Goal: Task Accomplishment & Management: Manage account settings

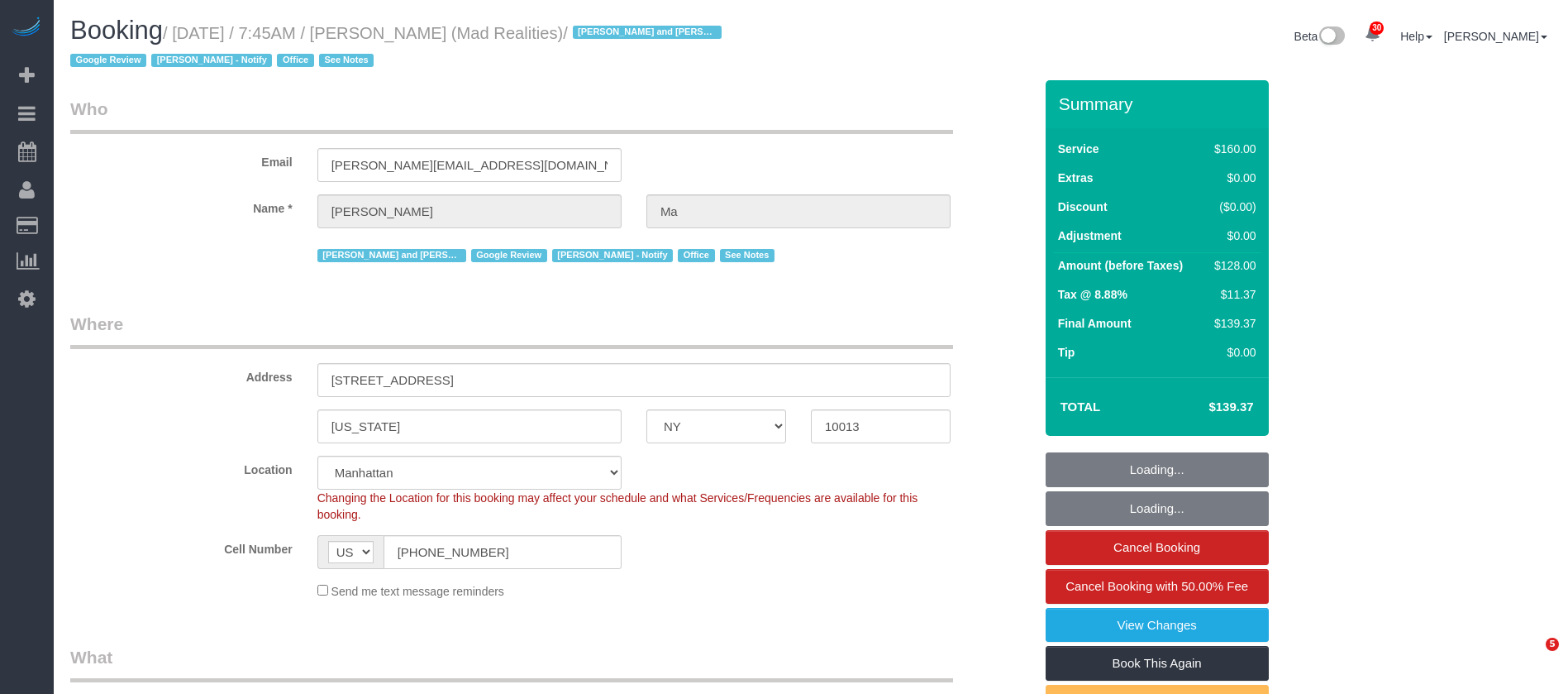
select select "NY"
select select "number:89"
select select "number:90"
select select "number:15"
select select "number:7"
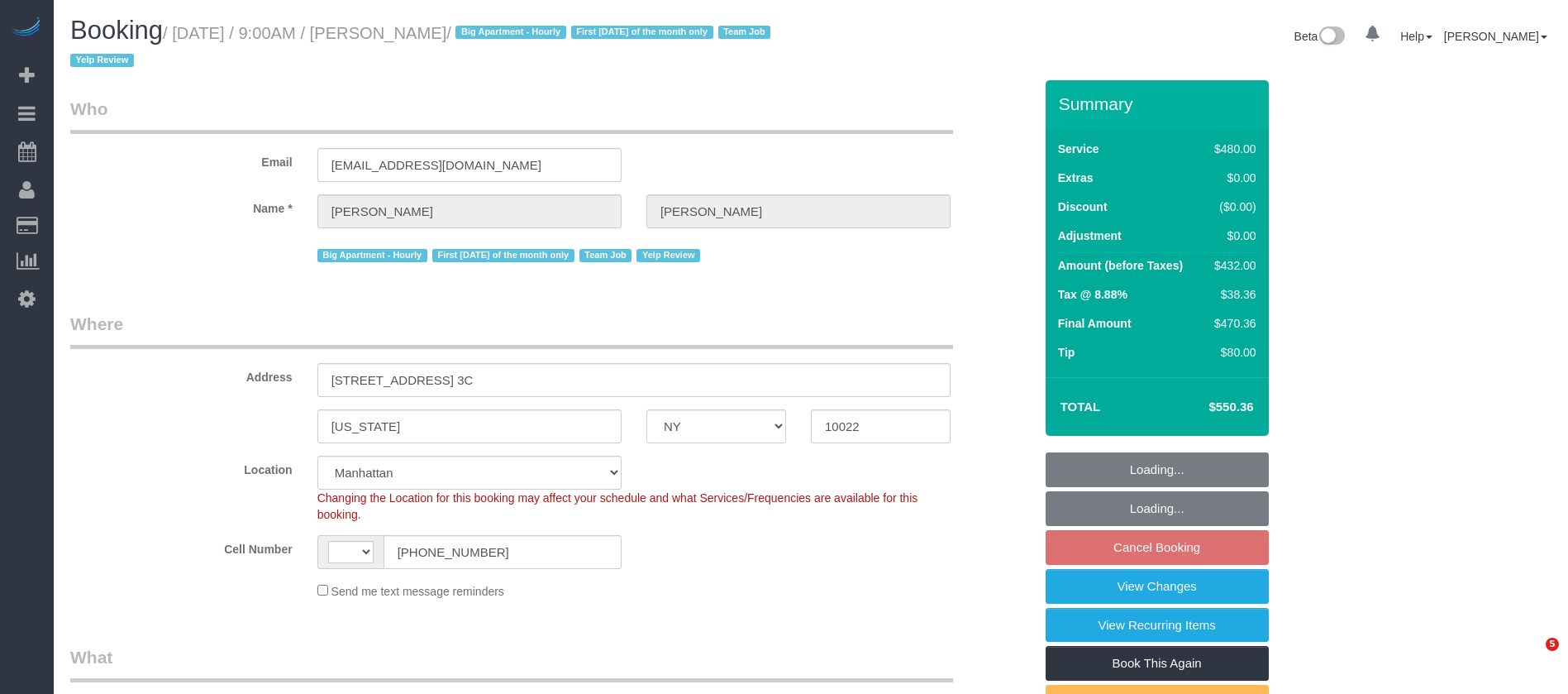
select select "NY"
select select "string:[GEOGRAPHIC_DATA]"
select select "object:843"
select select "string:stripe-pm_1LICaE4VGloSiKo7M9sKly5Q"
select select "180"
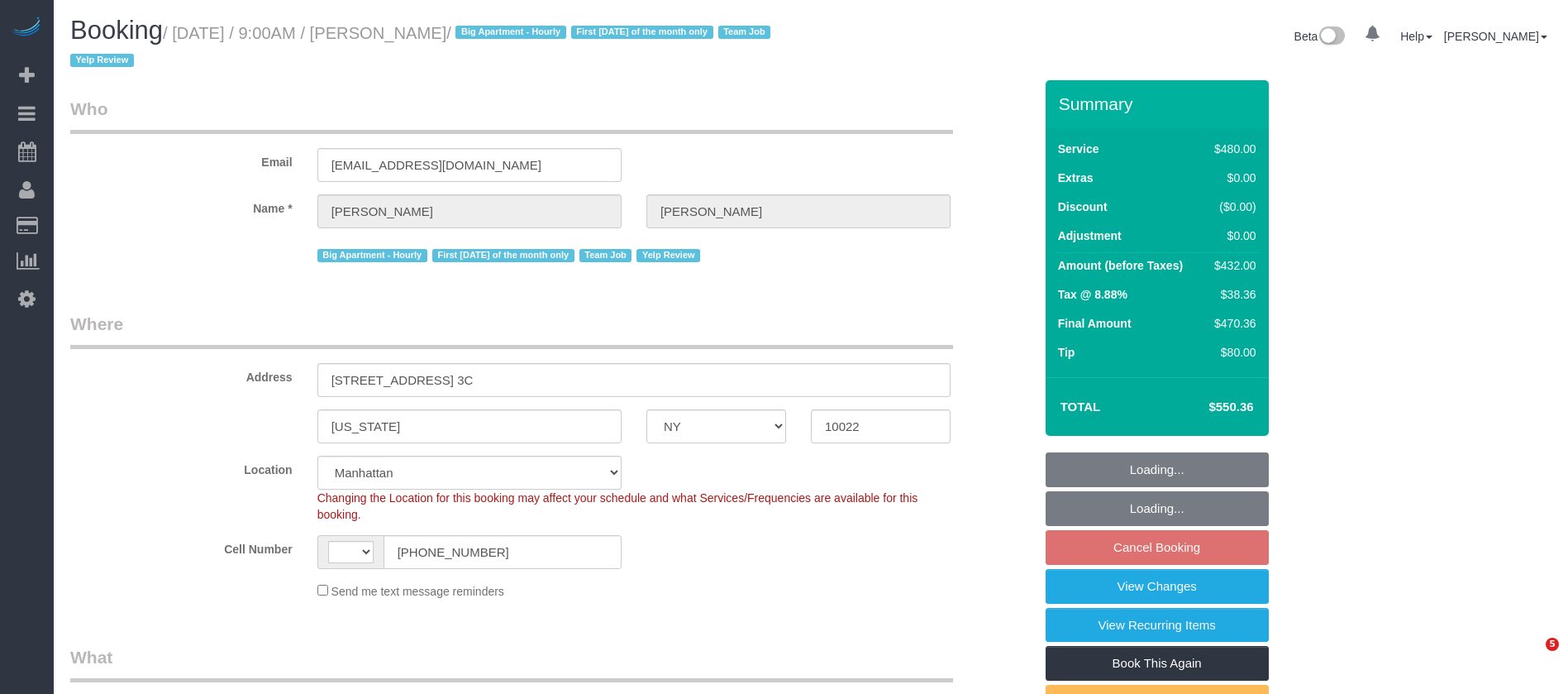
select select "spot1"
select select "number:89"
select select "number:90"
select select "number:15"
select select "number:6"
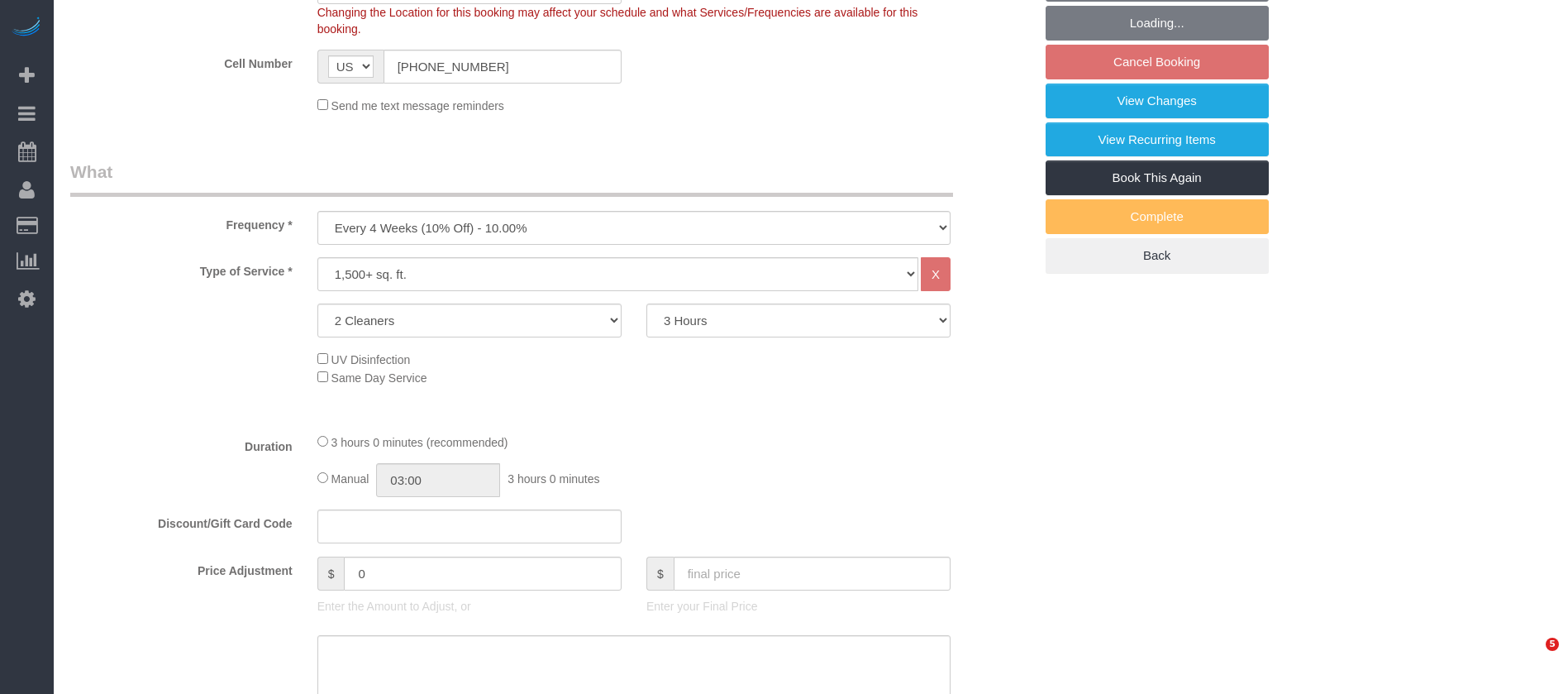
select select "object:1503"
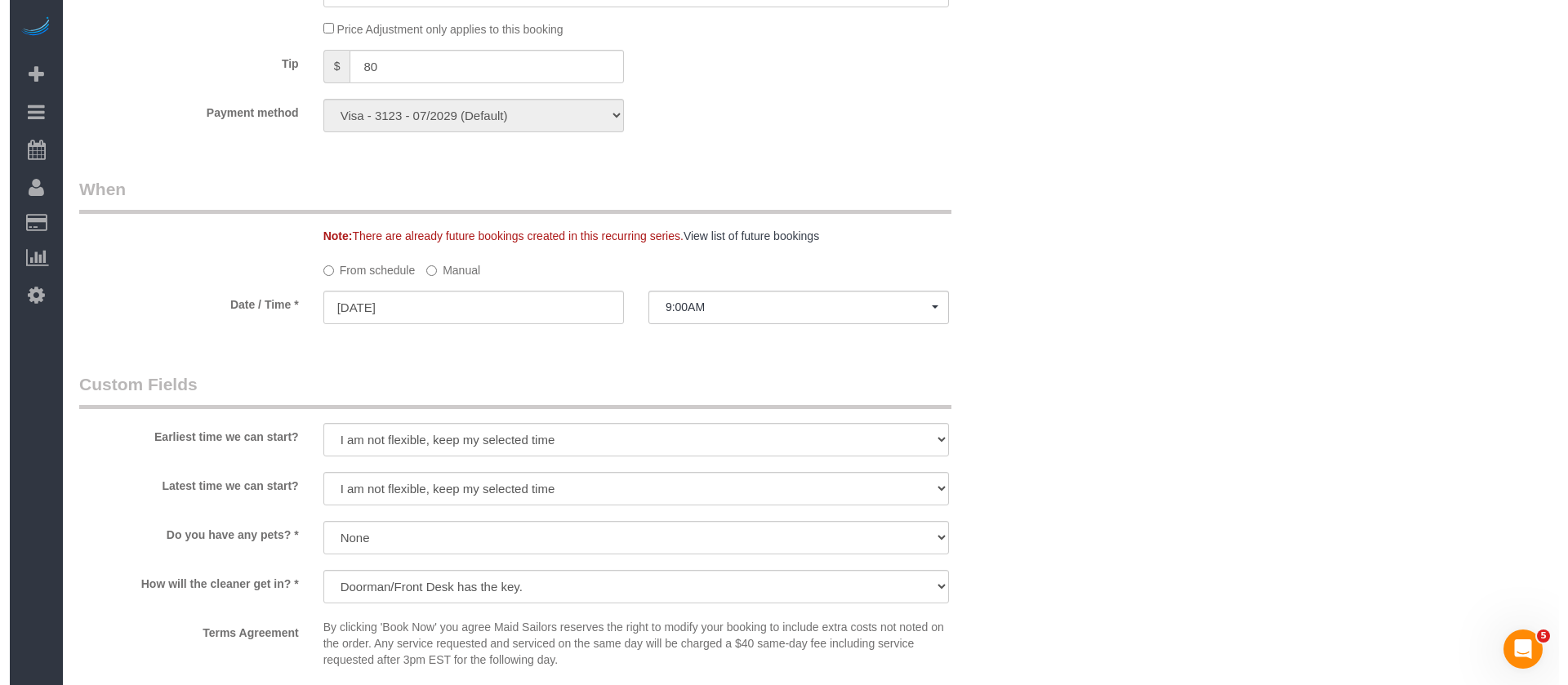
scroll to position [1469, 0]
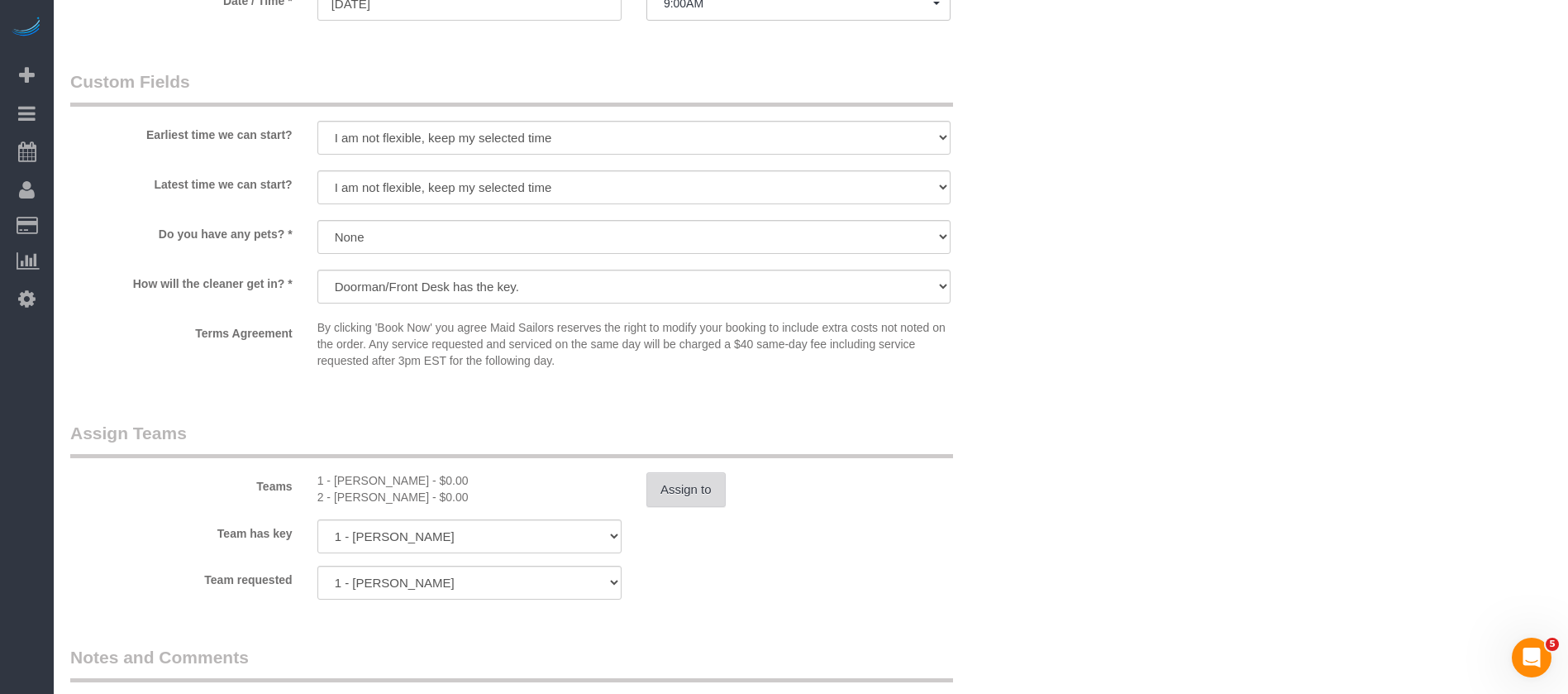
click at [688, 494] on button "Assign to" at bounding box center [686, 490] width 80 height 35
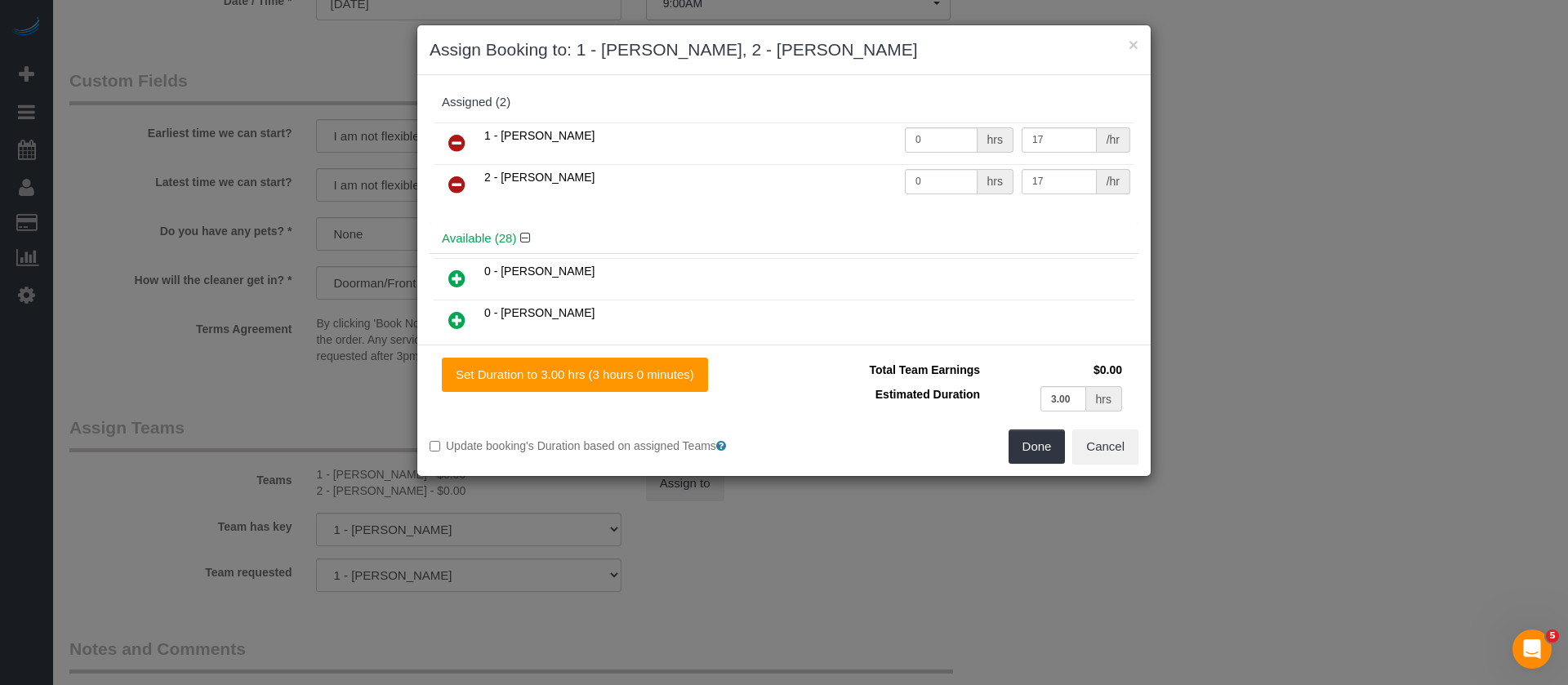
click at [452, 179] on icon at bounding box center [457, 184] width 17 height 20
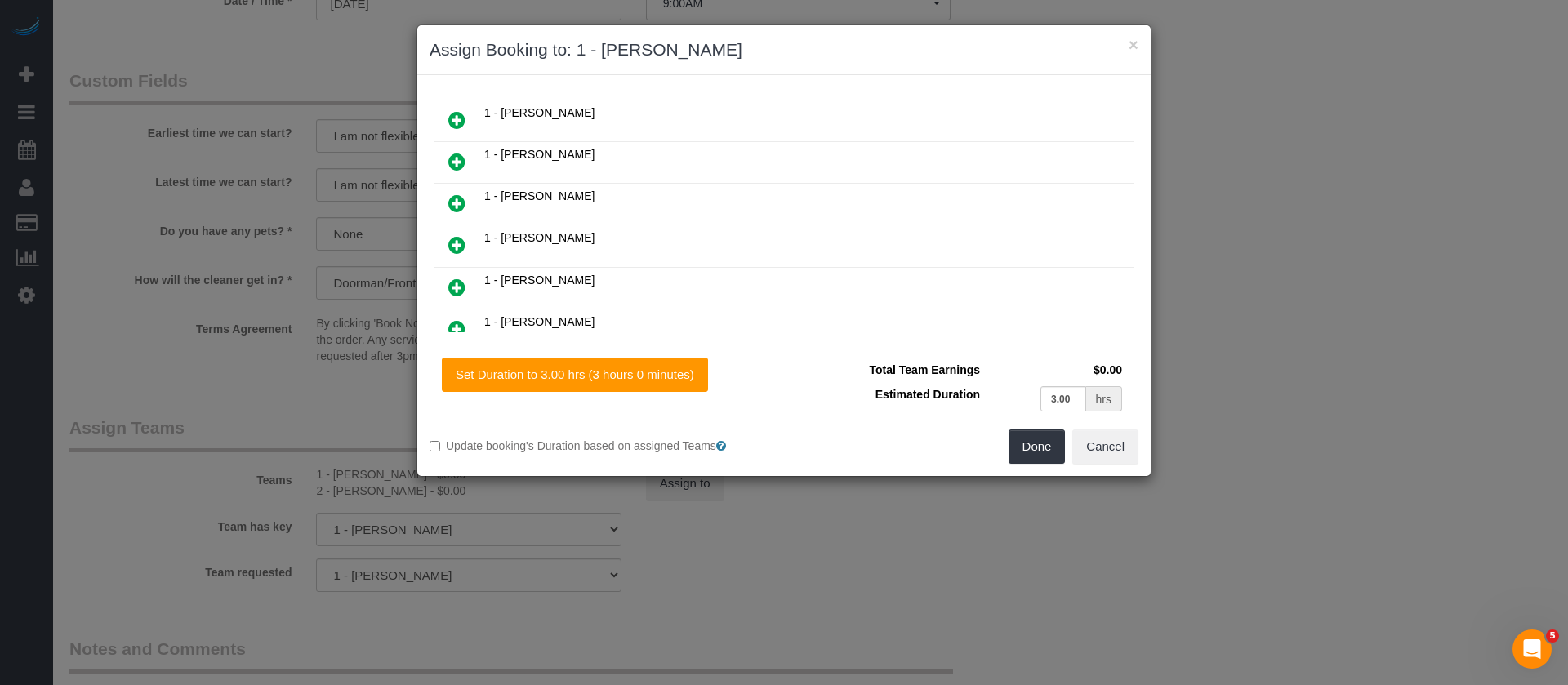
scroll to position [122, 0]
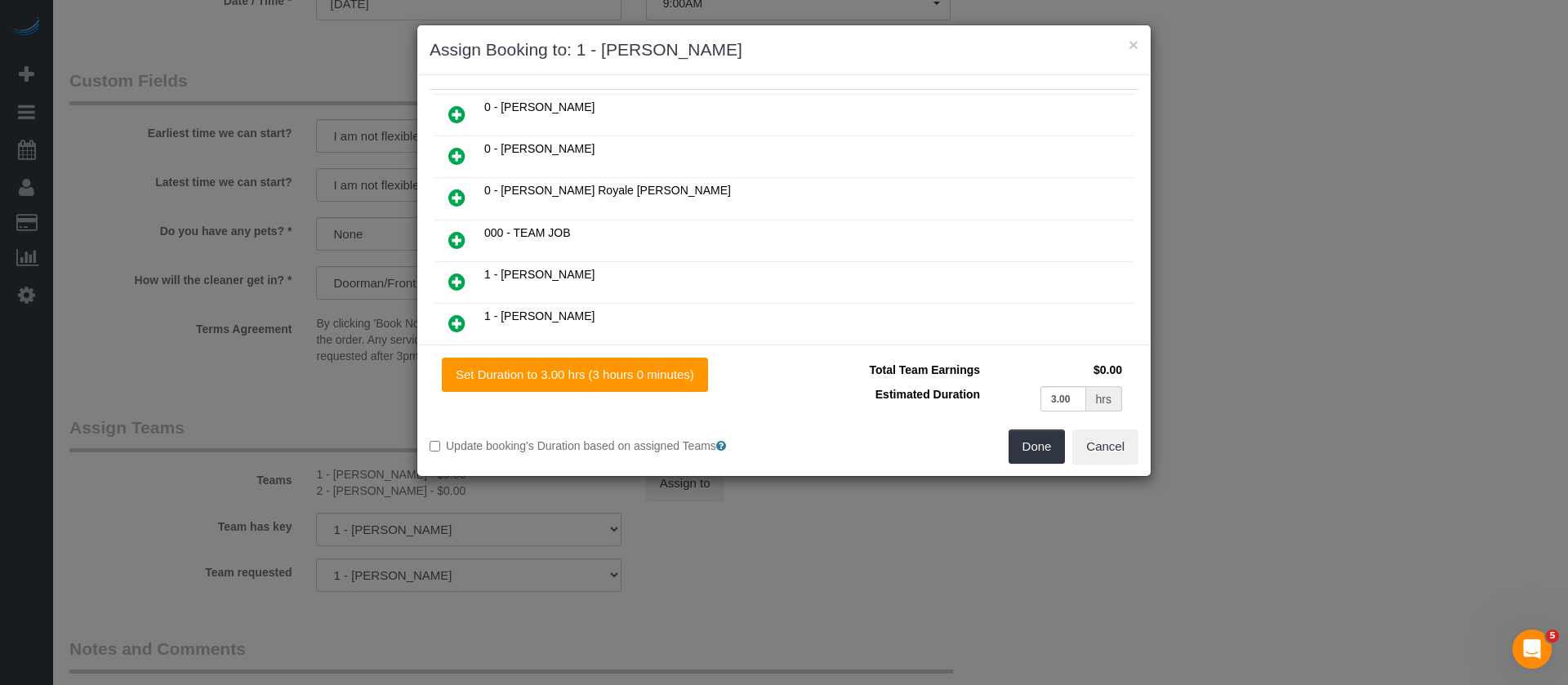
click at [457, 316] on icon at bounding box center [457, 324] width 17 height 20
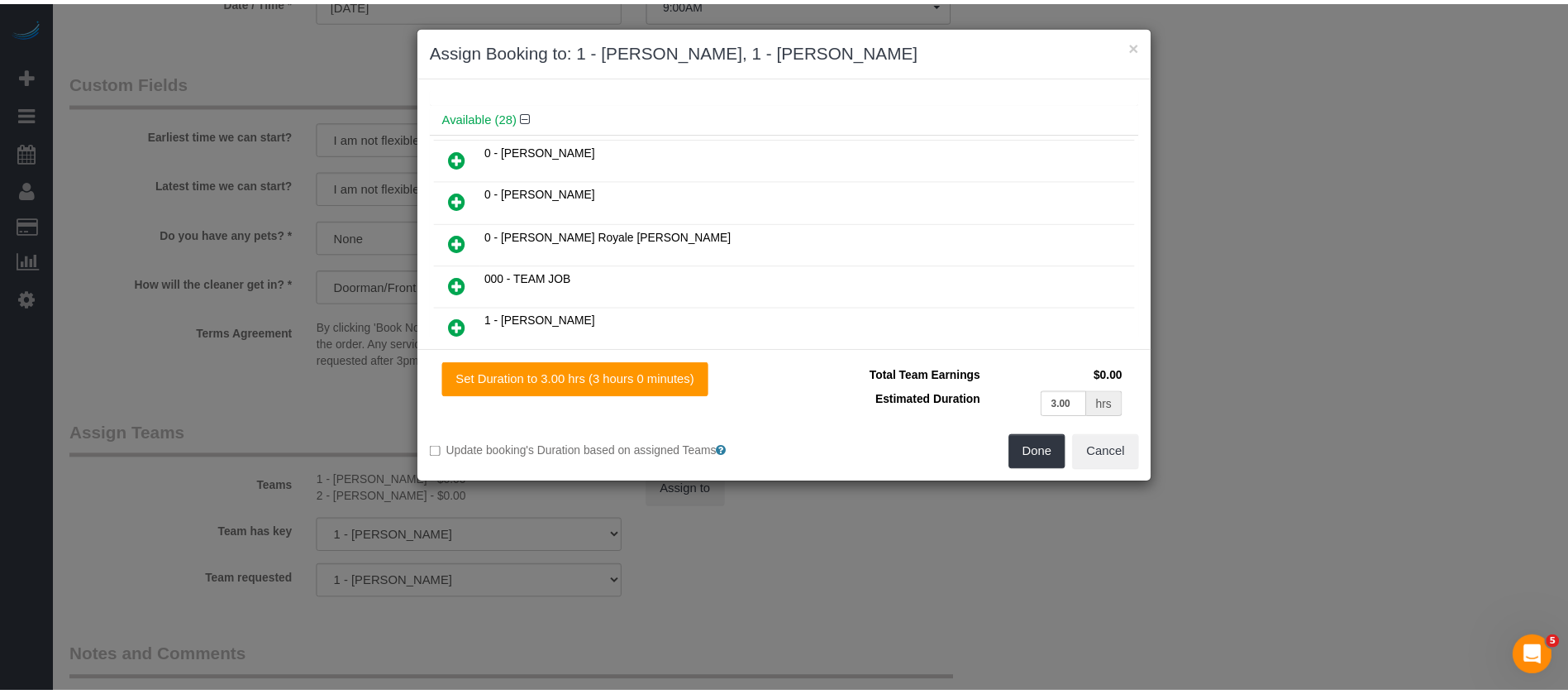
scroll to position [166, 0]
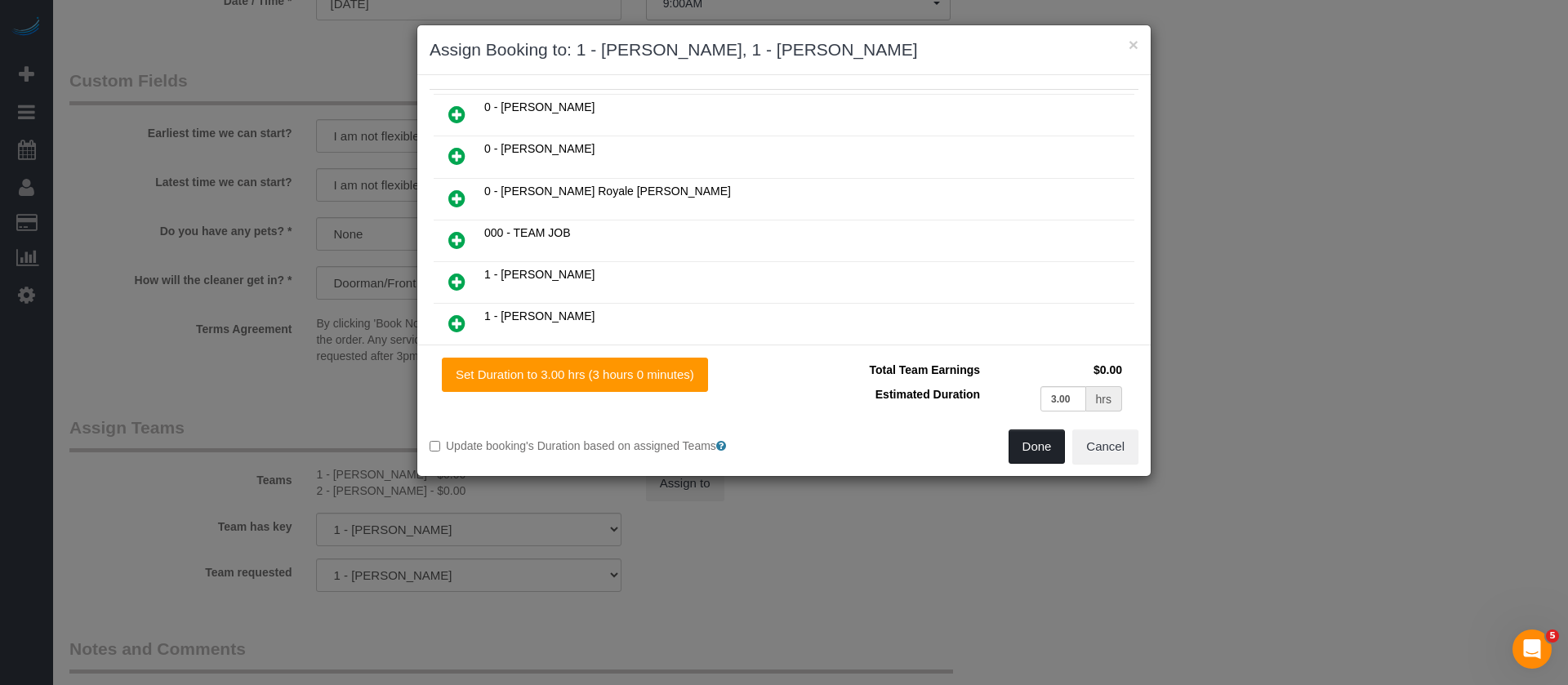
click at [1025, 448] on button "Done" at bounding box center [1037, 447] width 57 height 34
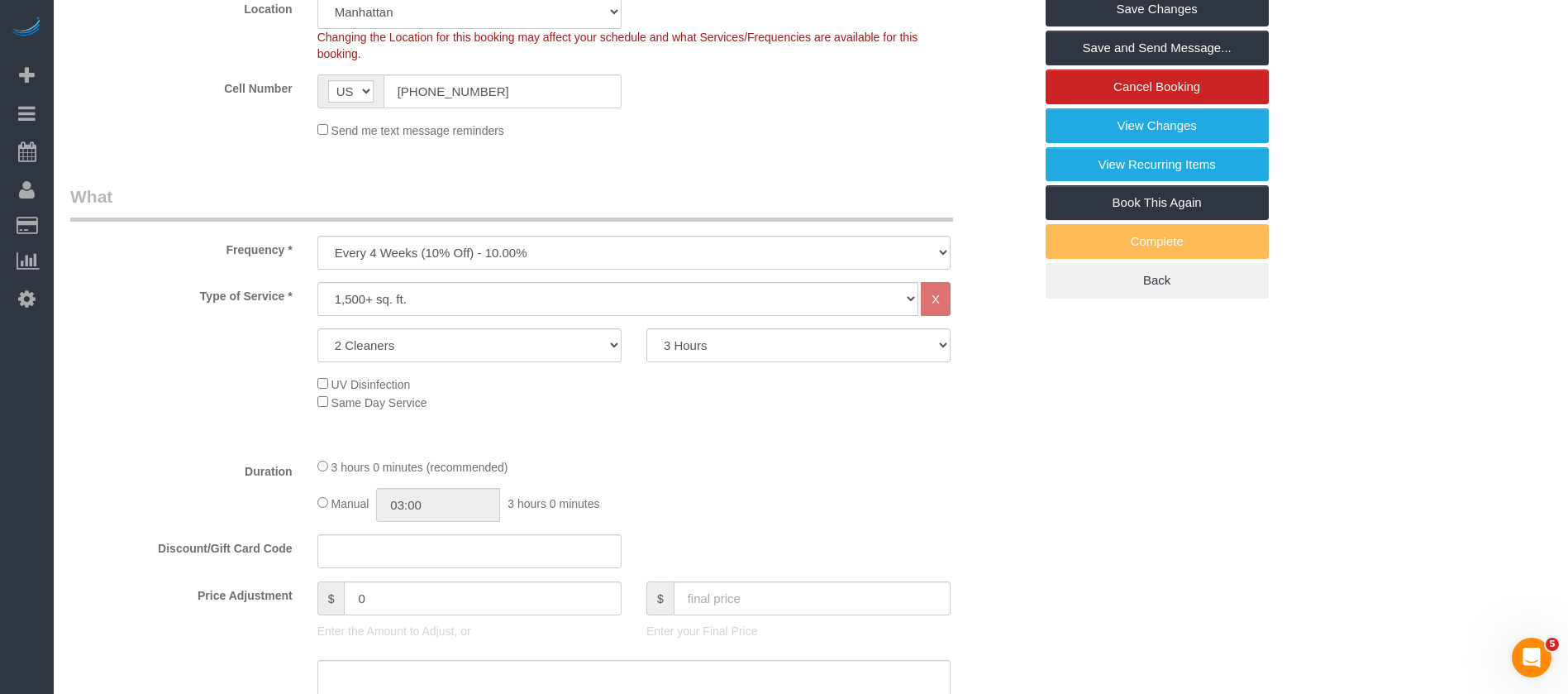
scroll to position [124, 0]
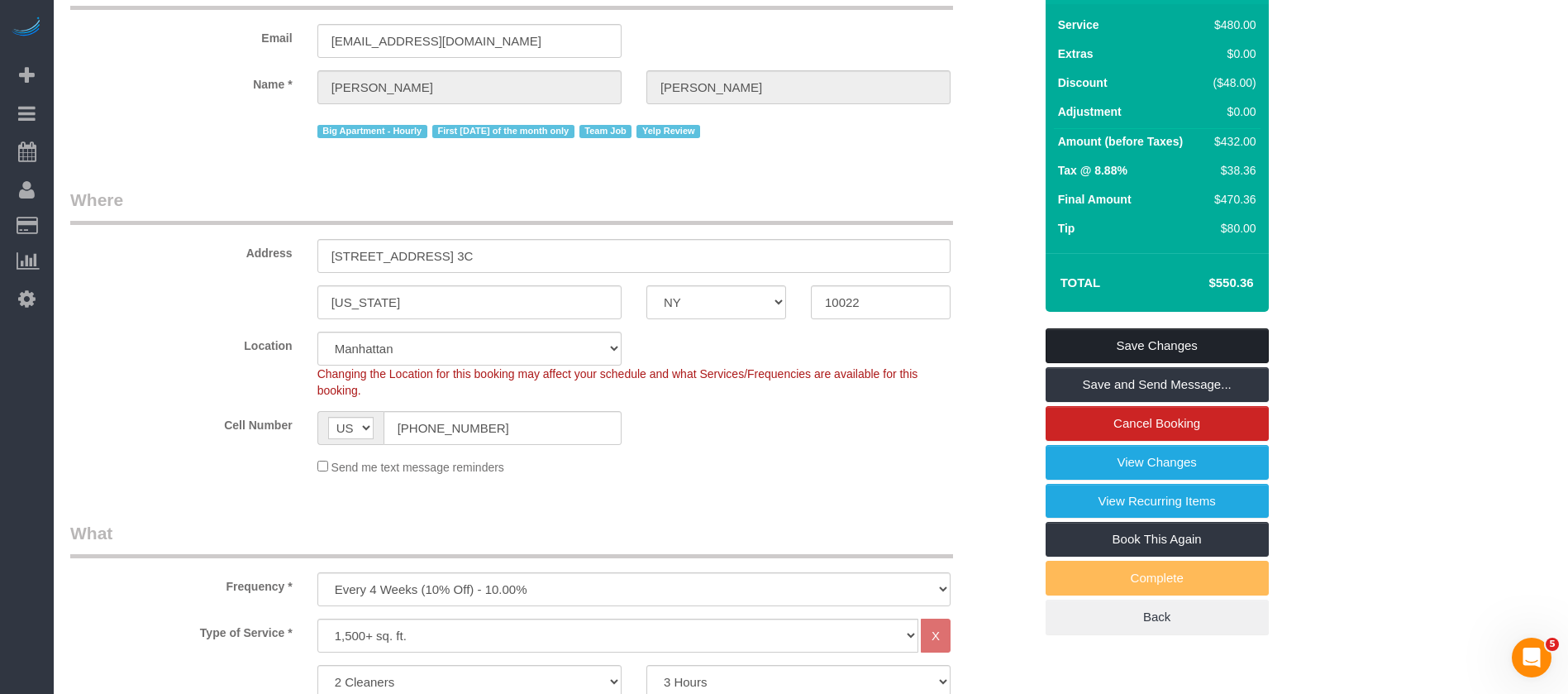
click at [1176, 335] on link "Save Changes" at bounding box center [1157, 346] width 223 height 35
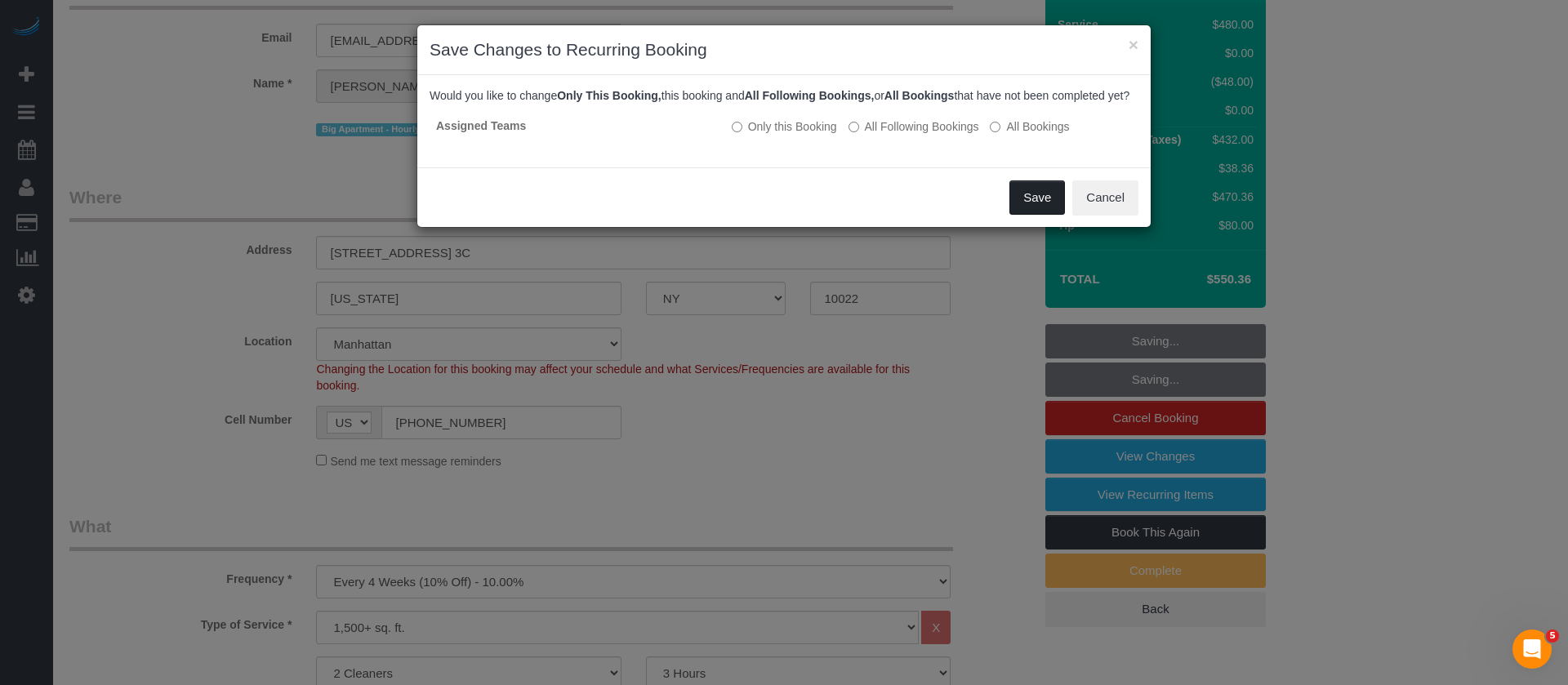
click at [1011, 215] on button "Save" at bounding box center [1037, 197] width 56 height 34
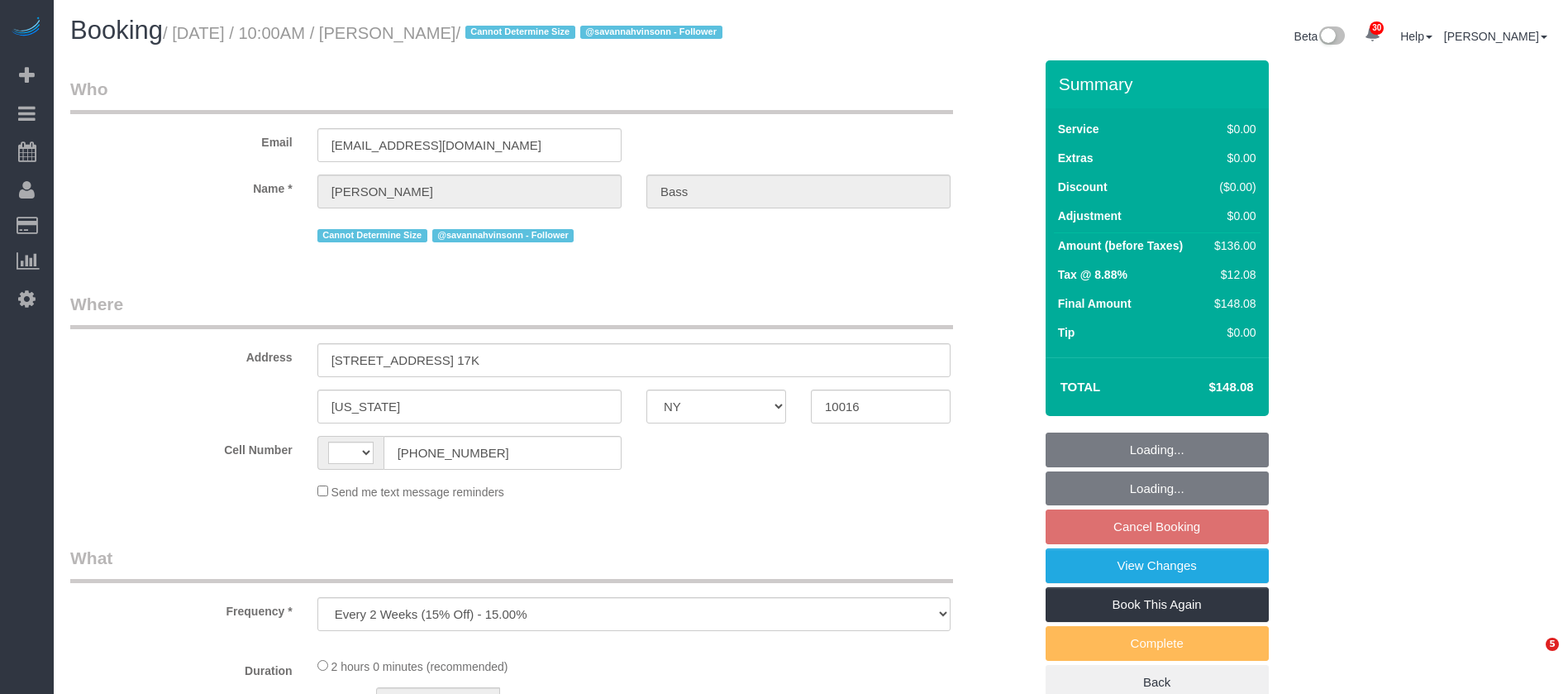
select select "NY"
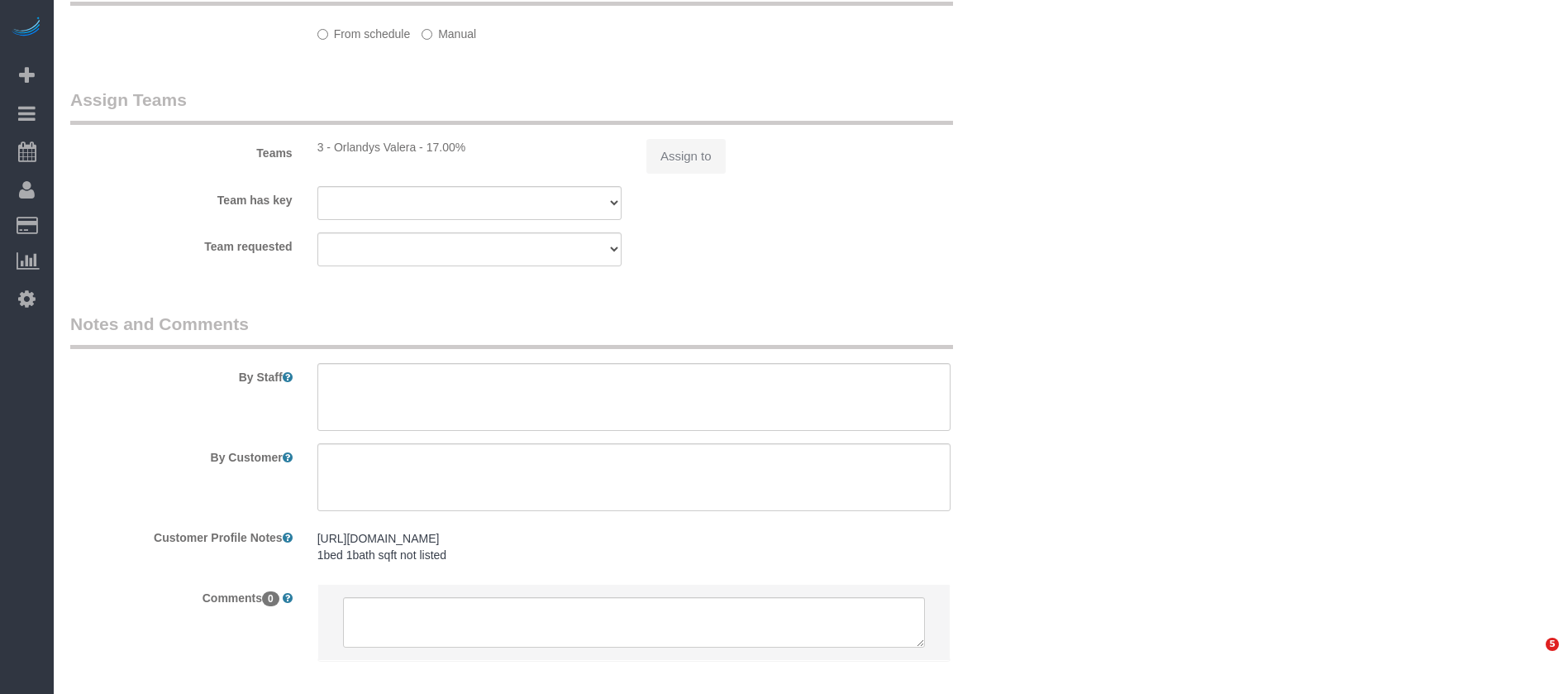
select select "string:stripe-pm_1PxJWy4VGloSiKo7U6a04dH7"
select select "number:63"
select select "number:90"
select select "number:15"
select select "number:6"
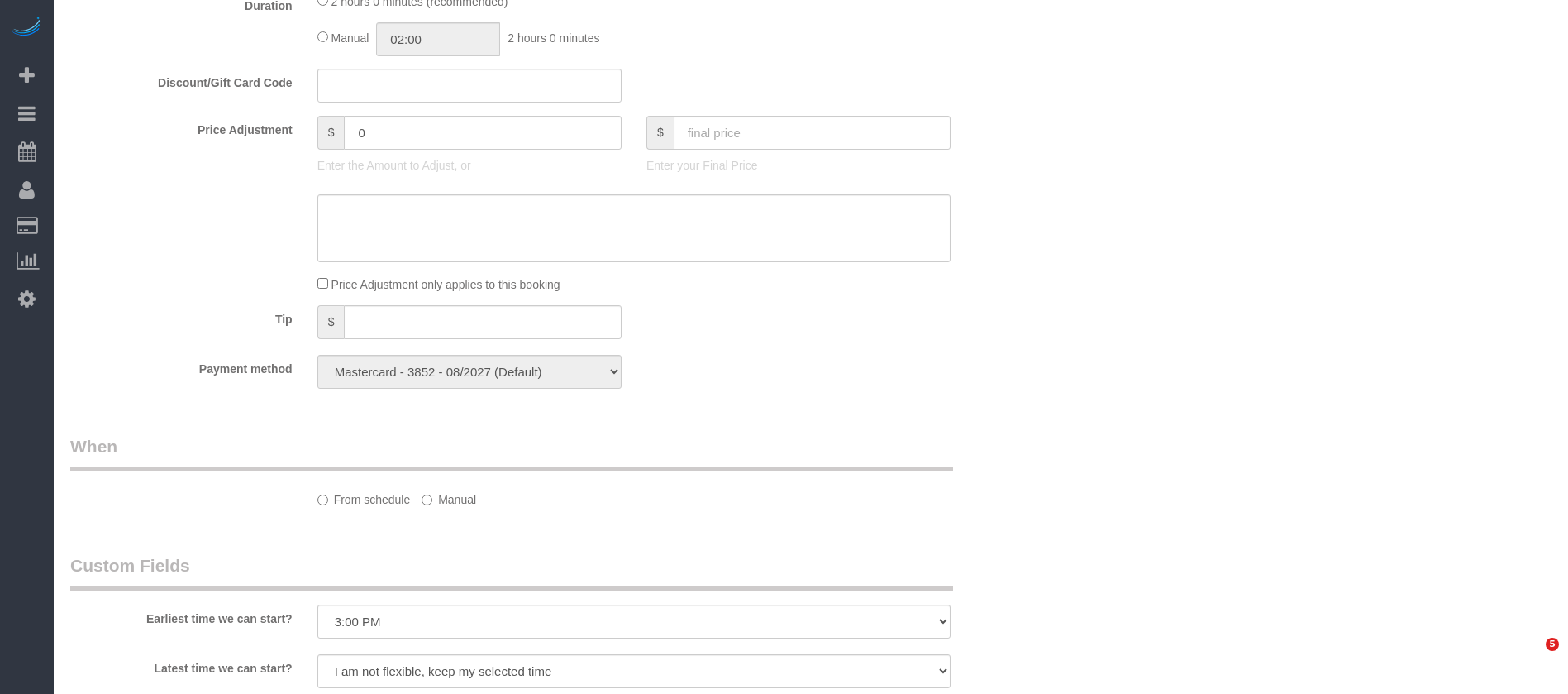
select select "string:US"
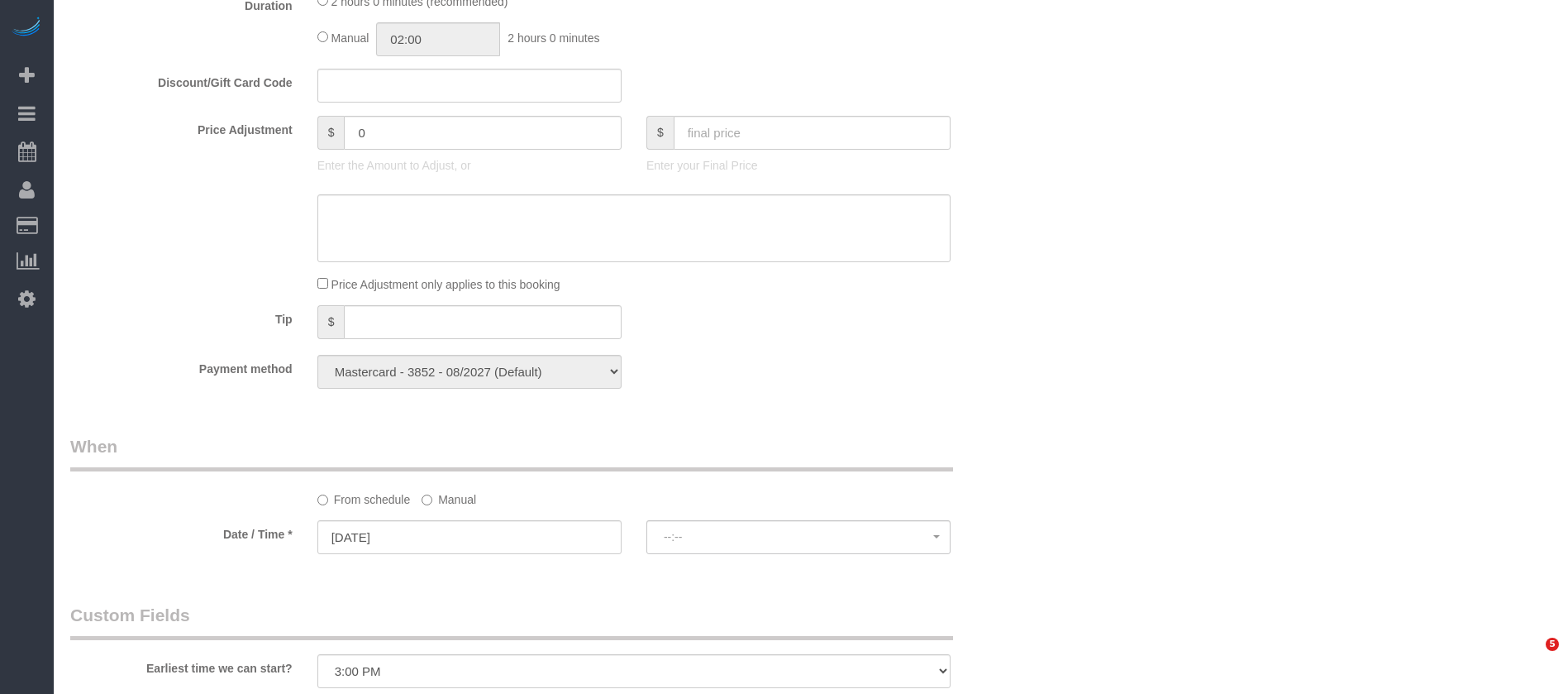
select select "1"
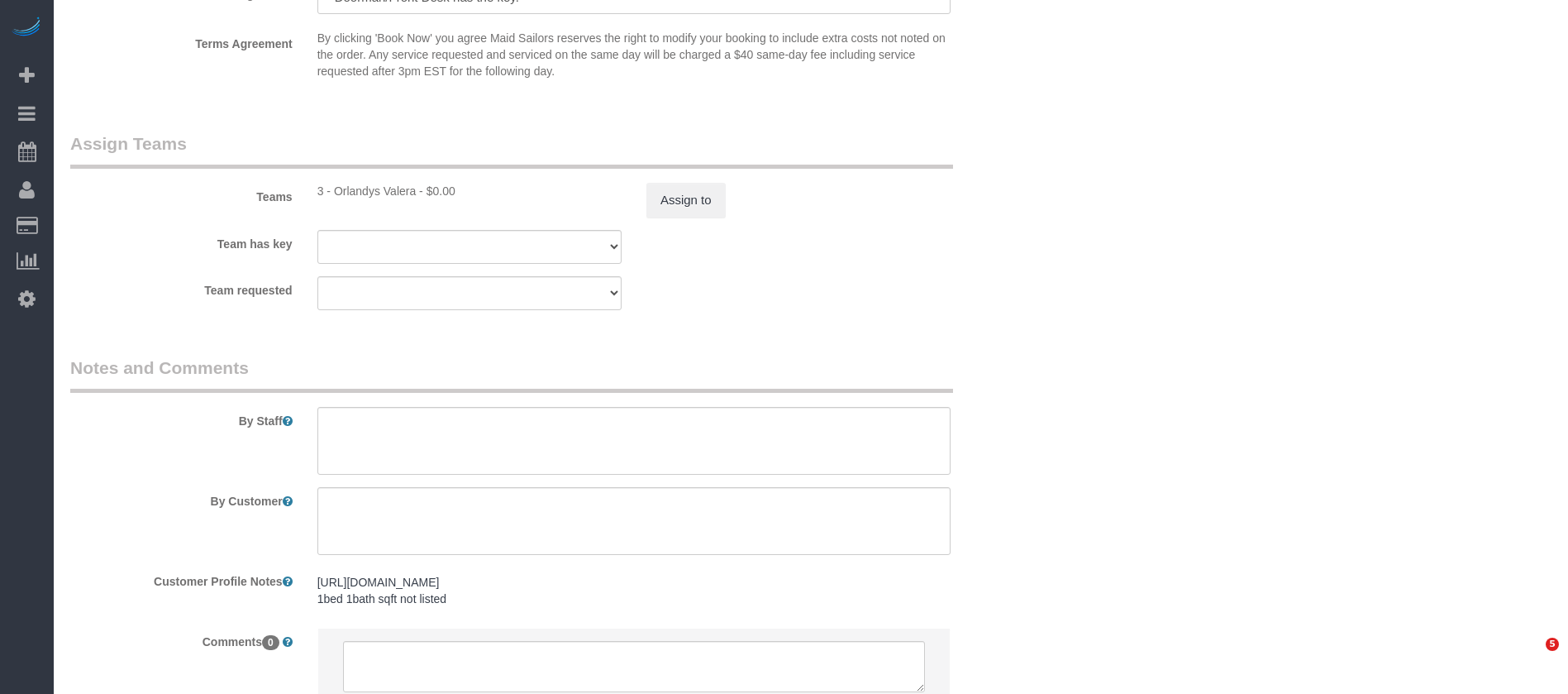
select select "object:1532"
select select "spot2"
click at [672, 210] on button "Assign to" at bounding box center [686, 199] width 80 height 35
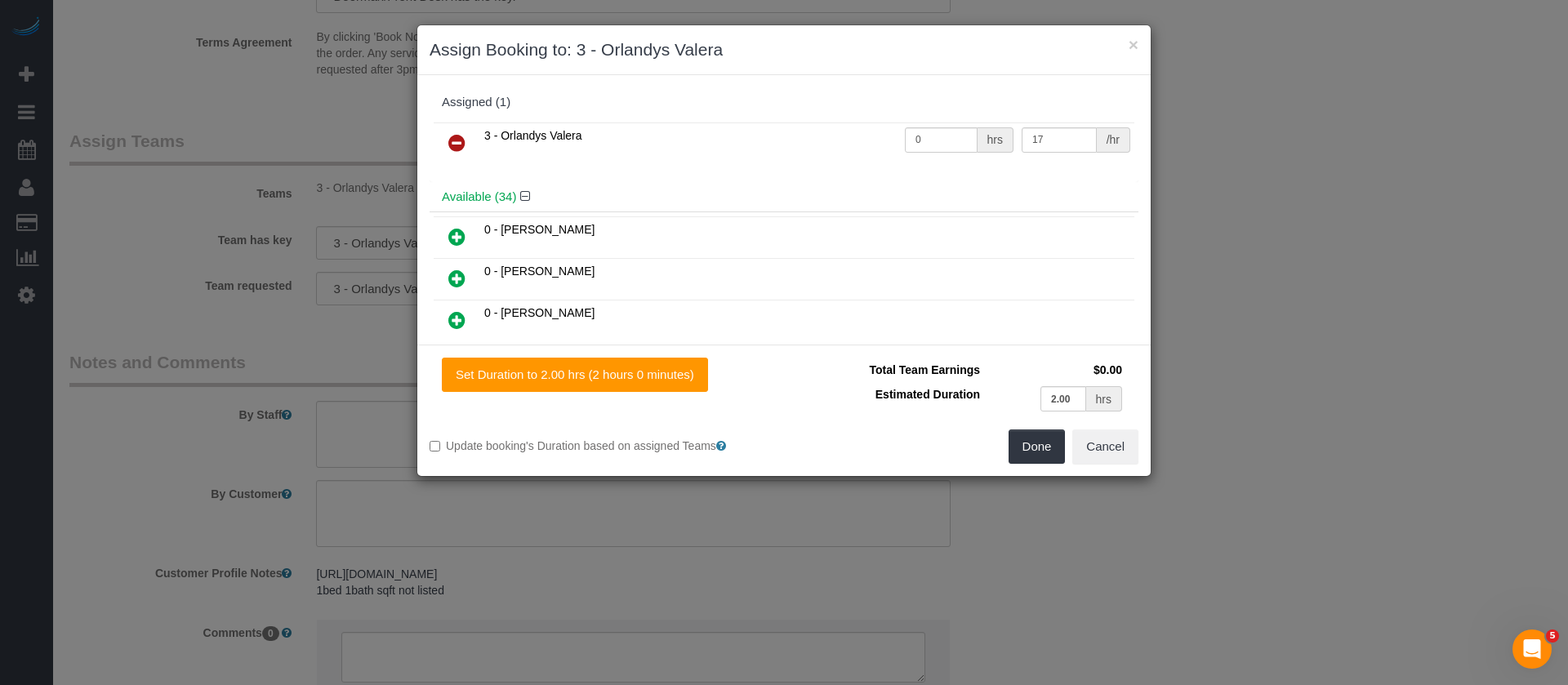
drag, startPoint x: 461, startPoint y: 138, endPoint x: 487, endPoint y: 147, distance: 27.5
click at [461, 136] on icon at bounding box center [457, 143] width 17 height 20
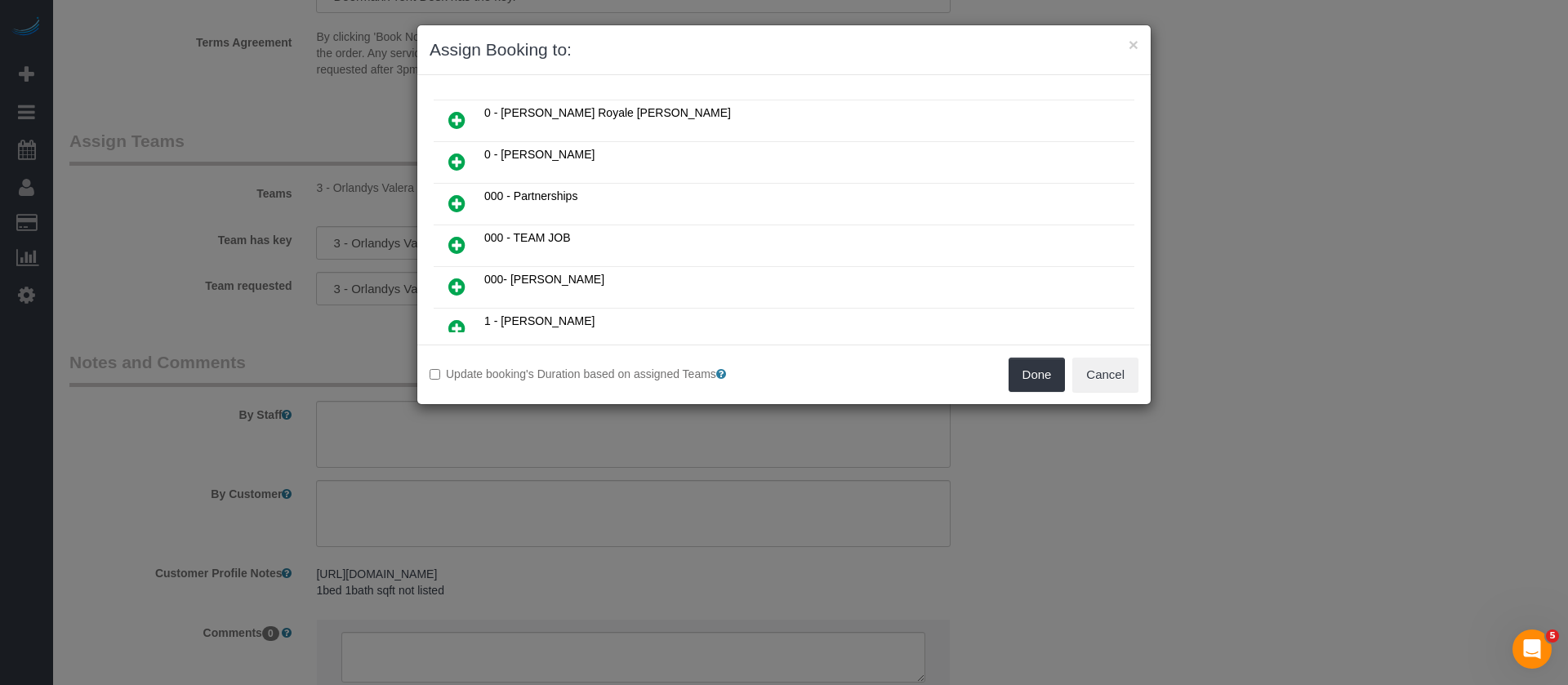
scroll to position [367, 0]
drag, startPoint x: 453, startPoint y: 202, endPoint x: 507, endPoint y: 206, distance: 54.1
click at [455, 202] on icon at bounding box center [457, 206] width 17 height 20
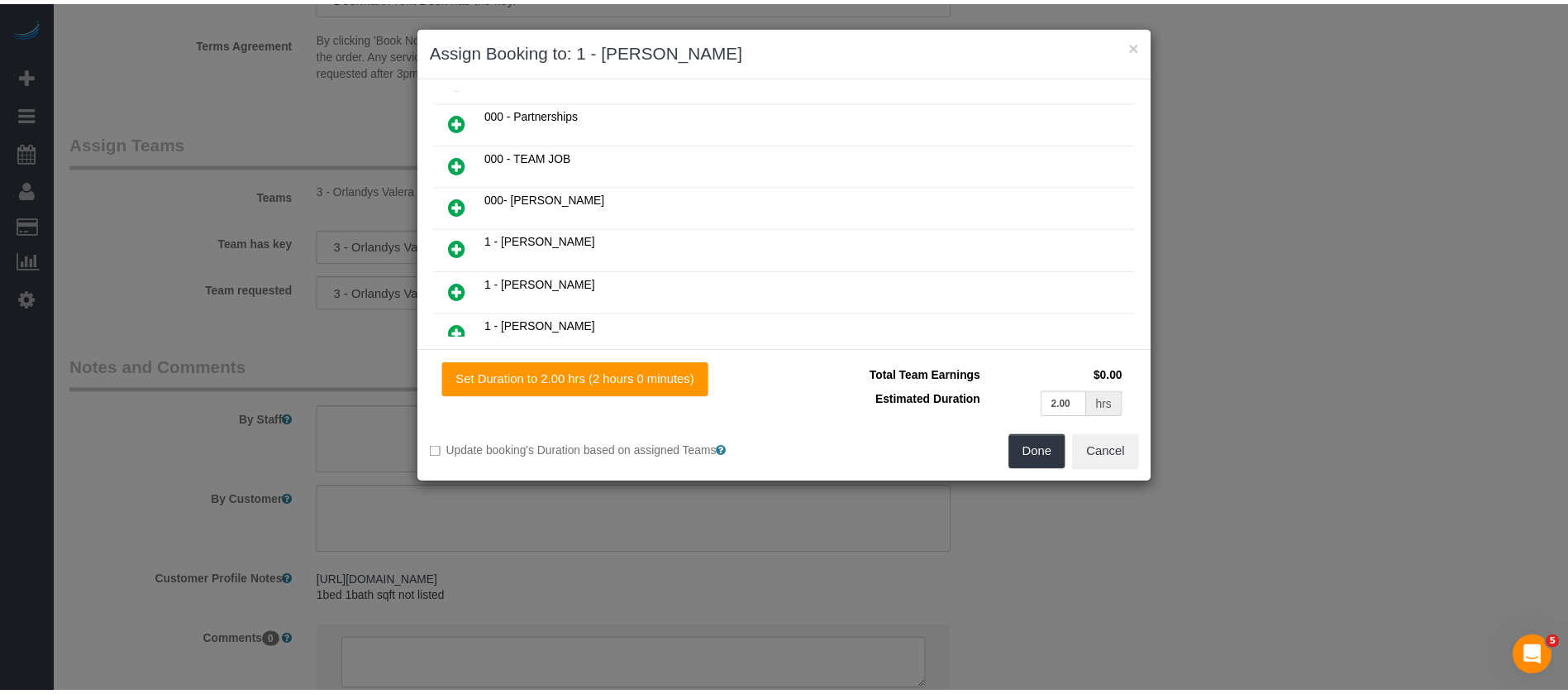
scroll to position [412, 0]
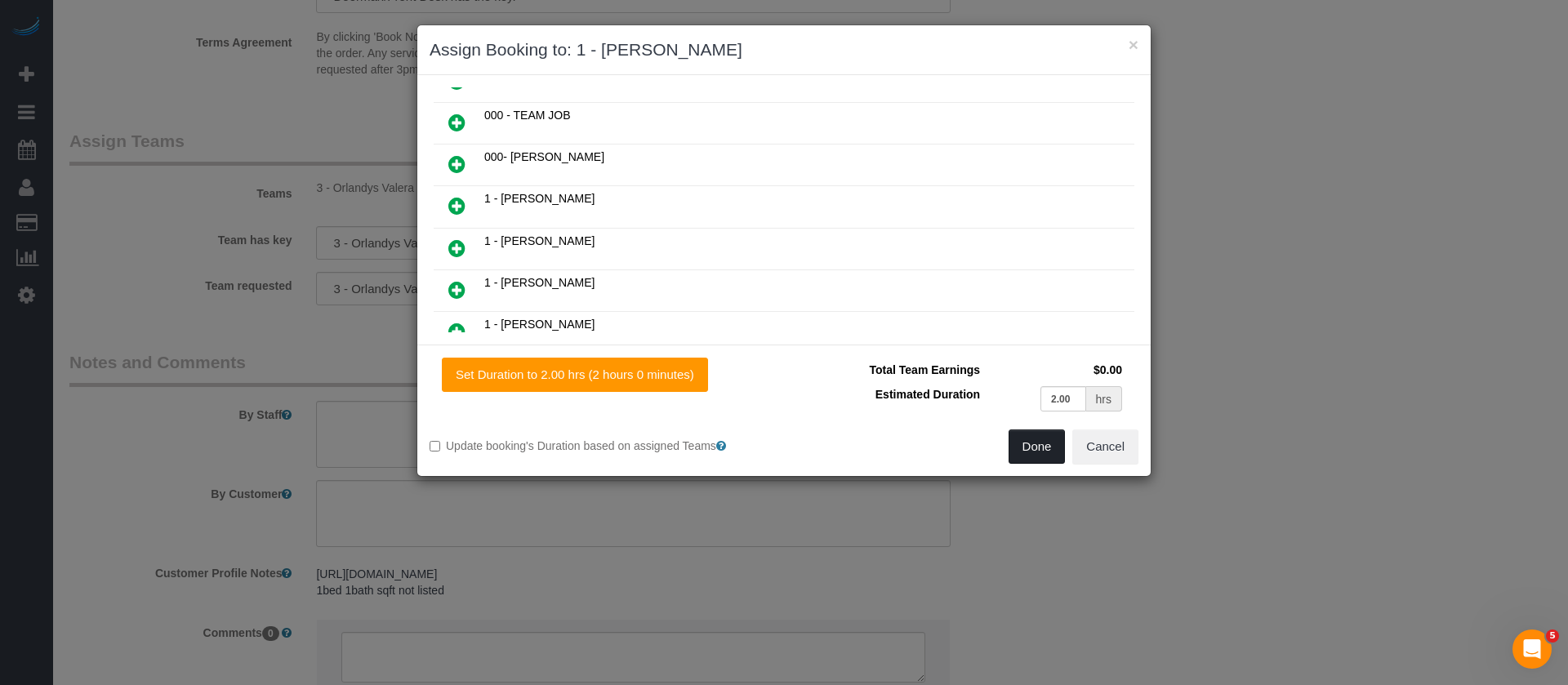
drag, startPoint x: 1040, startPoint y: 446, endPoint x: 1035, endPoint y: 423, distance: 23.5
click at [1040, 445] on button "Done" at bounding box center [1037, 447] width 57 height 34
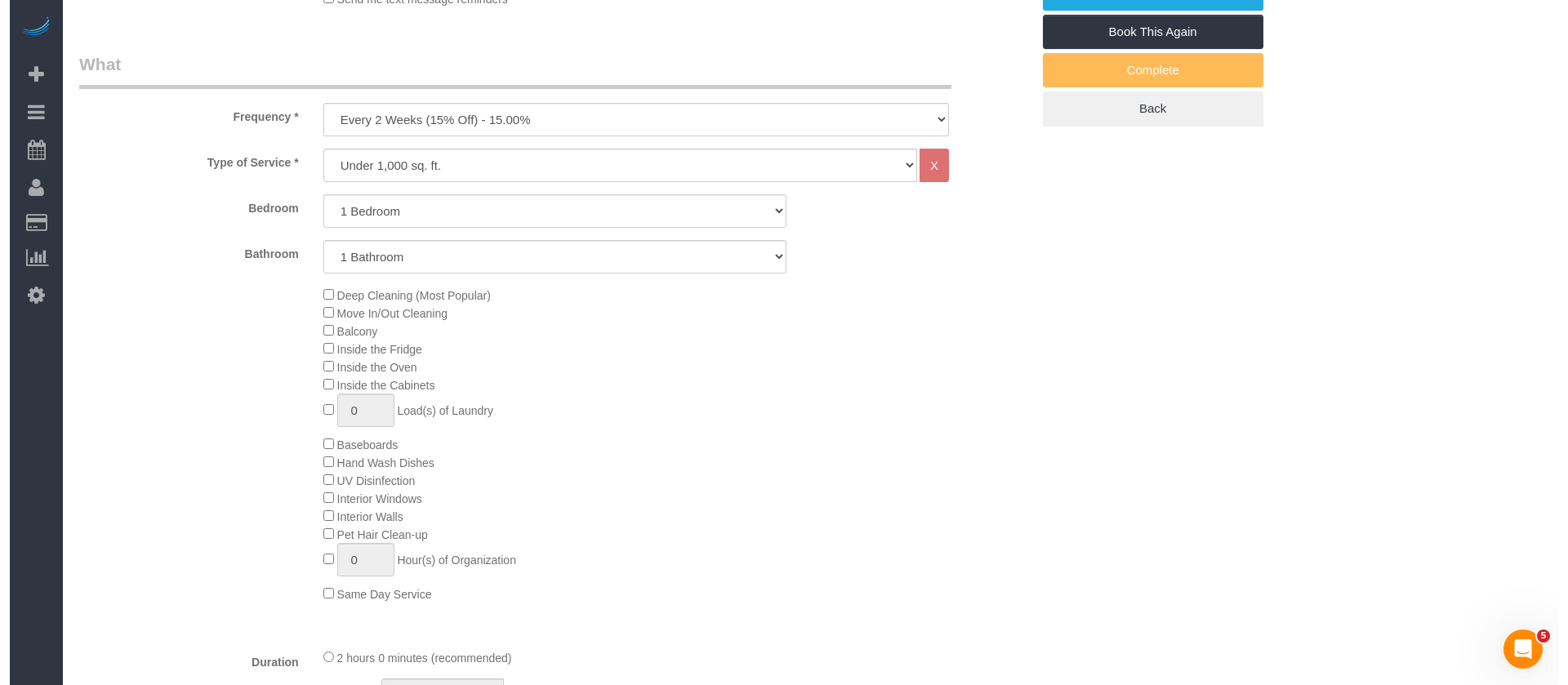
scroll to position [0, 0]
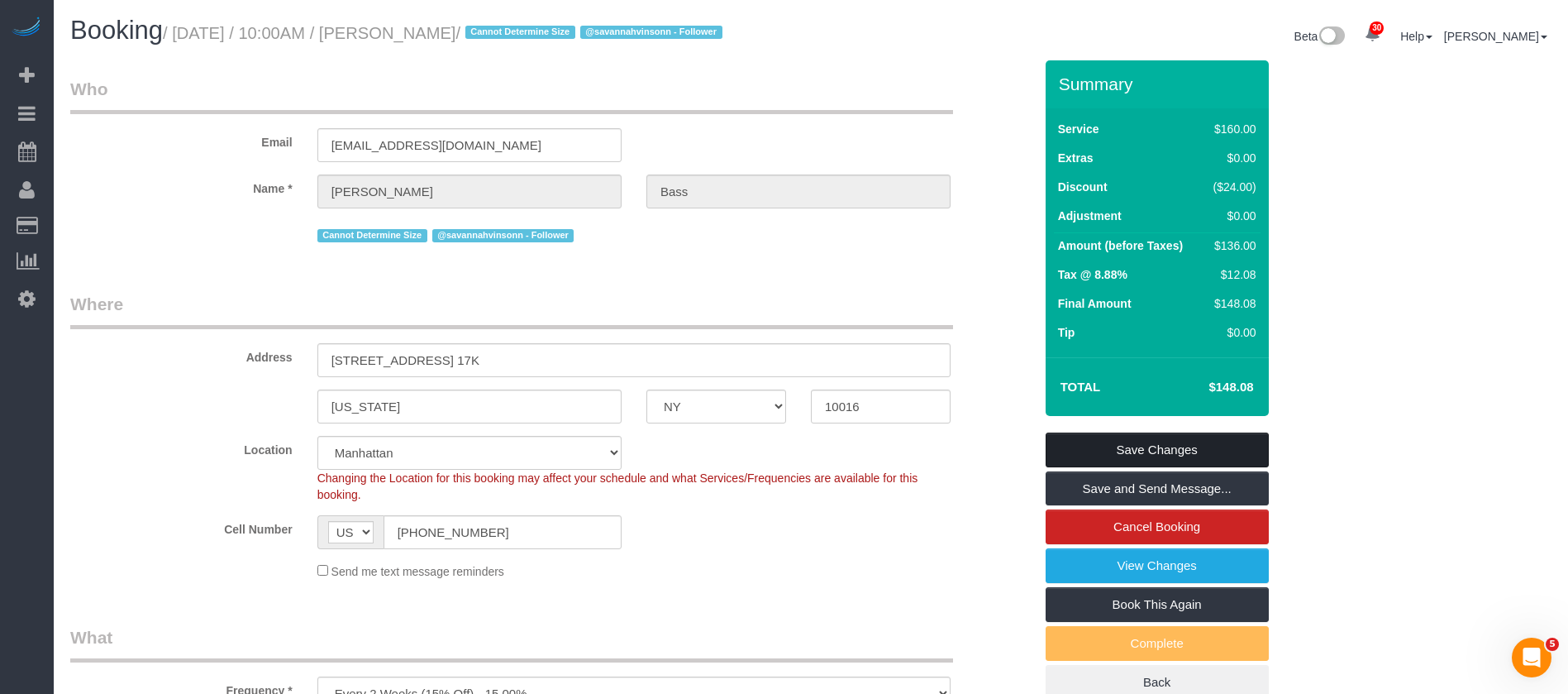
click at [1170, 433] on link "Save Changes" at bounding box center [1157, 450] width 223 height 35
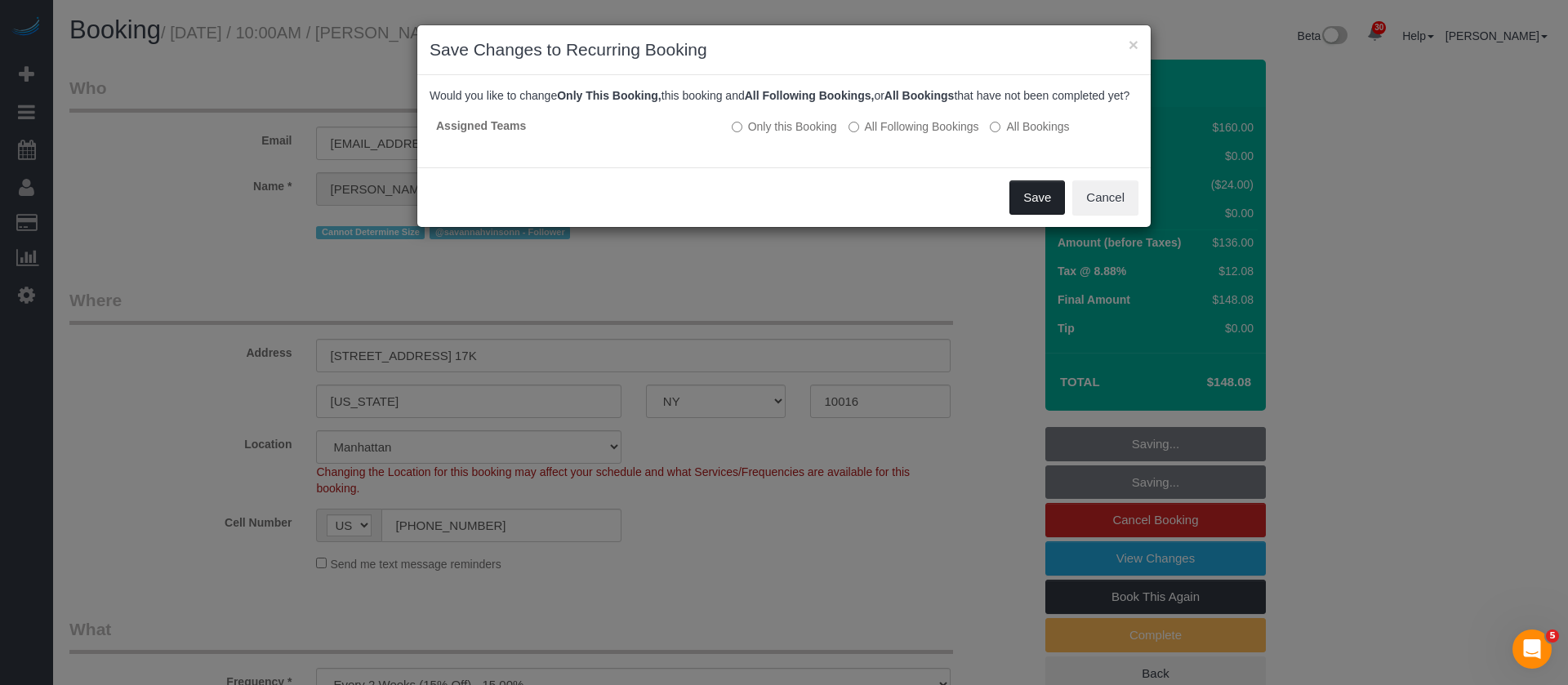
click at [1025, 211] on button "Save" at bounding box center [1037, 197] width 56 height 34
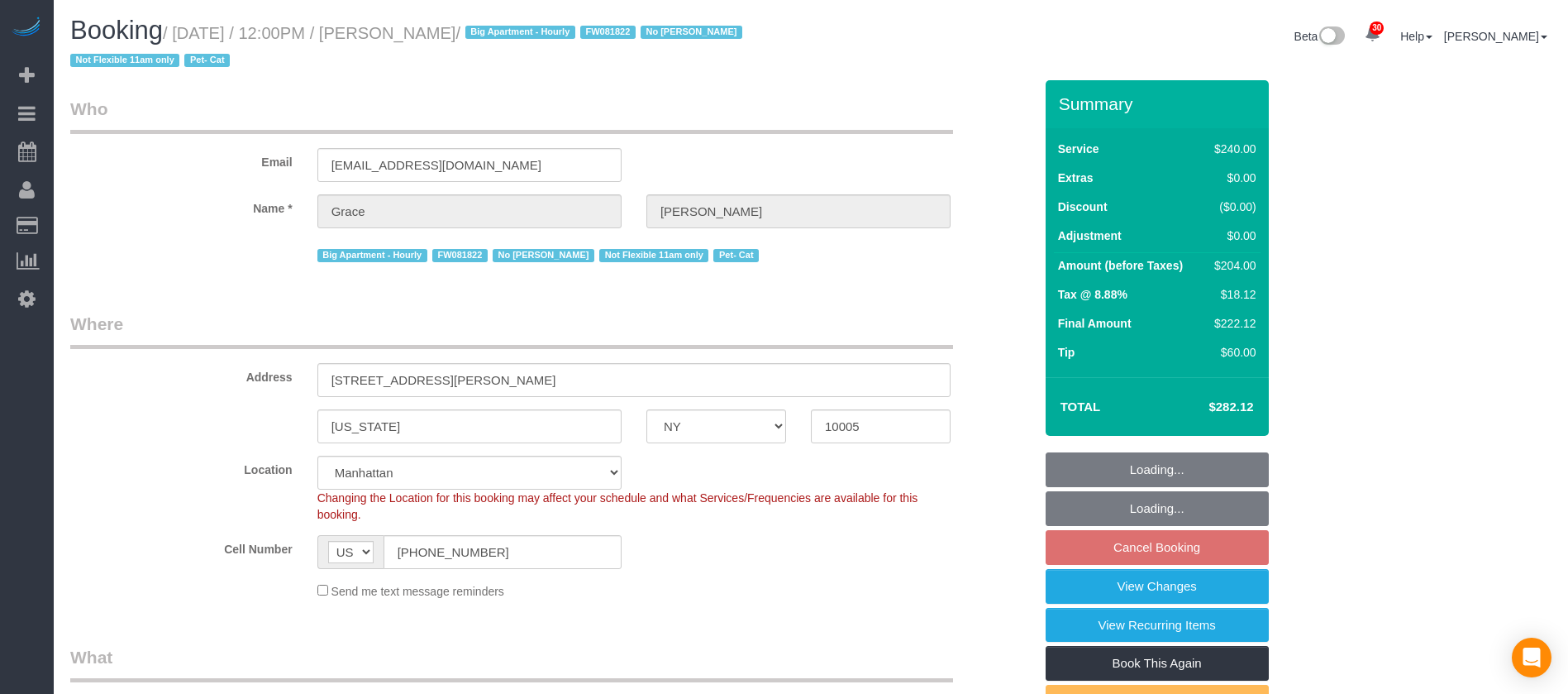
select select "NY"
select select "number:89"
select select "number:90"
select select "number:14"
select select "number:5"
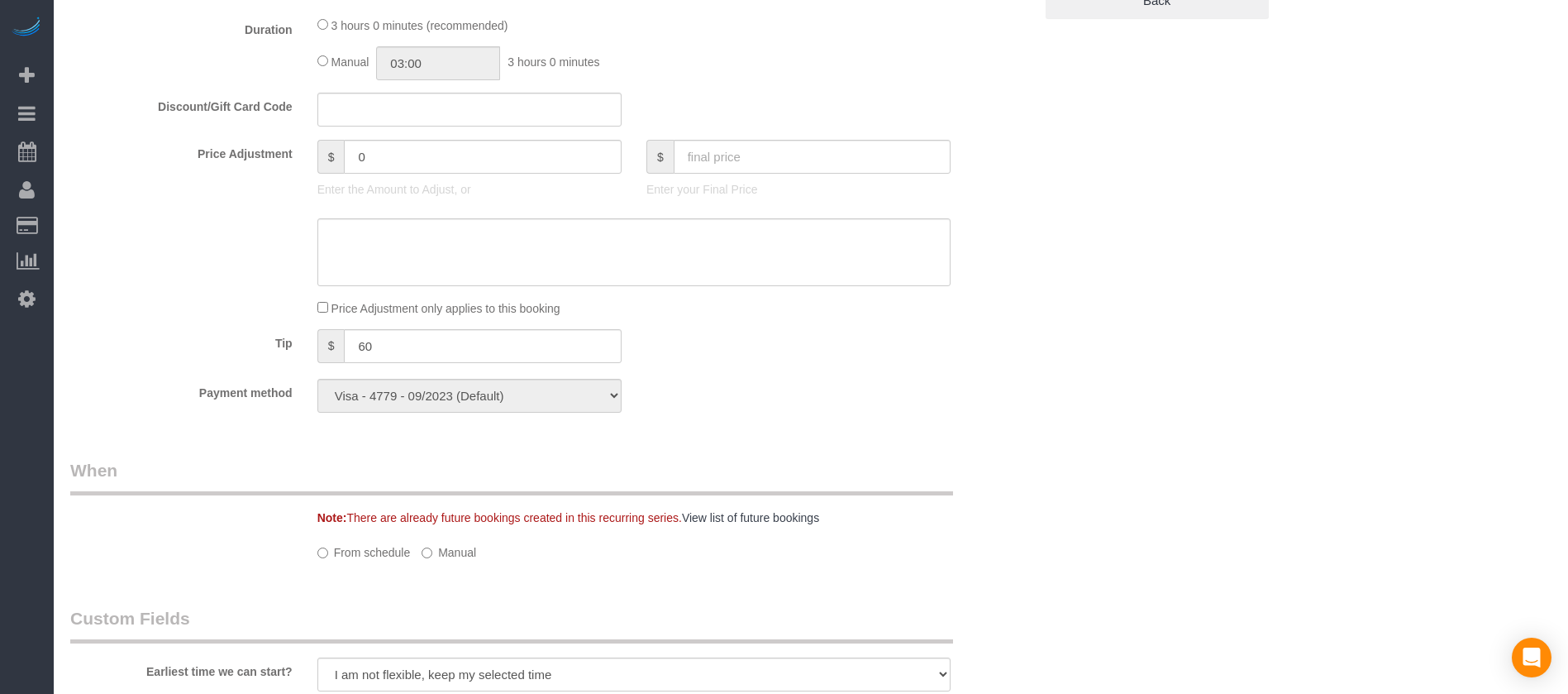
select select "180"
select select "spot3"
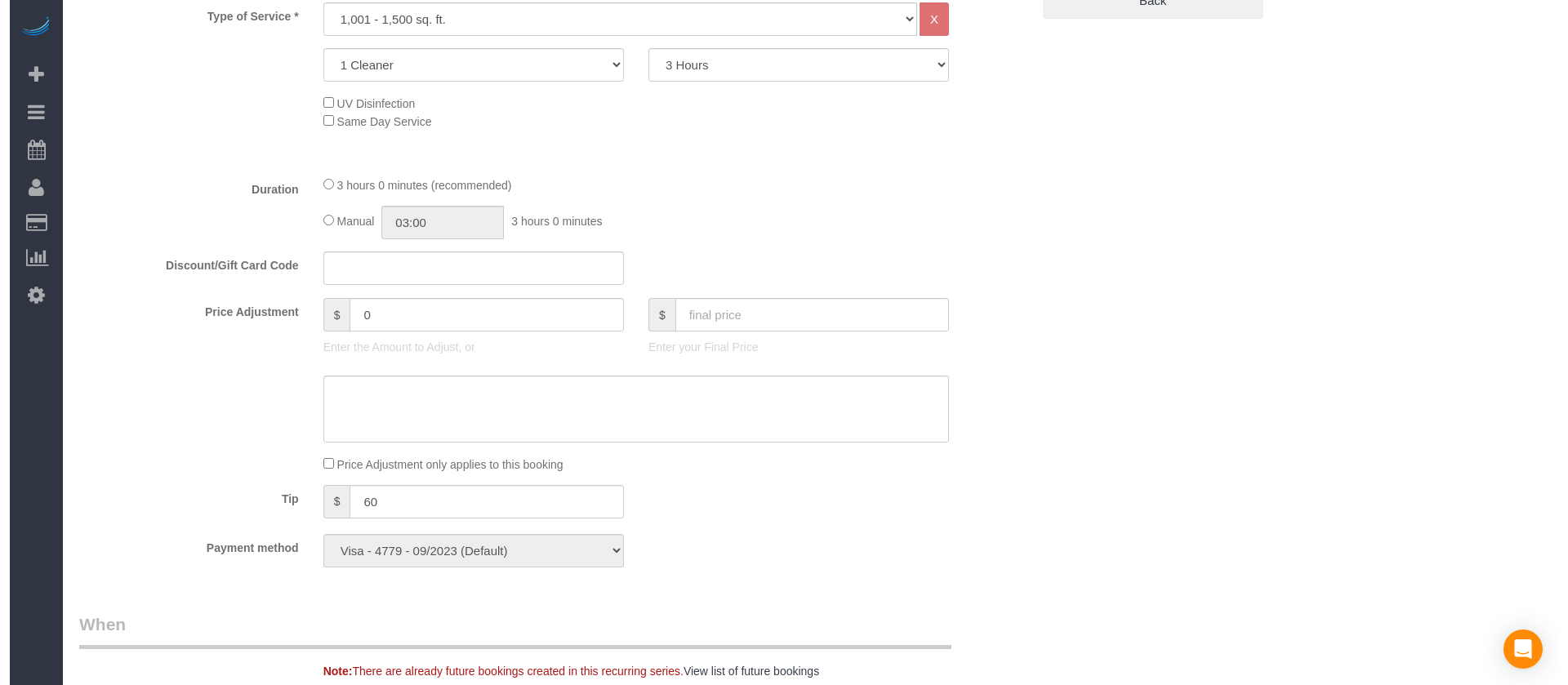
scroll to position [1385, 0]
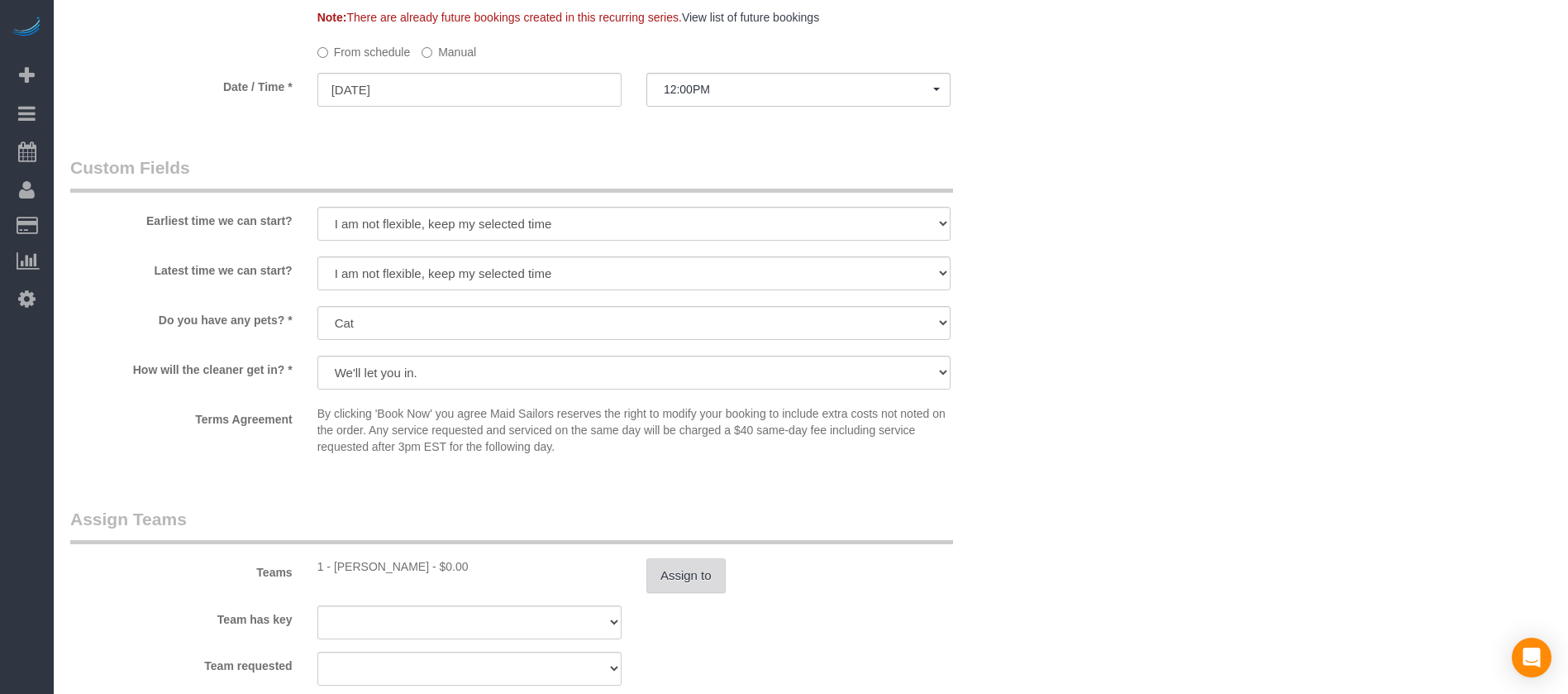
click at [684, 560] on button "Assign to" at bounding box center [686, 575] width 80 height 35
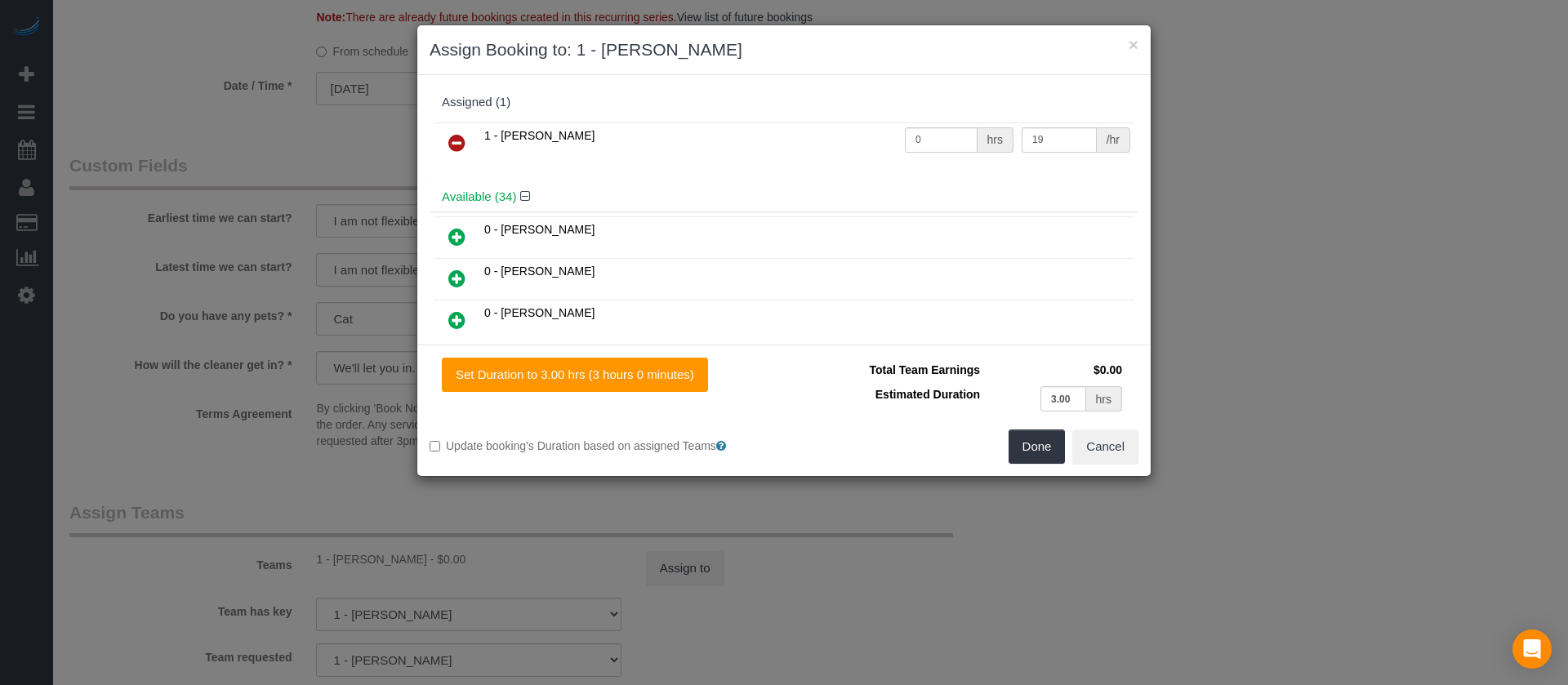
click at [459, 145] on icon at bounding box center [457, 143] width 17 height 20
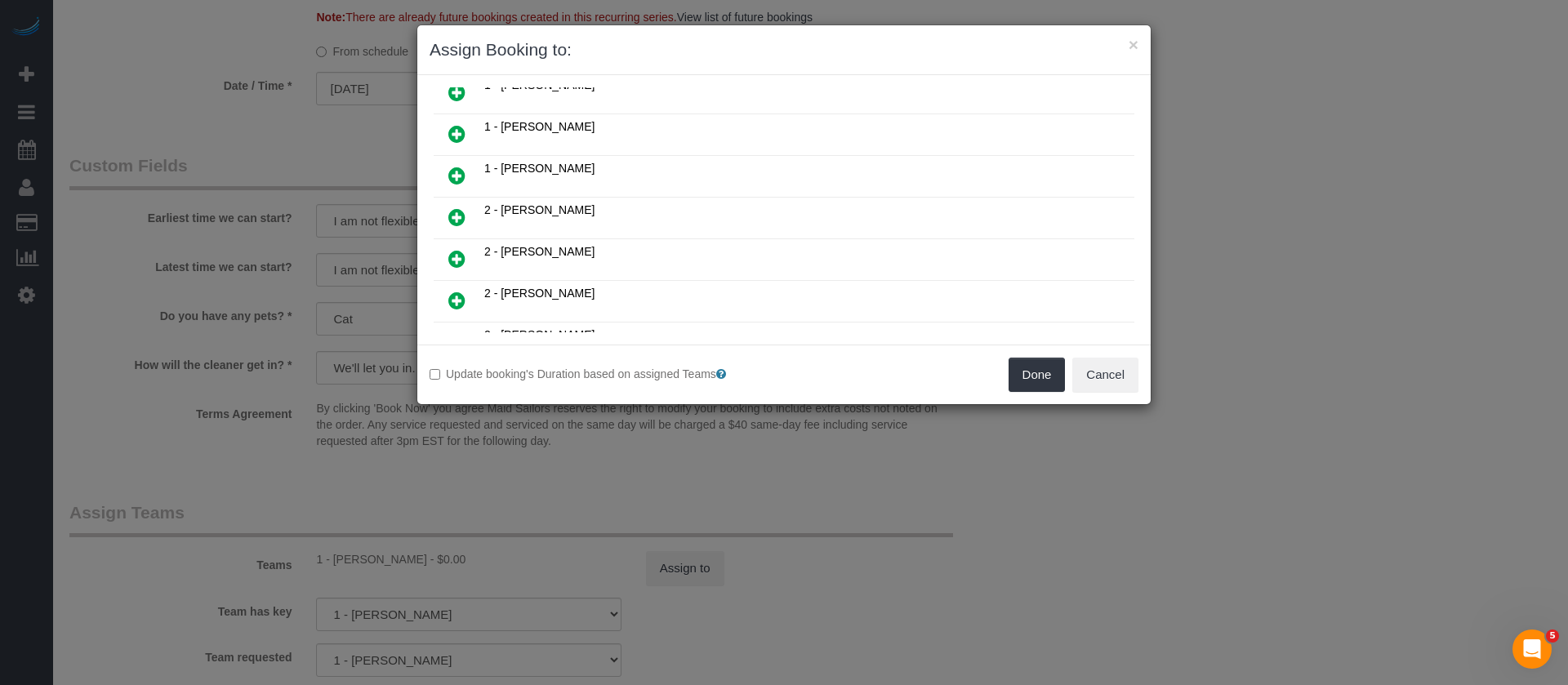
scroll to position [980, 0]
drag, startPoint x: 464, startPoint y: 174, endPoint x: 812, endPoint y: 238, distance: 353.8
click at [462, 174] on icon at bounding box center [457, 178] width 17 height 20
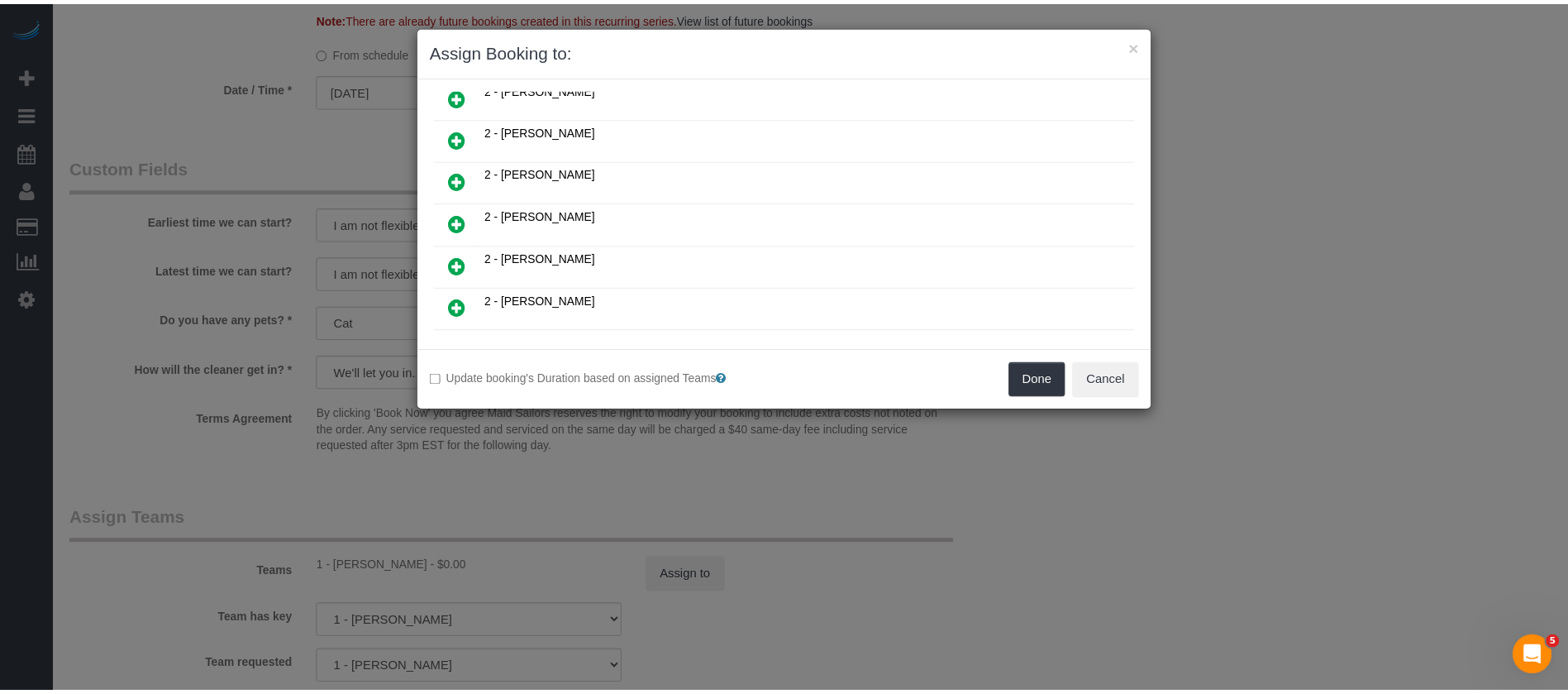
scroll to position [1032, 0]
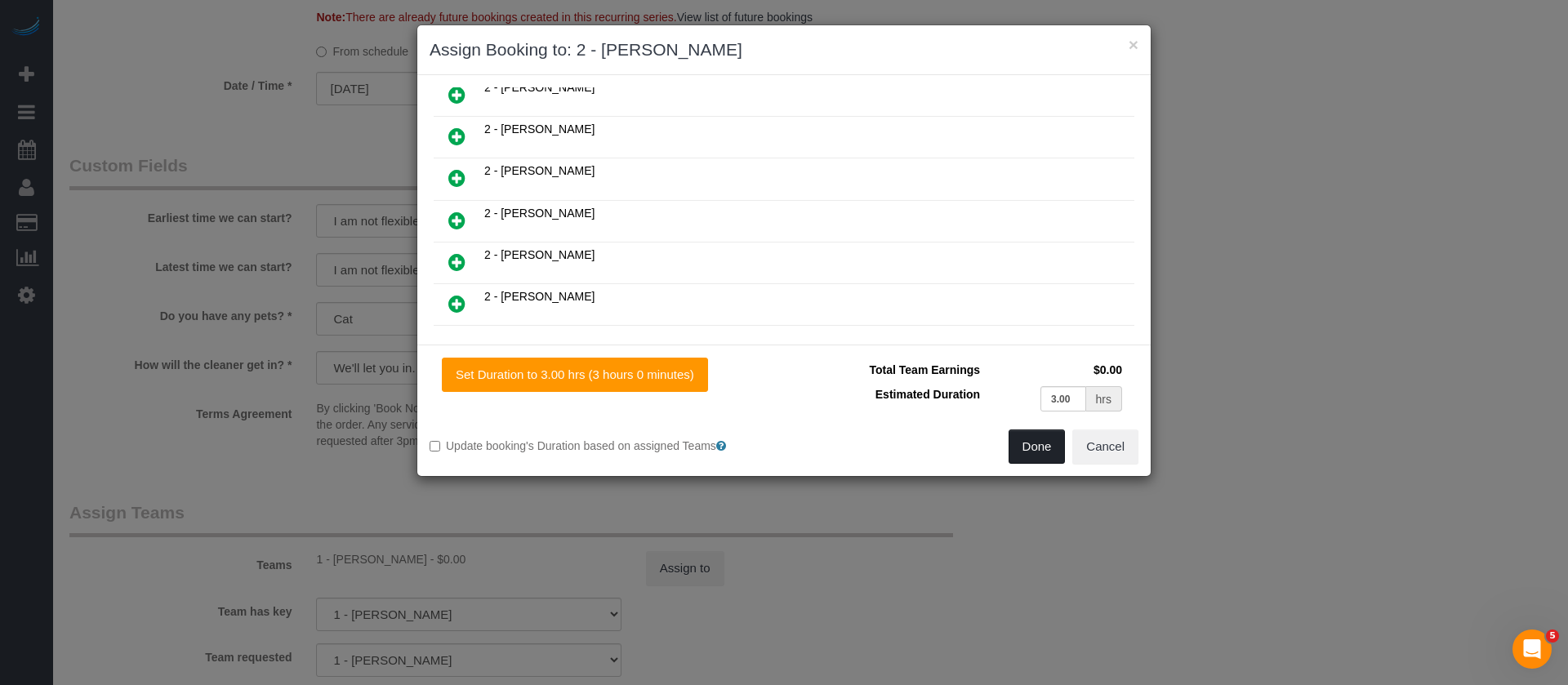
click at [1024, 437] on button "Done" at bounding box center [1037, 447] width 57 height 34
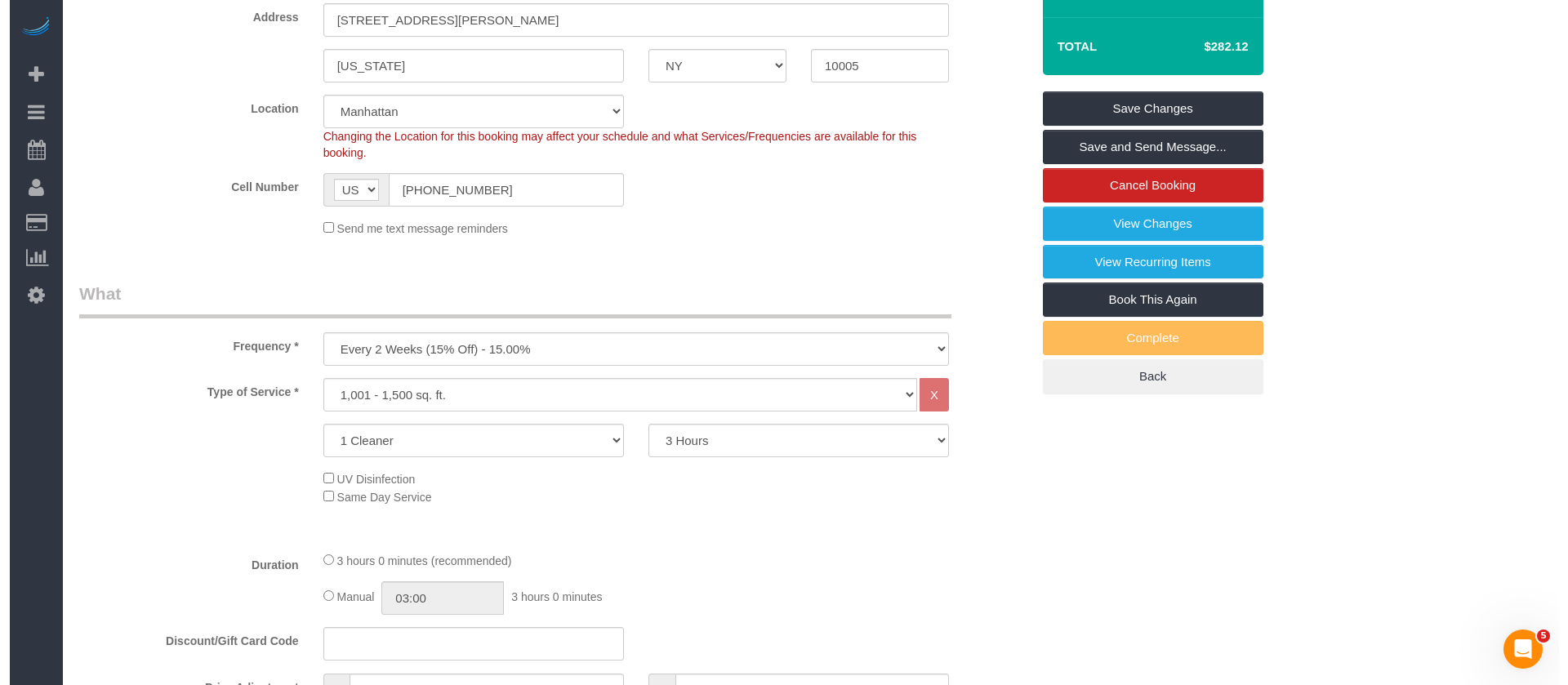
scroll to position [0, 0]
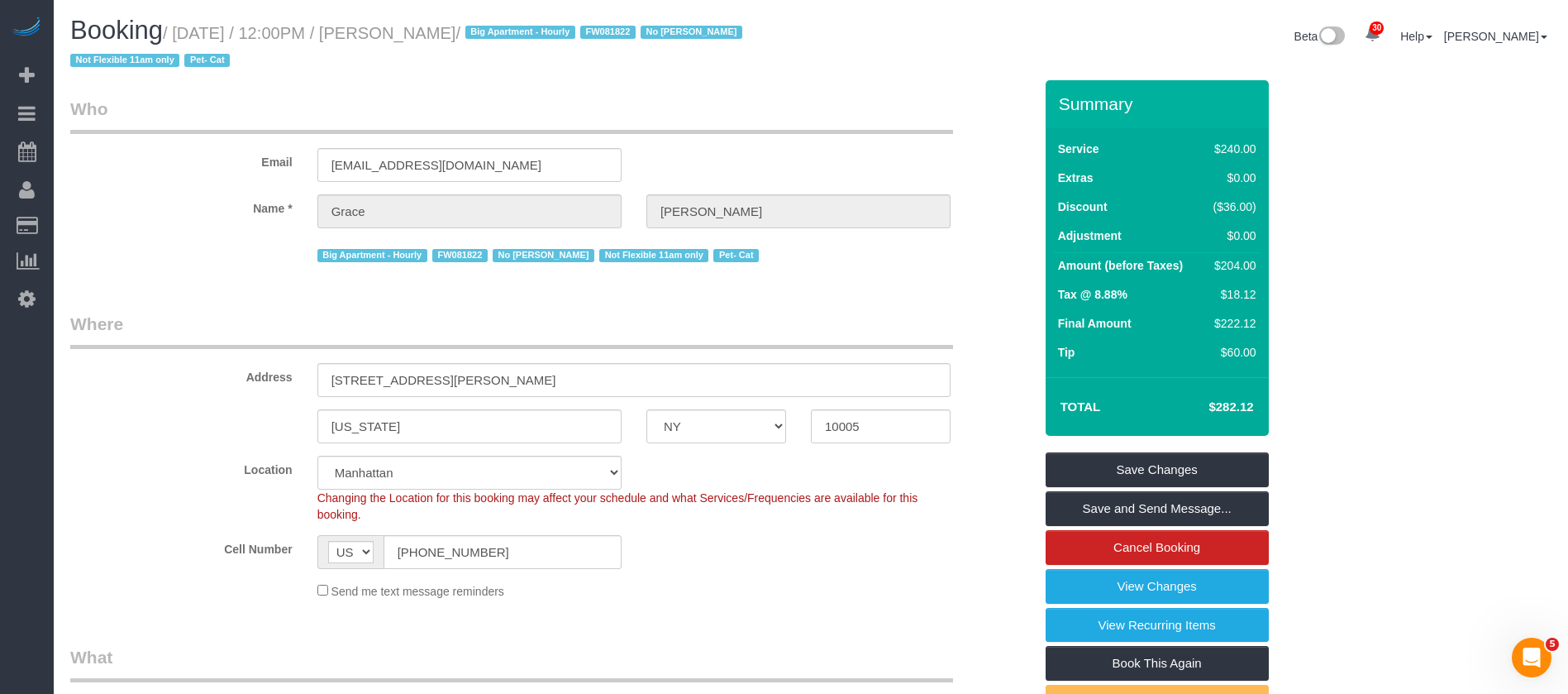
click at [919, 247] on div "Big Apartment - Hourly FW081822 No Kariluz Romero Not Flexible 11am only Pet- C…" at bounding box center [634, 253] width 633 height 26
drag, startPoint x: 1163, startPoint y: 472, endPoint x: 1112, endPoint y: 481, distance: 51.8
click at [1163, 472] on link "Save Changes" at bounding box center [1157, 470] width 223 height 35
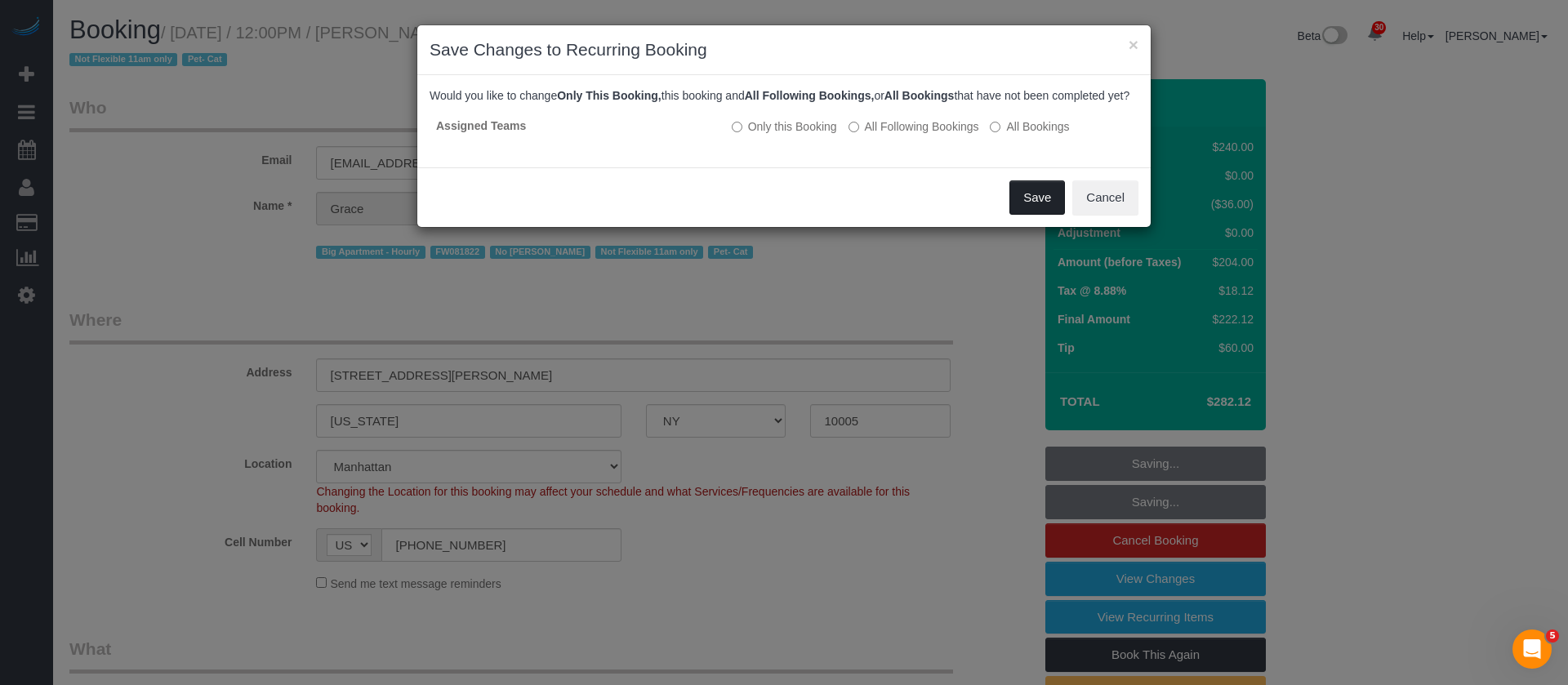
drag, startPoint x: 1043, startPoint y: 206, endPoint x: 1038, endPoint y: 236, distance: 30.4
click at [1043, 207] on button "Save" at bounding box center [1037, 197] width 56 height 34
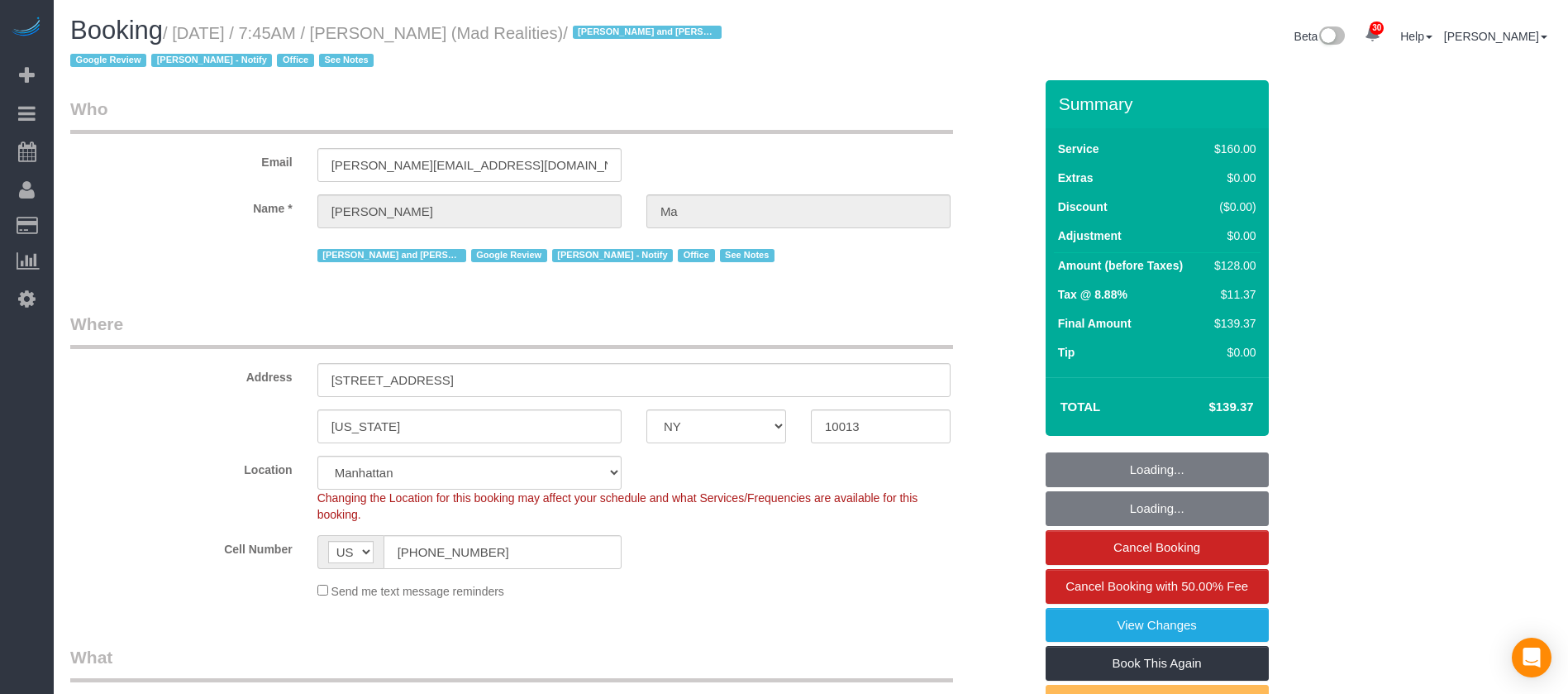
select select "NY"
select select "number:89"
select select "number:90"
select select "number:15"
select select "number:7"
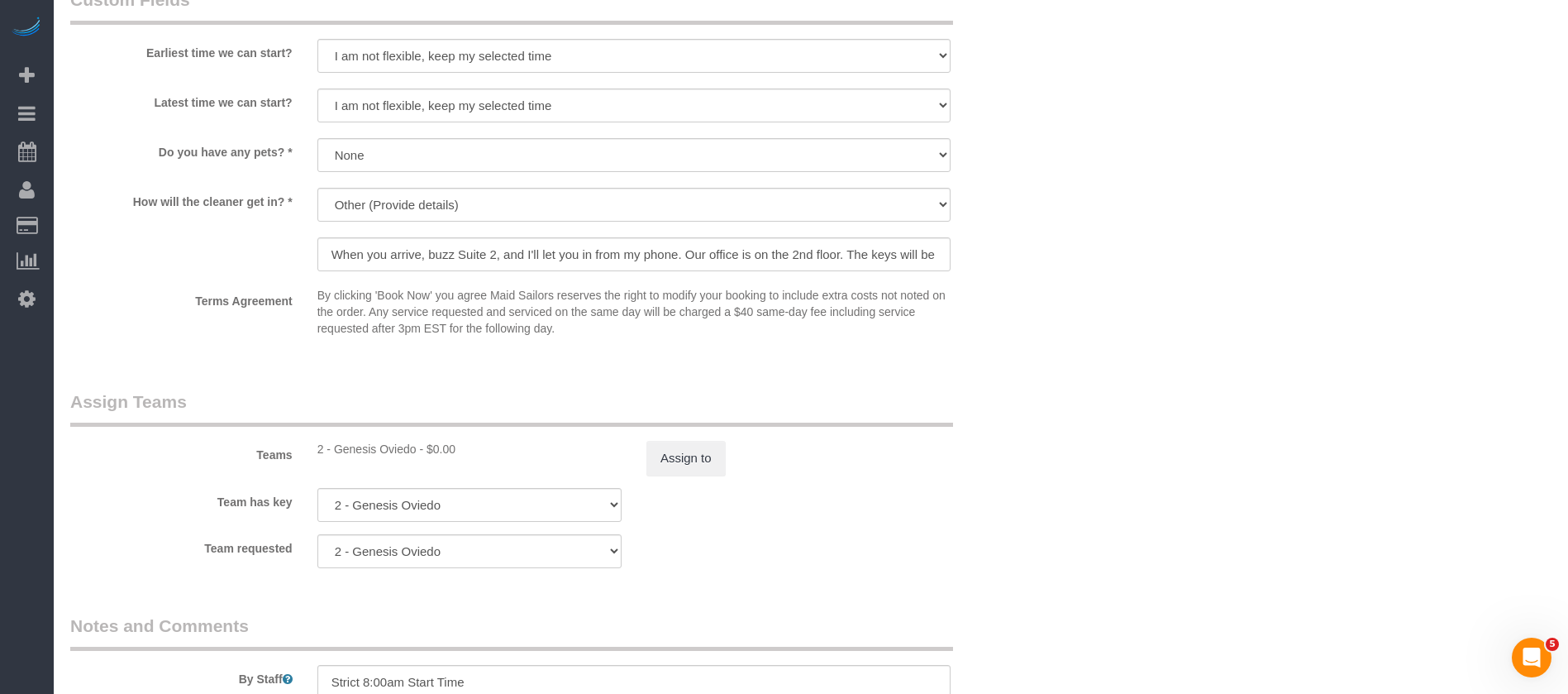
scroll to position [1985, 0]
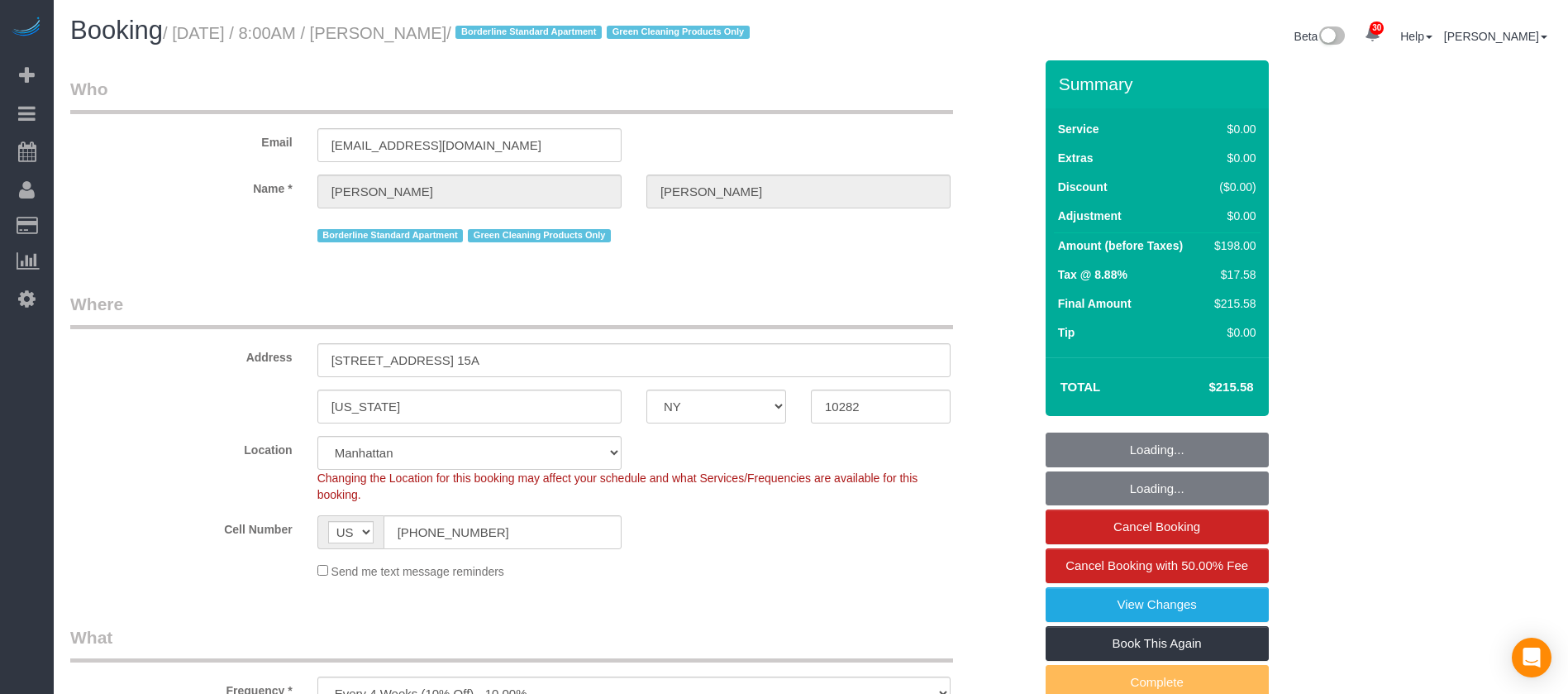
select select "NY"
select select "spot1"
select select "number:56"
select select "number:72"
select select "number:15"
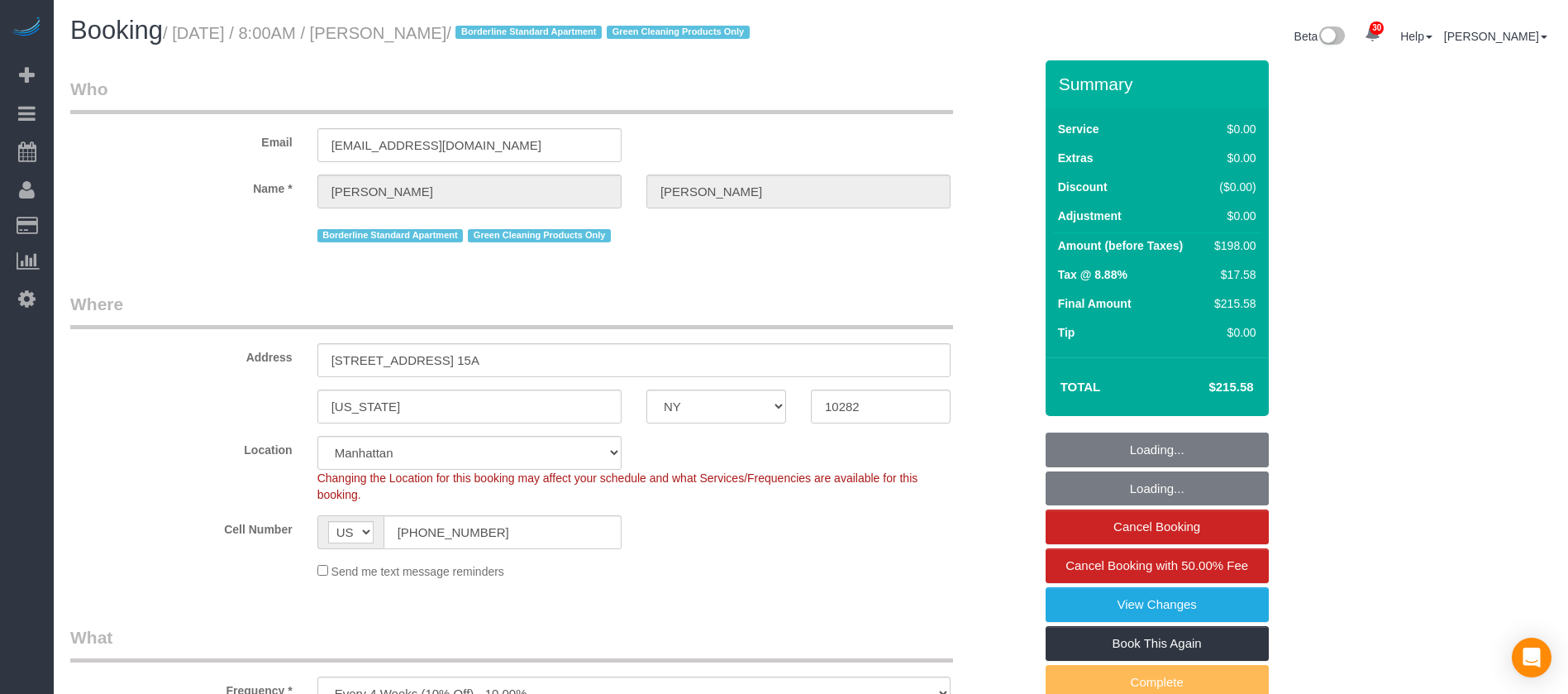
select select "number:5"
select select
select select "2"
select select "spot56"
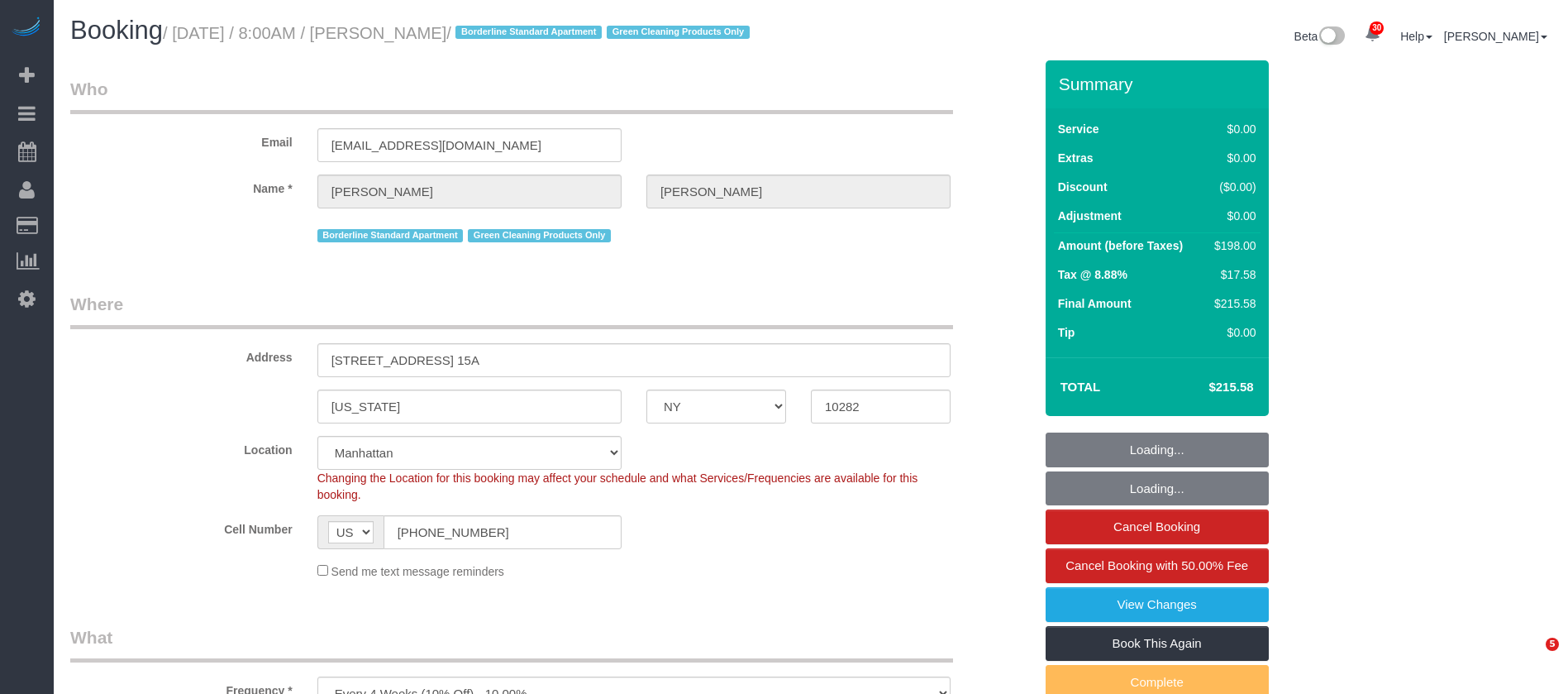
select select "object:1503"
select select "2"
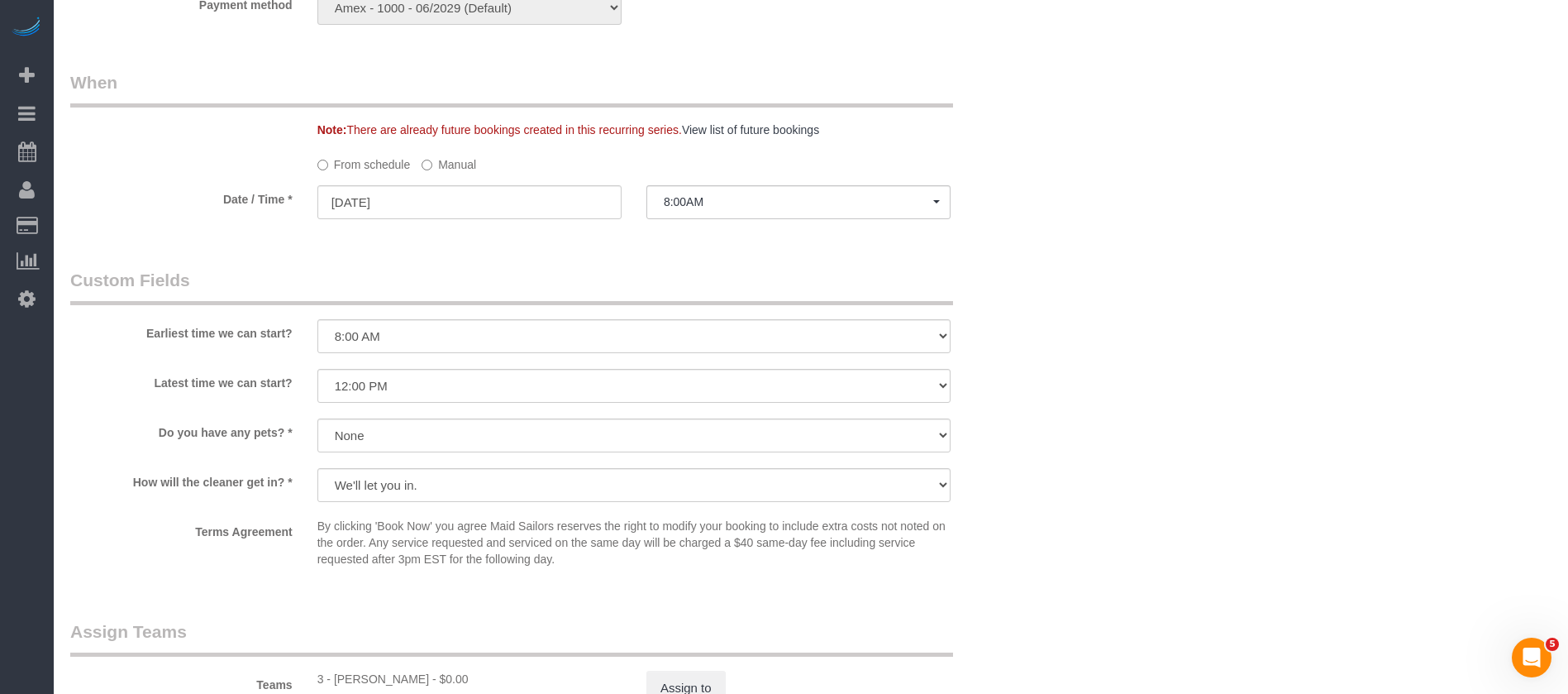
scroll to position [1861, 0]
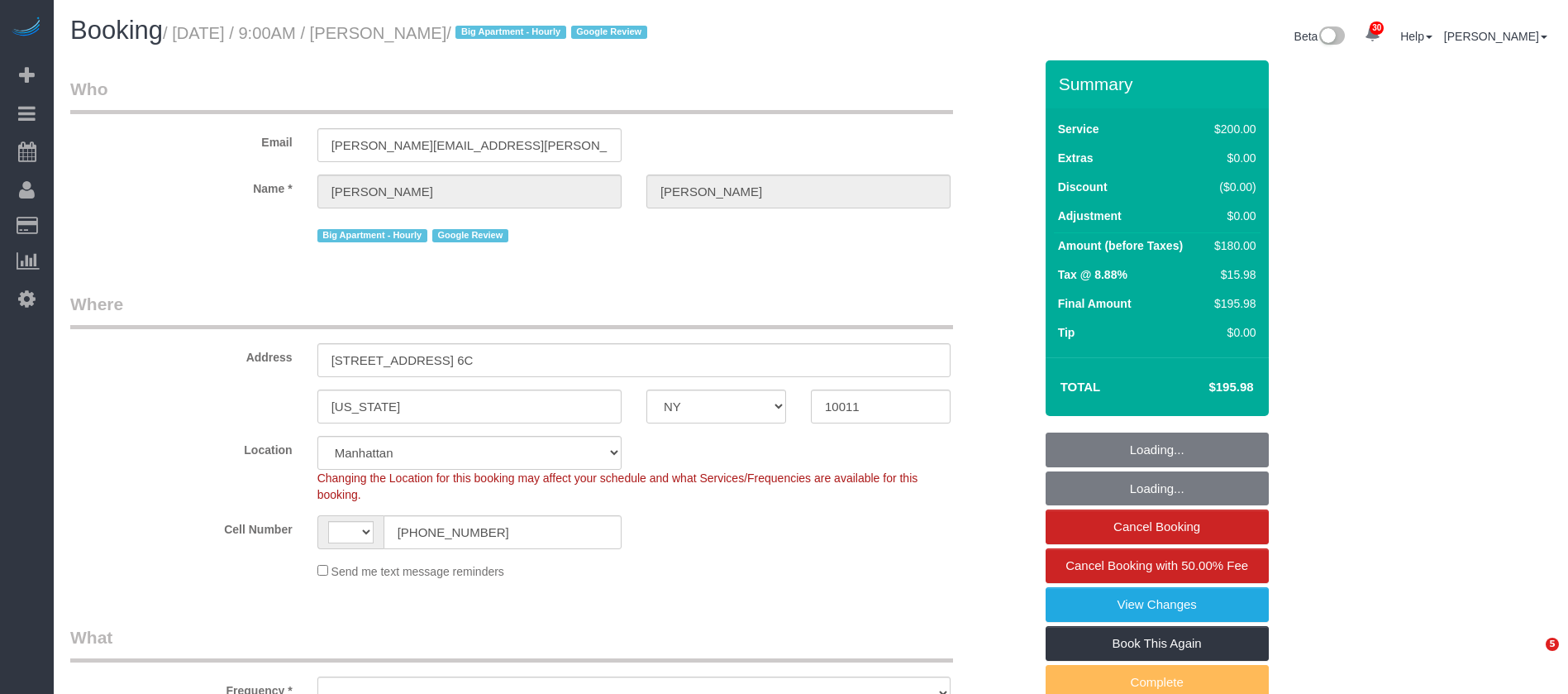
select select "NY"
select select "150"
select select "string:[GEOGRAPHIC_DATA]"
select select "object:1481"
select select "string:stripe-pm_1Qgbbh4VGloSiKo7pOyHQVUS"
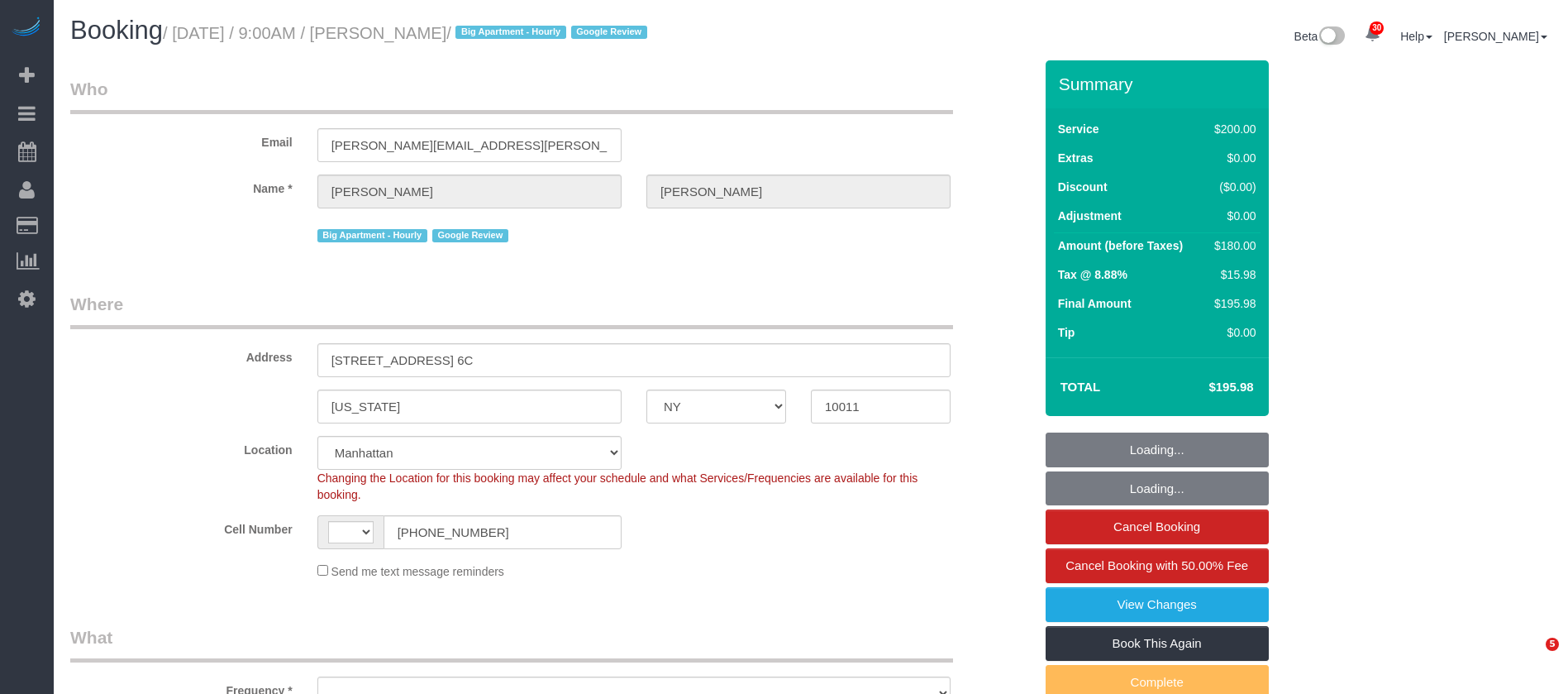
select select "number:57"
select select "number:70"
select select "number:15"
select select "number:5"
select select "spot1"
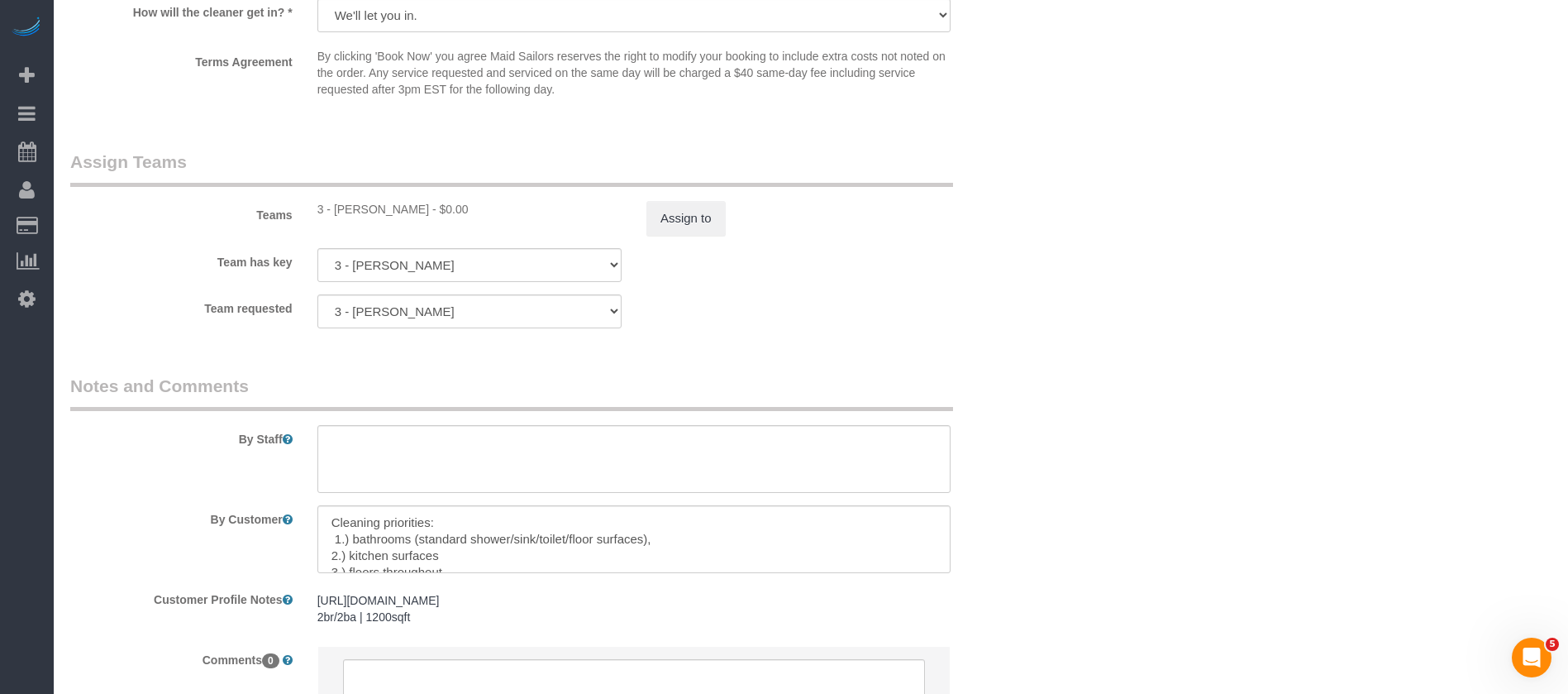
scroll to position [1889, 0]
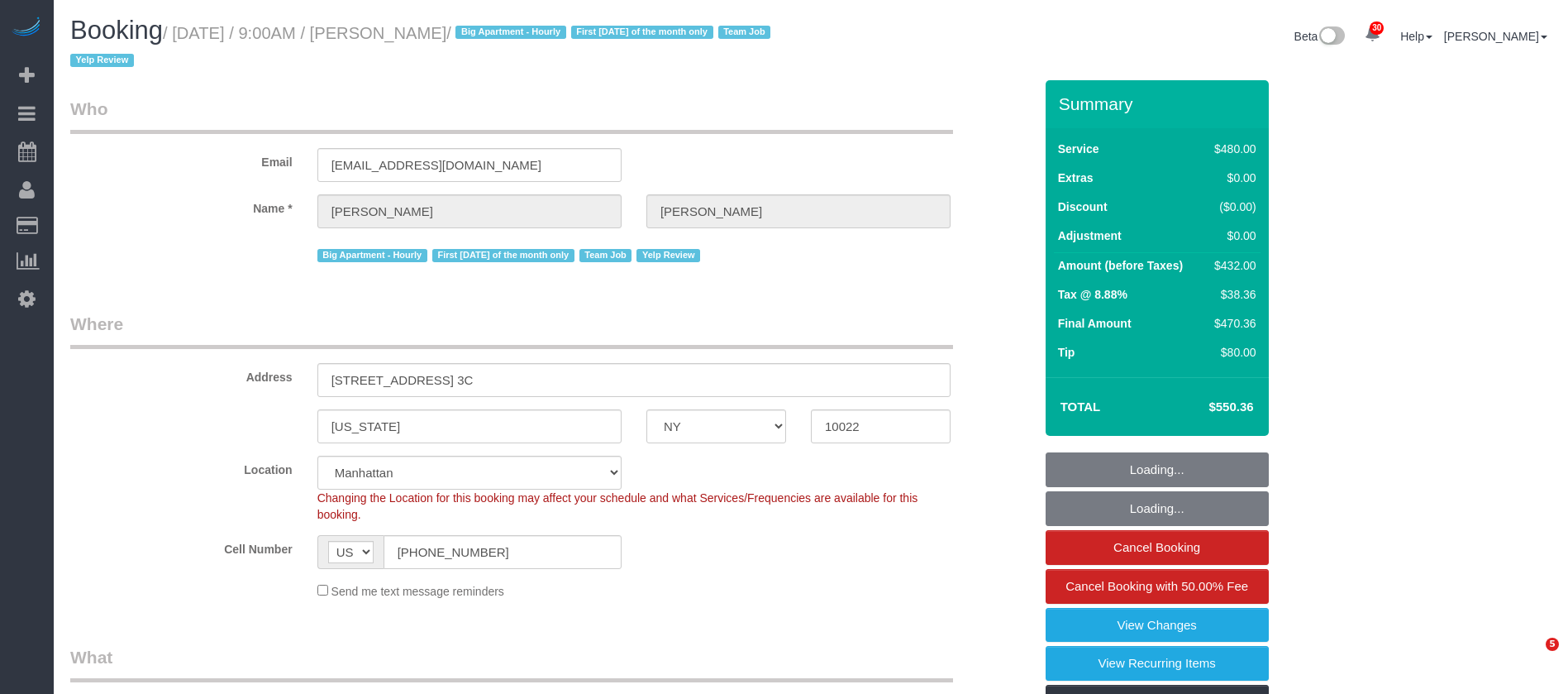
select select "NY"
select select "180"
select select "spot1"
select select "number:89"
select select "number:90"
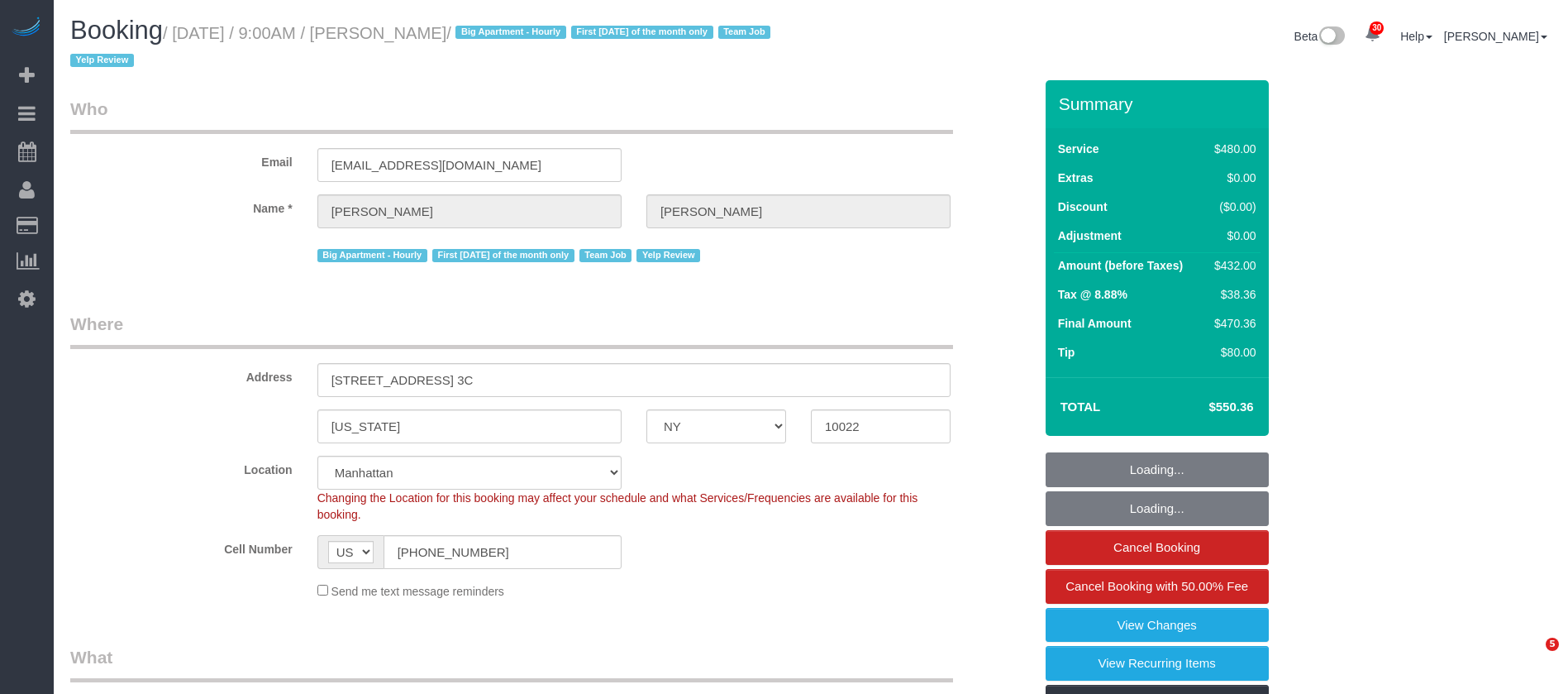
select select "number:15"
select select "number:6"
select select "object:1507"
select select "spot56"
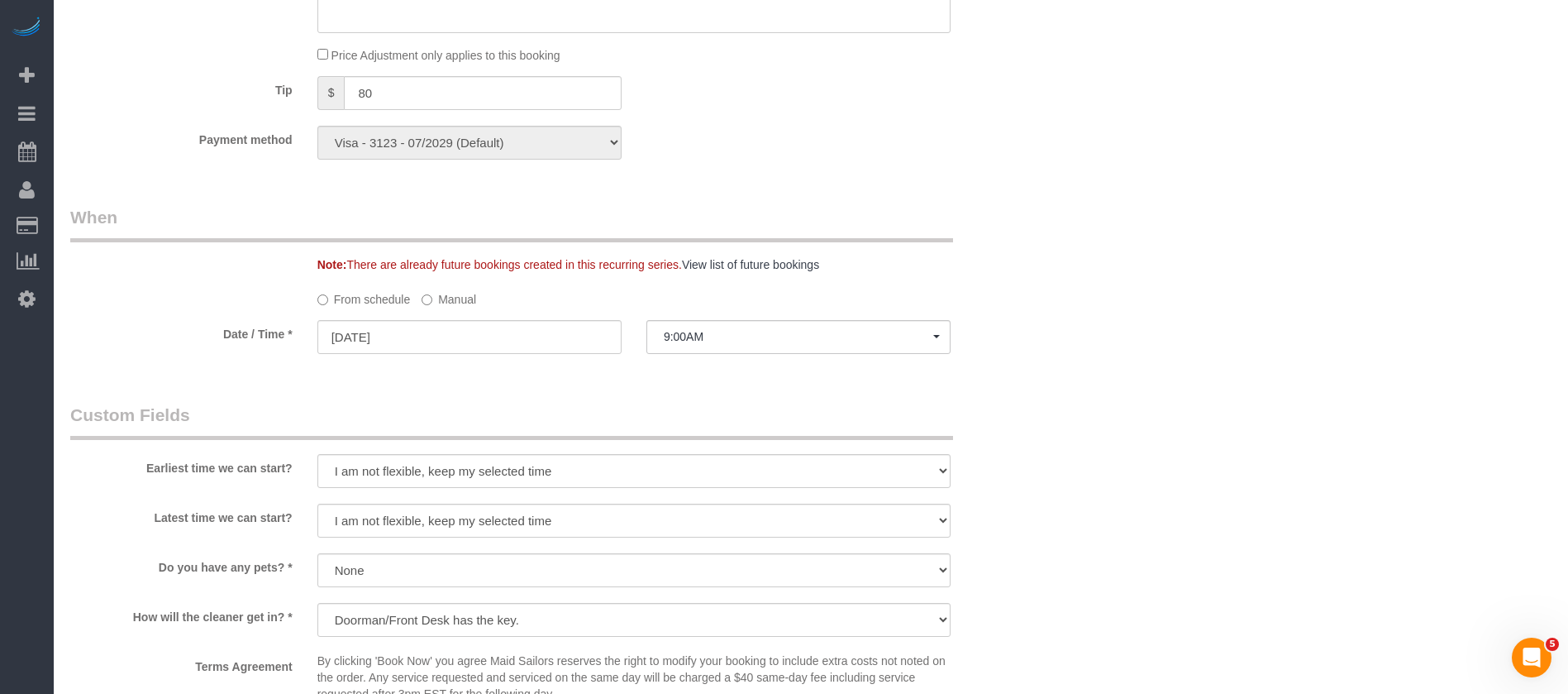
scroll to position [1488, 0]
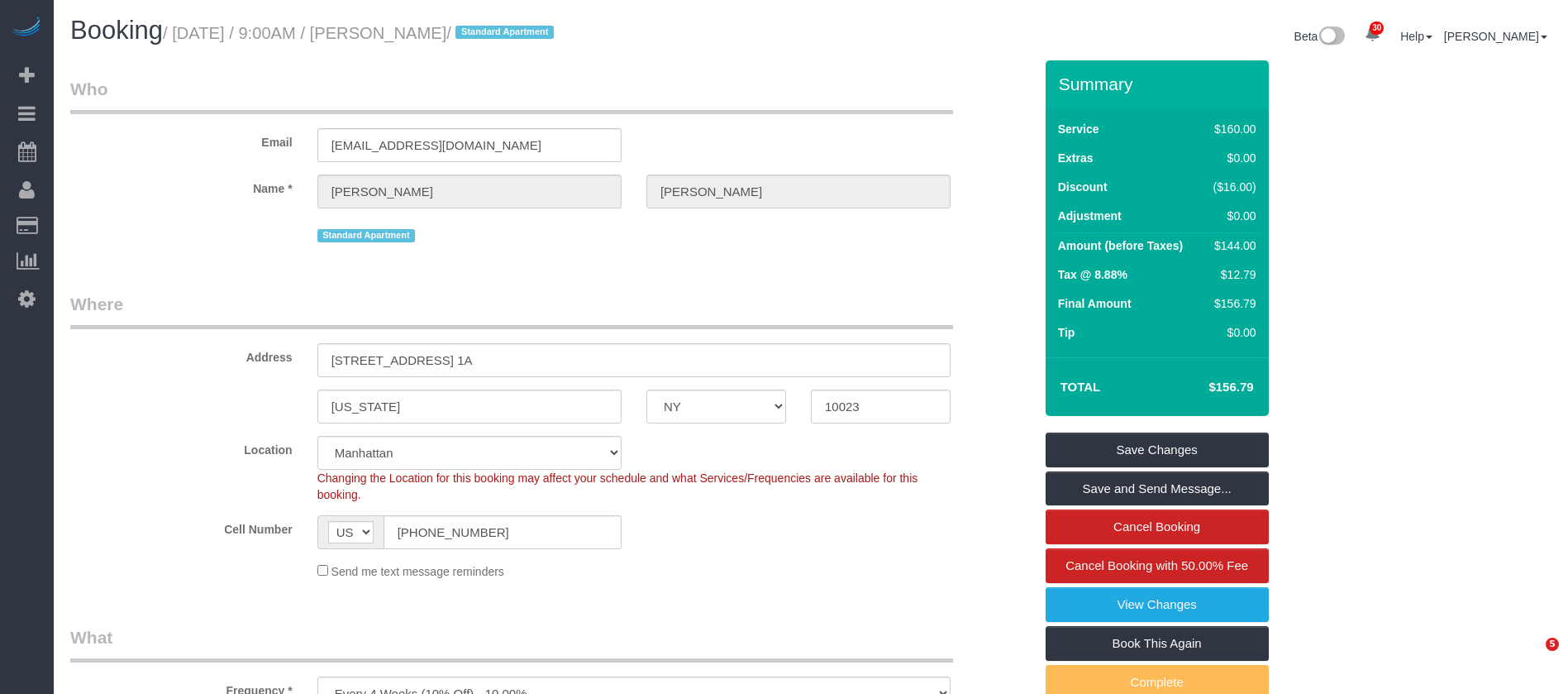
select select "NY"
select select "1"
select select "string:stripe-pm_1M8VeF4VGloSiKo76WoN5Amg"
select select "spot1"
select select "number:89"
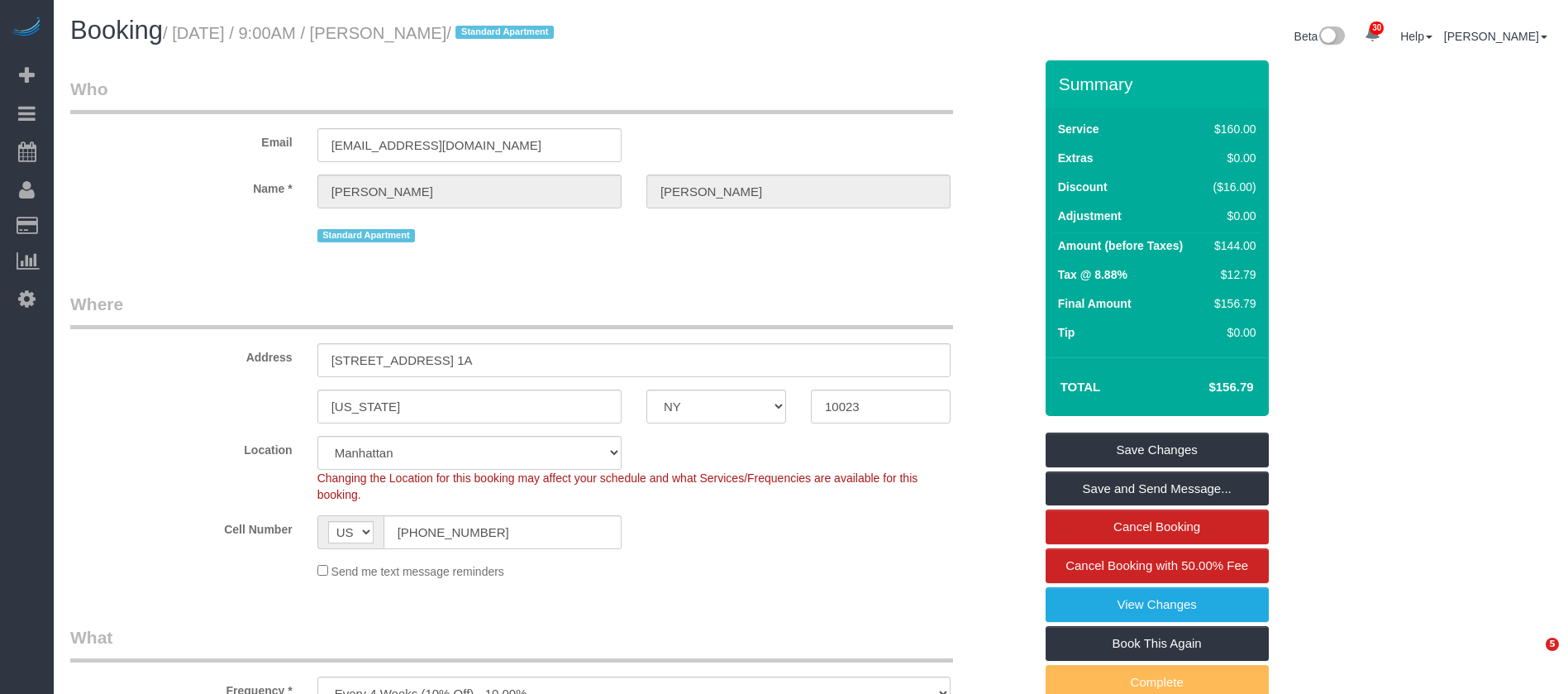
select select "number:90"
select select "number:15"
select select "number:5"
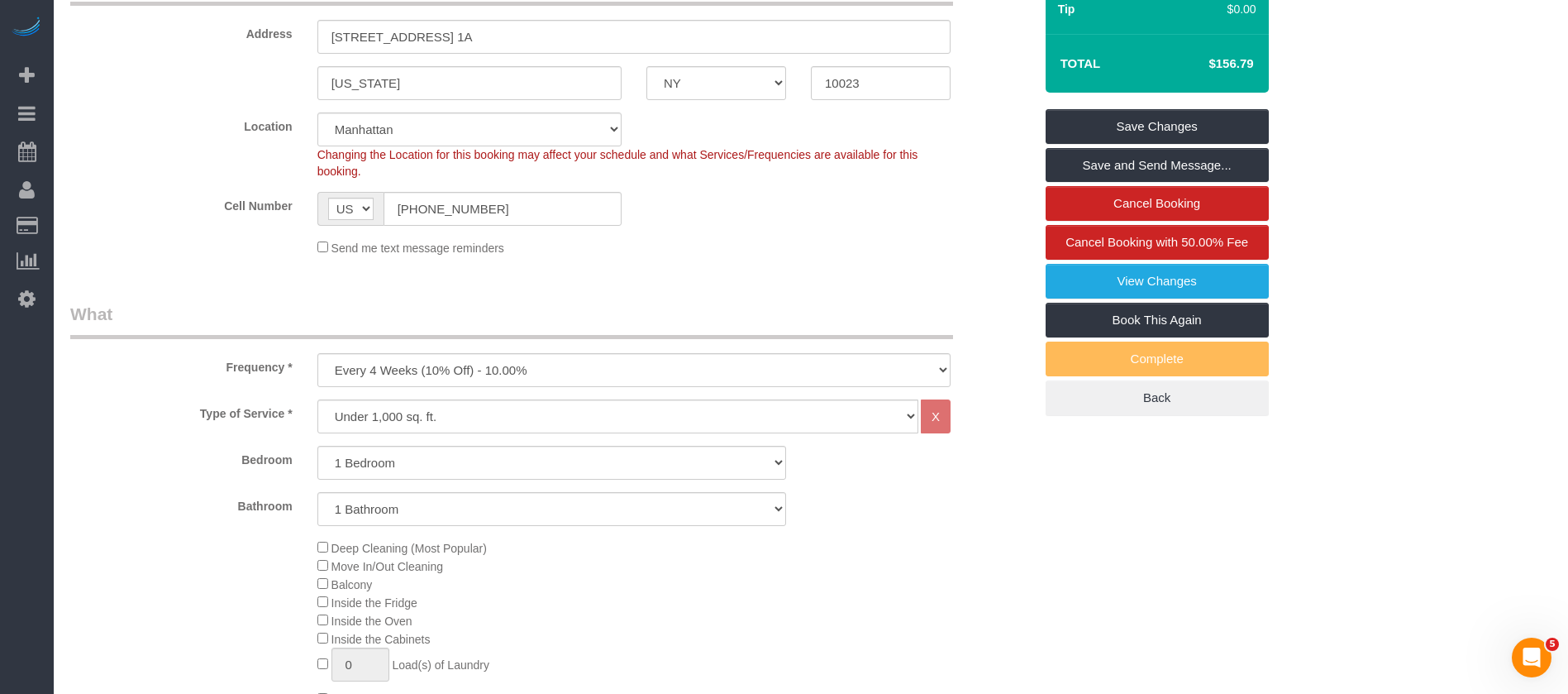
scroll to position [620, 0]
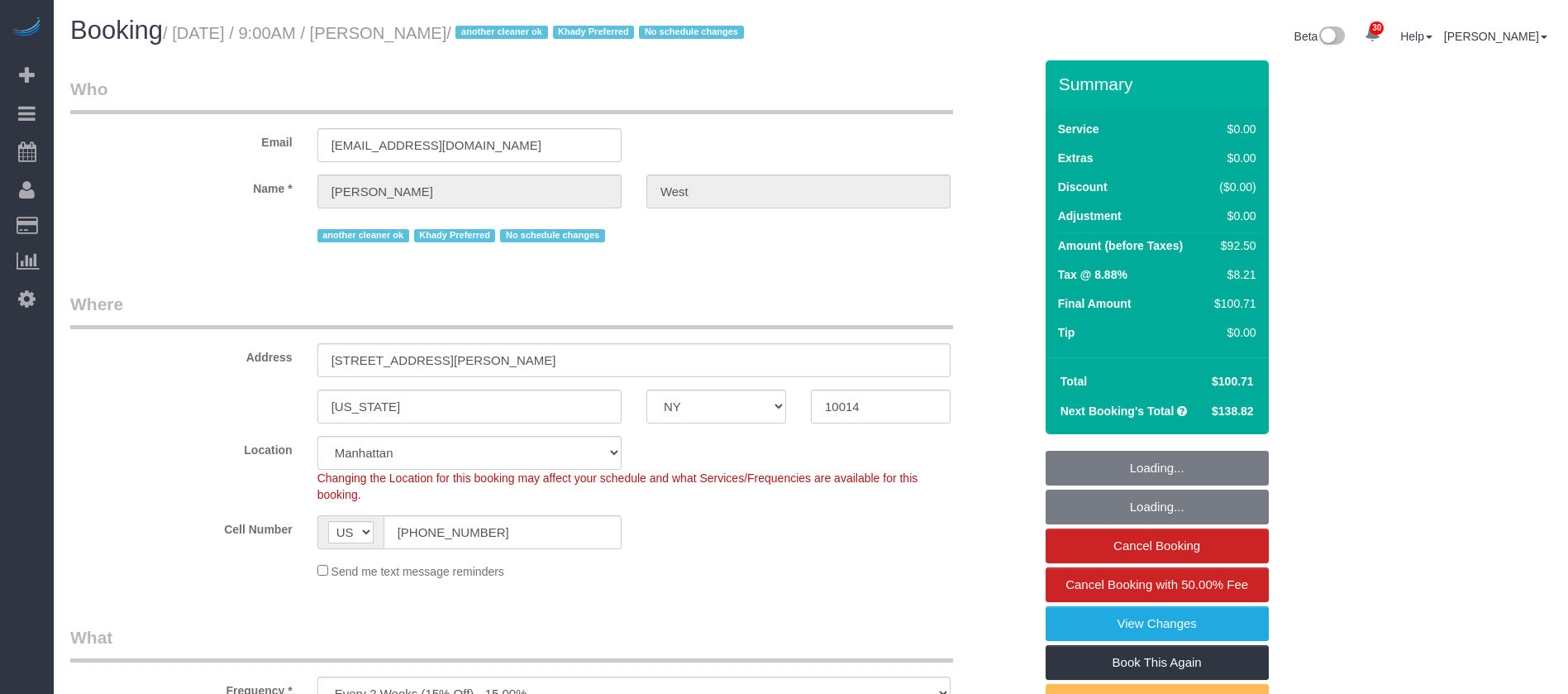
select select "NY"
select select "spot1"
select select "number:57"
select select "number:73"
select select "number:14"
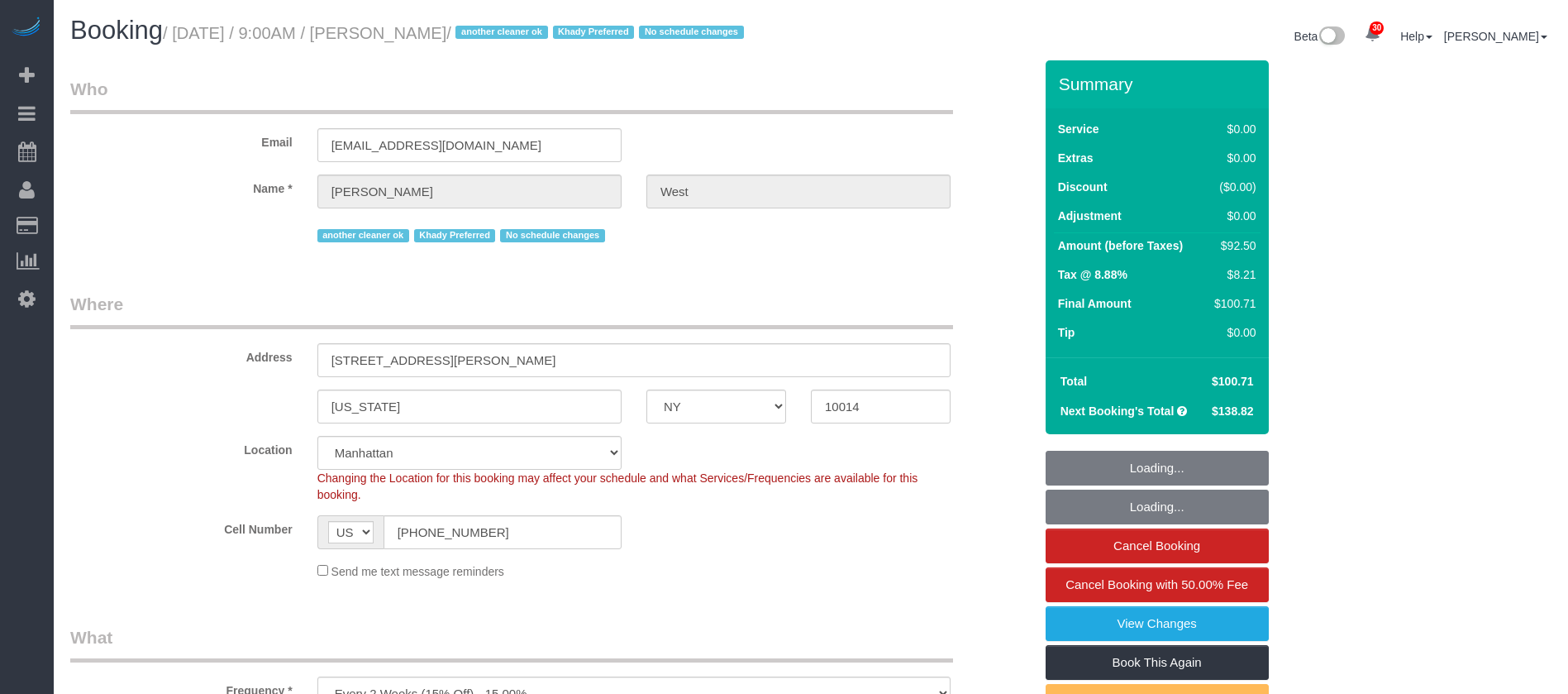
select select "number:5"
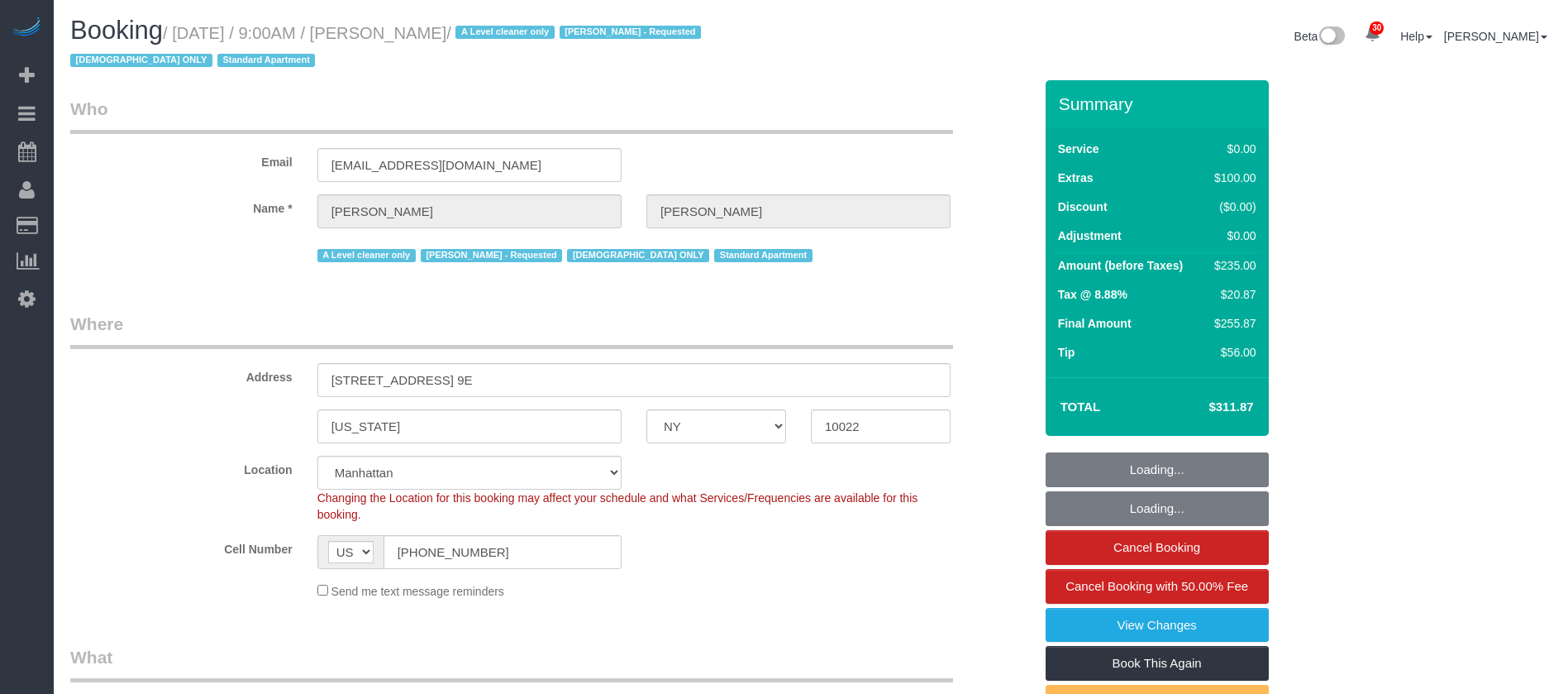
select select "NY"
select select "1"
select select "string:stripe-pm_1FfUHP4VGloSiKo7jLMQ7GPI"
select select "spot1"
select select "number:89"
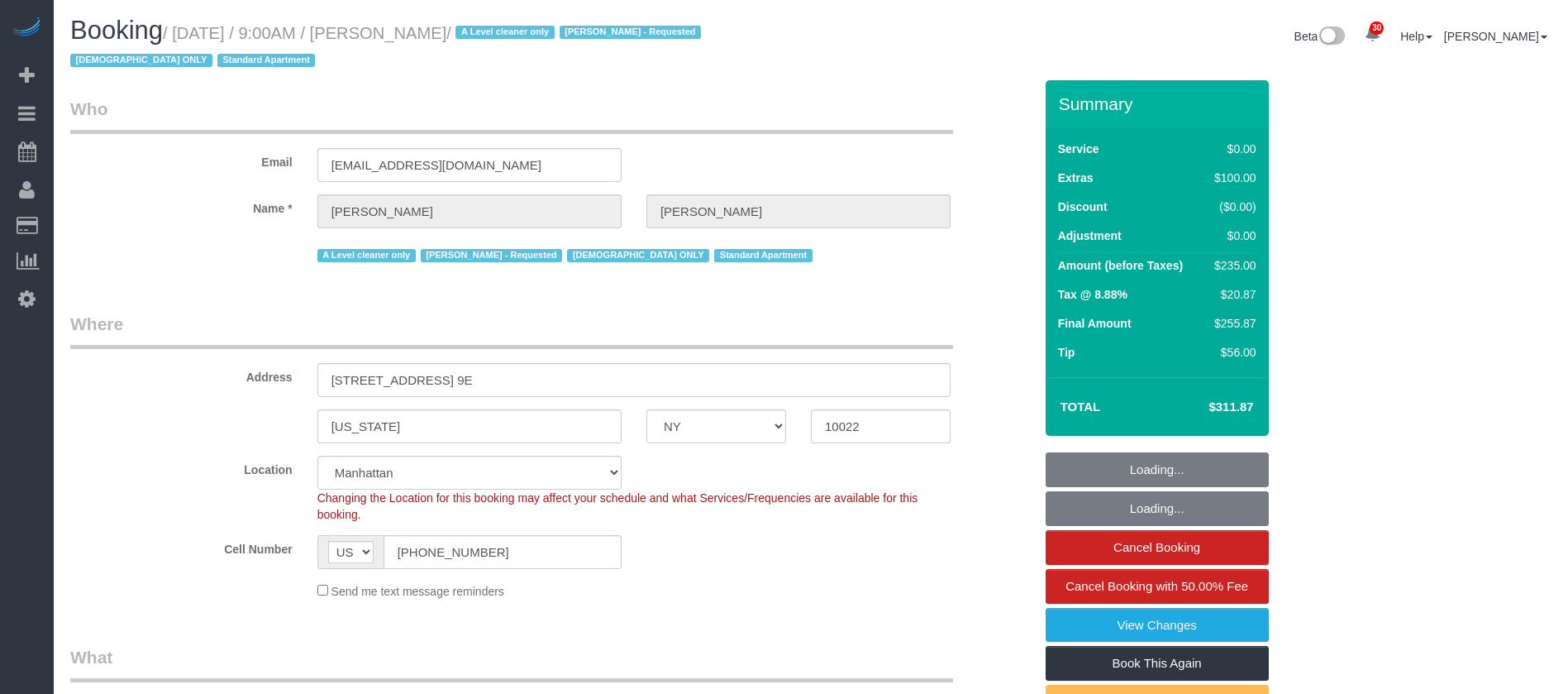
select select "number:71"
select select "number:15"
select select "number:5"
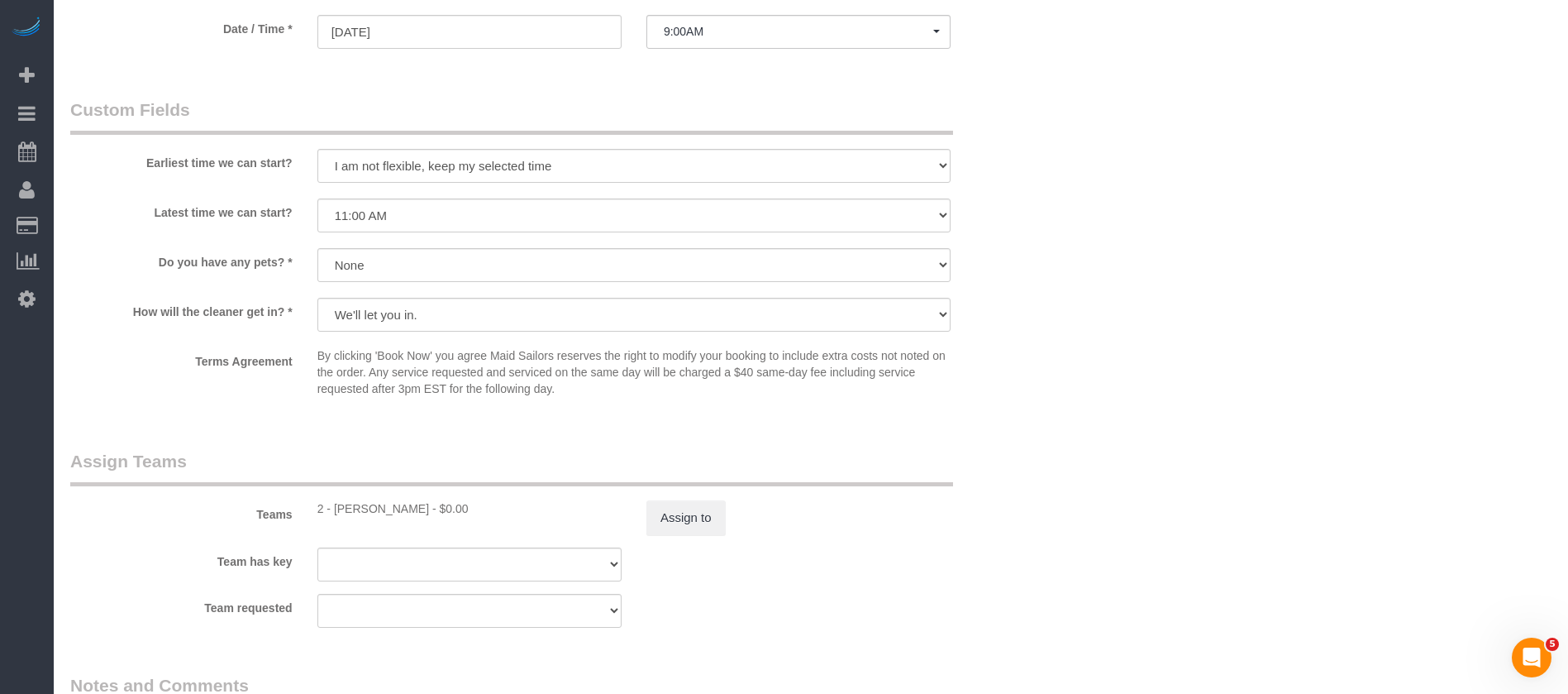
scroll to position [2109, 0]
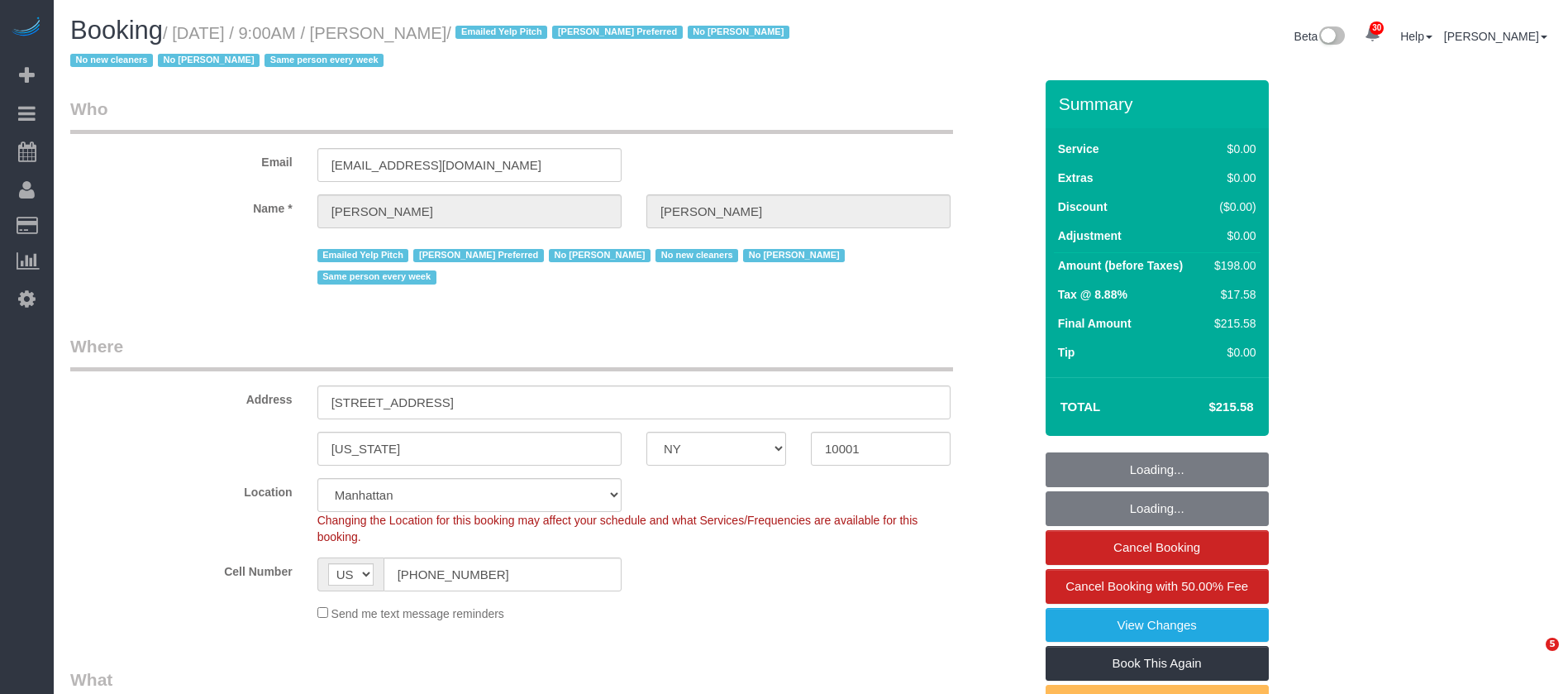
select select "NY"
select select "2"
select select "number:56"
select select "number:77"
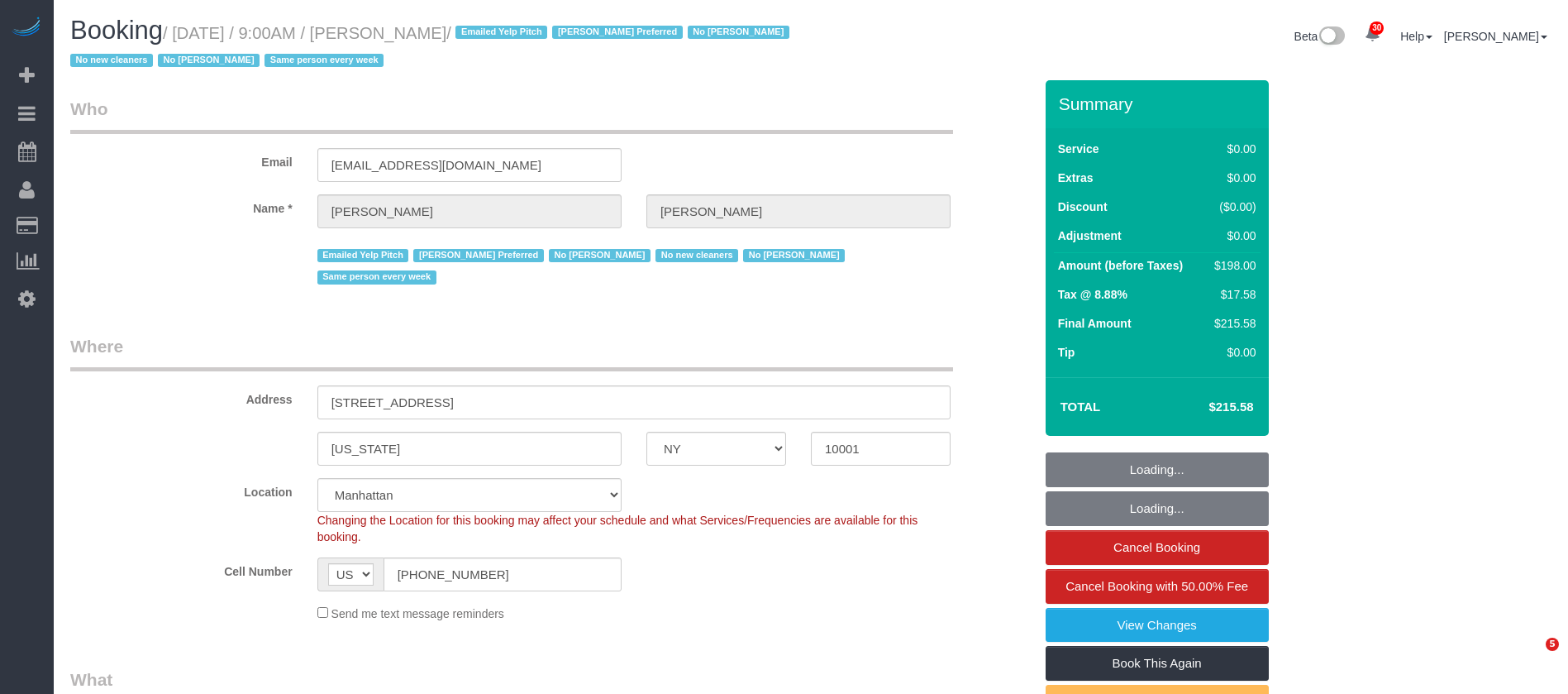
select select "number:15"
select select "number:6"
select select "spot56"
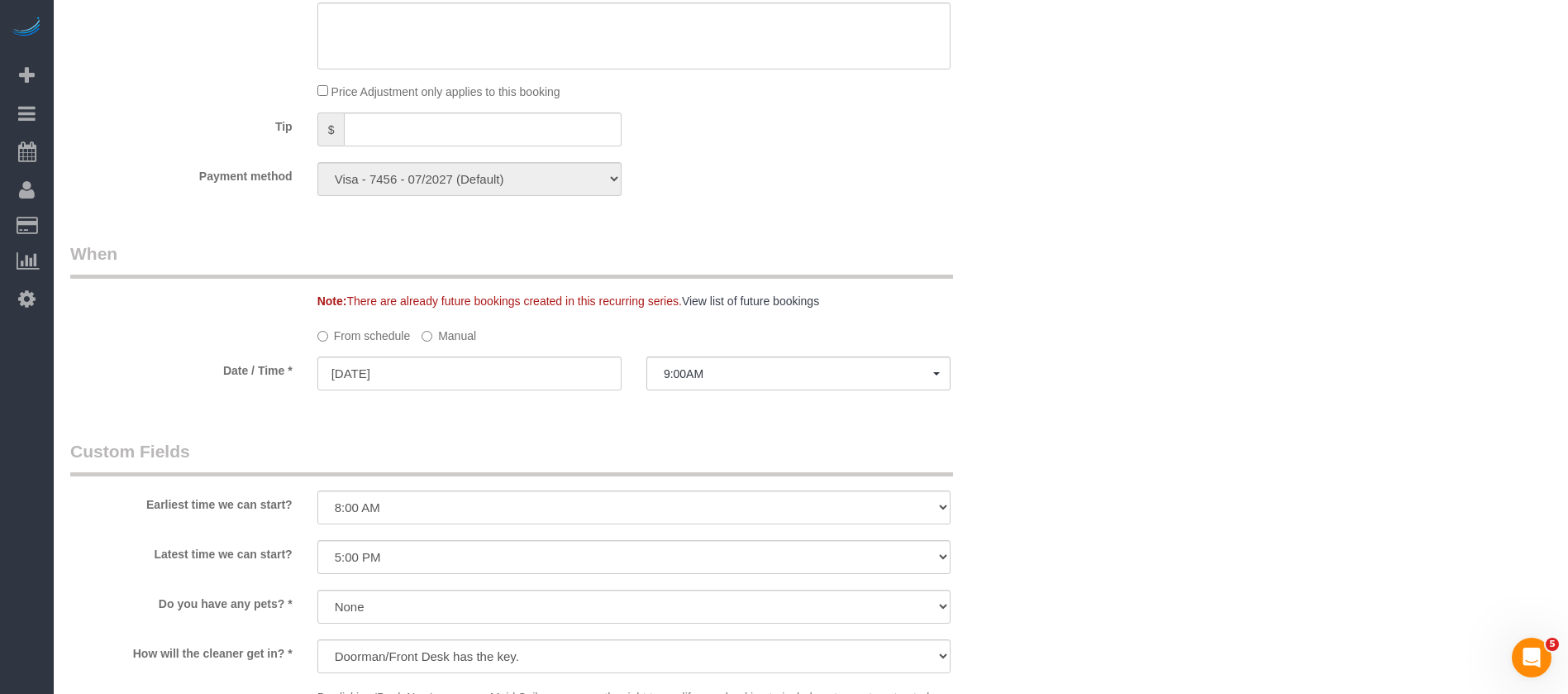
scroll to position [1985, 0]
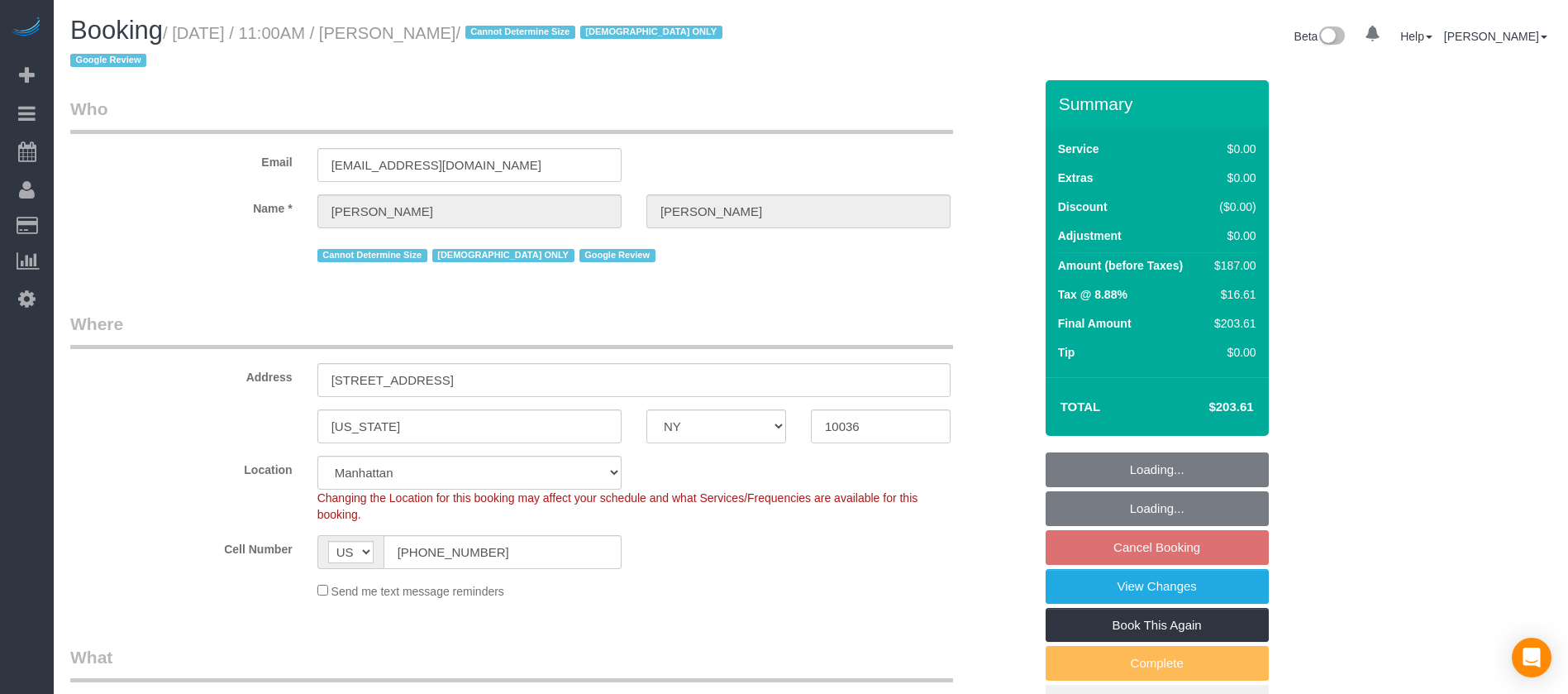
select select "NY"
select select "spot2"
select select "number:58"
select select "number:73"
select select "number:15"
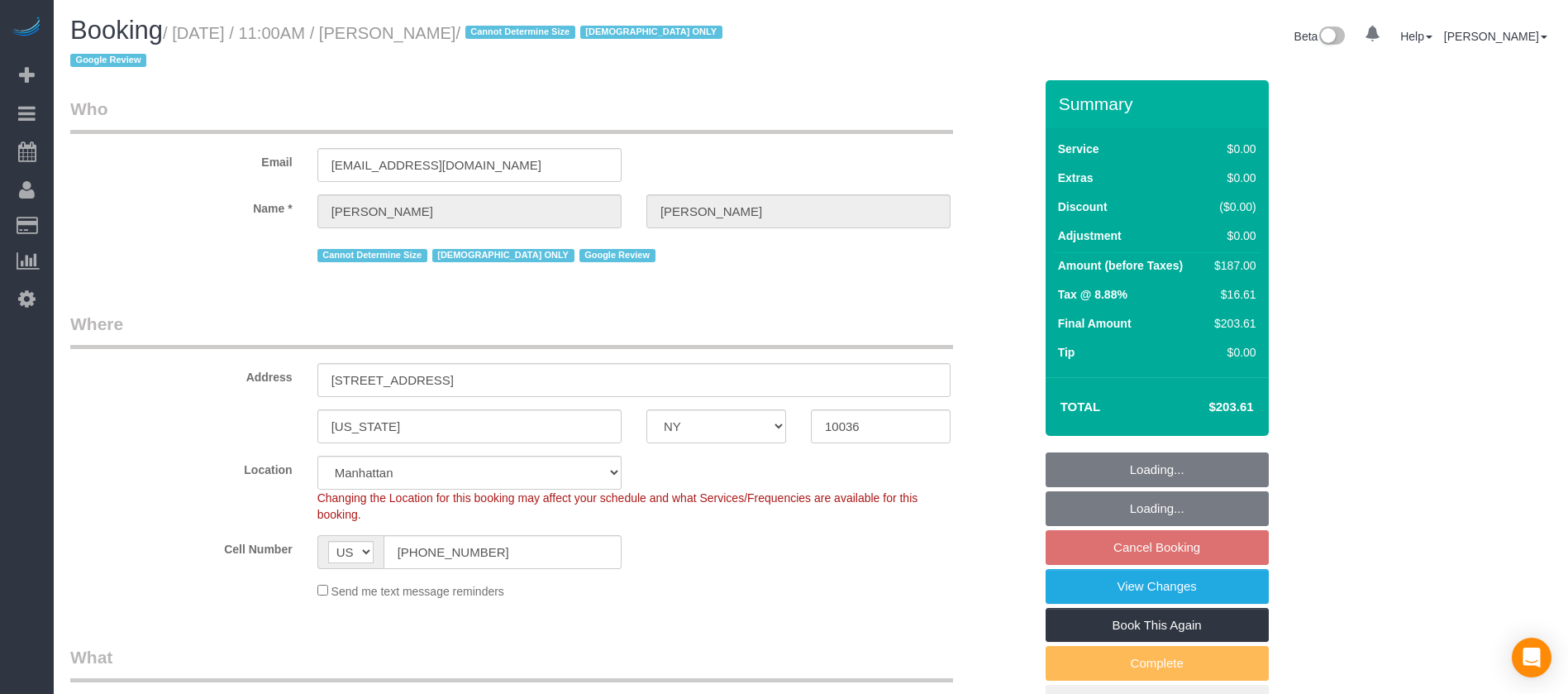
select select "number:6"
select select "object:1908"
select select
select select "2"
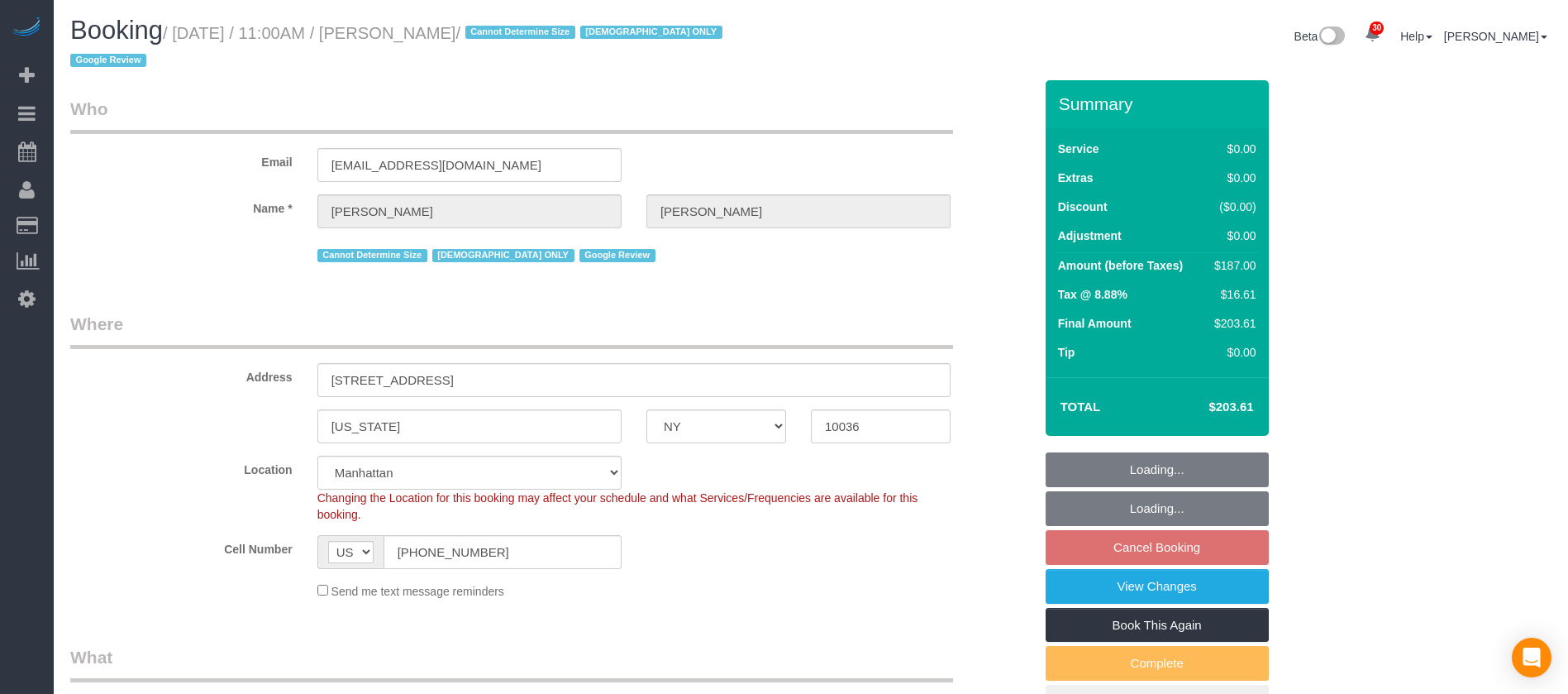
select select "spot56"
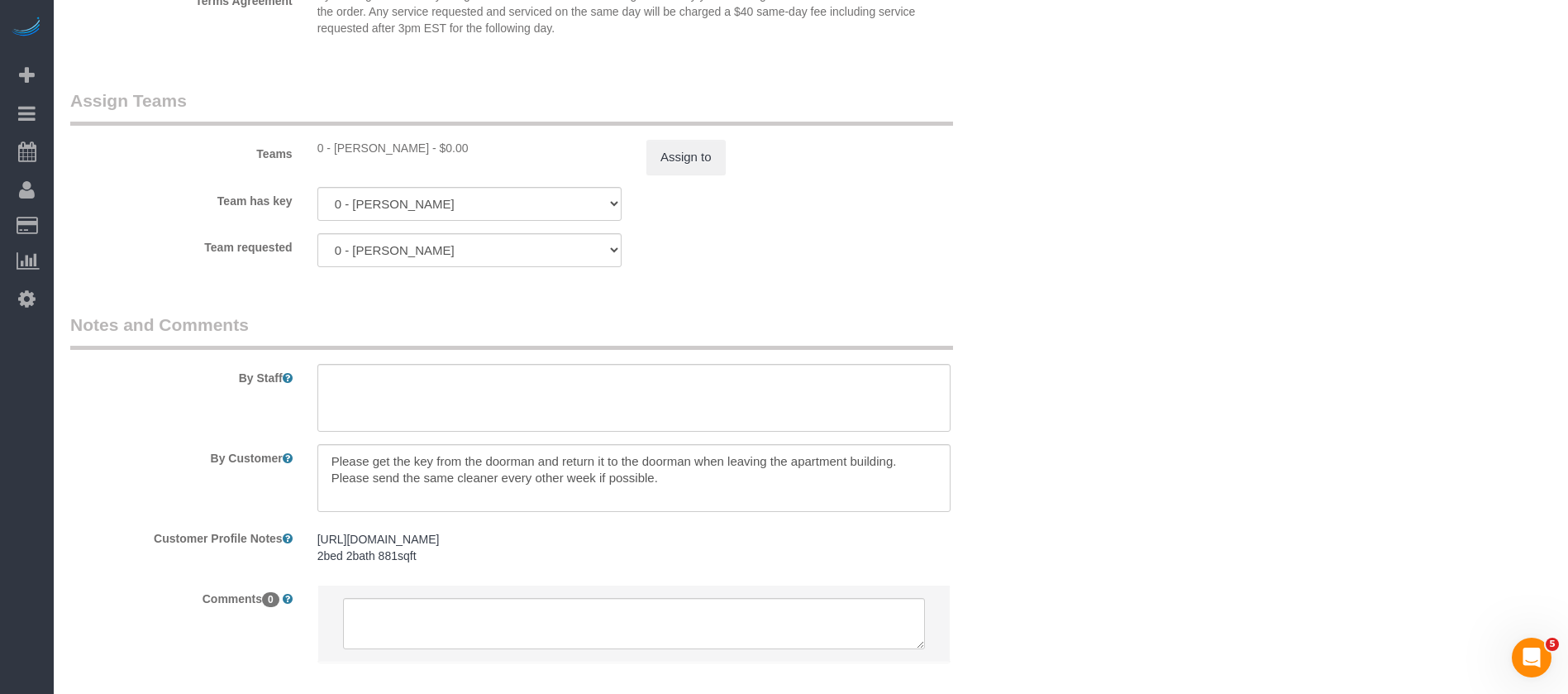
scroll to position [2221, 0]
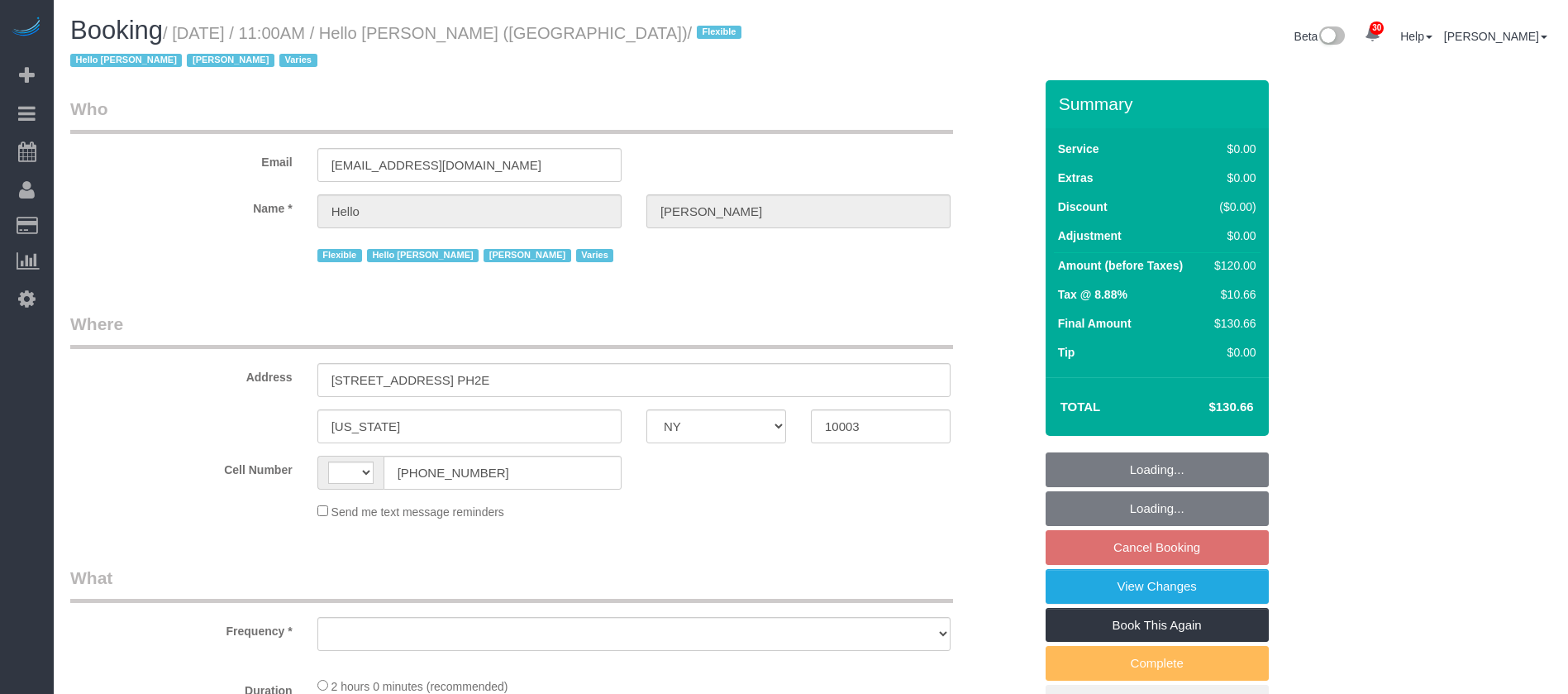
select select "NY"
select select "spot2"
select select "string:[GEOGRAPHIC_DATA]"
select select "object:1234"
select select "number:89"
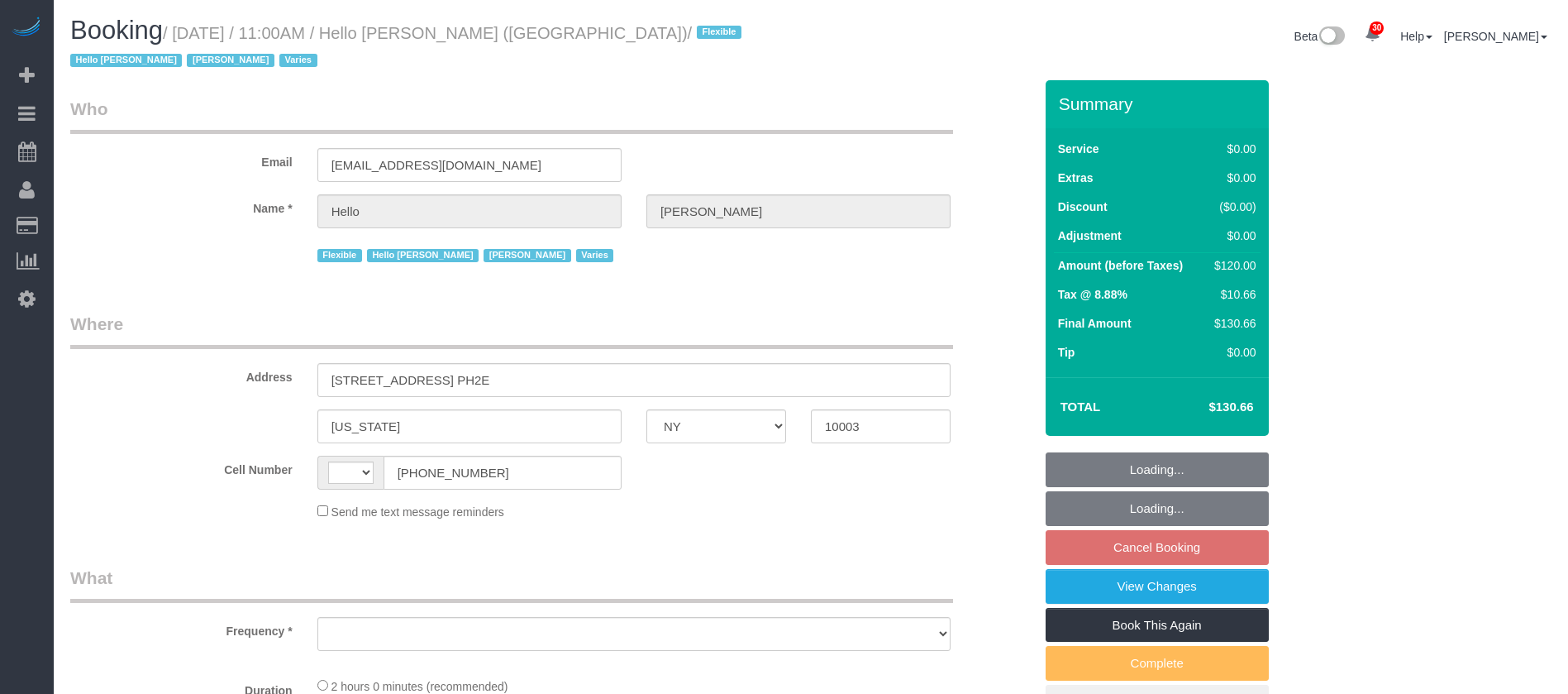
select select "number:90"
select select "number:15"
select select "number:6"
select select "number:21"
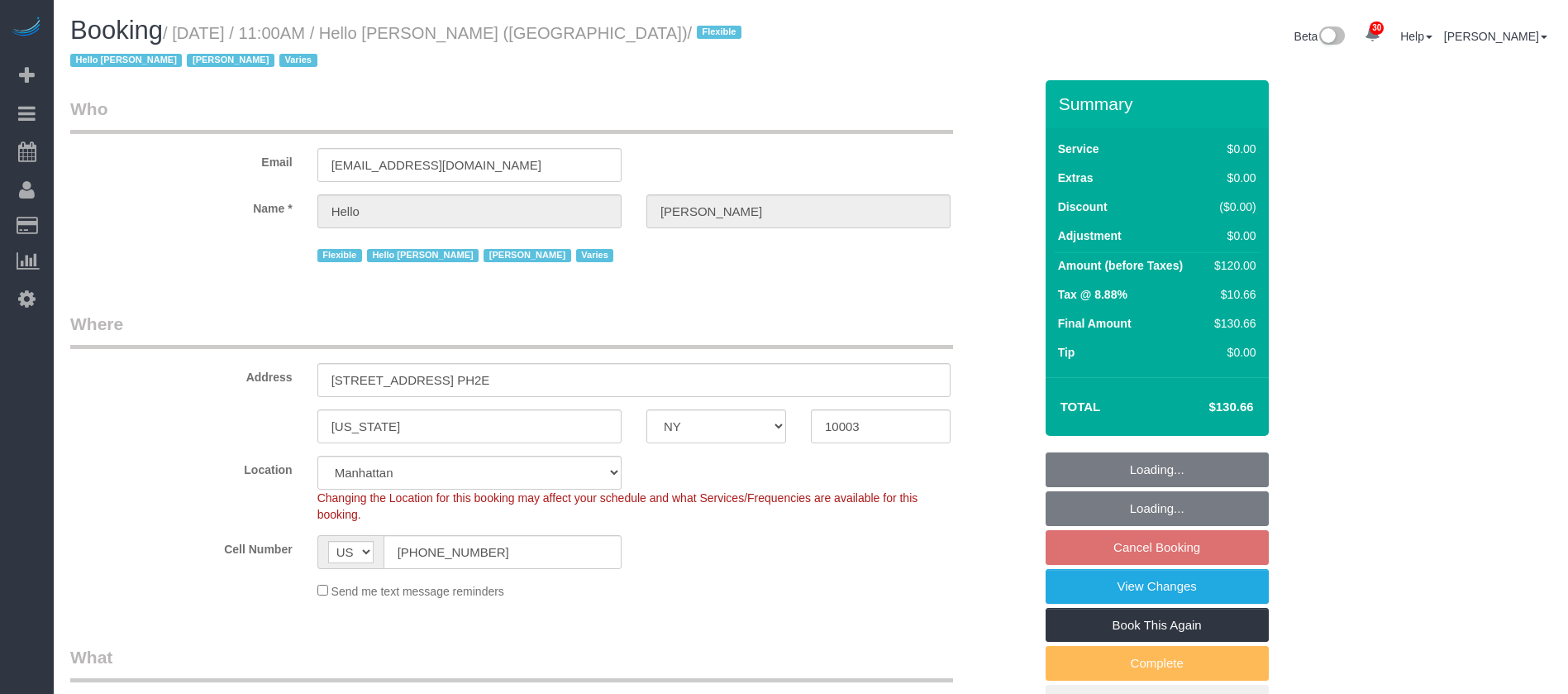
select select "1"
select select "object:1904"
select select "spot56"
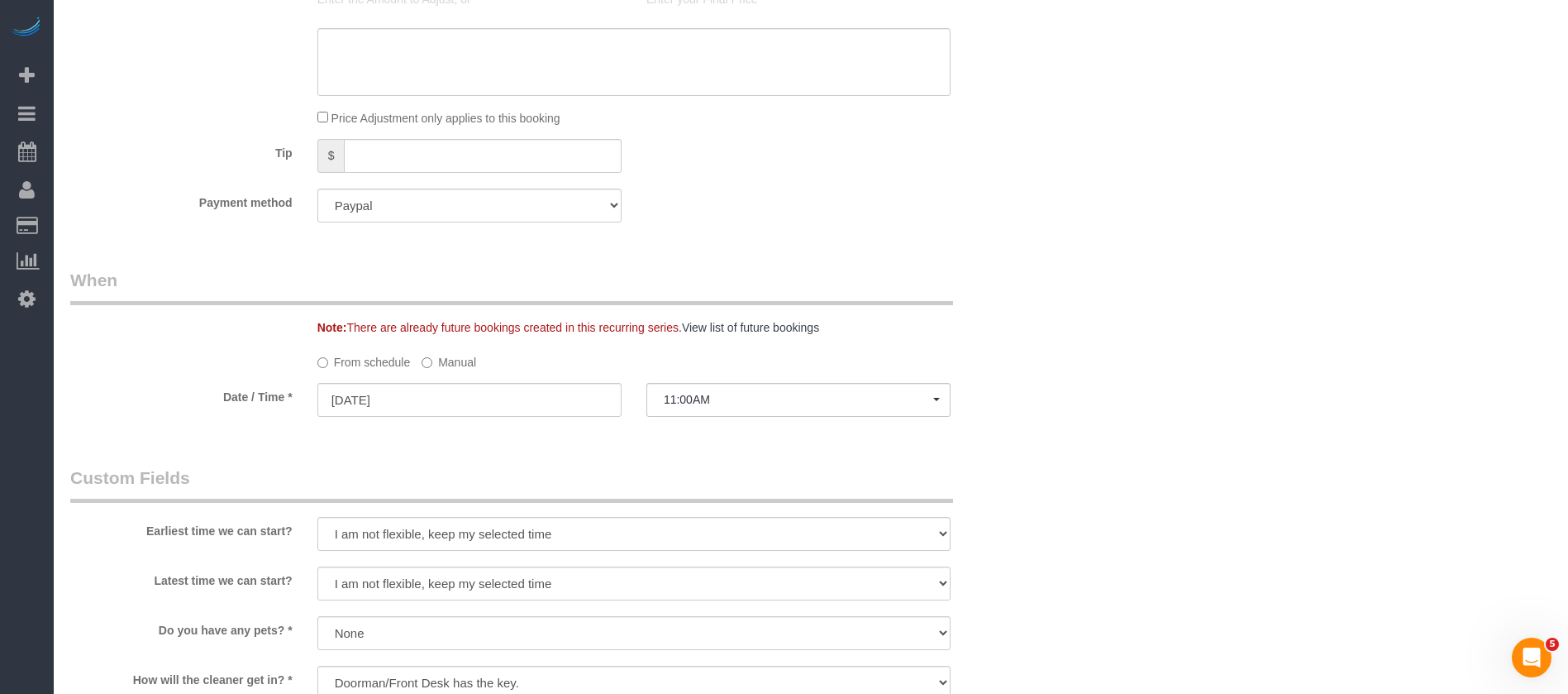
scroll to position [2109, 0]
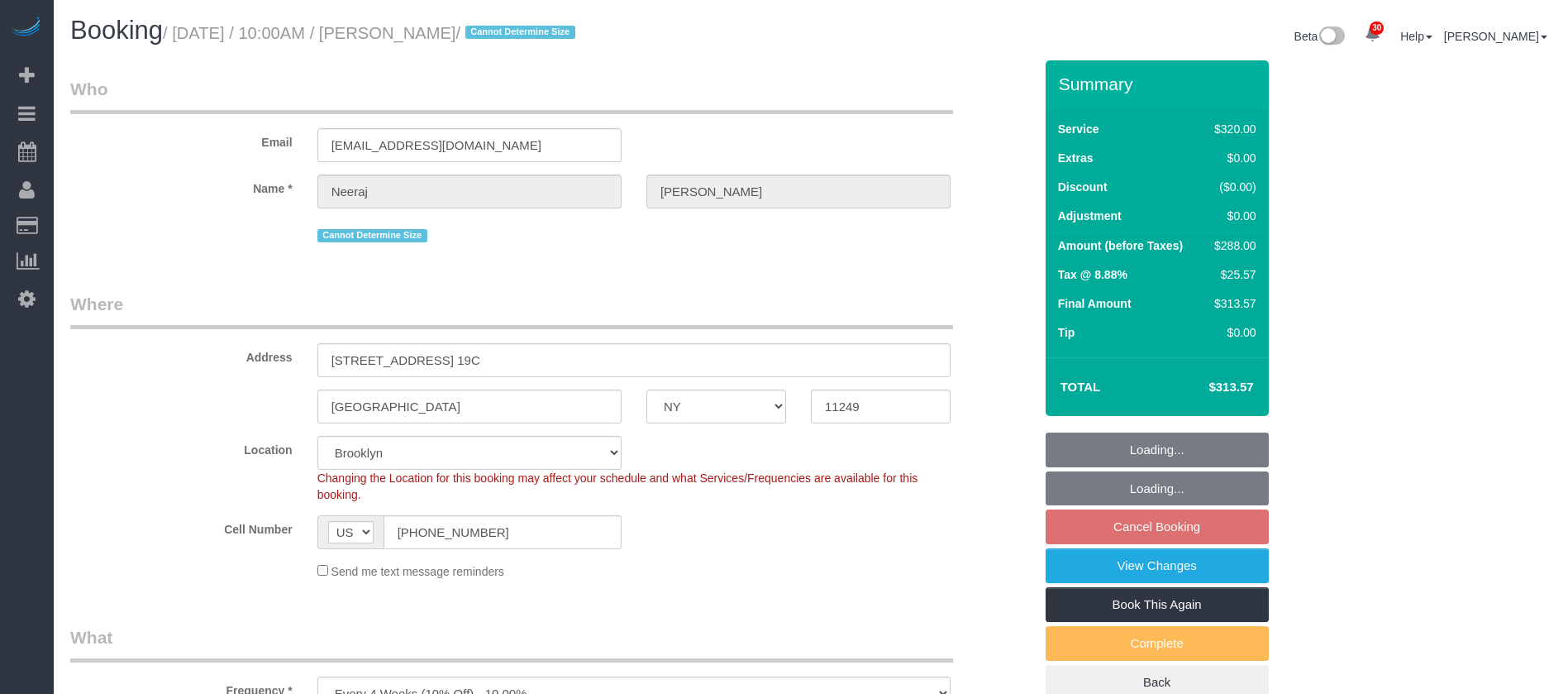
select select "NY"
select select "240"
select select "number:89"
select select "number:90"
select select "number:15"
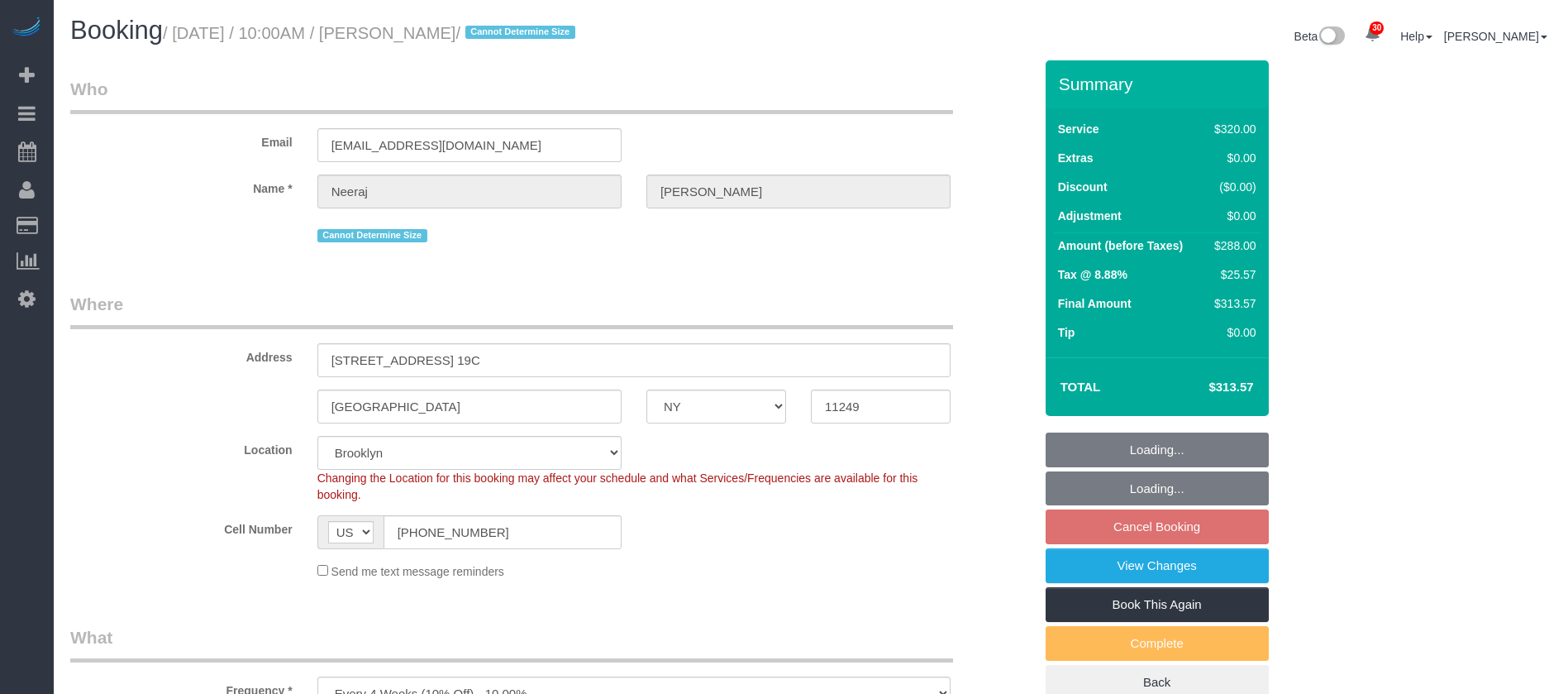
select select "number:5"
select select "spot59"
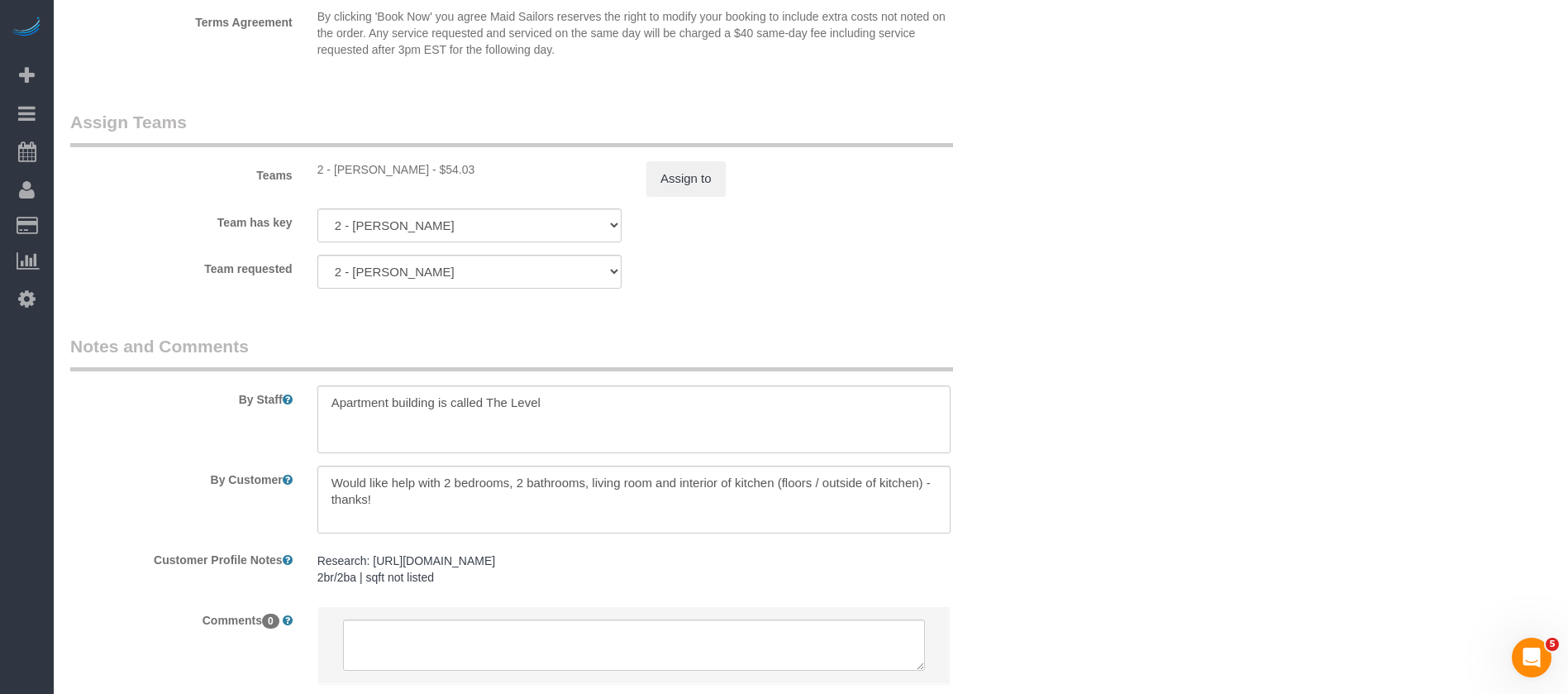
scroll to position [1861, 0]
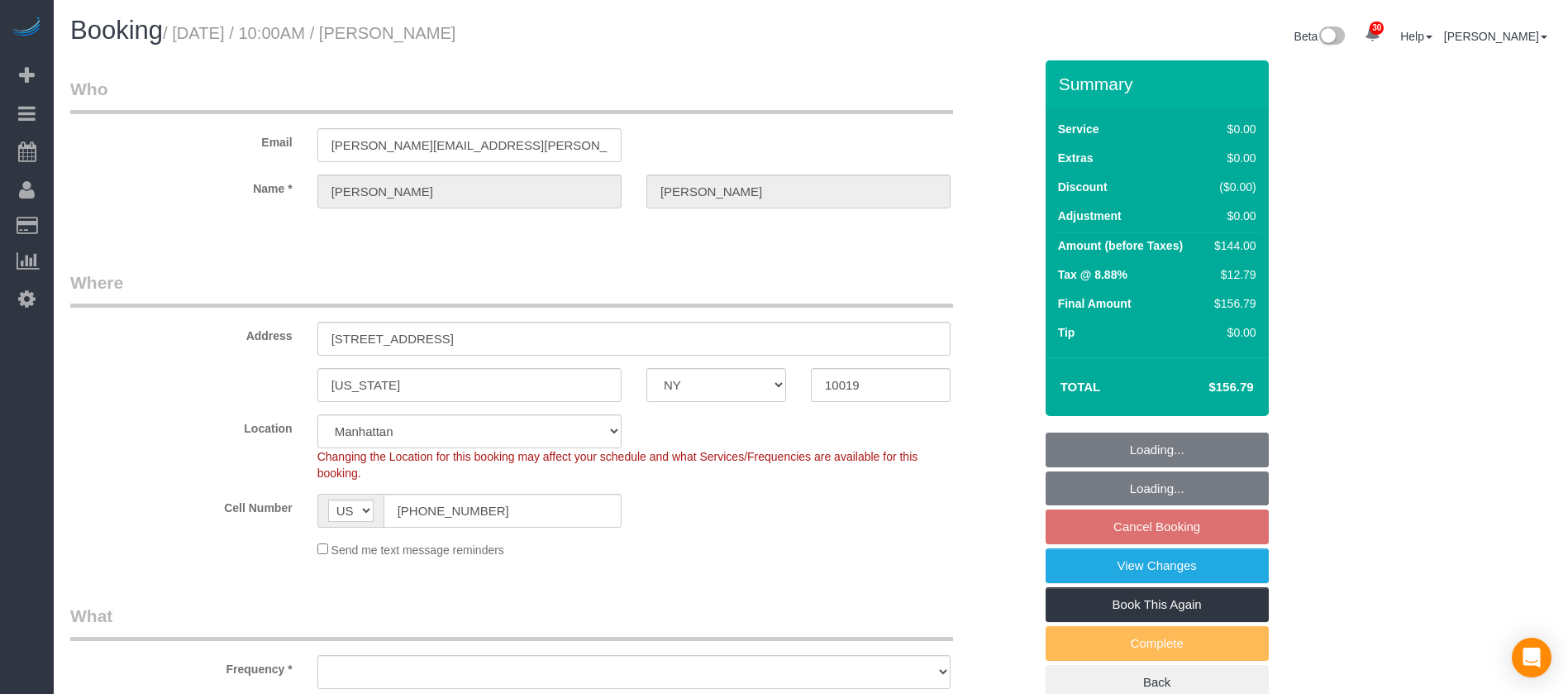
select select "NY"
select select "number:89"
select select "number:90"
select select "number:15"
select select "number:5"
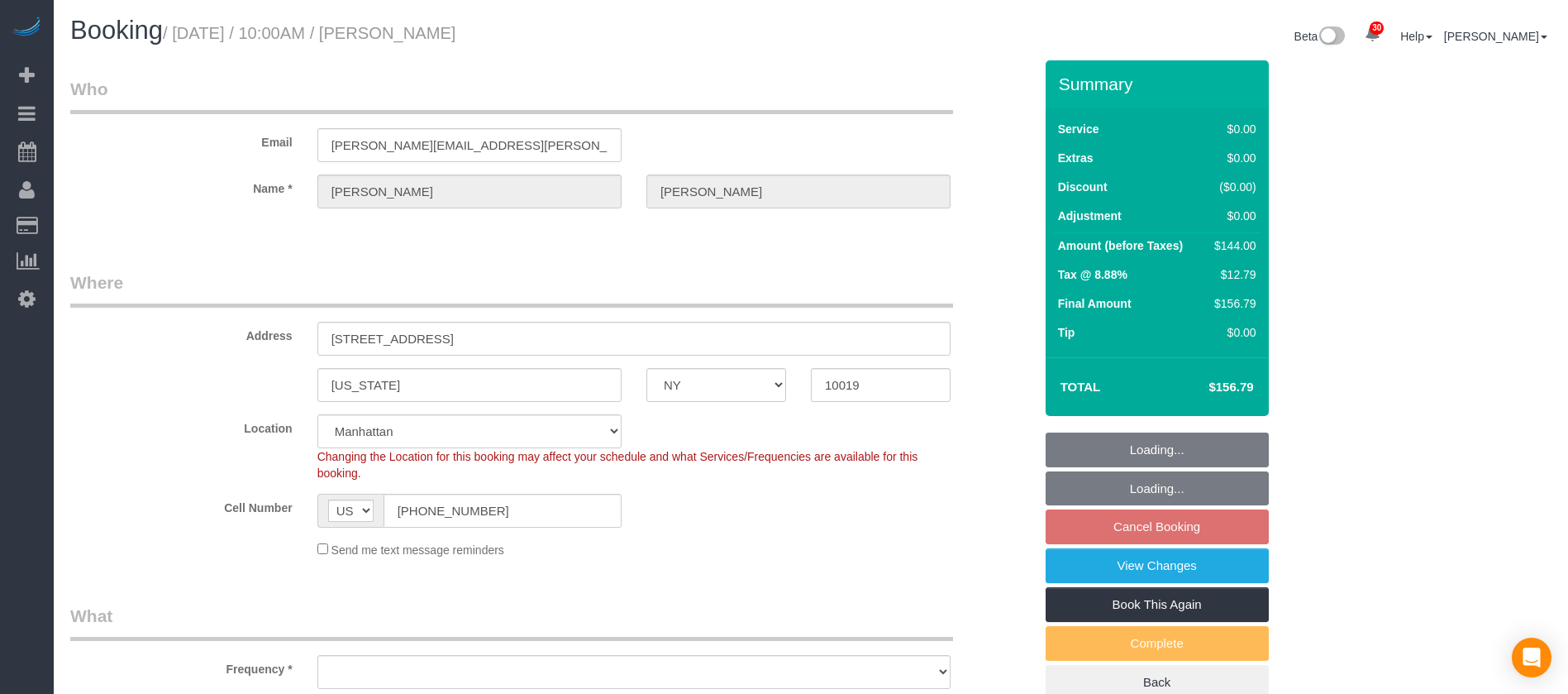
select select "spot55"
select select "1"
select select "object:2296"
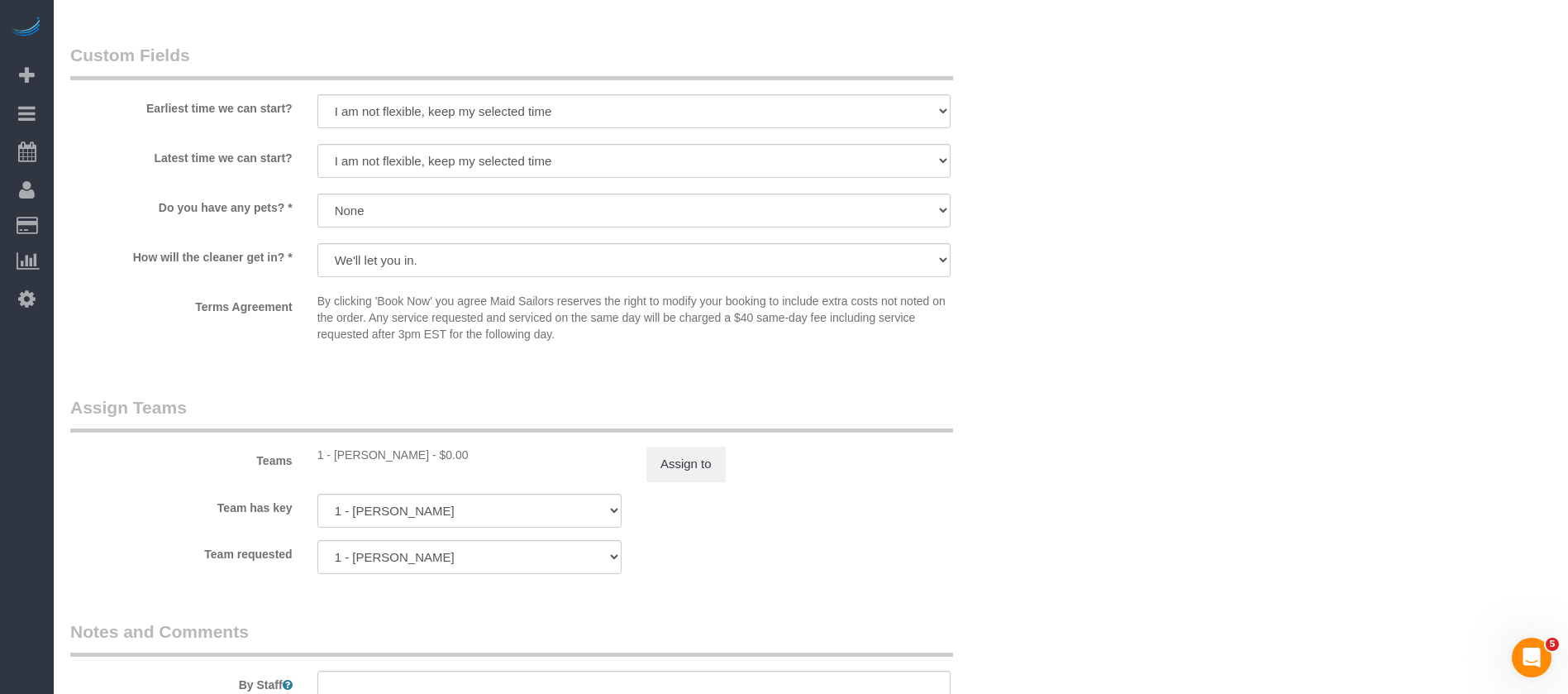
scroll to position [2173, 0]
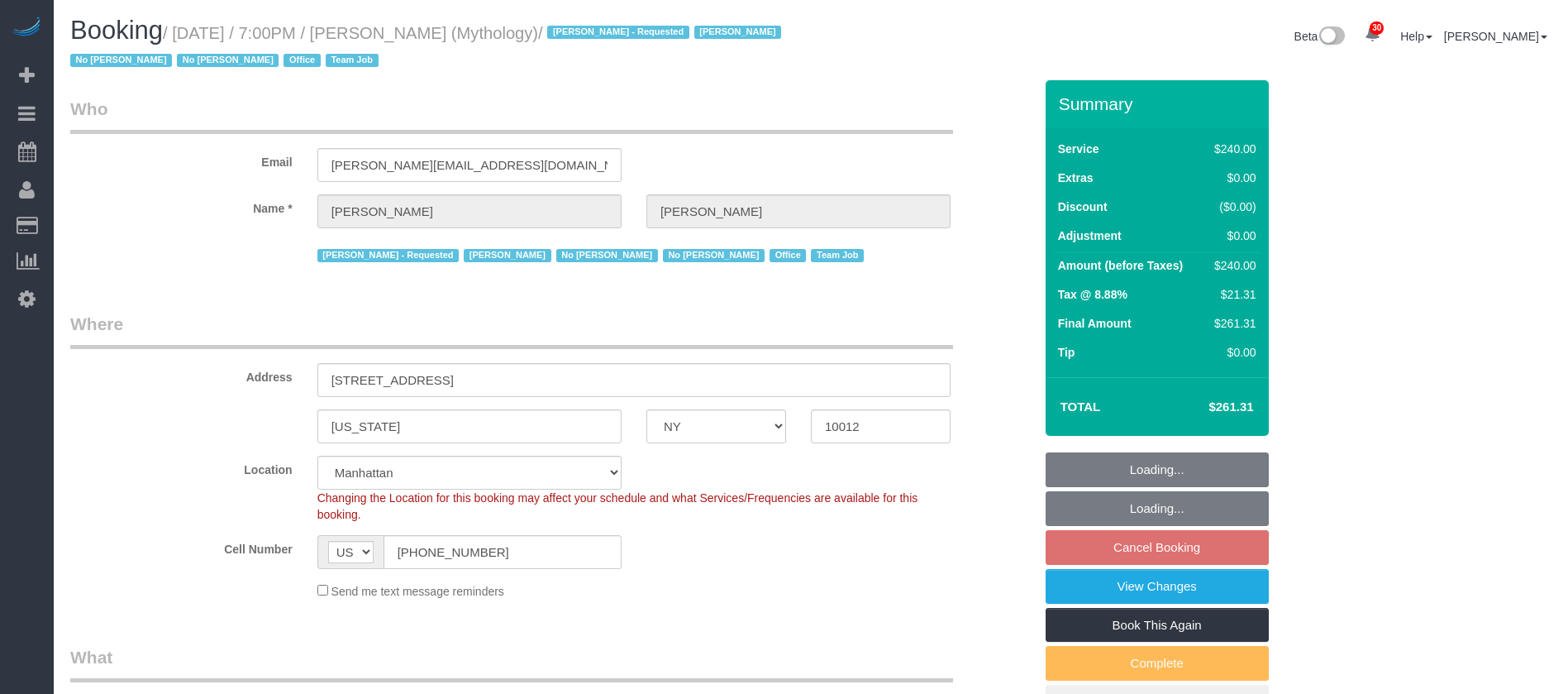
select select "NY"
select select "2"
select select "120"
select select "number:89"
select select "number:90"
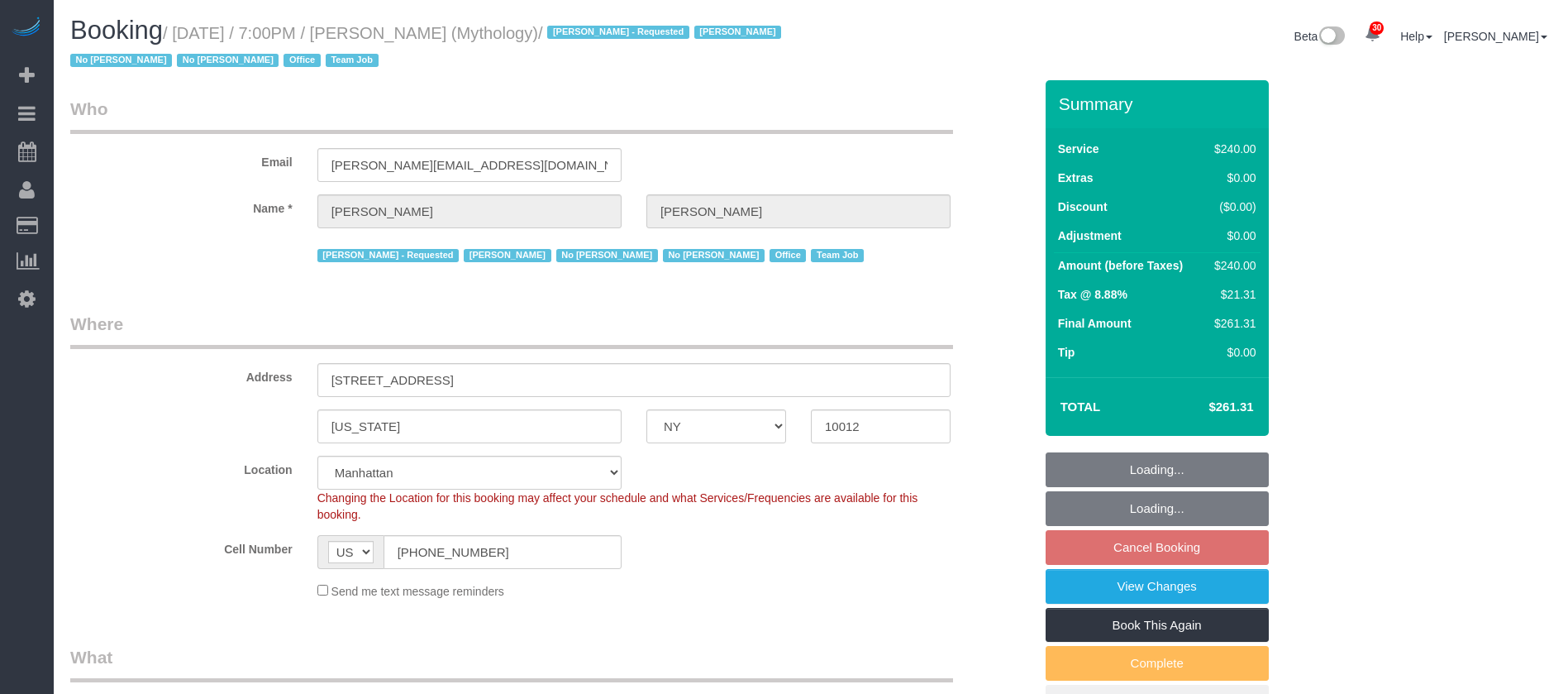
select select "number:15"
select select "number:7"
select select "spot65"
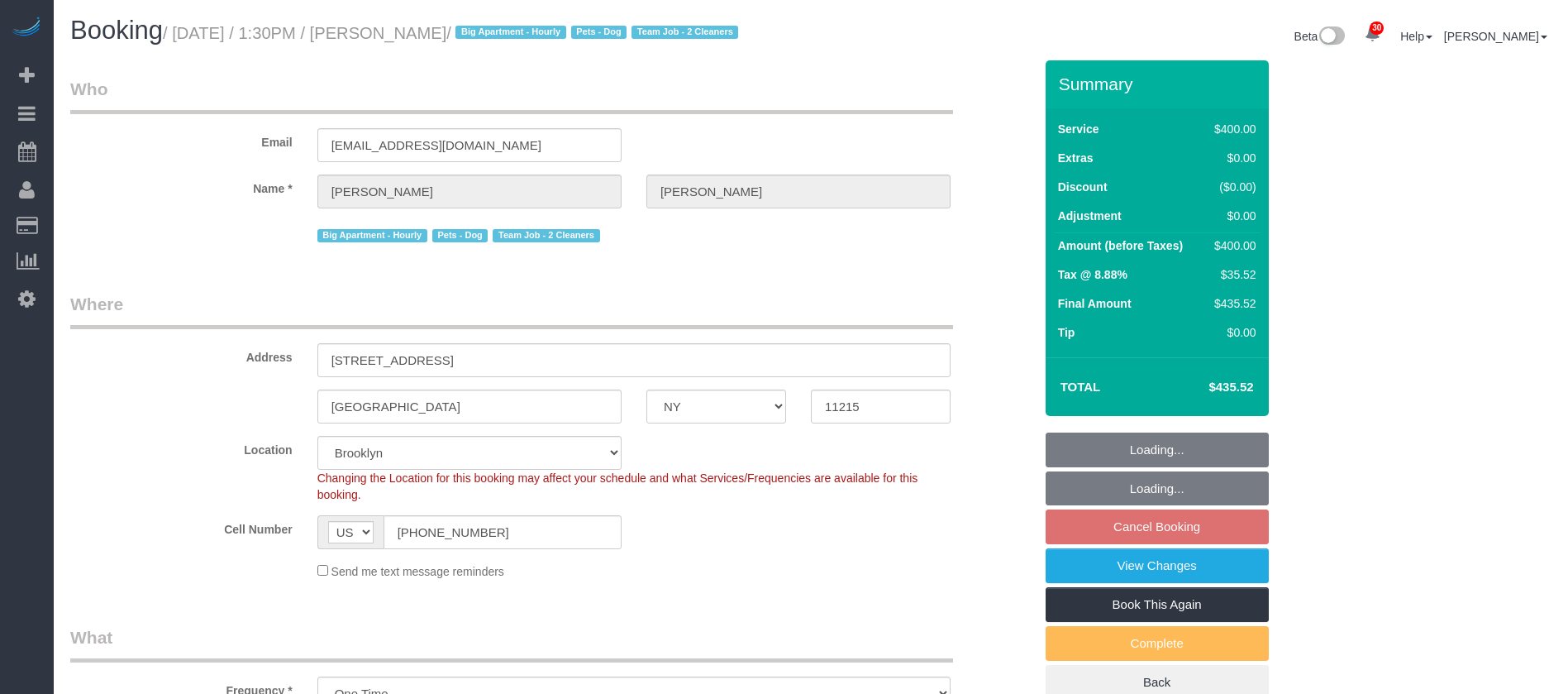
select select "NY"
select select "150"
select select "string:stripe-card_1EaQ684VGloSiKo7sw21Y9bE"
select select "number:58"
select select "number:90"
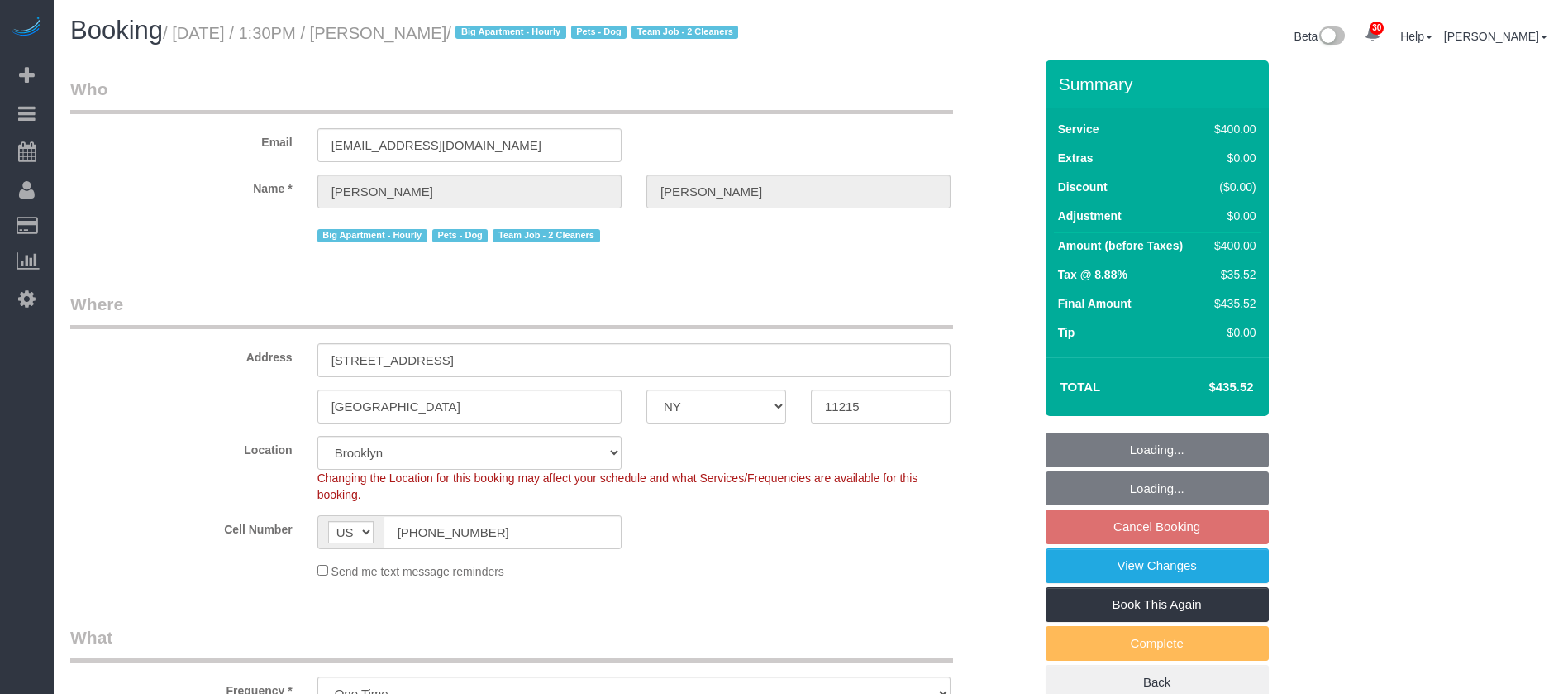
select select "number:15"
select select "number:5"
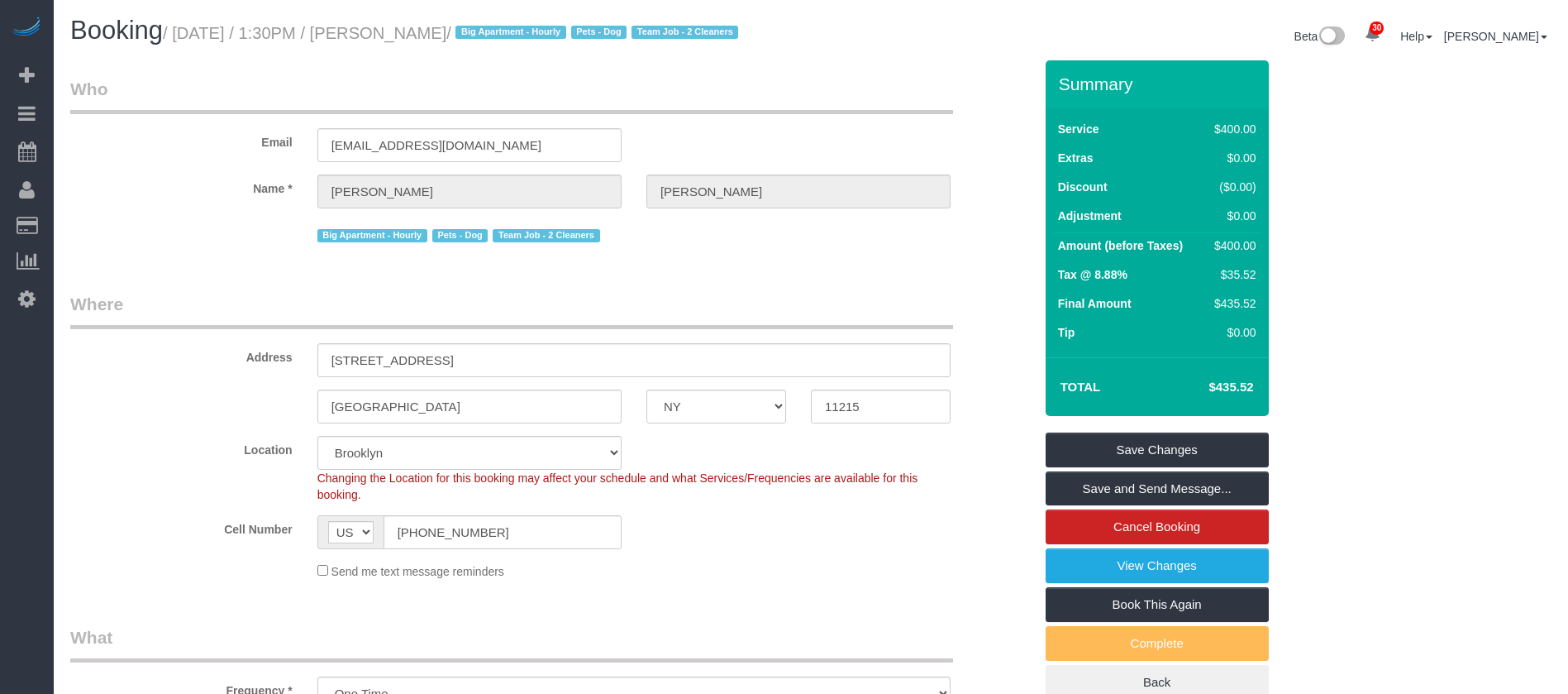
select select "object:1833"
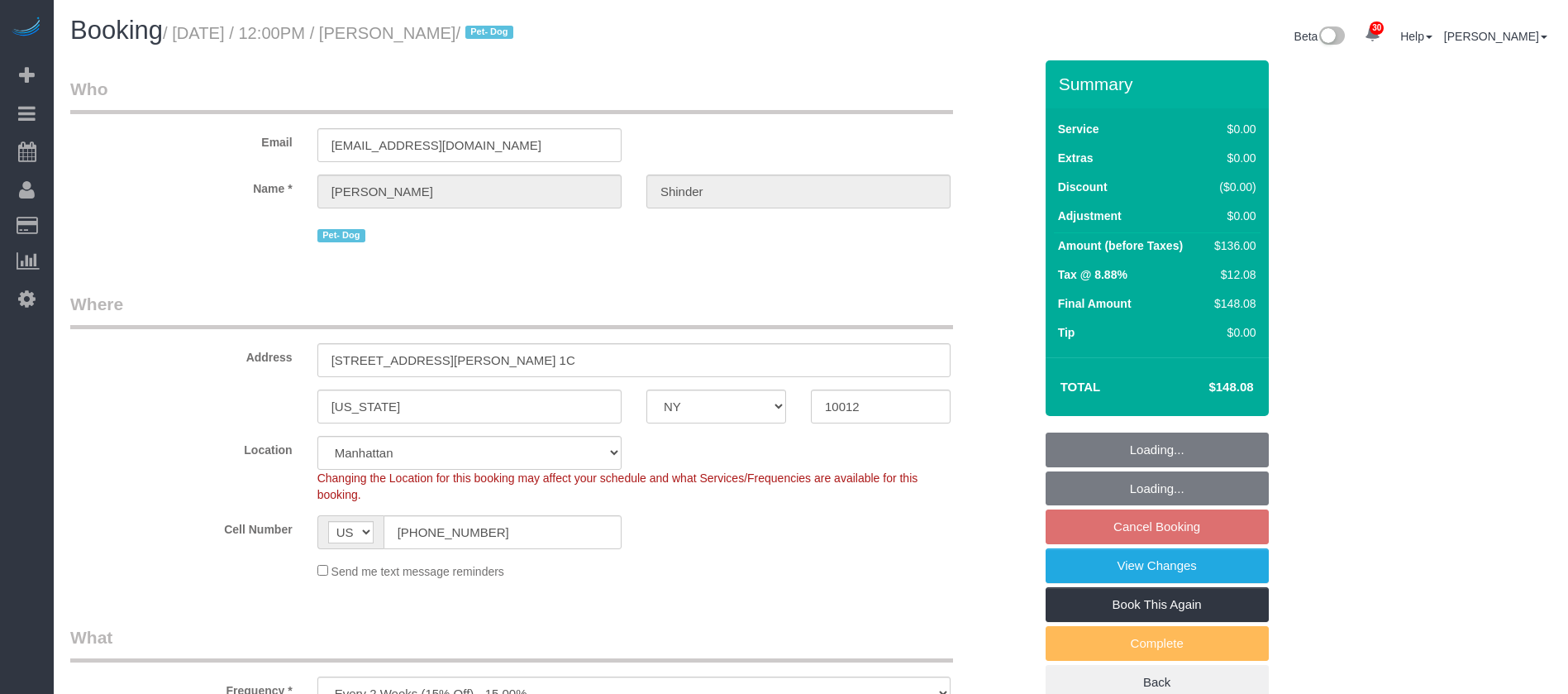
select select "NY"
select select "1"
select select "number:89"
select select "number:90"
select select "number:13"
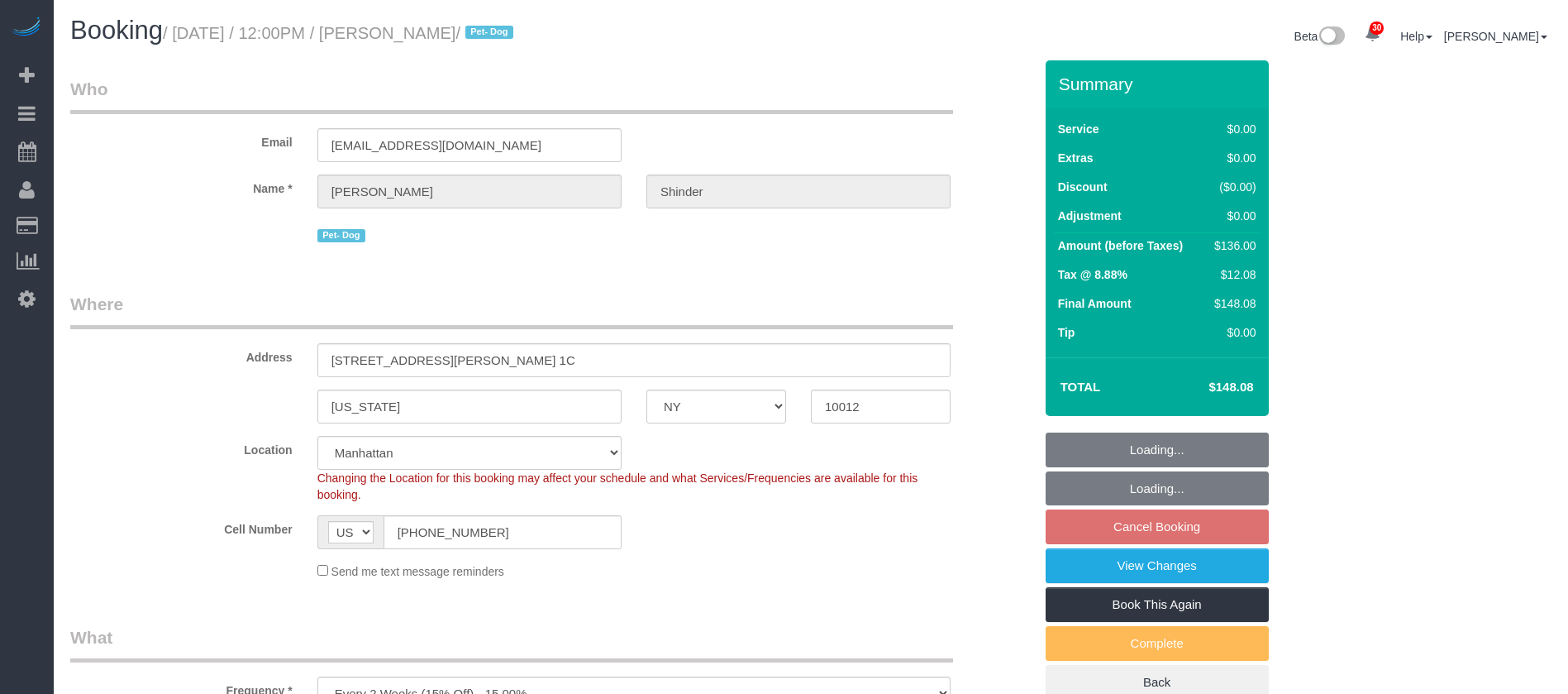
select select "number:5"
select select "spot57"
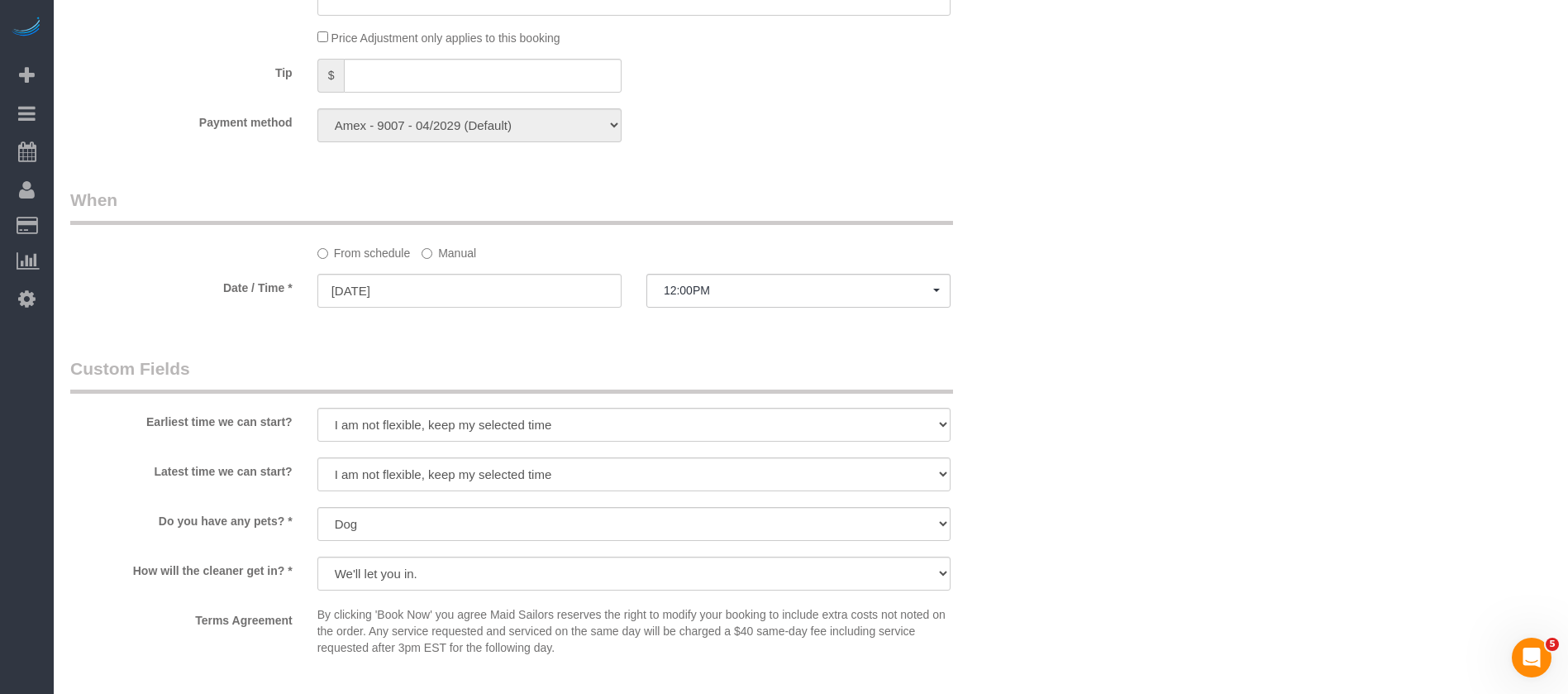
scroll to position [1985, 0]
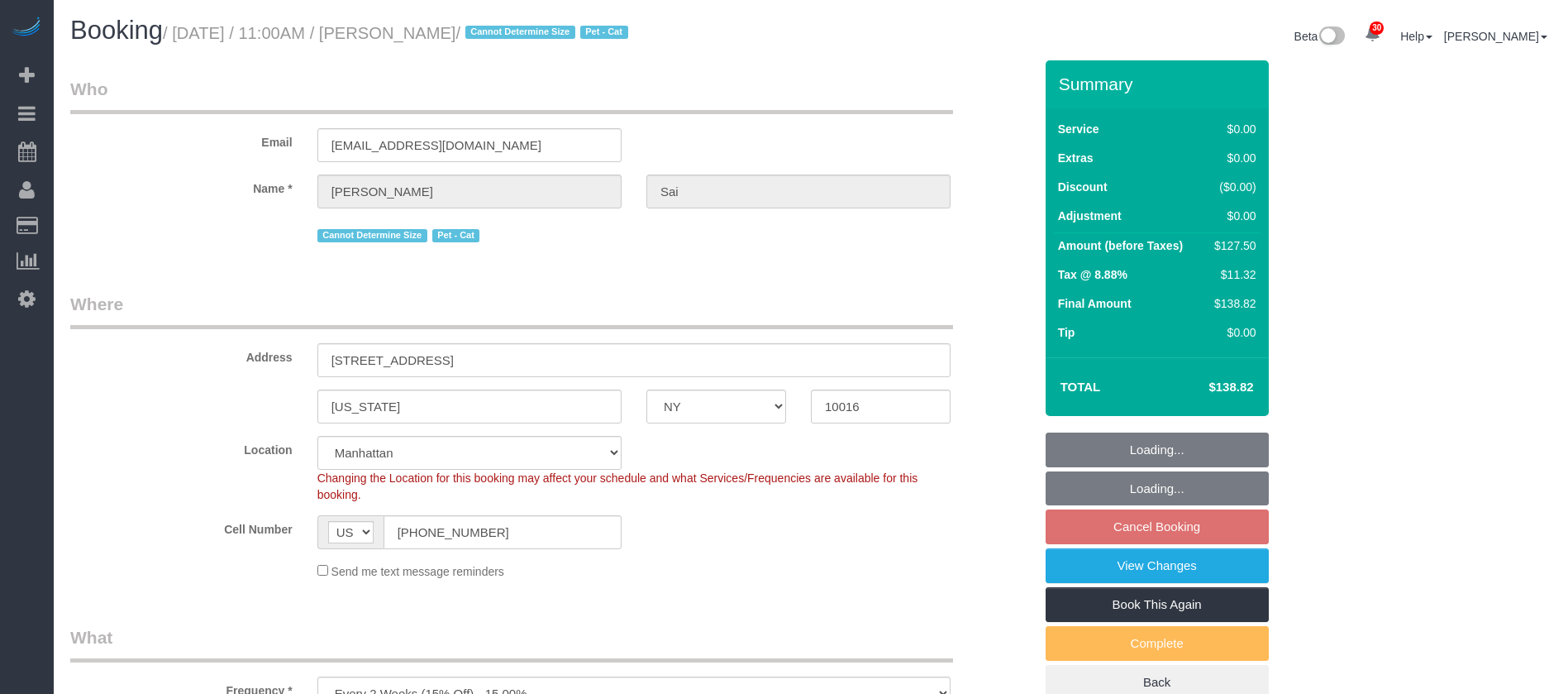
select select "NY"
select select "number:56"
select select "number:73"
select select "number:14"
select select "number:5"
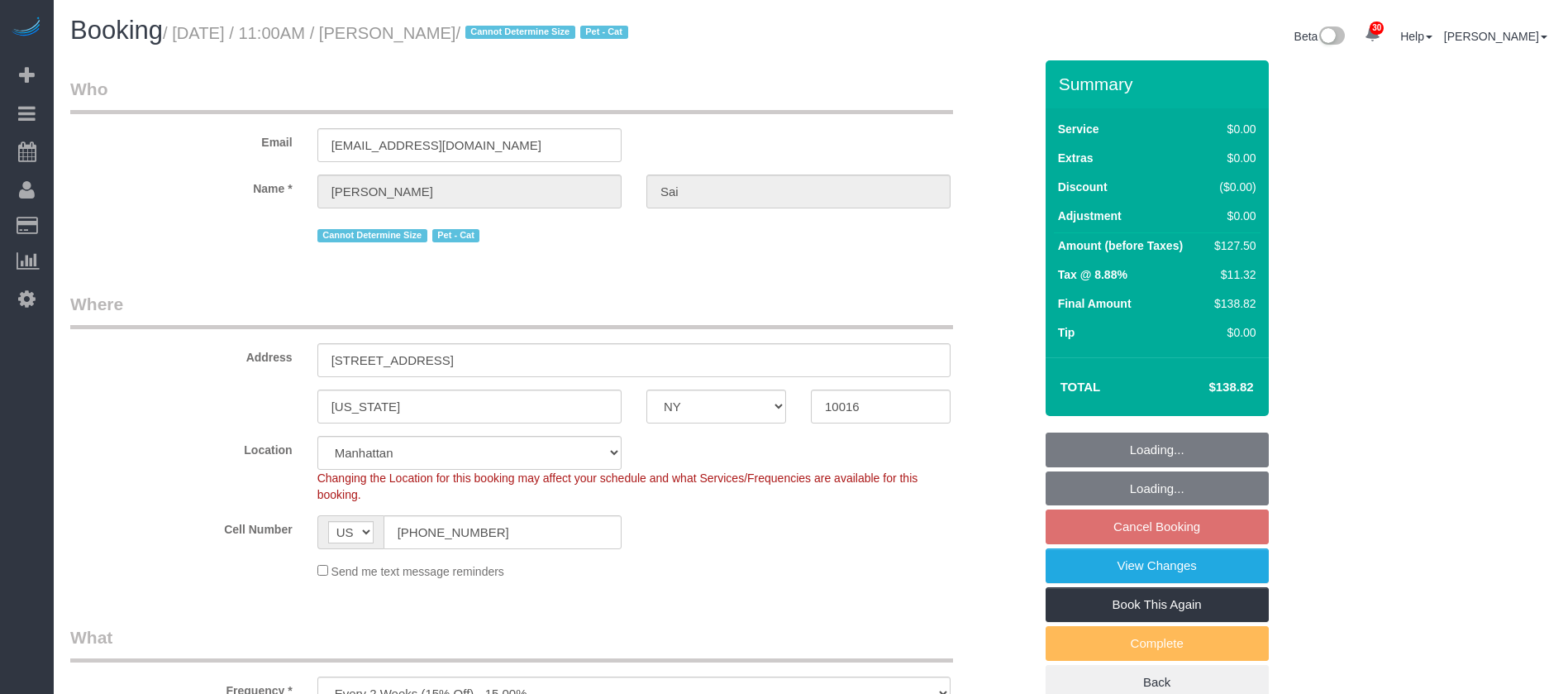
select select "spot56"
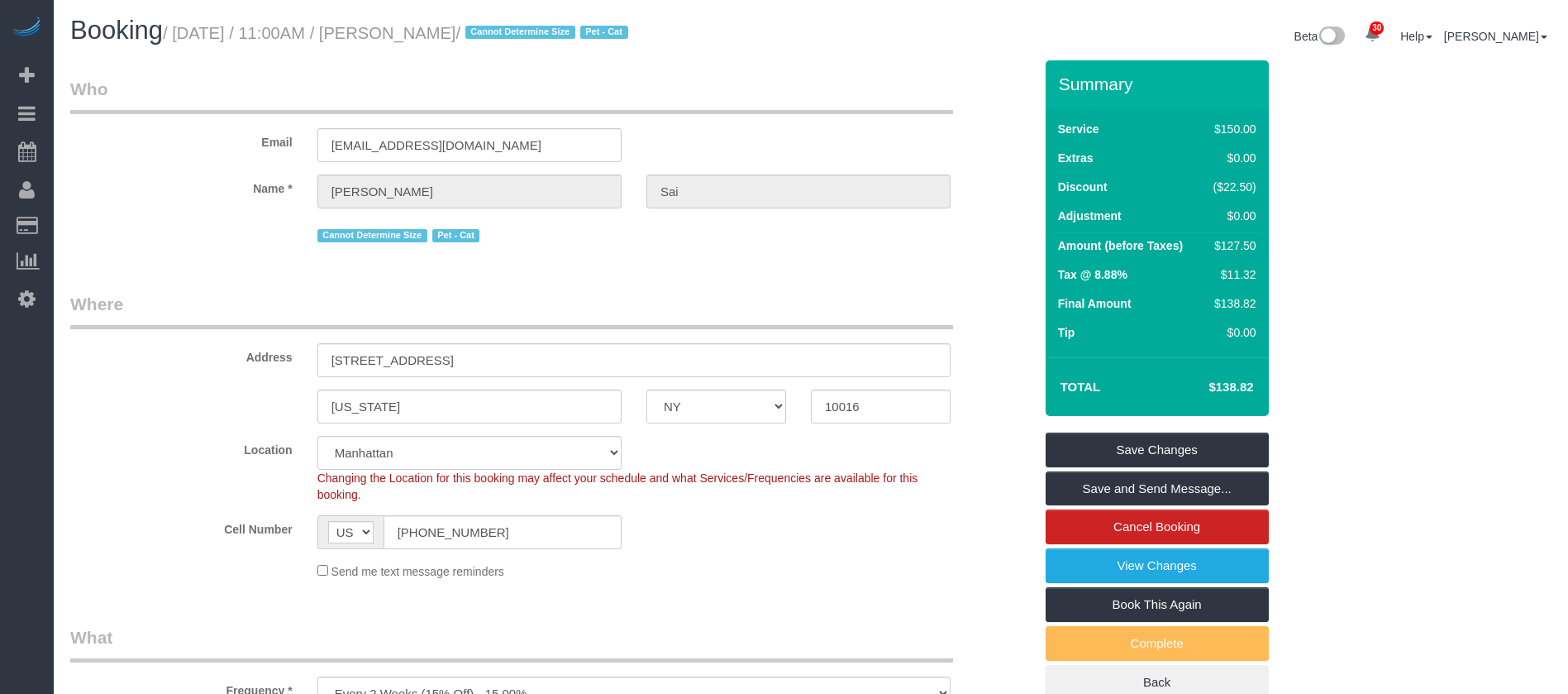
select select "object:2311"
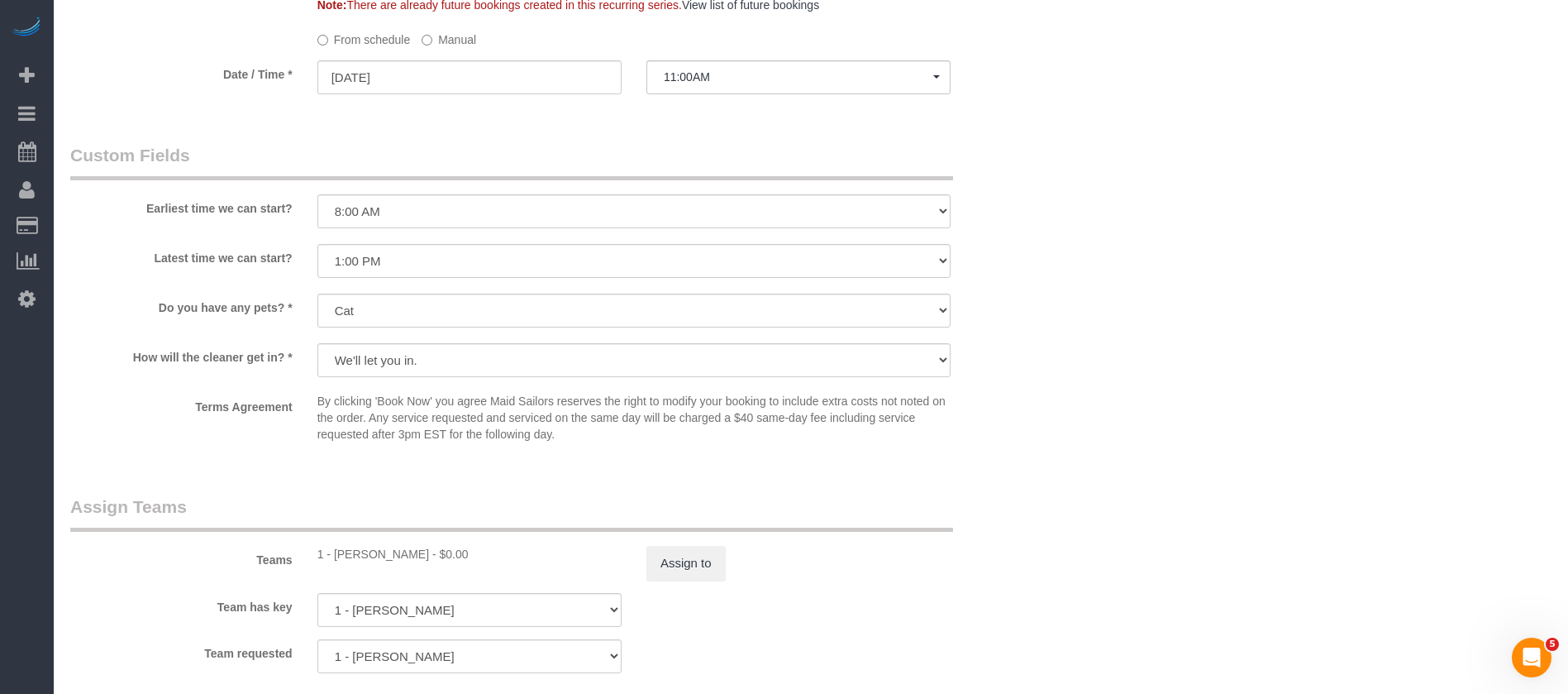
scroll to position [2109, 0]
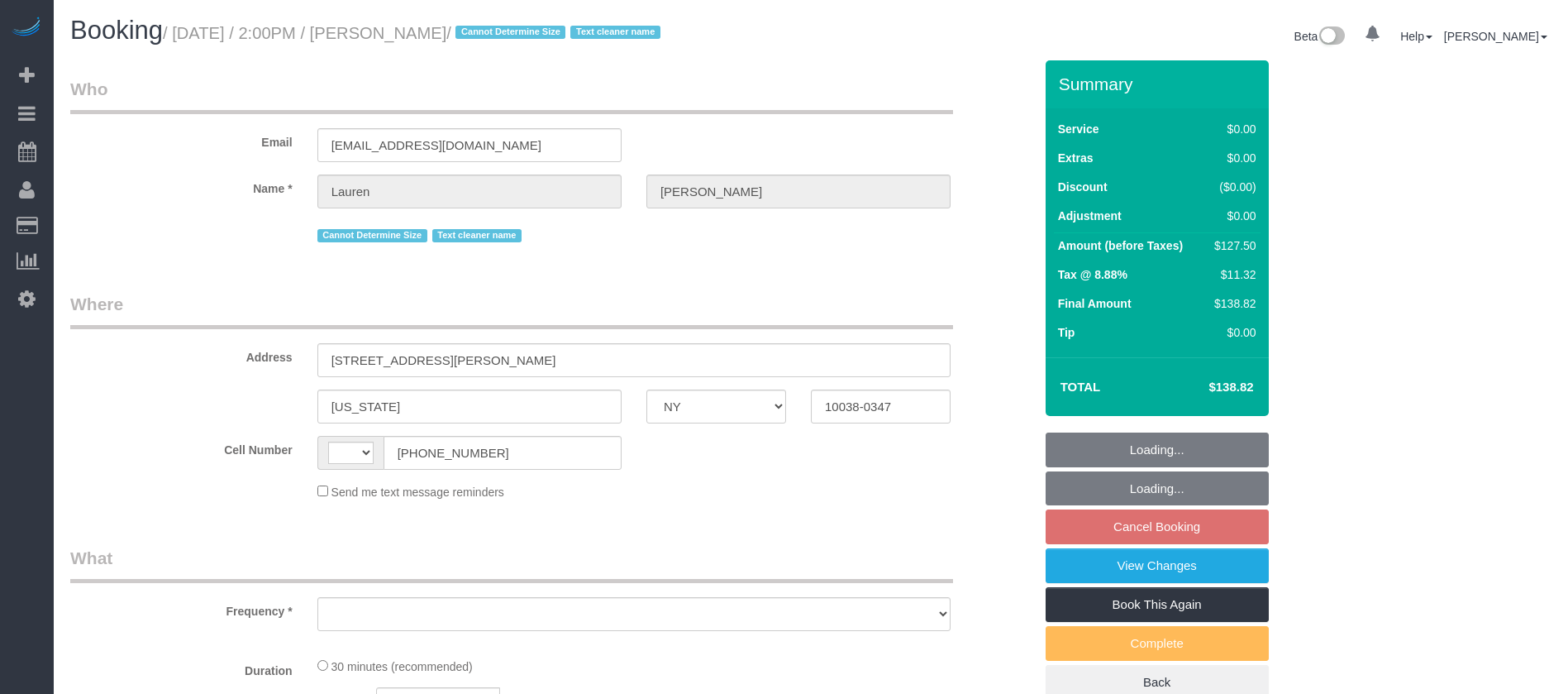
select select "NY"
select select "spot5"
select select "string:[GEOGRAPHIC_DATA]"
select select "object:1904"
select select "string:stripe-pm_1REMk24VGloSiKo7t1T9C341"
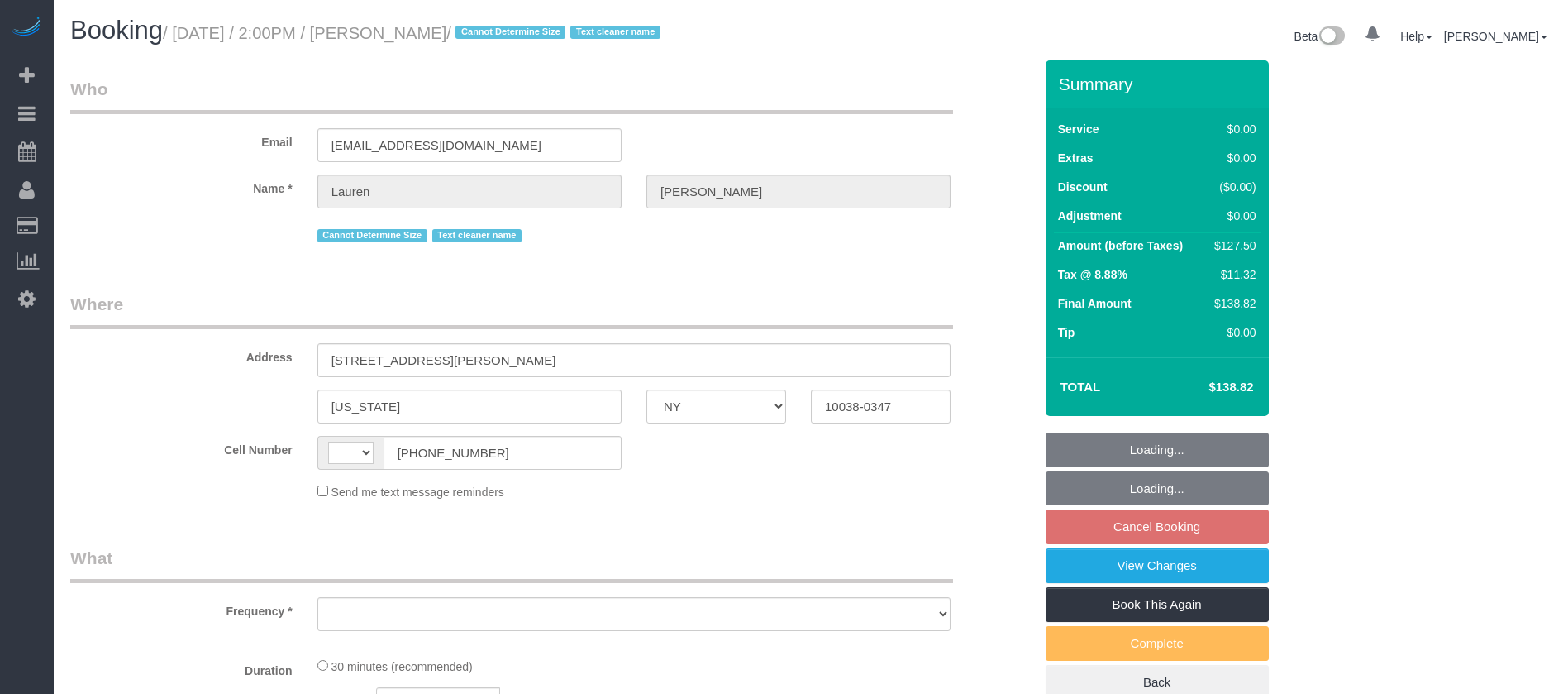
select select "number:89"
select select "number:90"
select select "number:15"
select select "number:5"
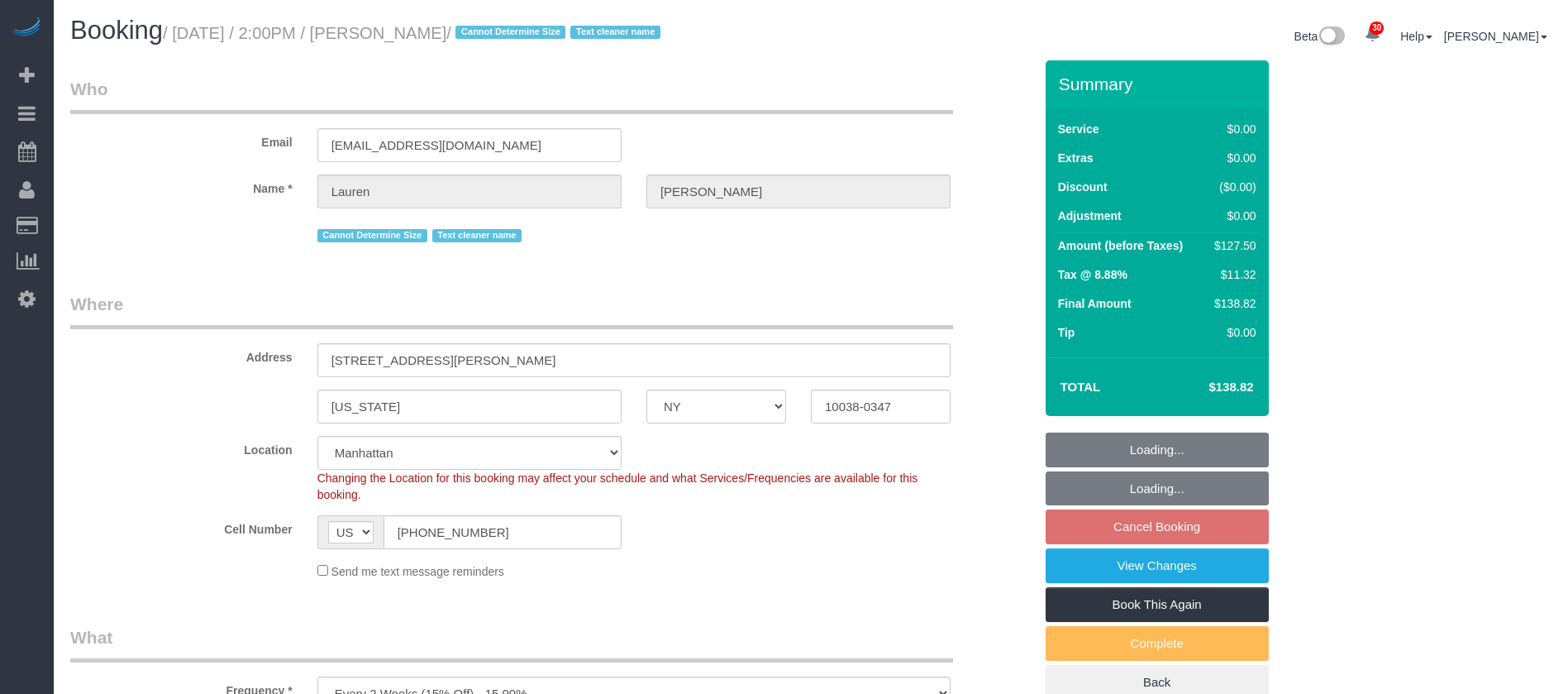
select select "spot59"
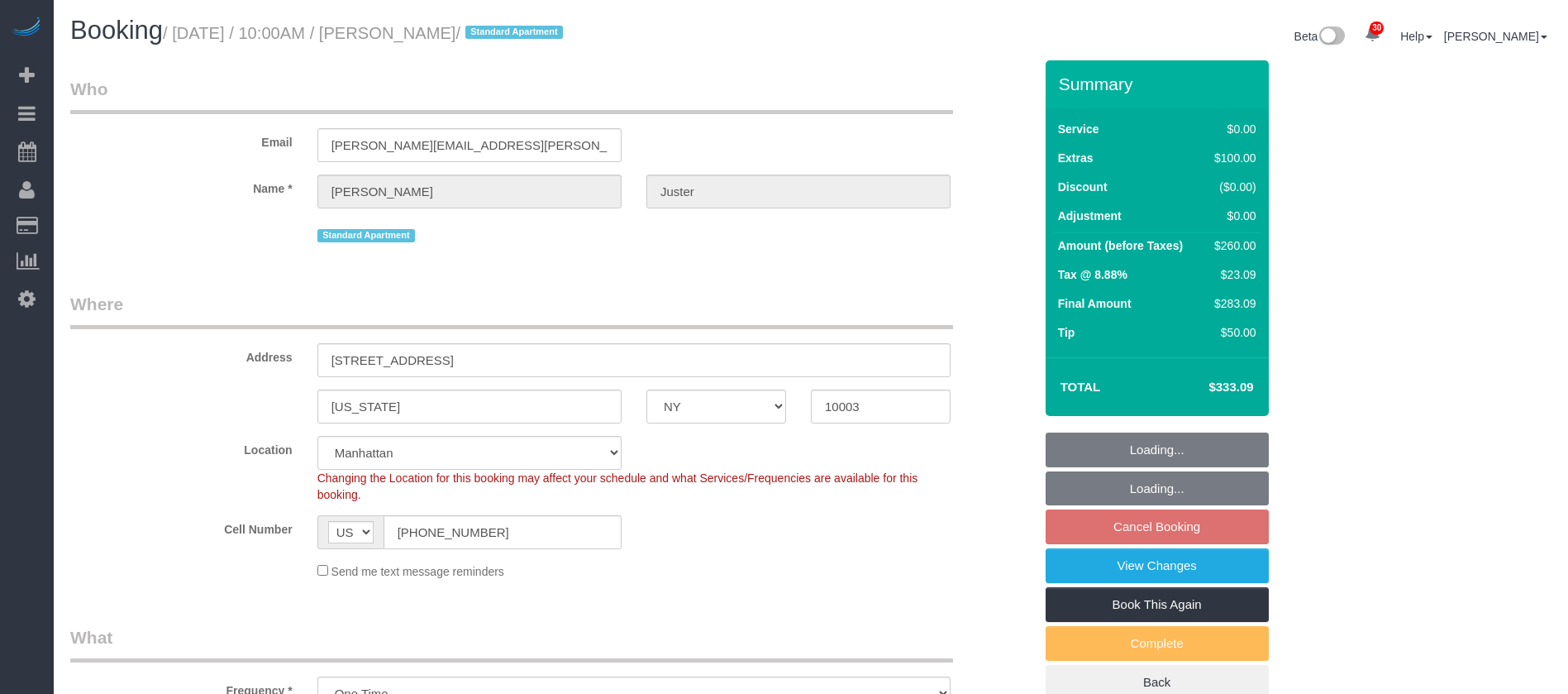
select select "NY"
select select "1"
select select "spot1"
select select "number:58"
select select "number:73"
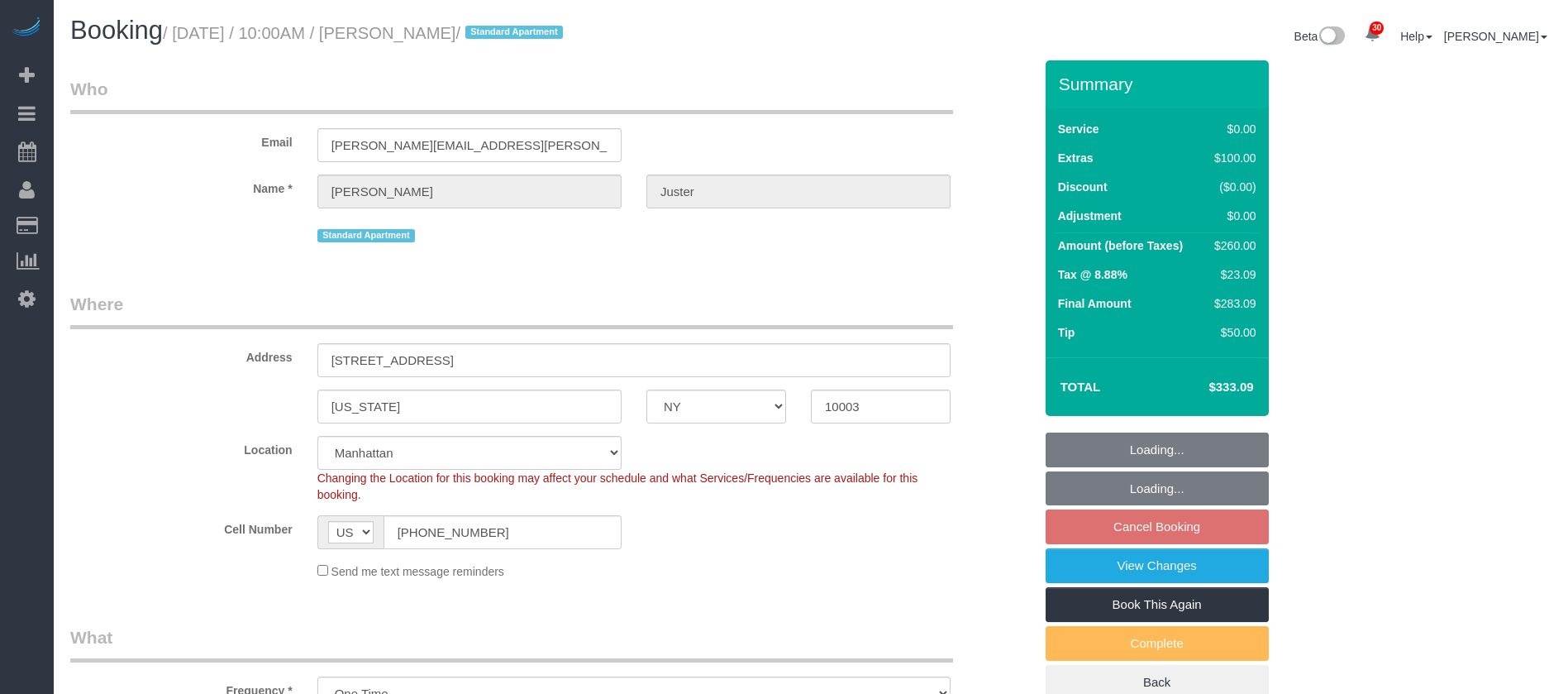
select select "number:15"
select select "number:7"
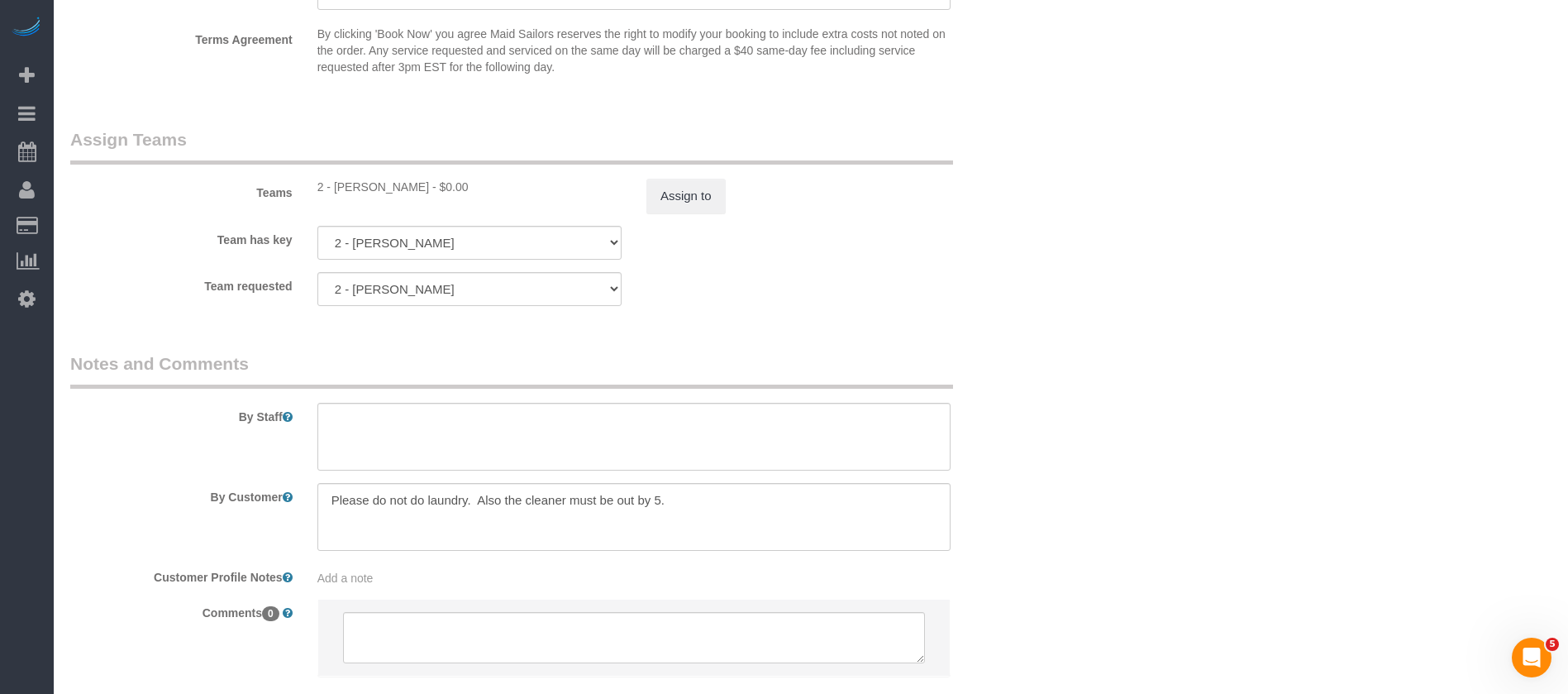
scroll to position [2216, 0]
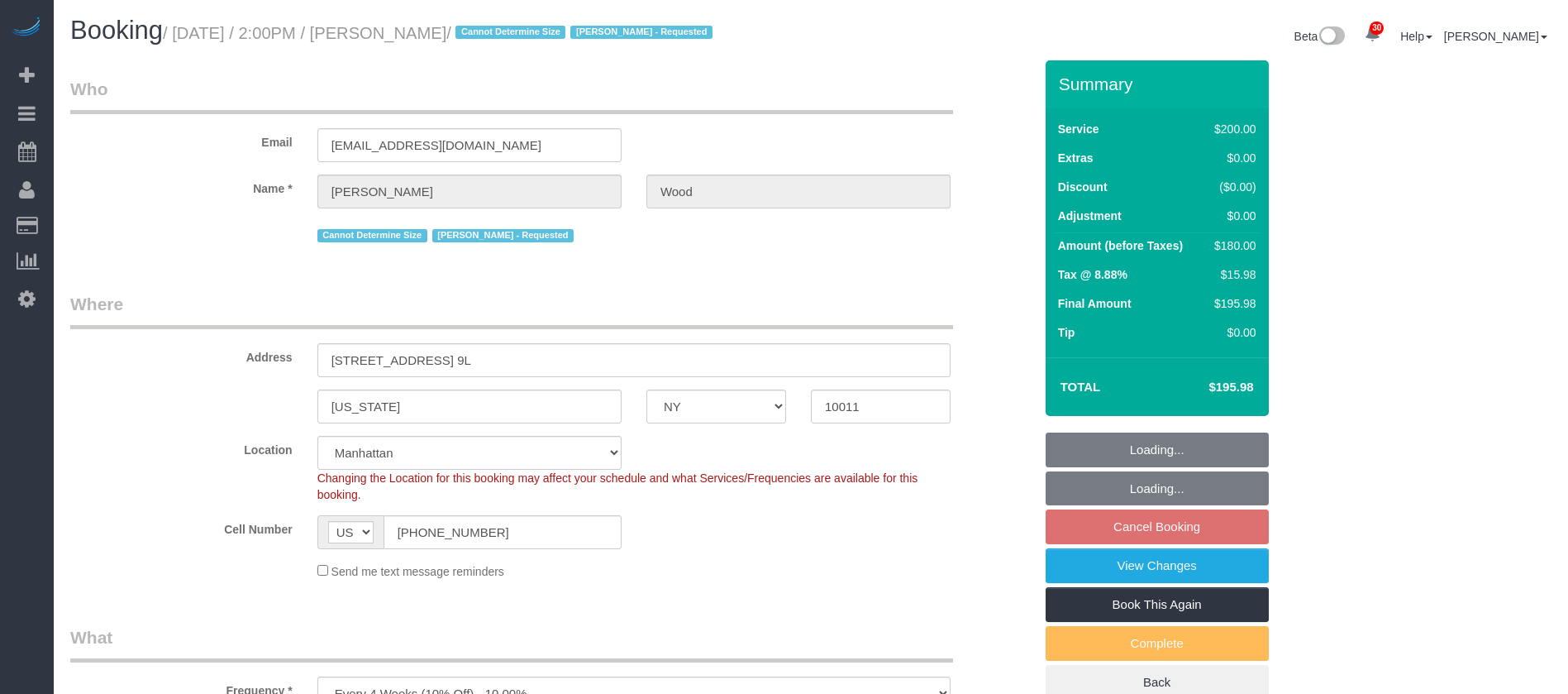
select select "NY"
select select "150"
select select "number:89"
select select "number:90"
select select "number:15"
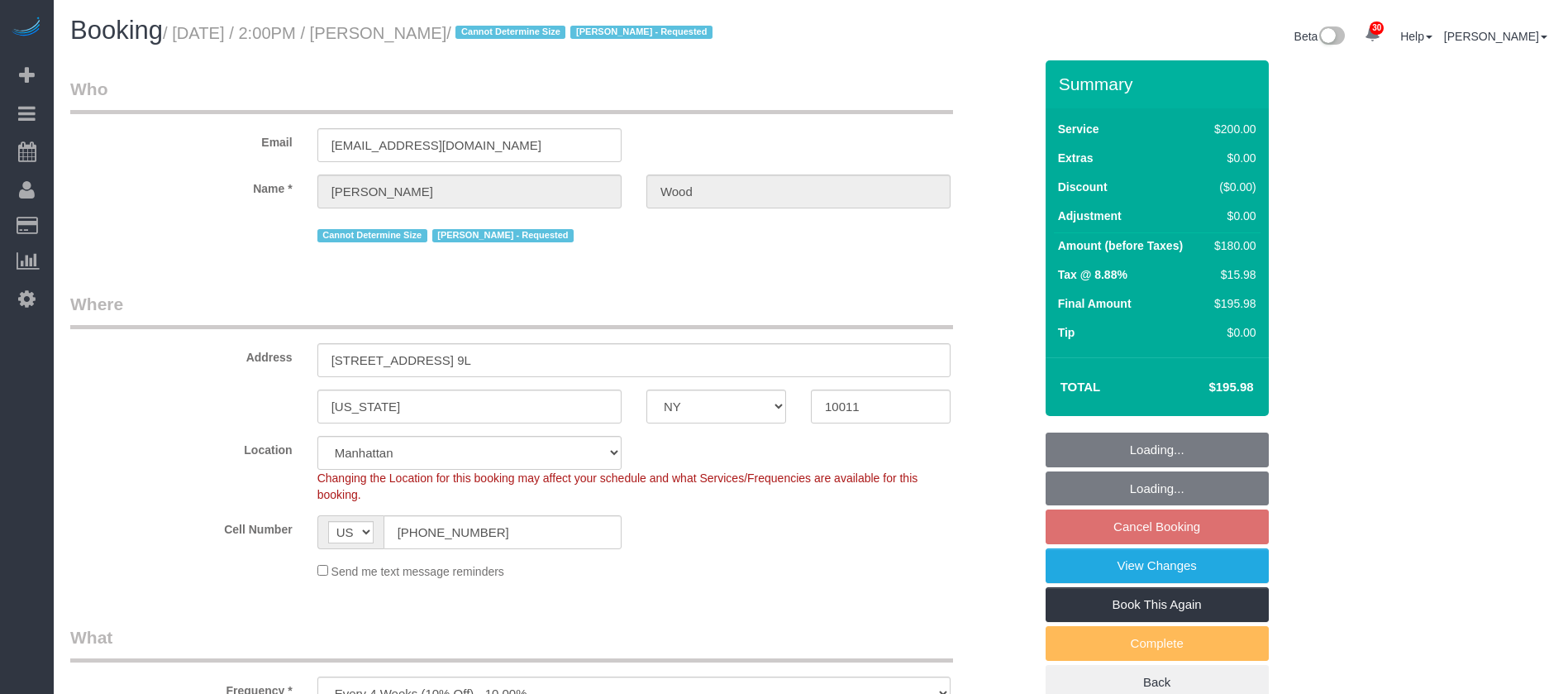
select select "number:6"
select select "spot59"
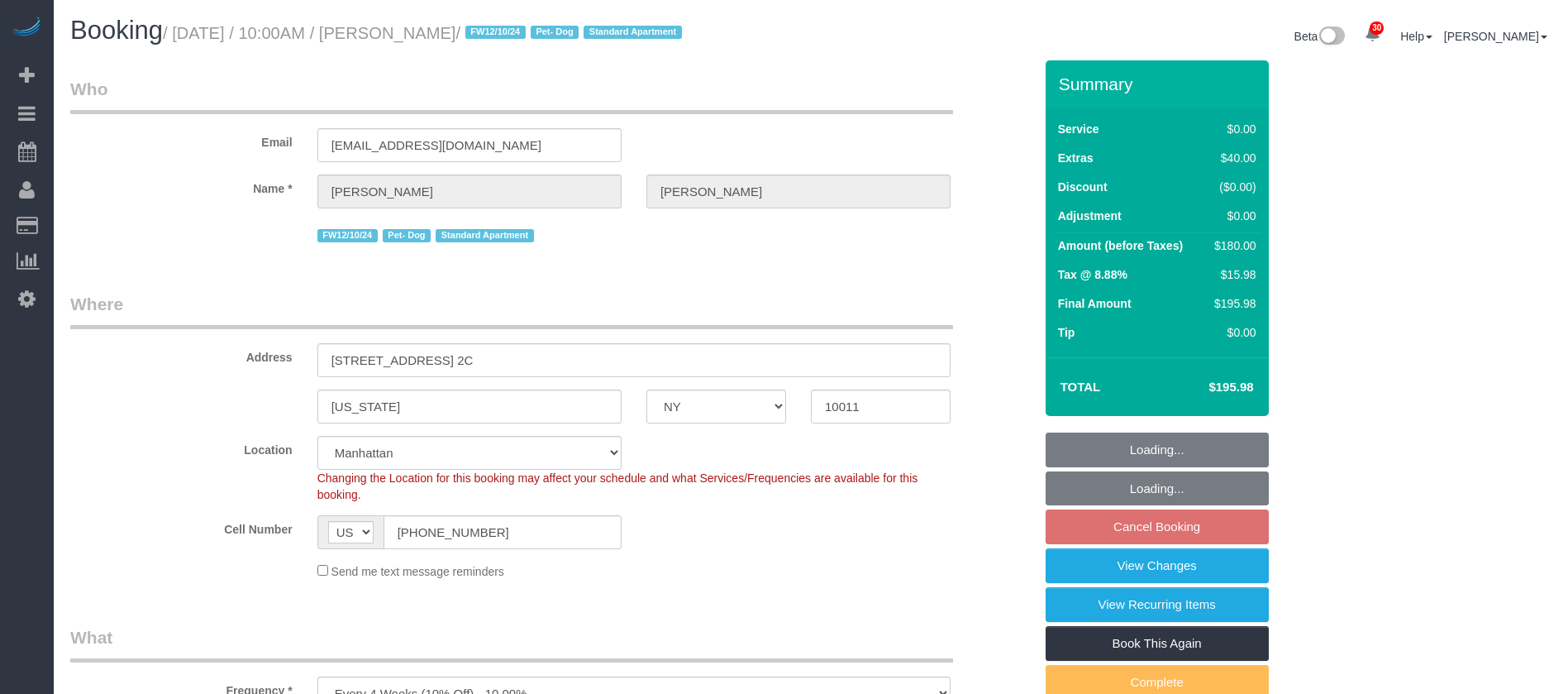
select select "NY"
select select "1"
select select "number:89"
select select "number:90"
select select "number:13"
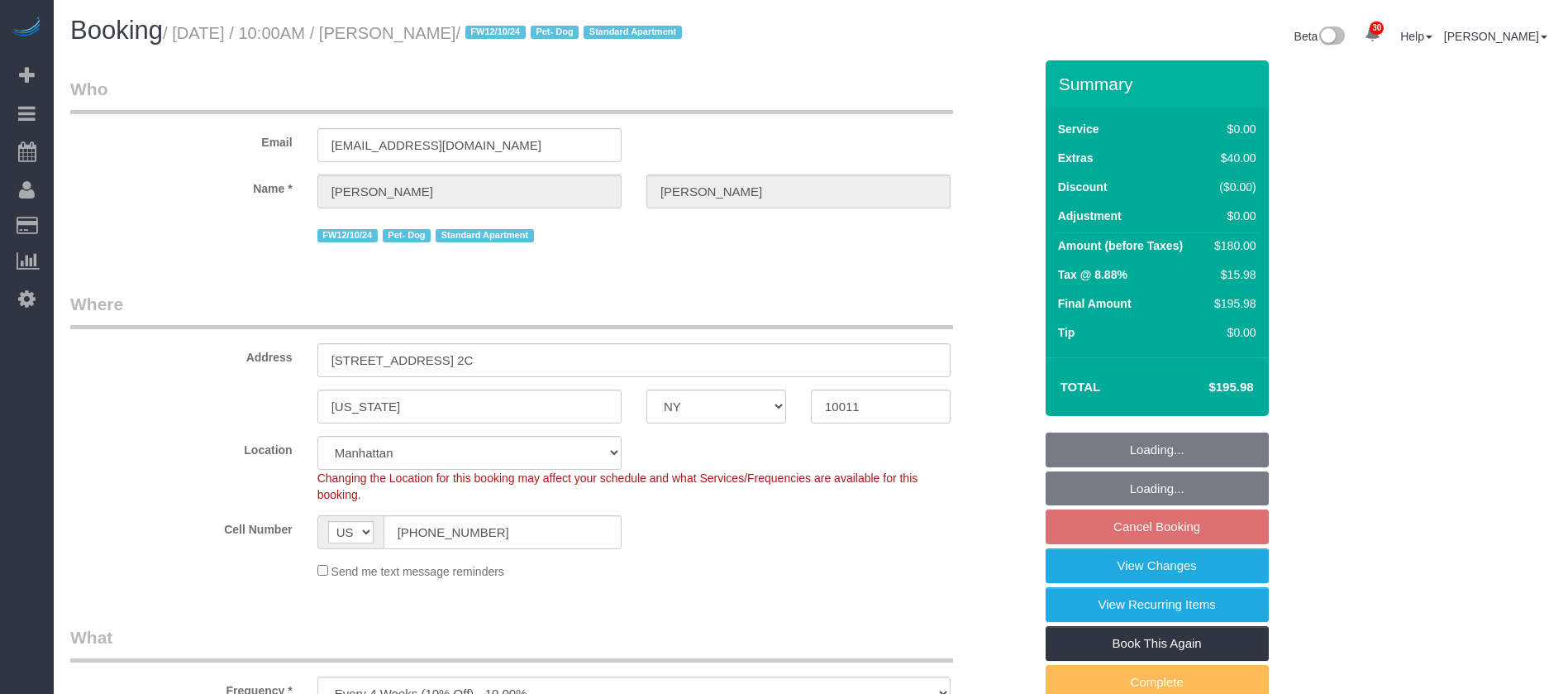
select select "number:5"
select select "spot55"
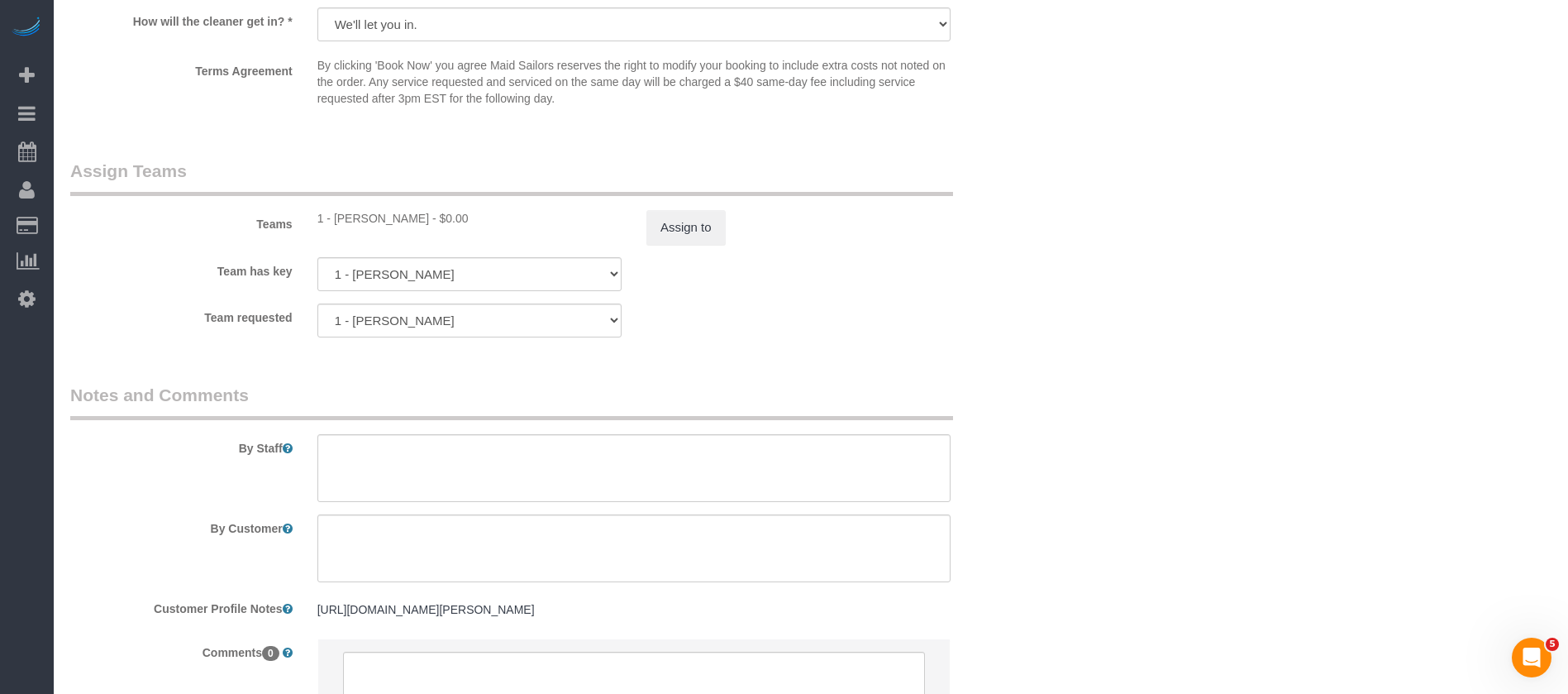
scroll to position [2204, 0]
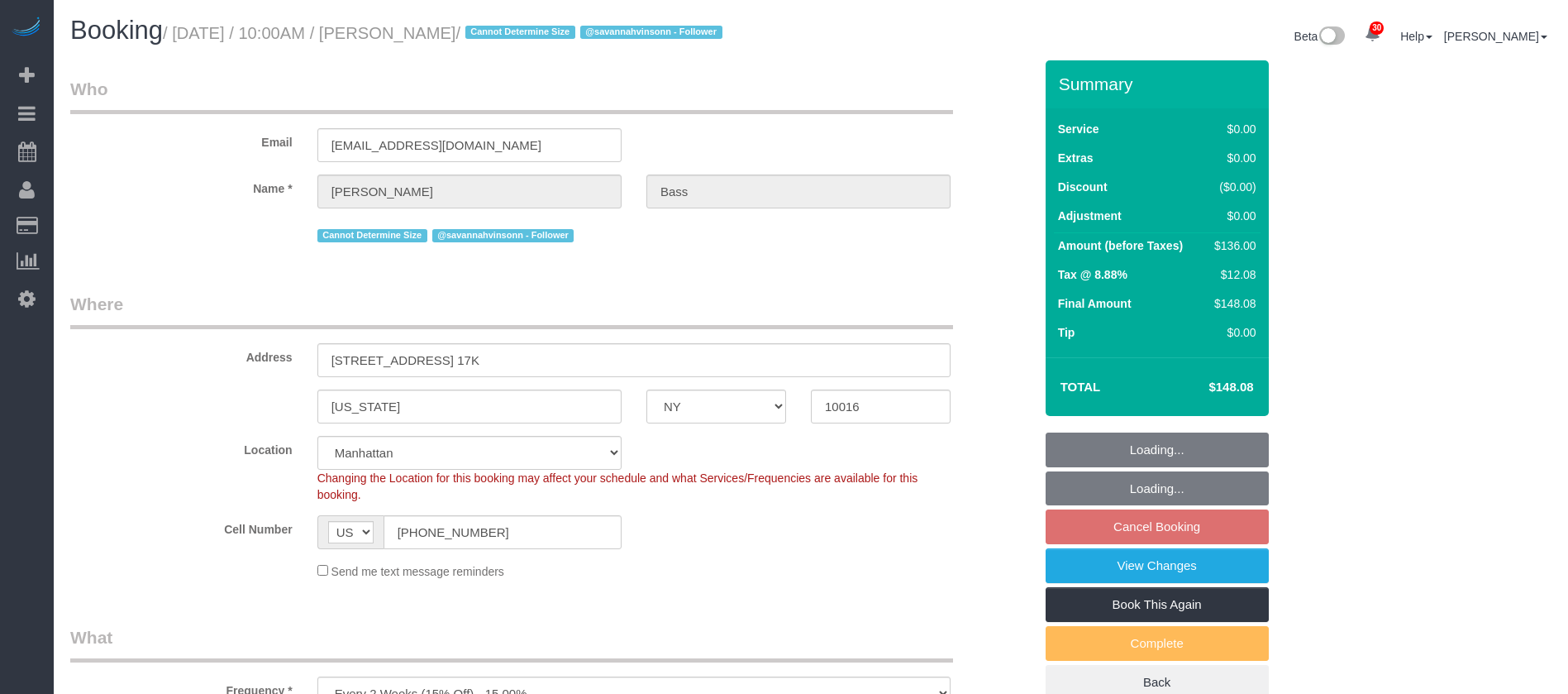
select select "NY"
select select "1"
select select "spot1"
select select "number:63"
select select "number:90"
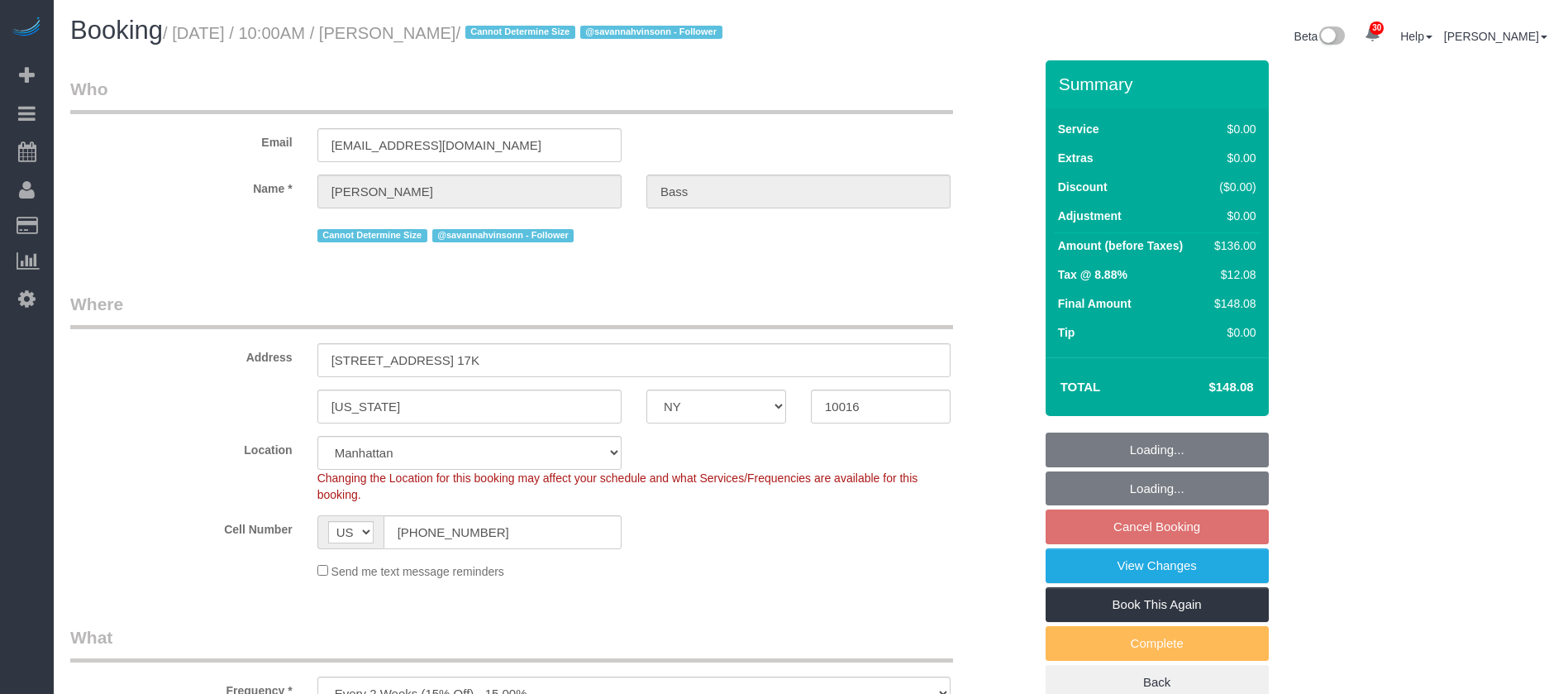
select select "number:15"
select select "number:6"
select select "spot55"
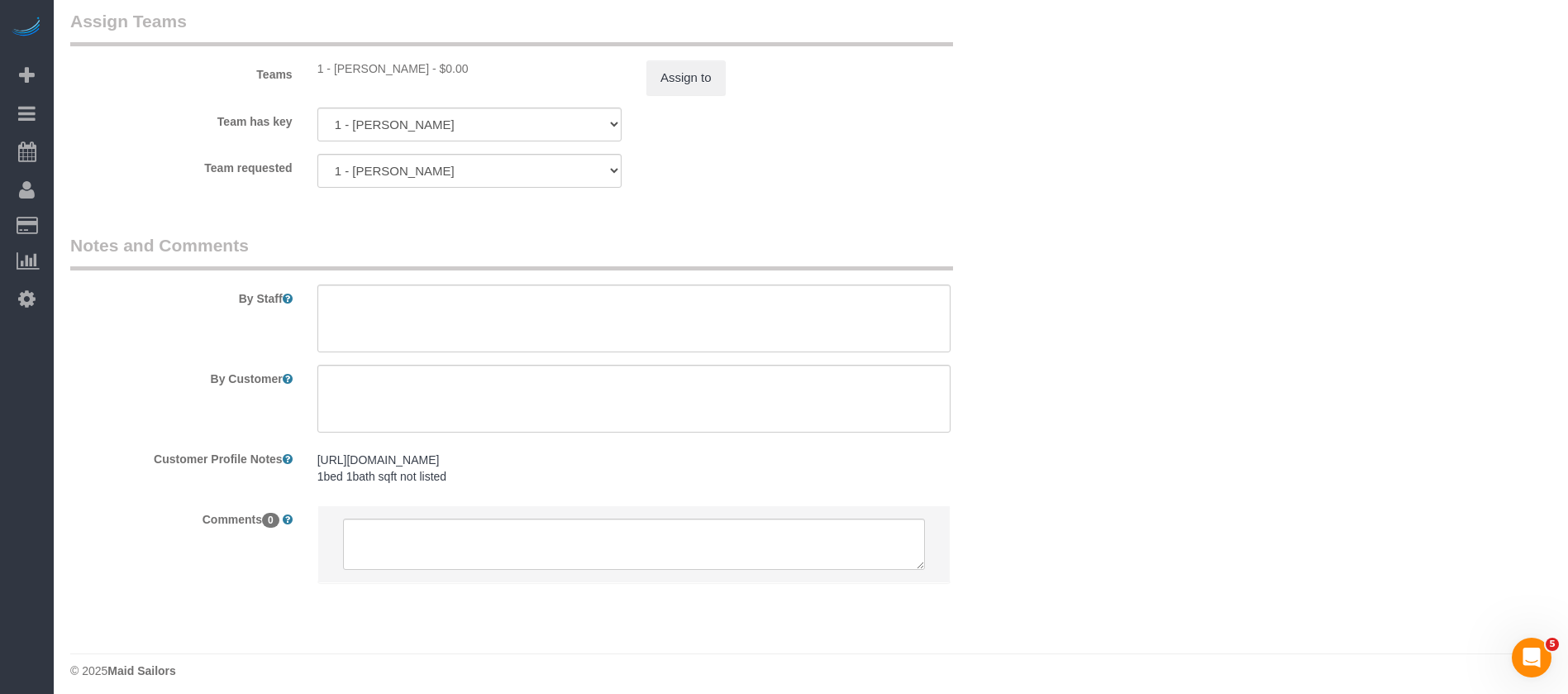
scroll to position [2221, 0]
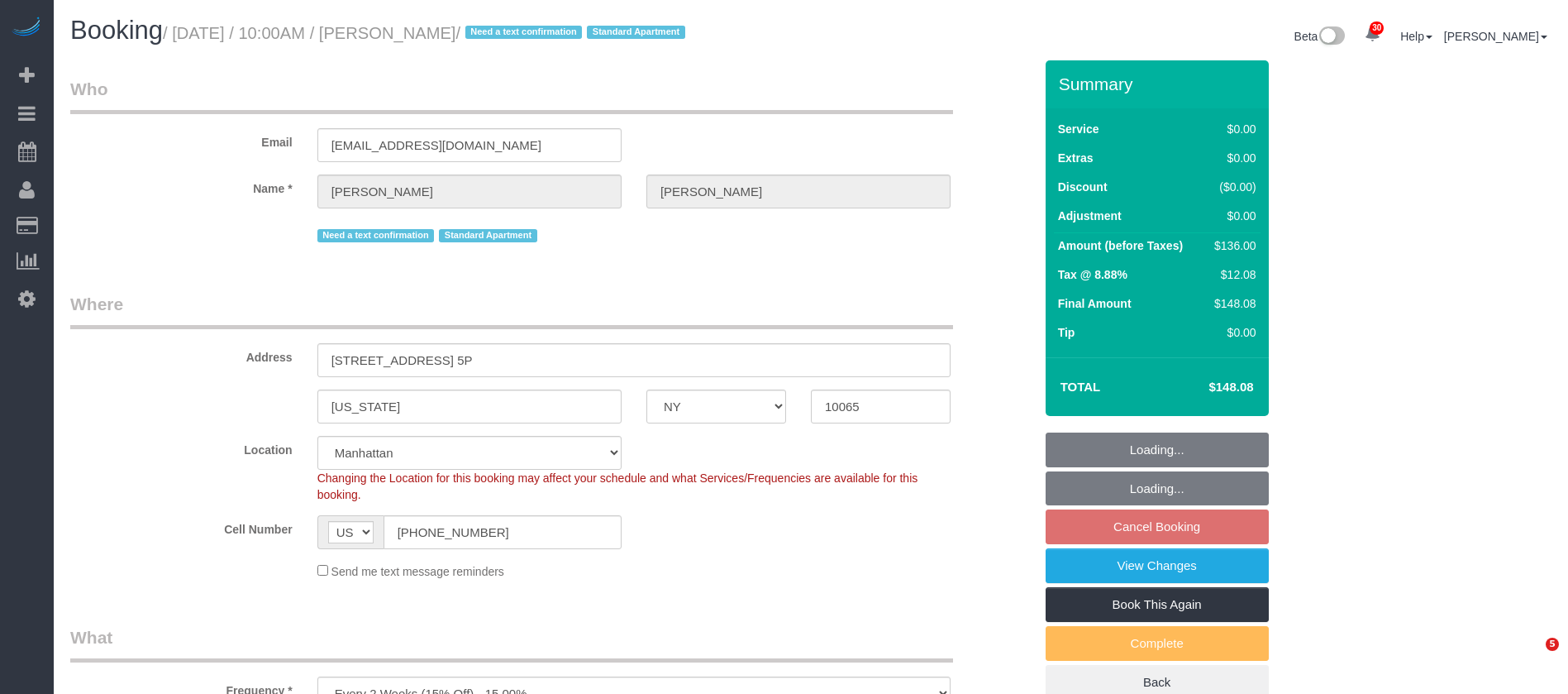
select select "NY"
select select "1"
select select "spot1"
select select "number:57"
select select "number:75"
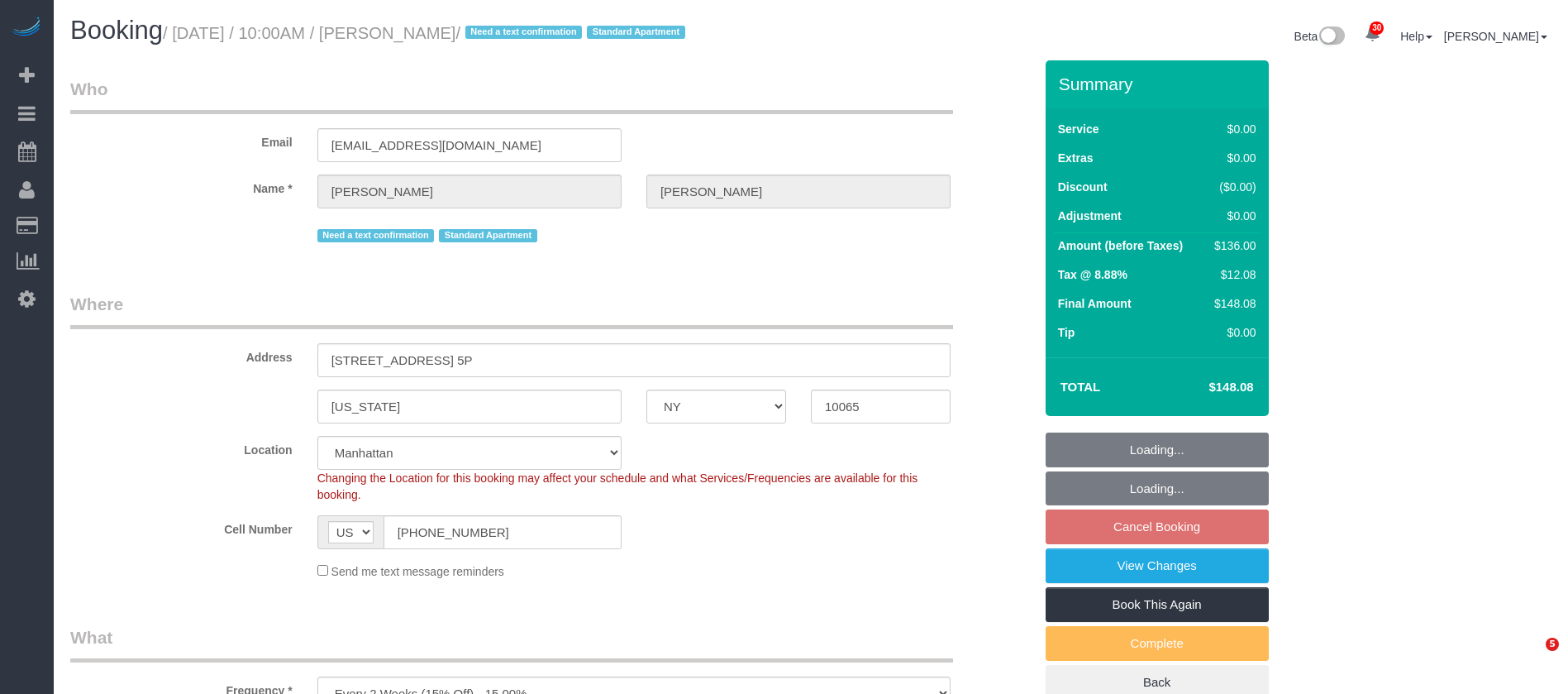
select select "number:15"
select select "number:6"
select select "spot55"
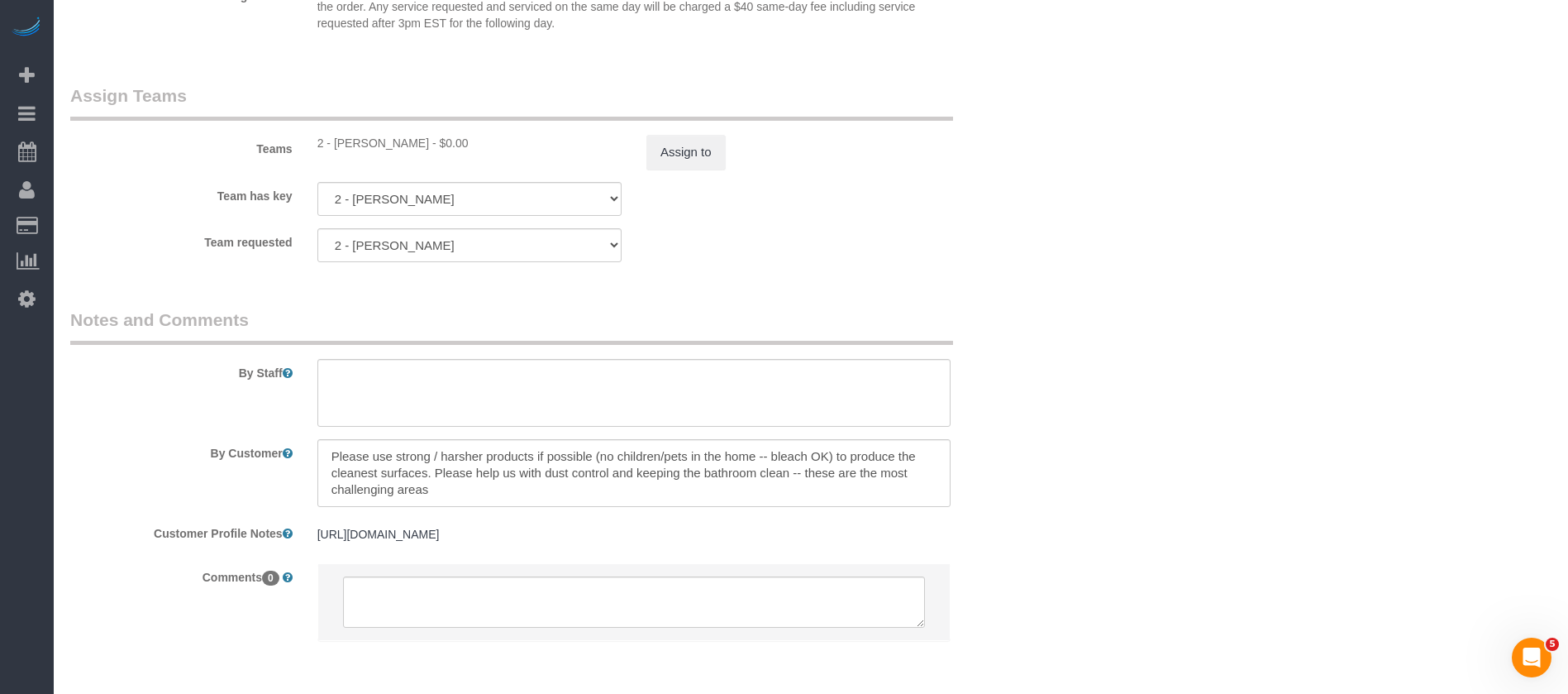
scroll to position [2204, 0]
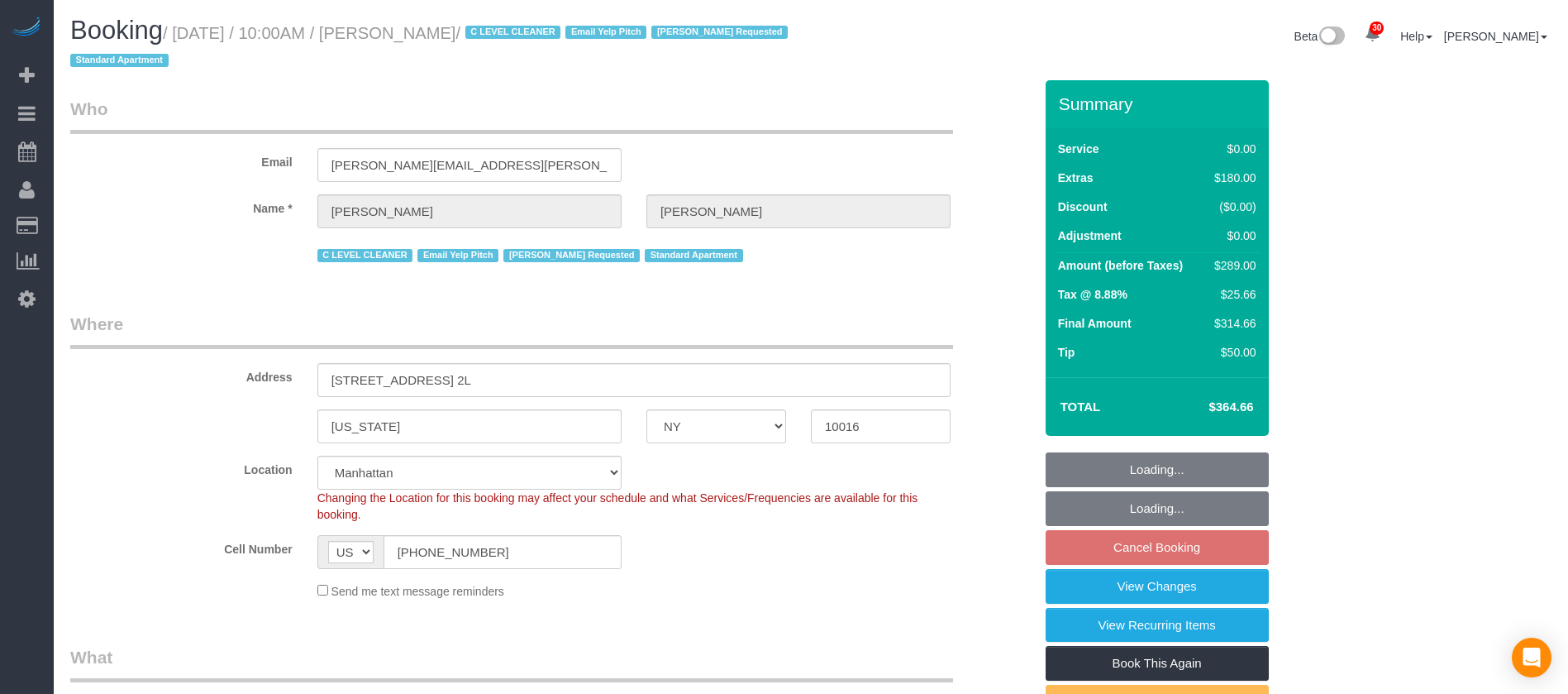
select select "NY"
select select "1"
select select "number:89"
select select "number:90"
select select "number:15"
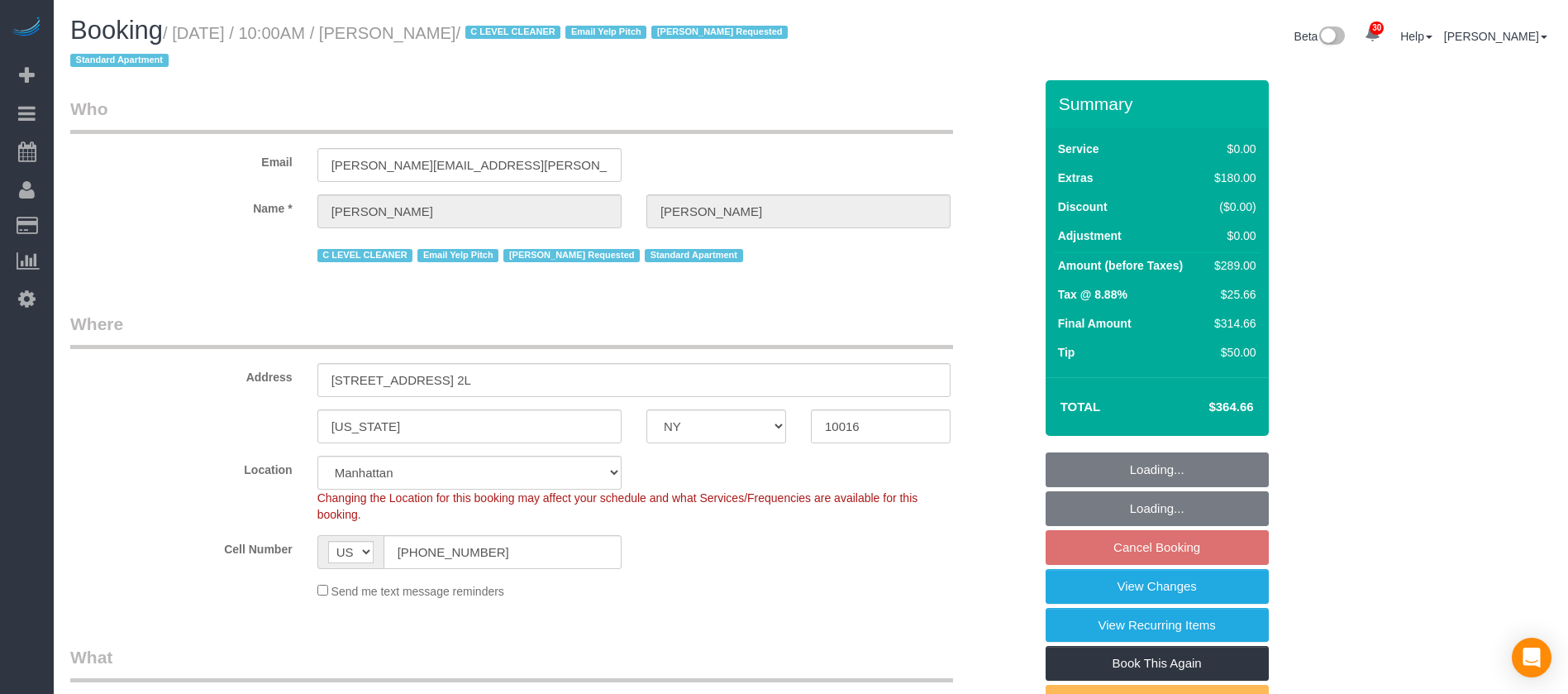
select select "number:6"
select select "spot55"
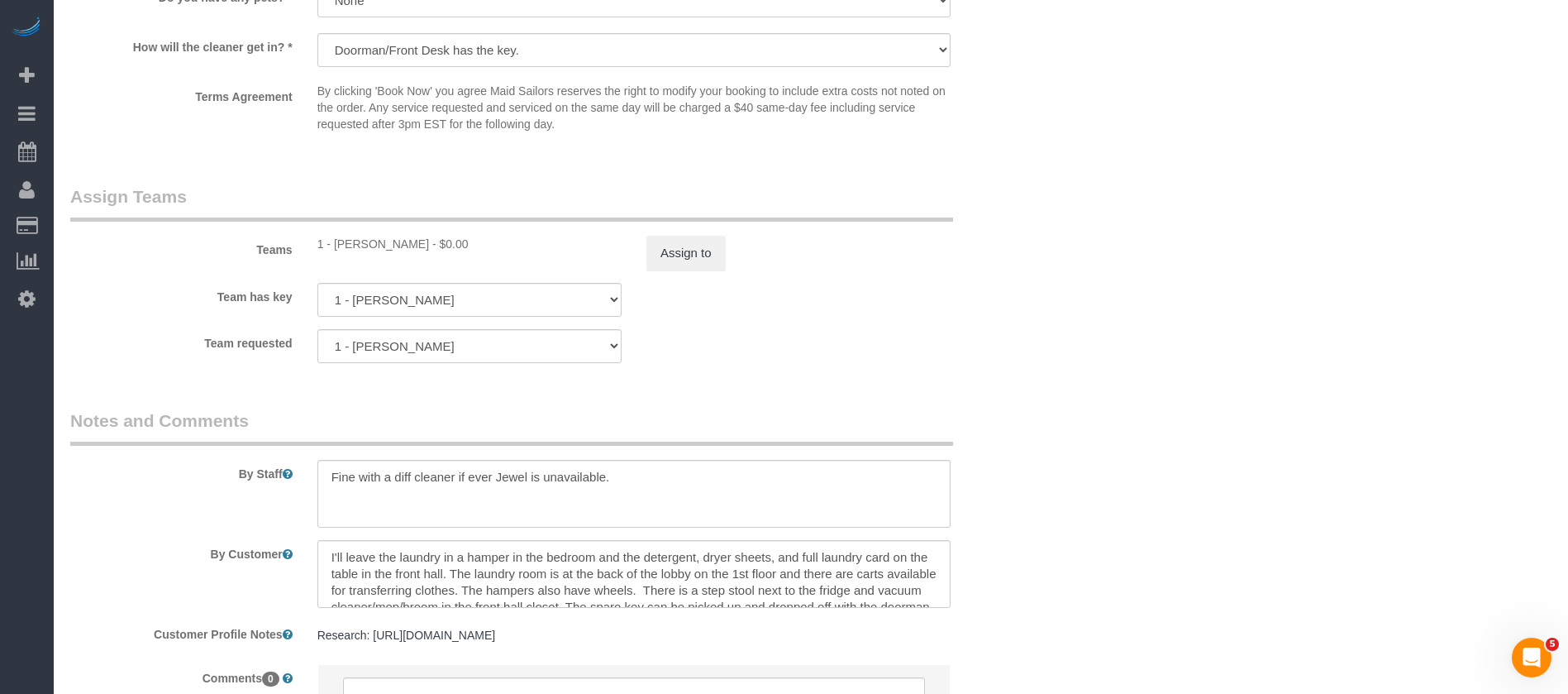
scroll to position [2195, 0]
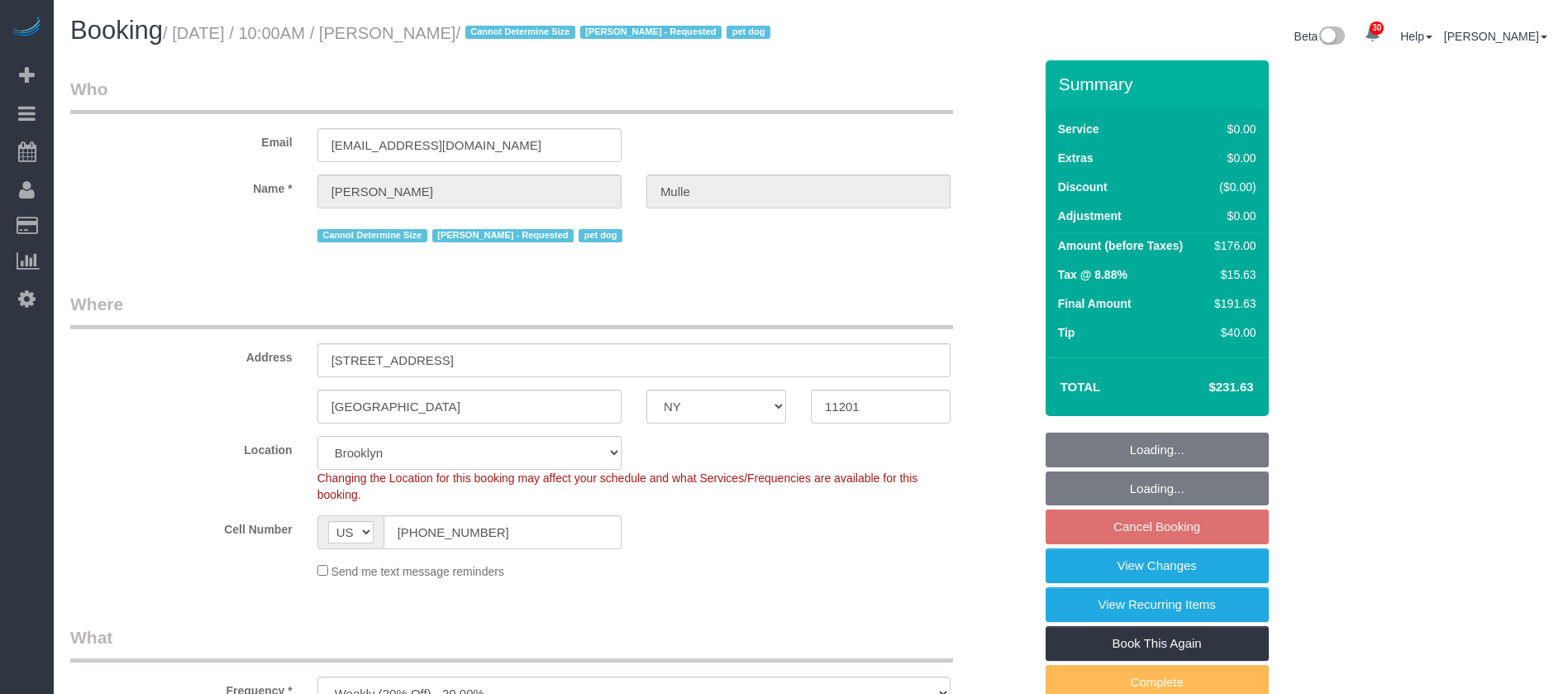
select select "NY"
select select "2"
select select "spot59"
select select "number:58"
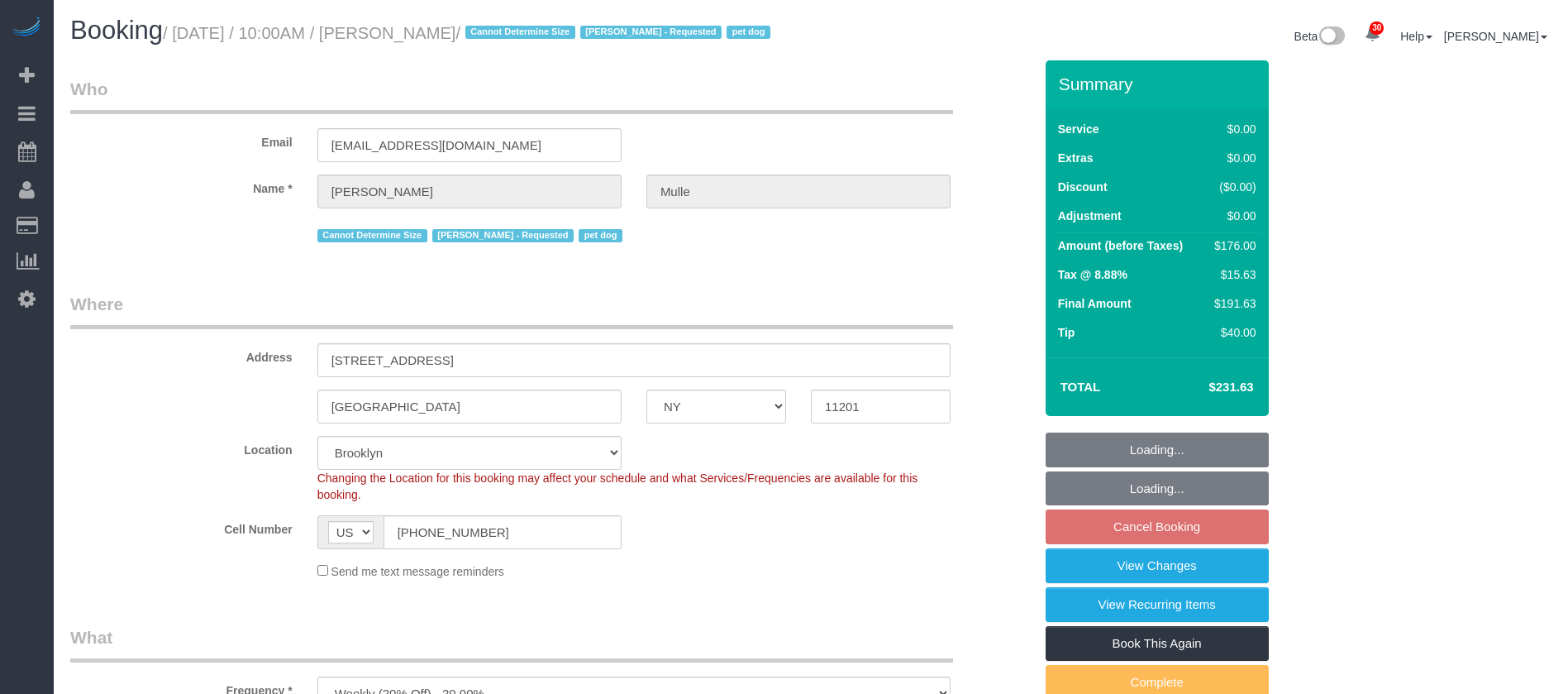
select select "number:76"
select select "number:13"
select select "number:6"
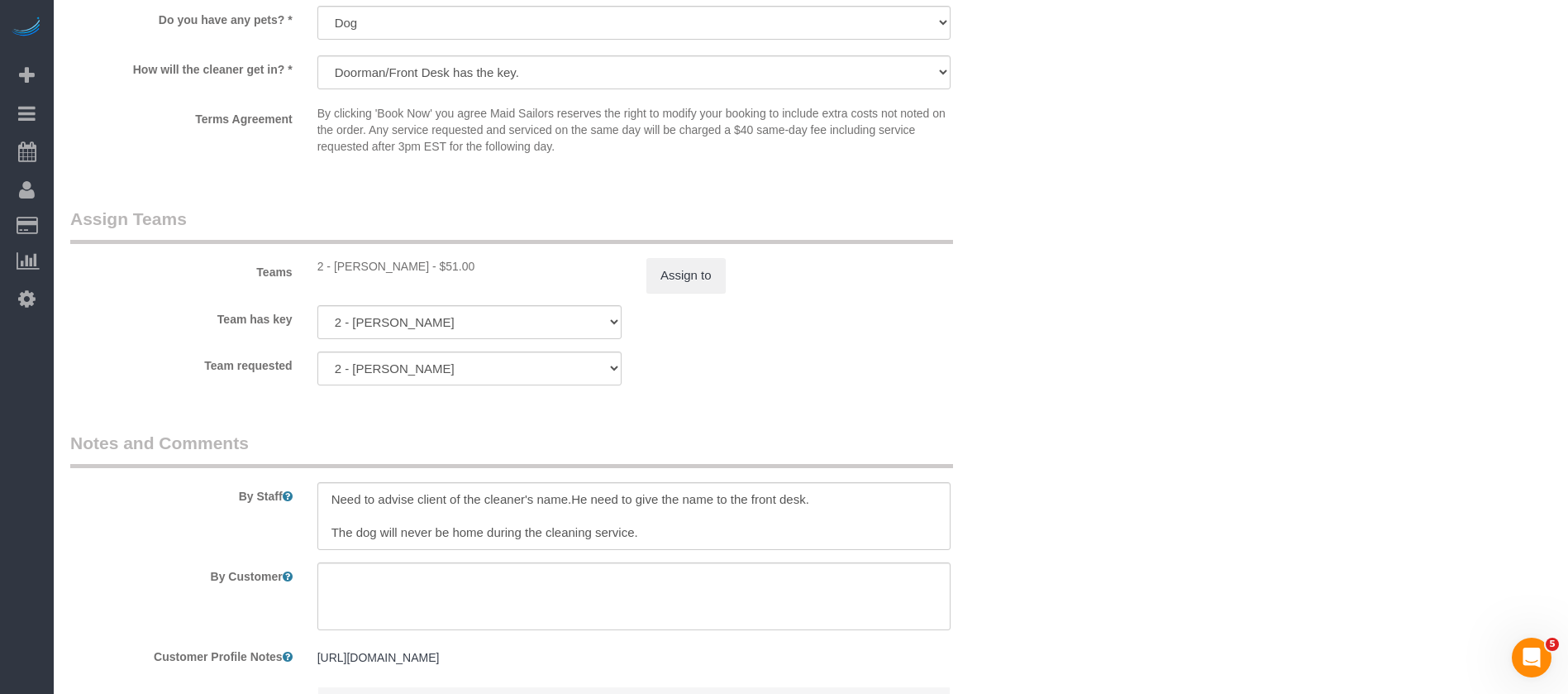
scroll to position [2195, 0]
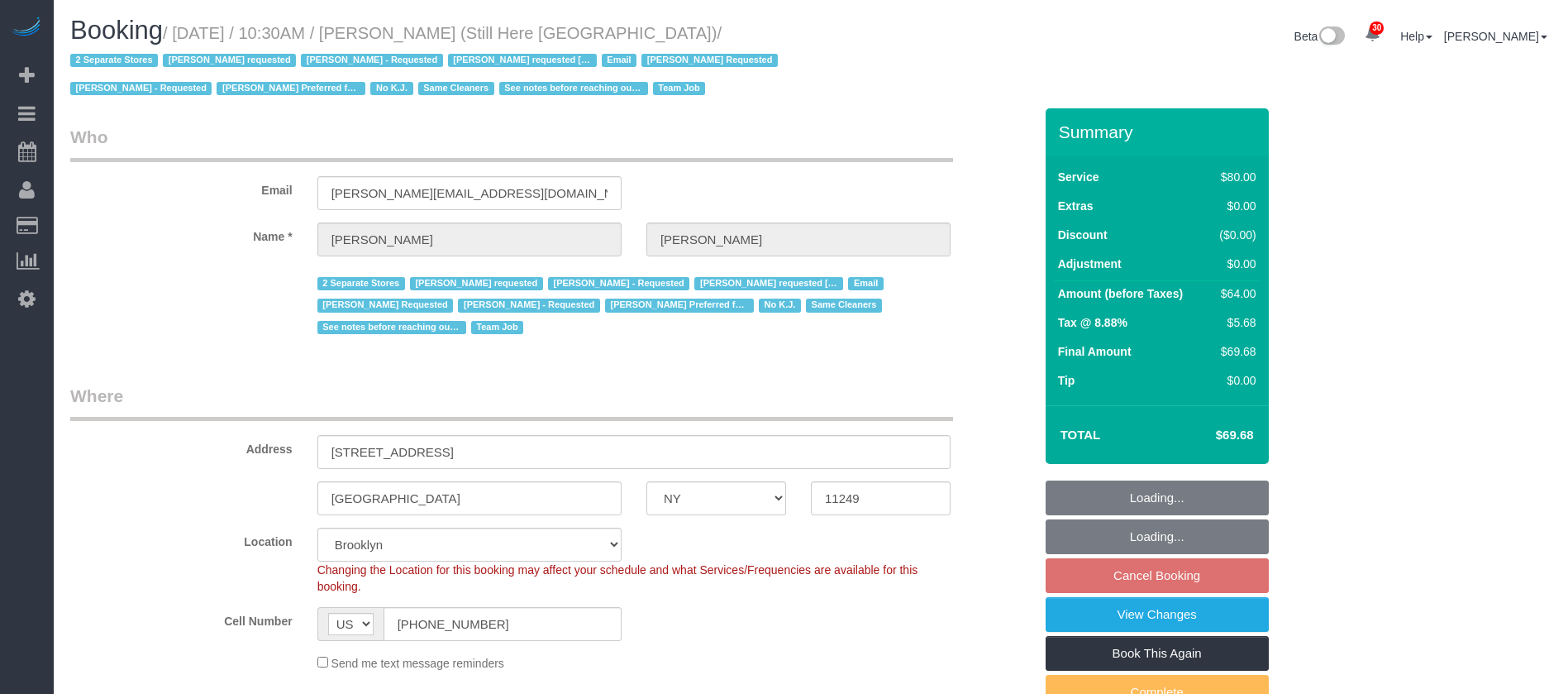
select select "NY"
select select "string:stripe-pm_1Oyz8t4VGloSiKo71skqOF54"
select select "number:89"
select select "number:90"
select select "number:15"
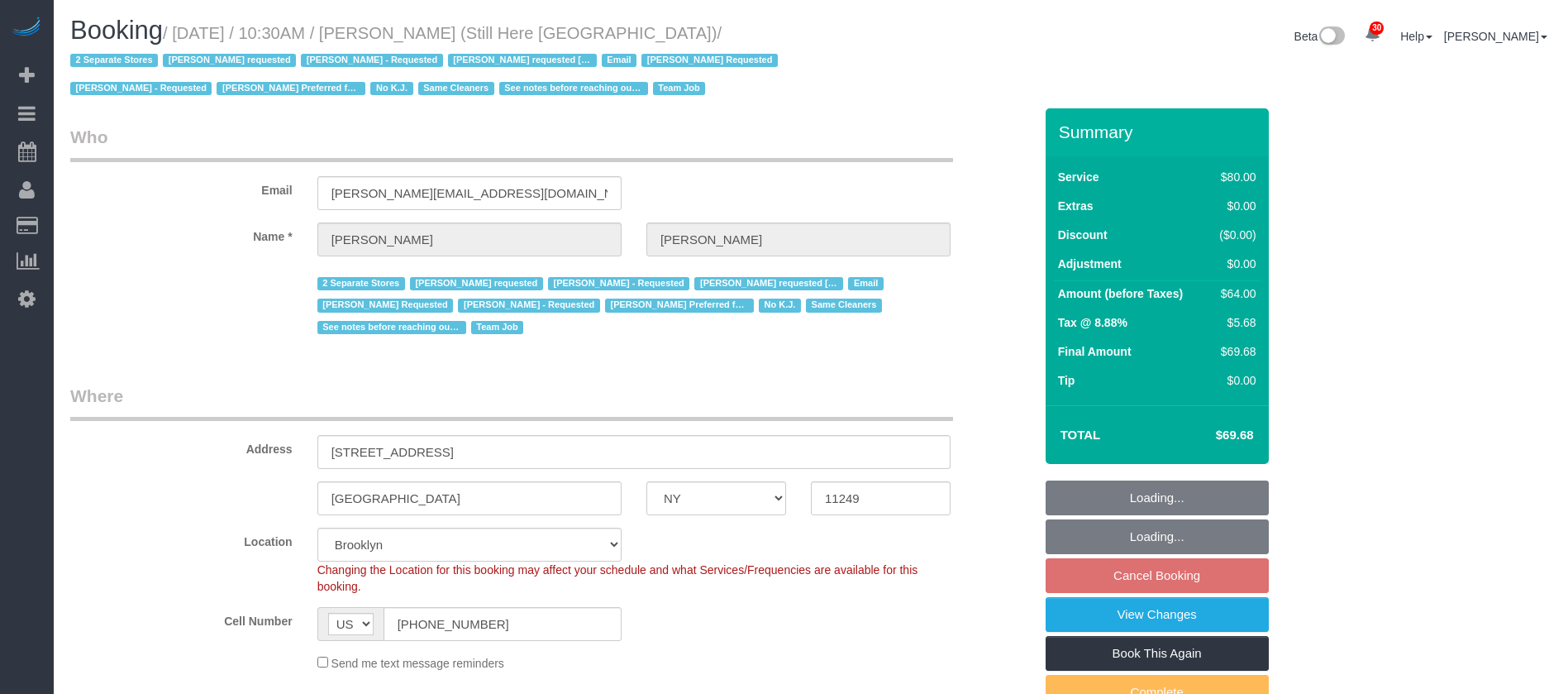
select select "number:5"
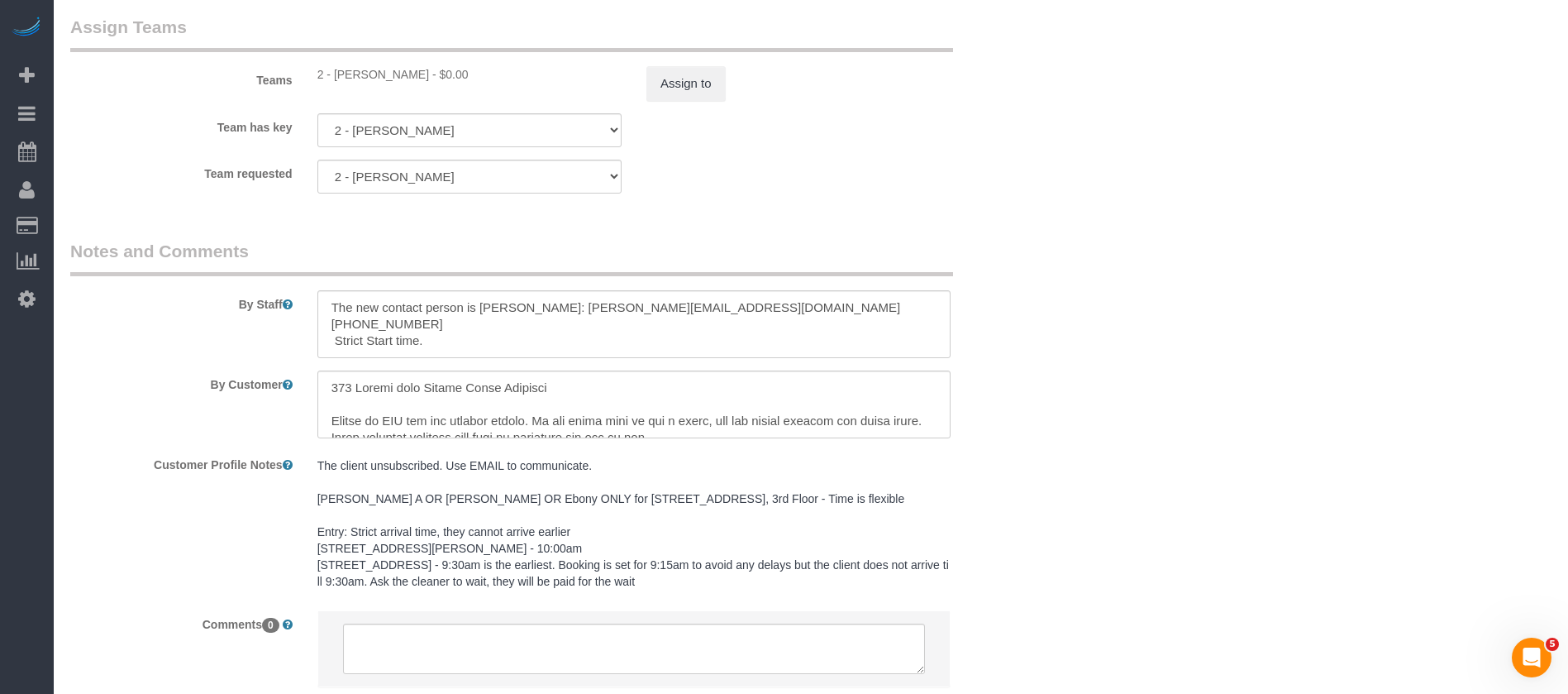
scroll to position [2109, 0]
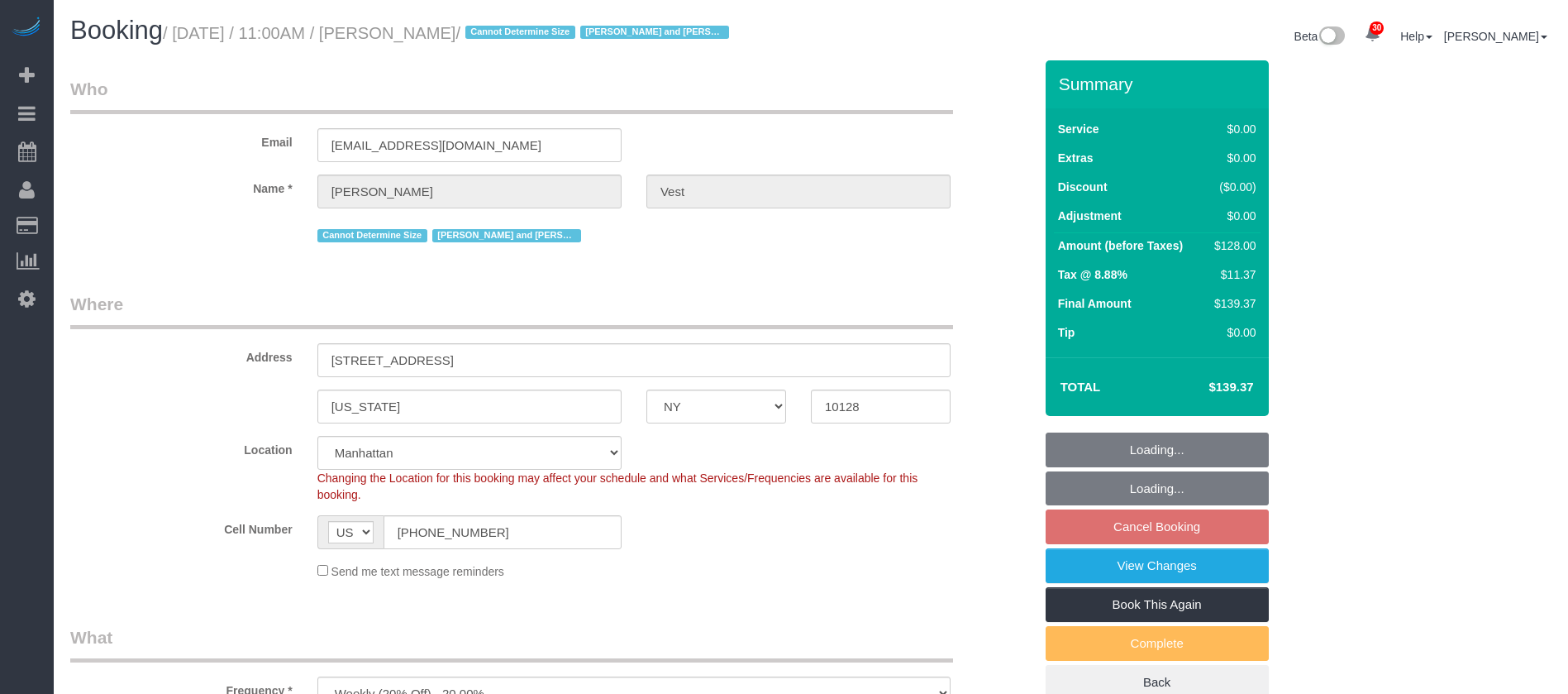
select select "NY"
select select "1"
select select "spot2"
select select "number:57"
select select "number:74"
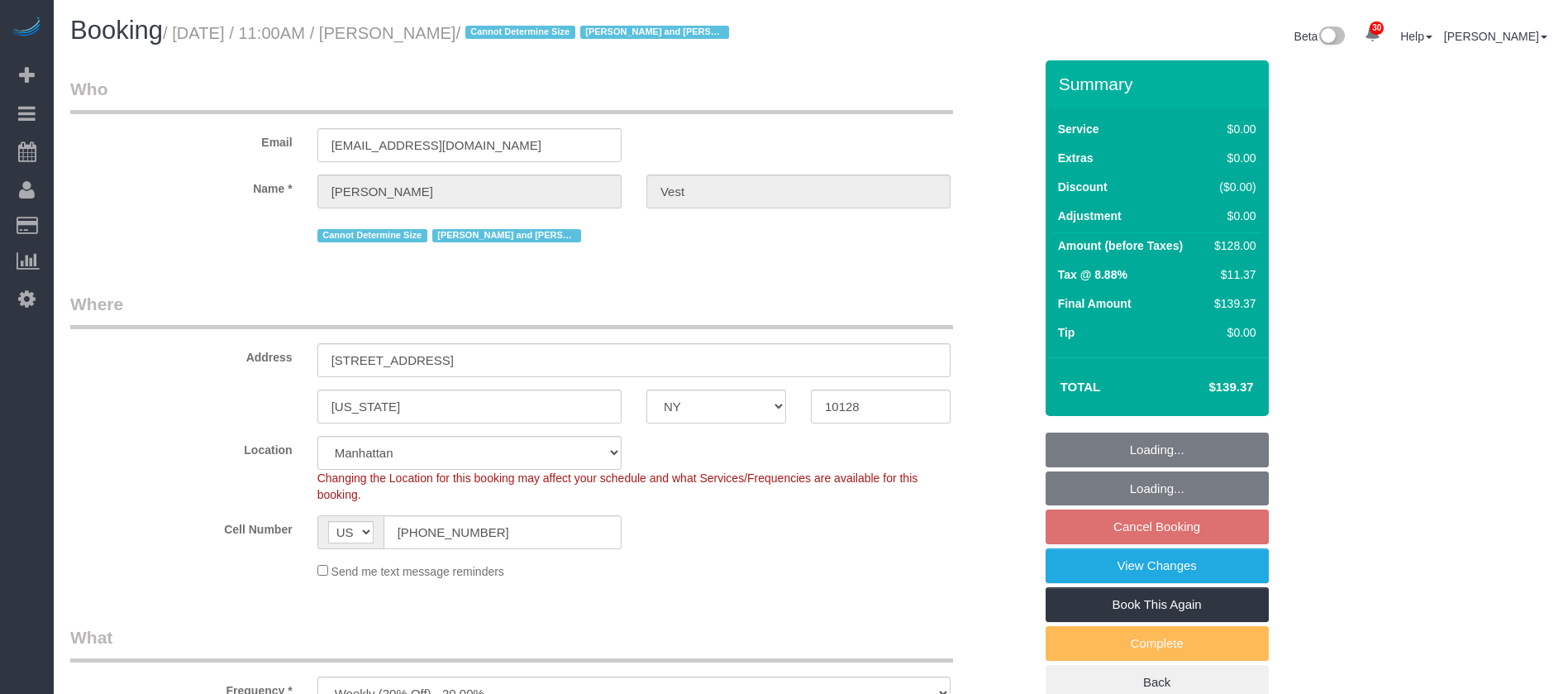
select select "number:15"
select select "number:6"
select select "spot56"
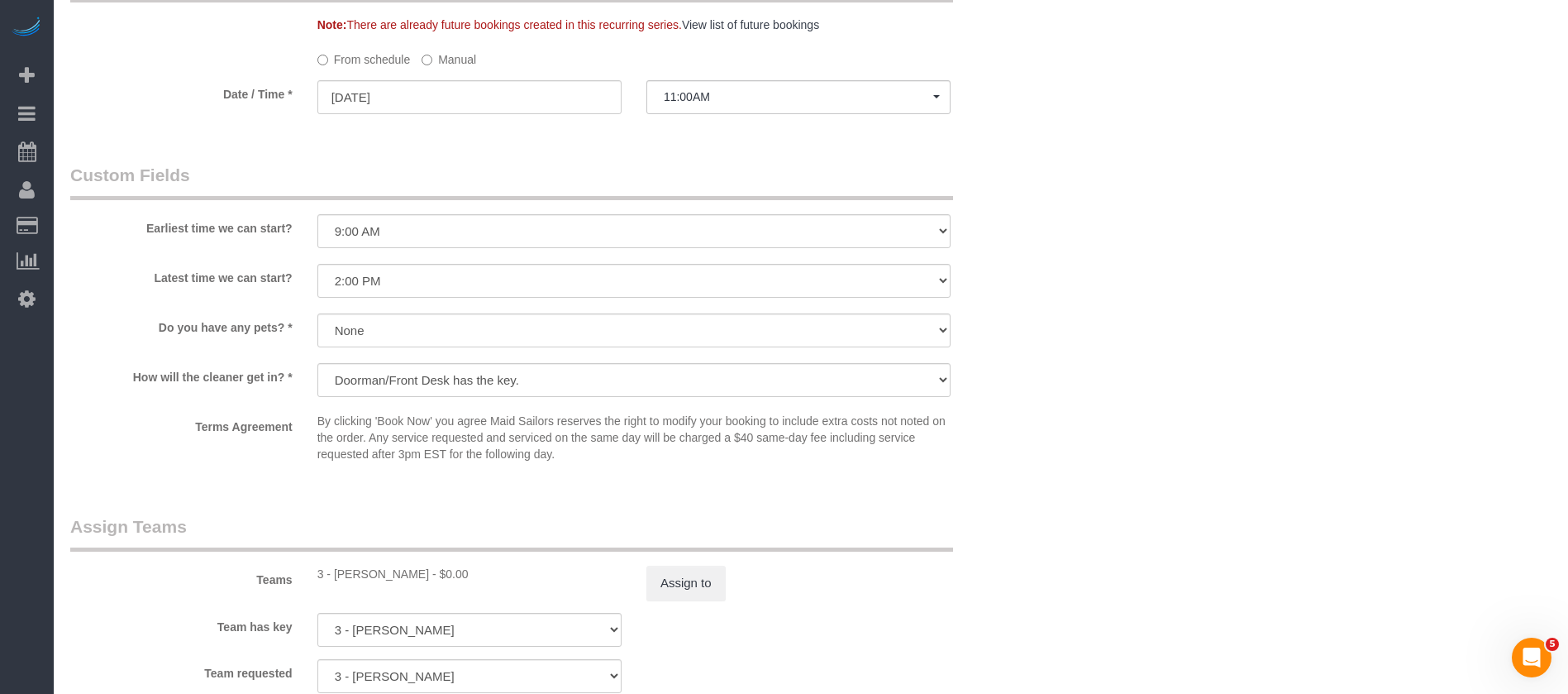
scroll to position [1861, 0]
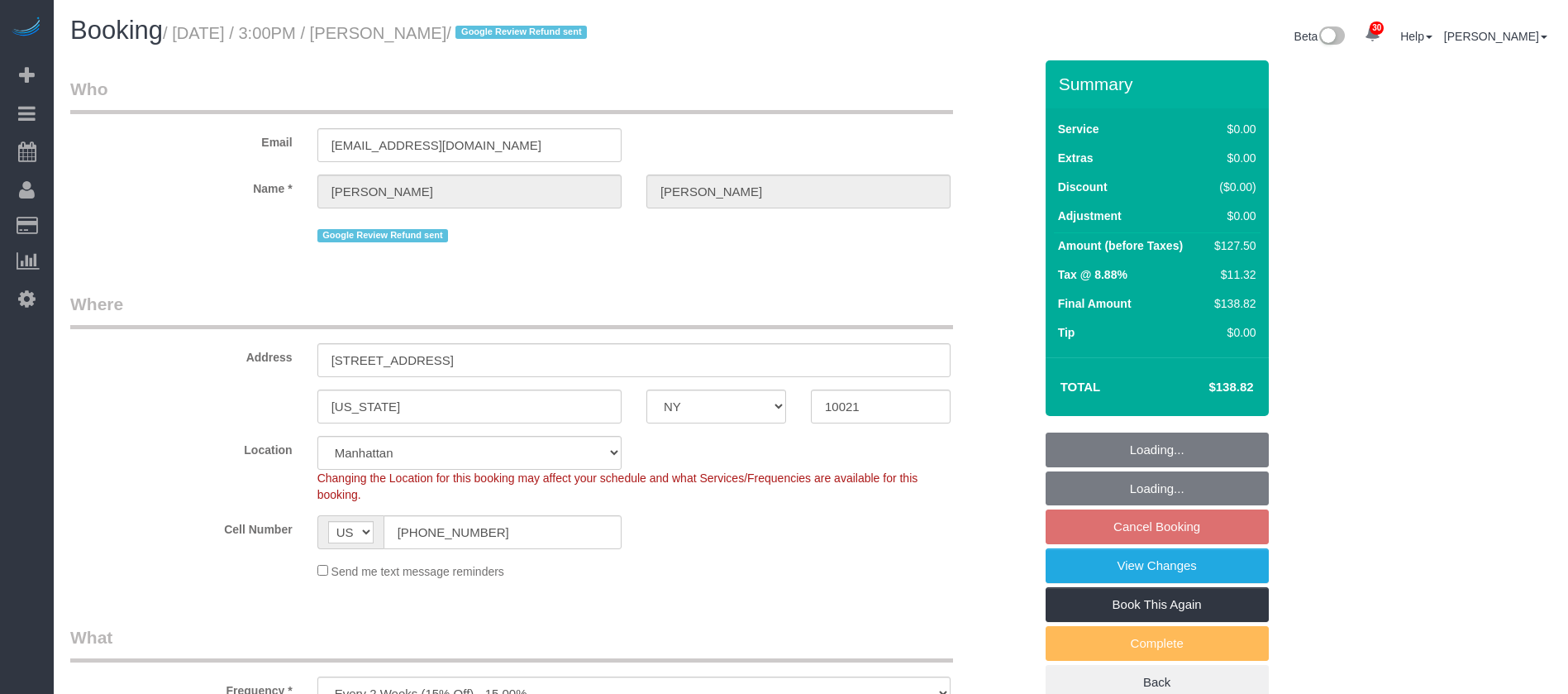
select select "NY"
select select "number:89"
select select "number:90"
select select "number:15"
select select "number:6"
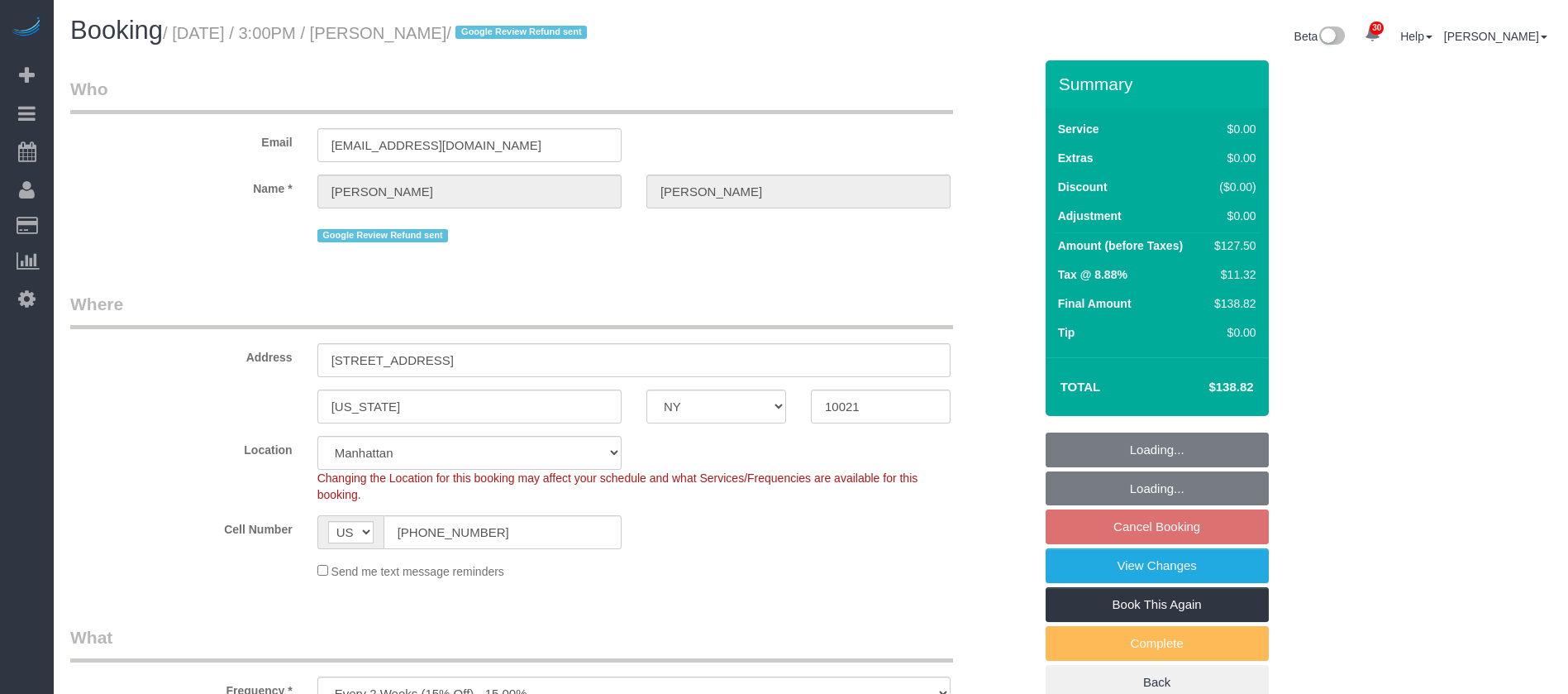
select select "spot60"
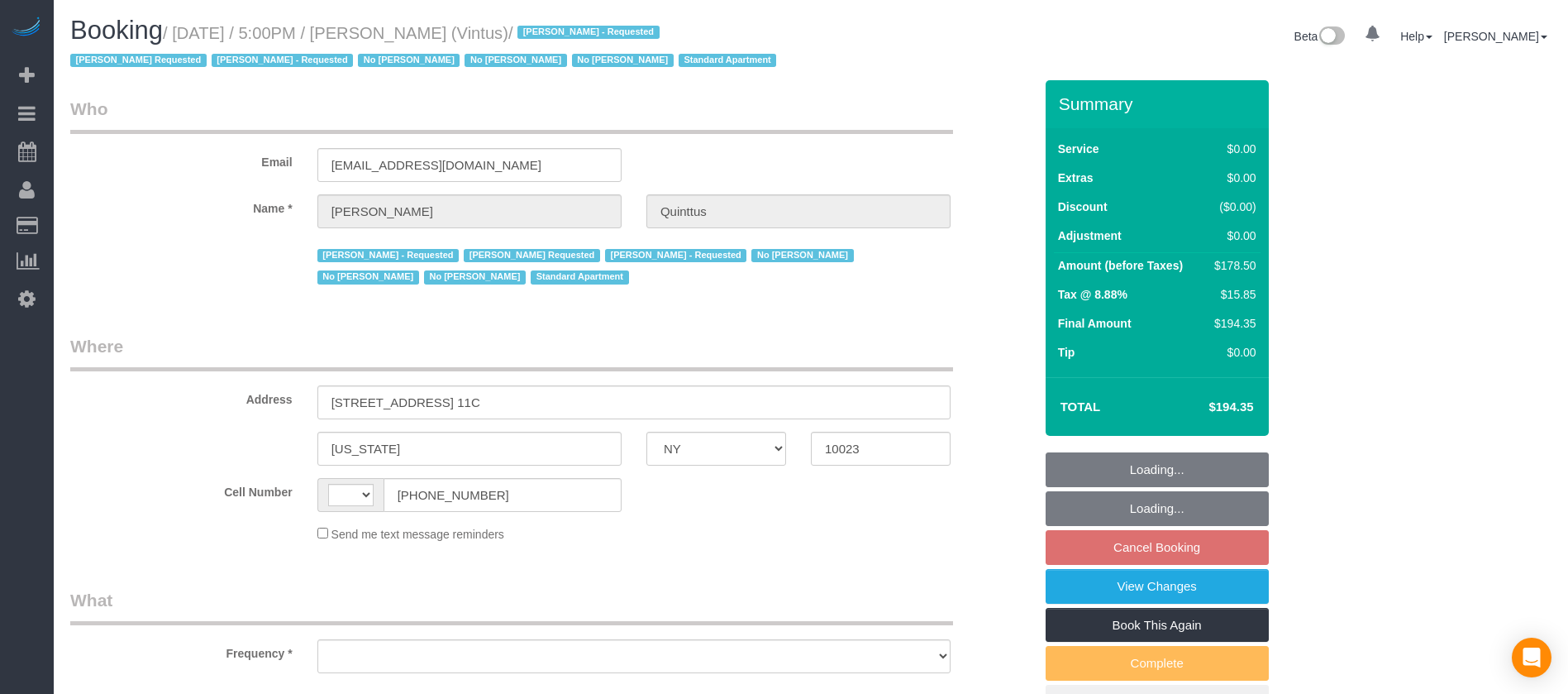
select select "NY"
select select "spot8"
select select "number:57"
select select "number:75"
select select "number:15"
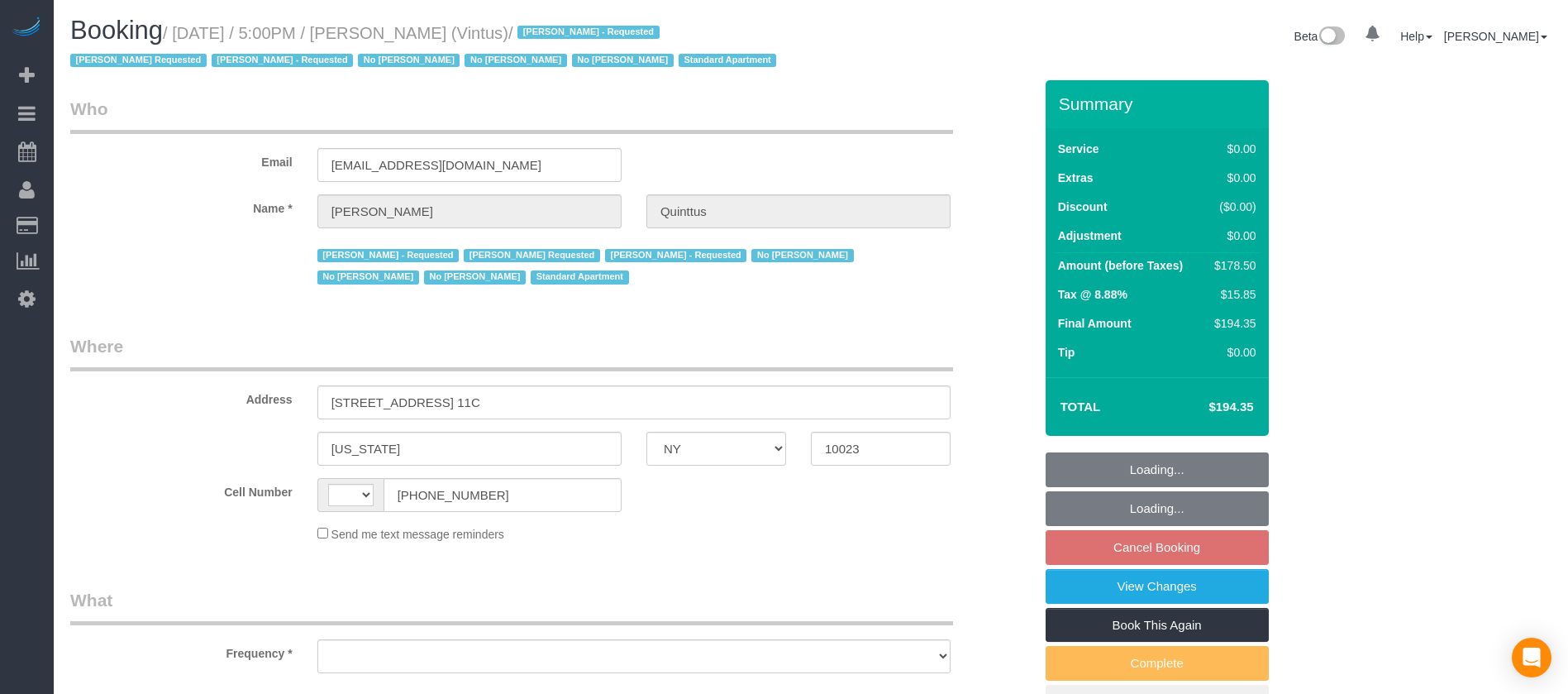
select select "number:6"
select select "number:21"
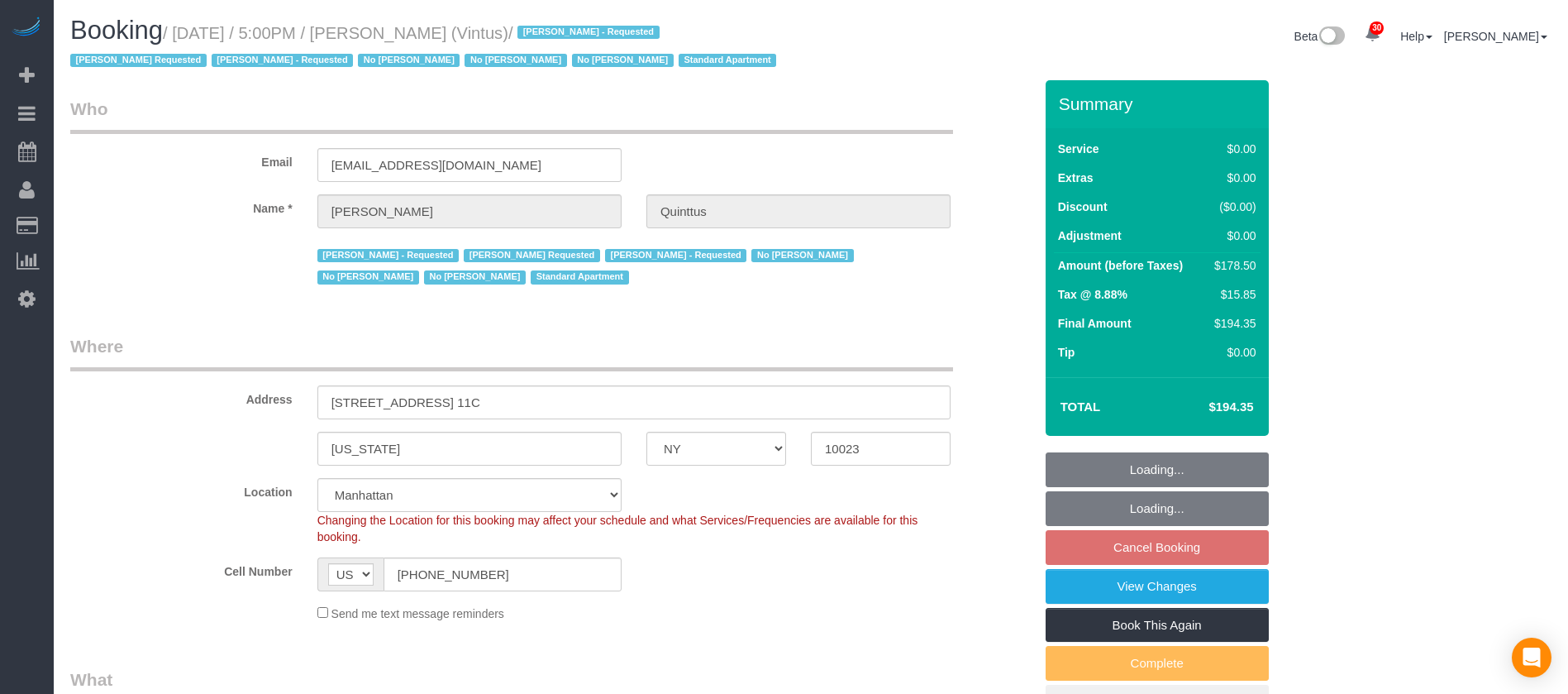
select select "string:[GEOGRAPHIC_DATA]"
select select "object:1430"
select select "string:stripe-pm_1Ja6tG4VGloSiKo7QF40GMO6"
select select "2"
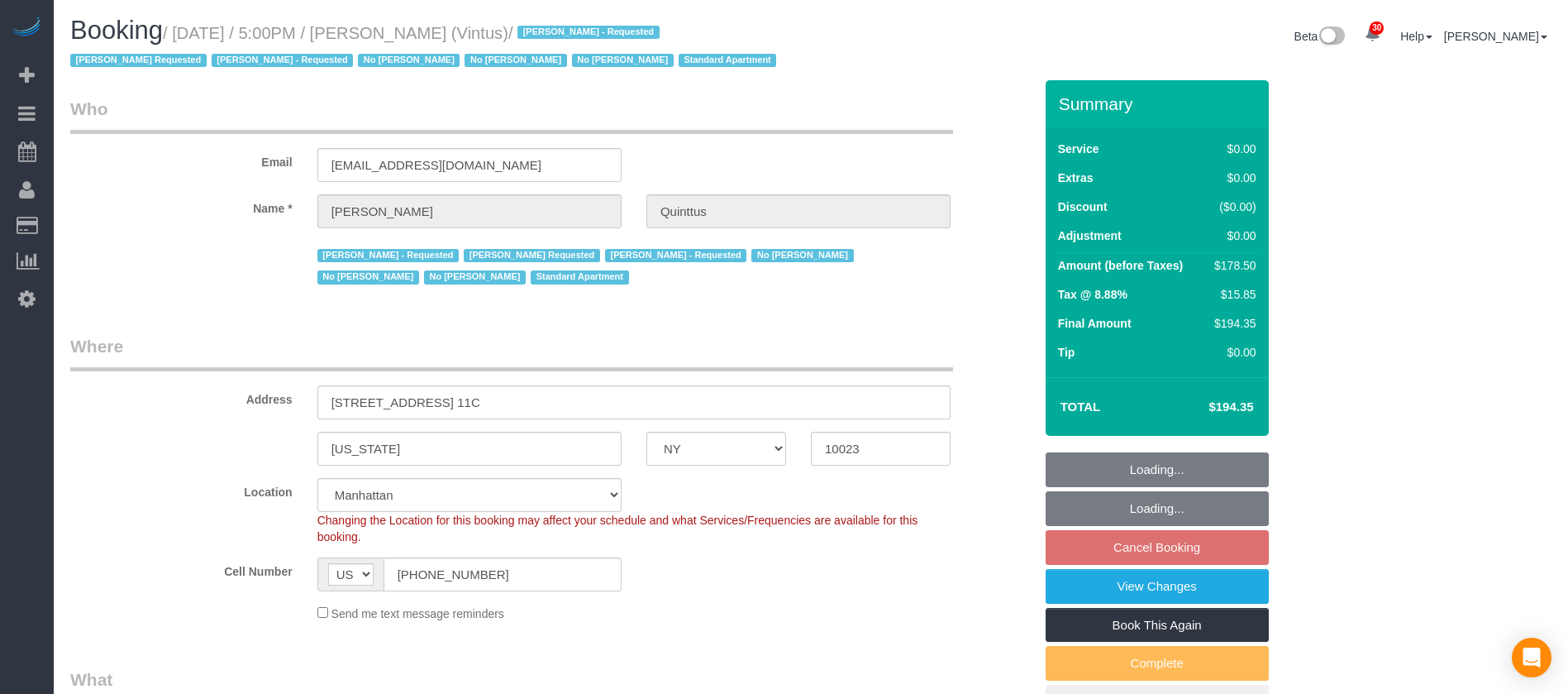
select select "object:1971"
select select "spot62"
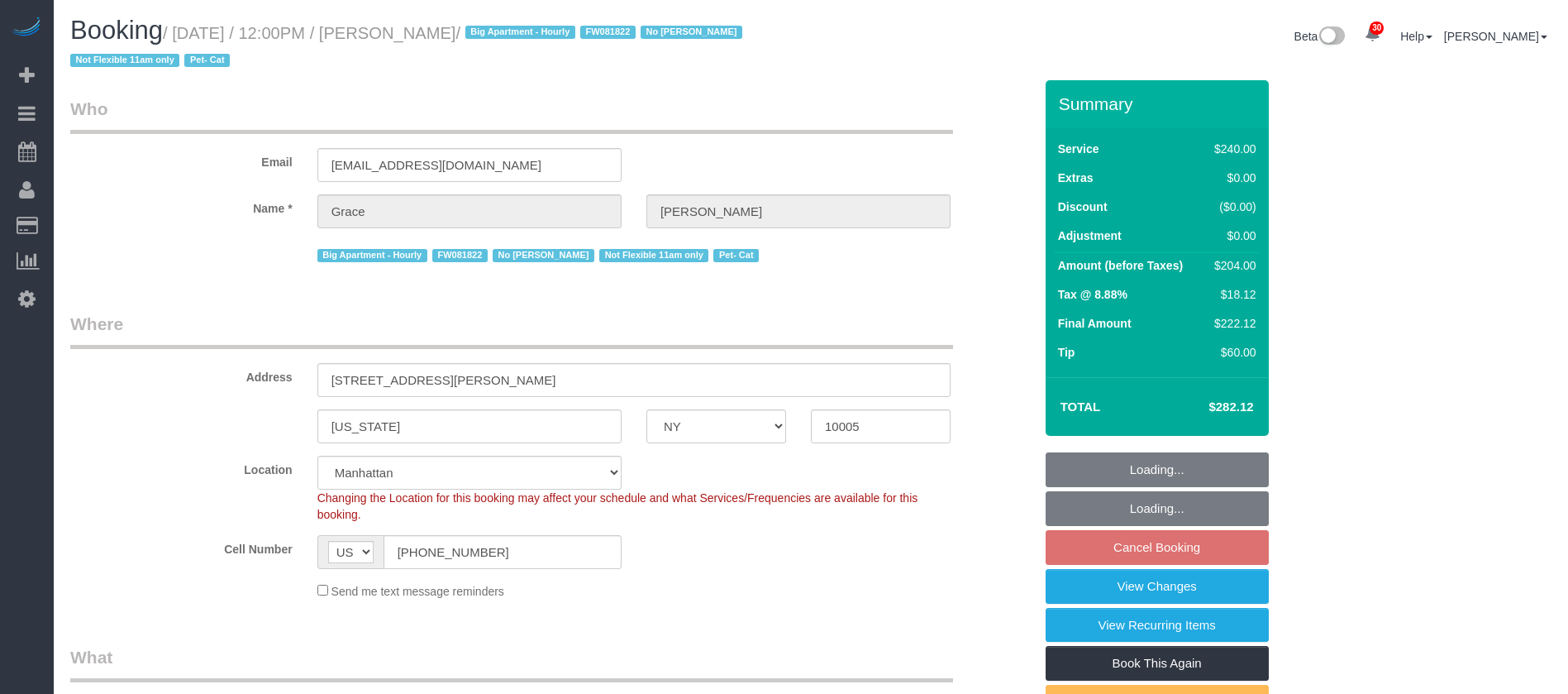
select select "NY"
select select "180"
select select "spot3"
select select "number:89"
select select "number:90"
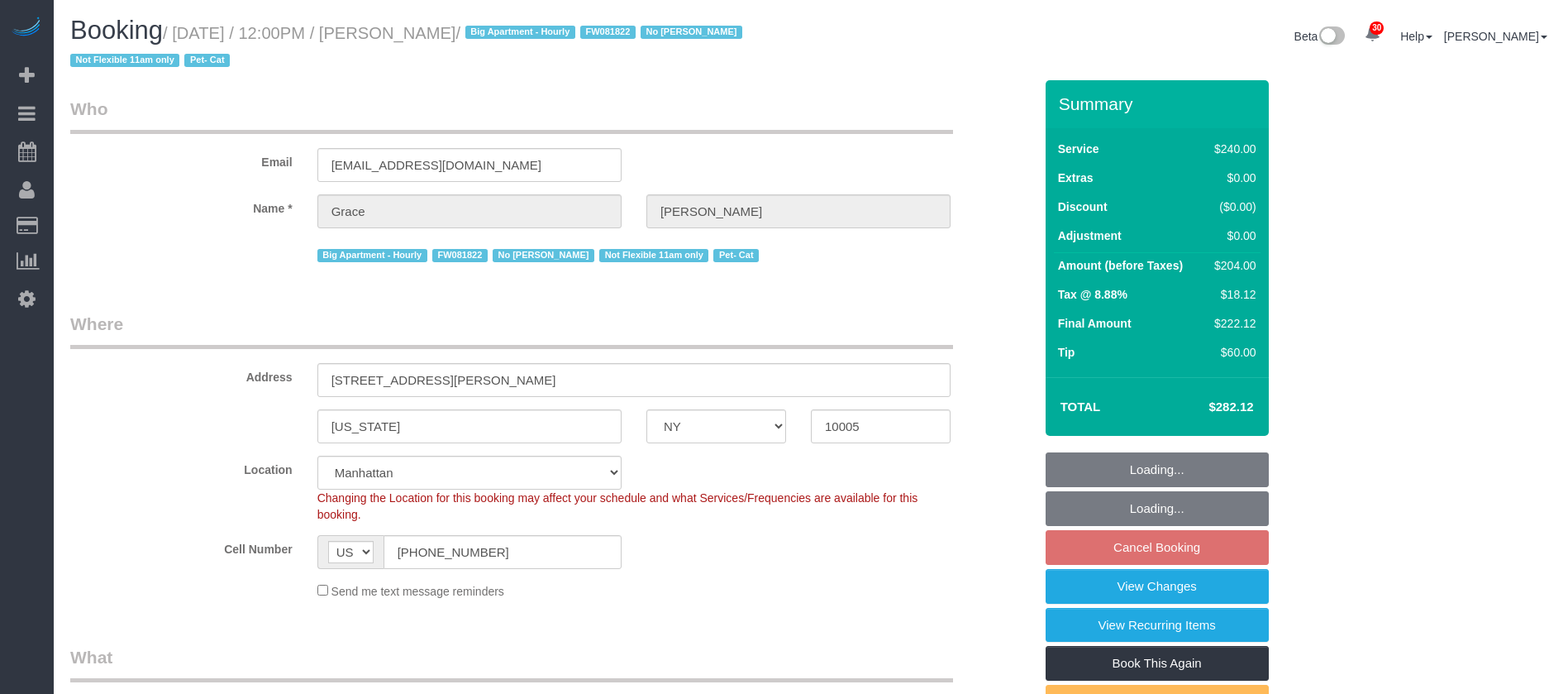
select select "number:14"
select select "number:5"
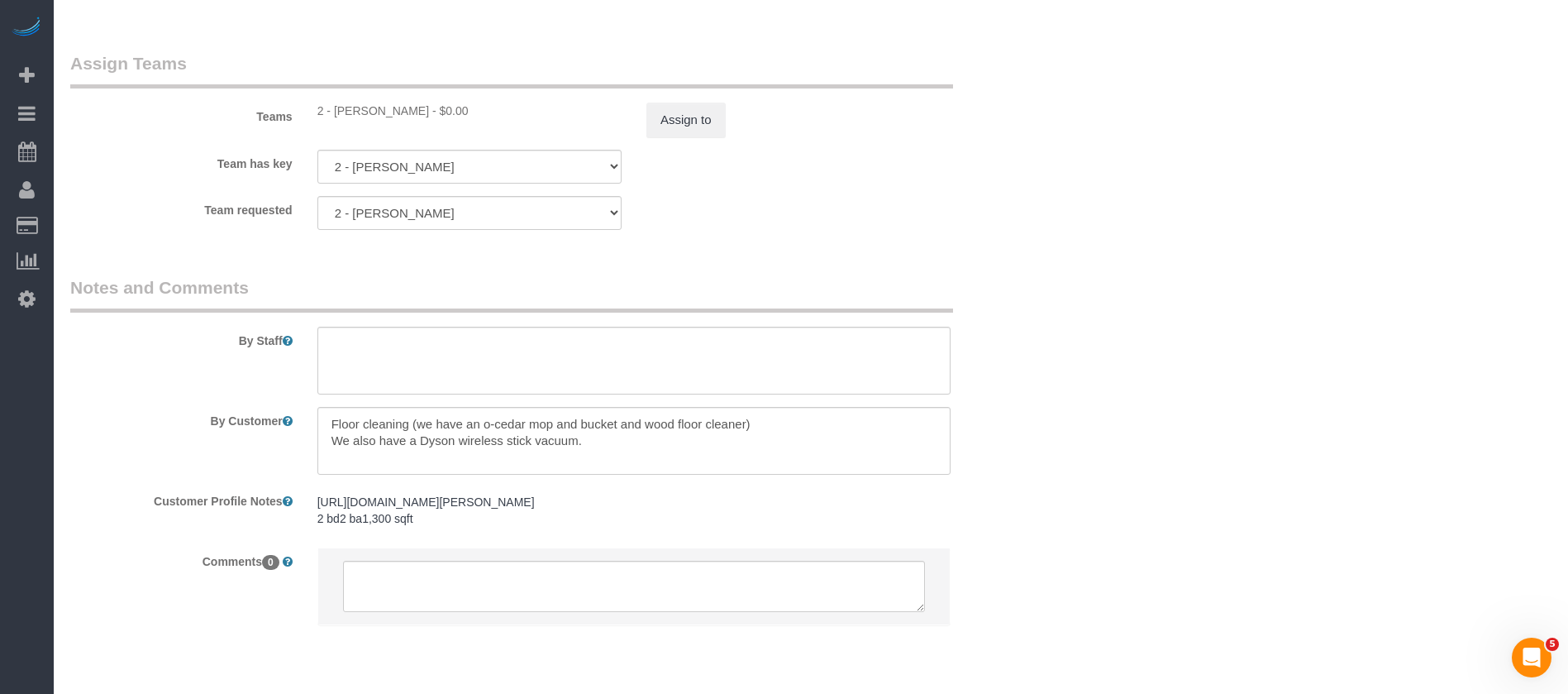
scroll to position [1861, 0]
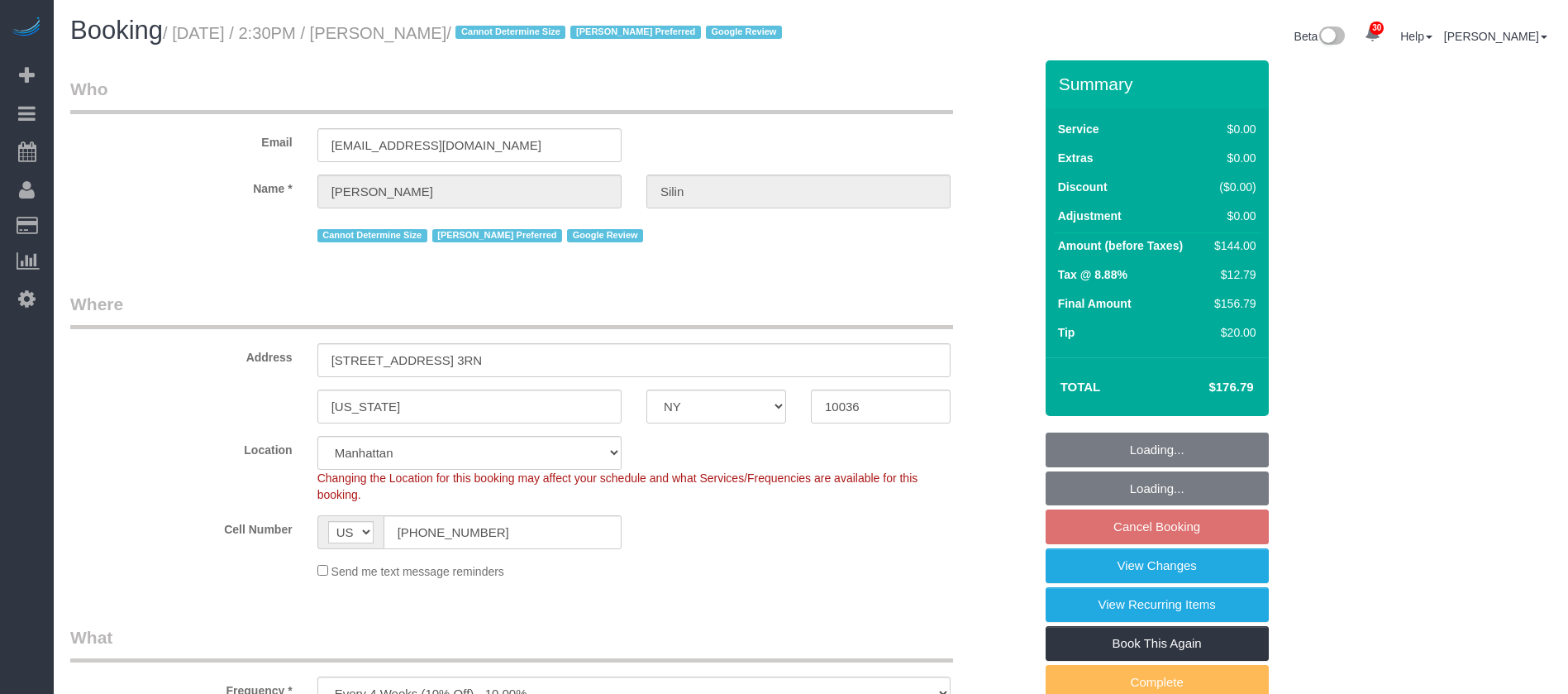
select select "NY"
select select "number:89"
select select "number:75"
select select "number:15"
select select "number:5"
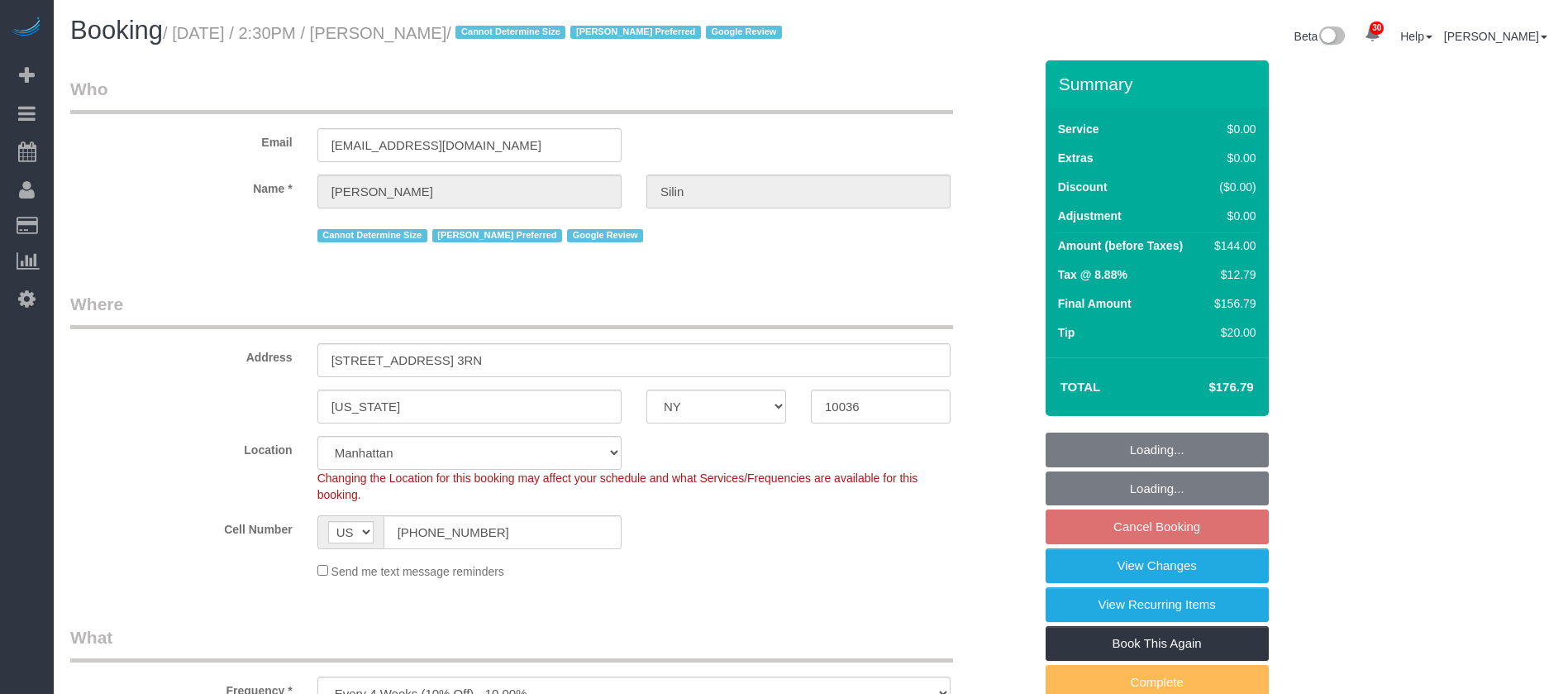
select select "1"
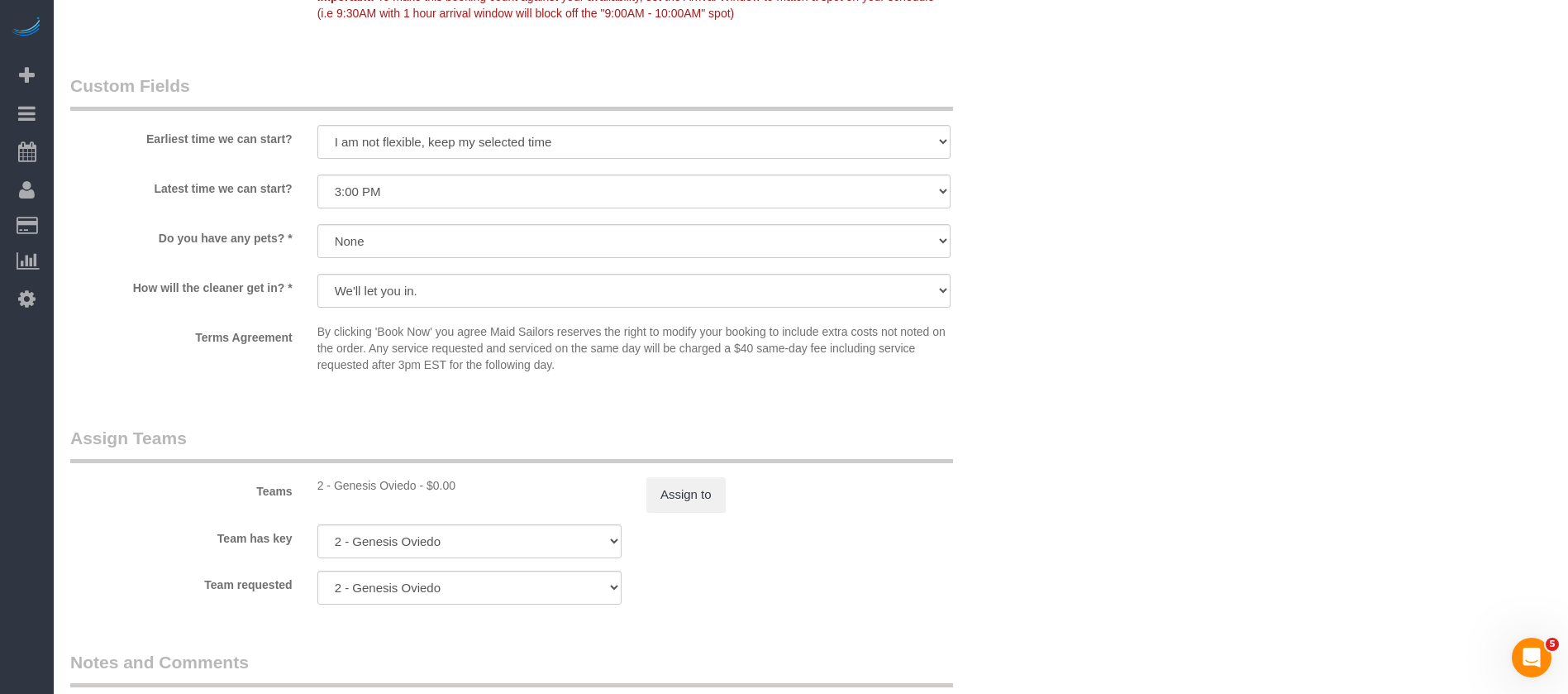
scroll to position [2109, 0]
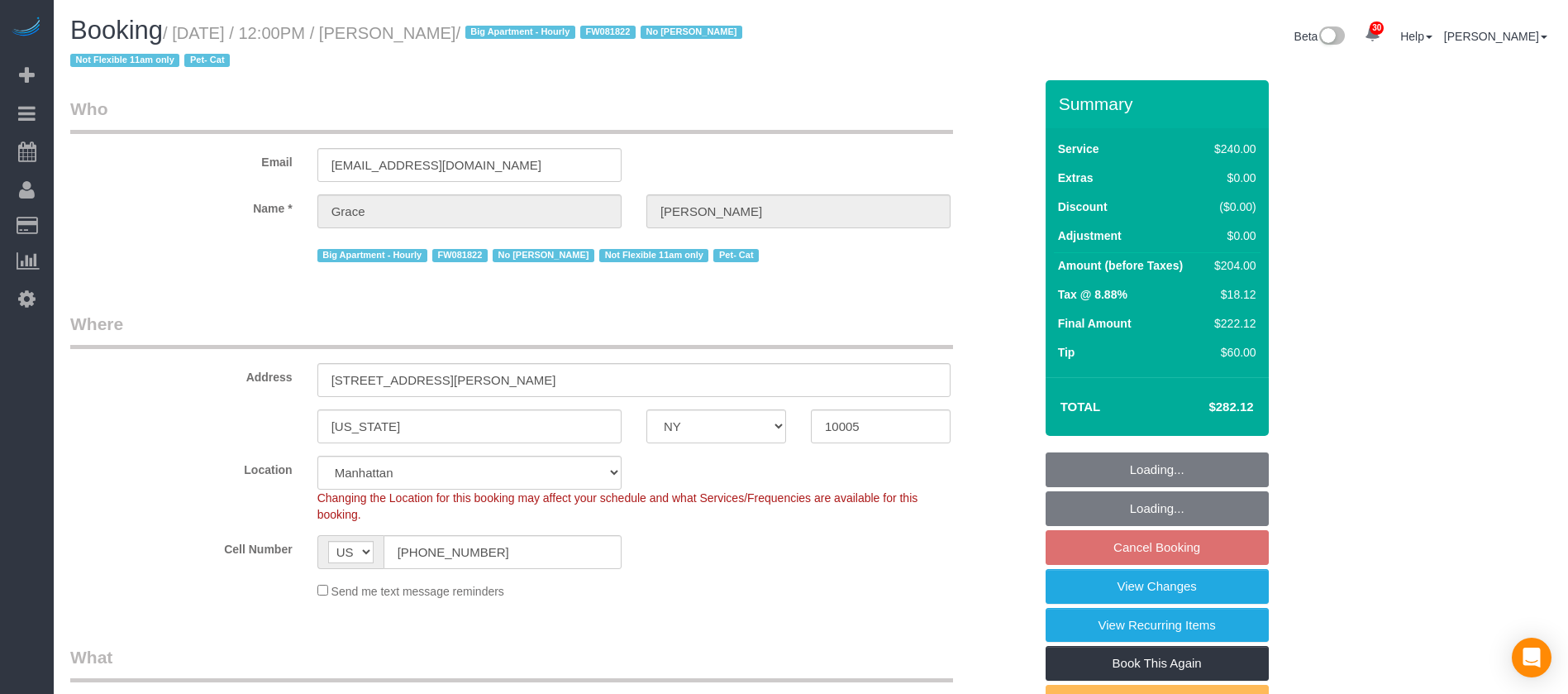
select select "NY"
select select "180"
select select "spot57"
select select "number:89"
select select "number:90"
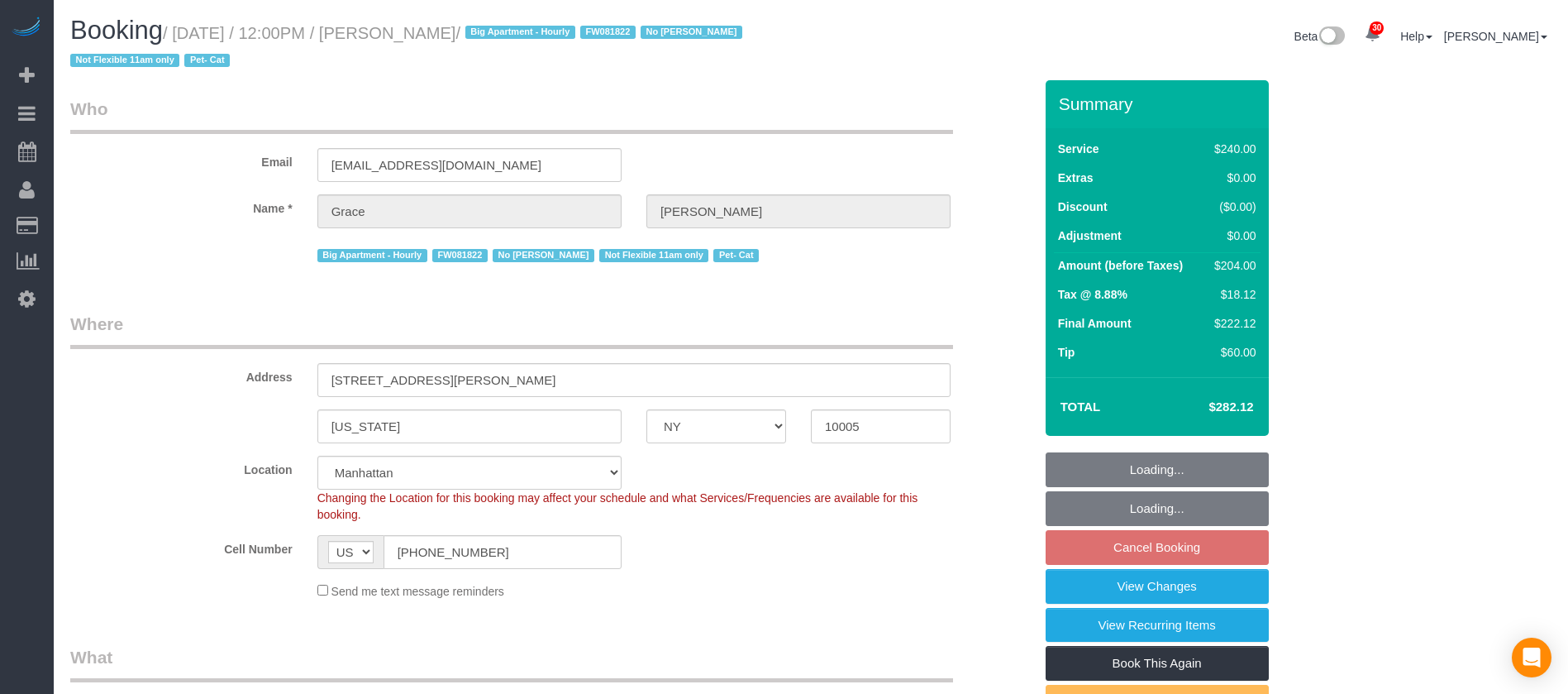
select select "number:14"
select select "number:5"
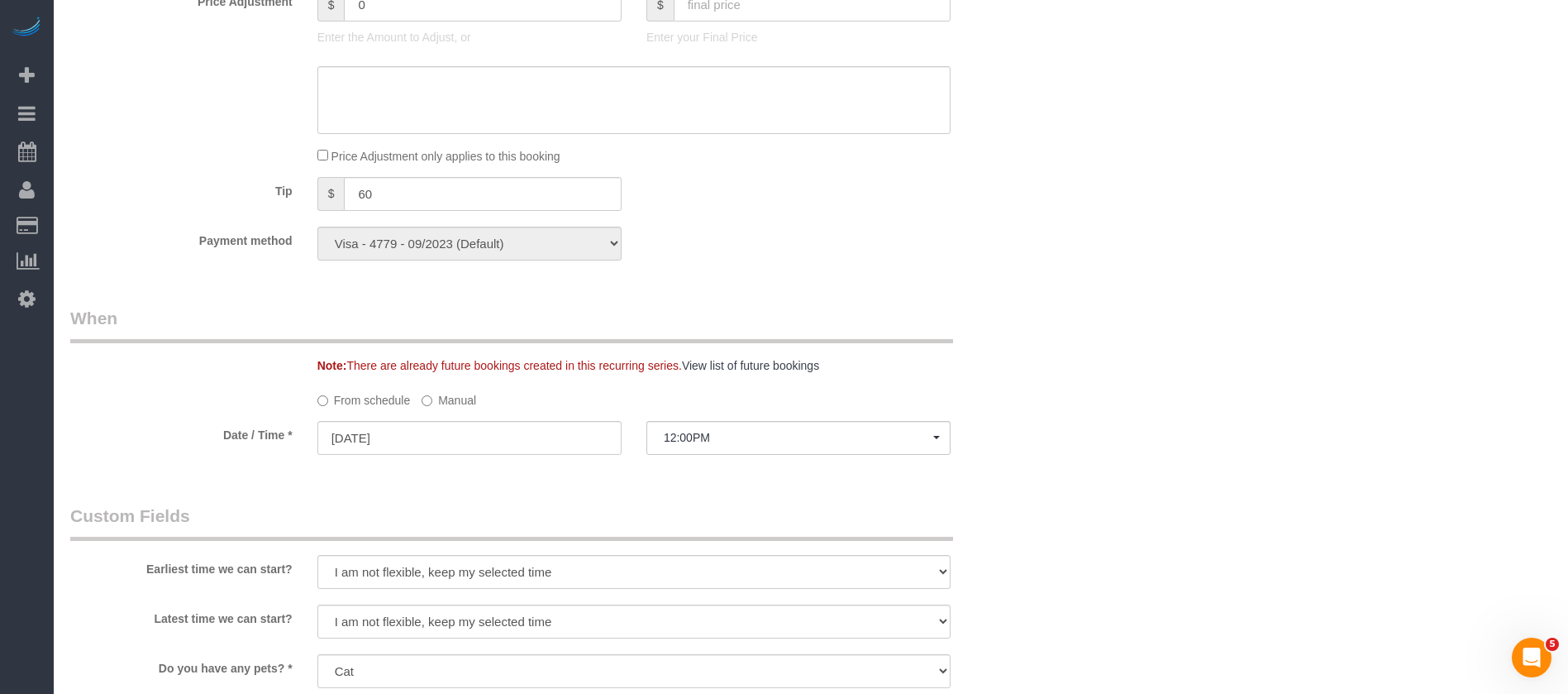
scroll to position [1488, 0]
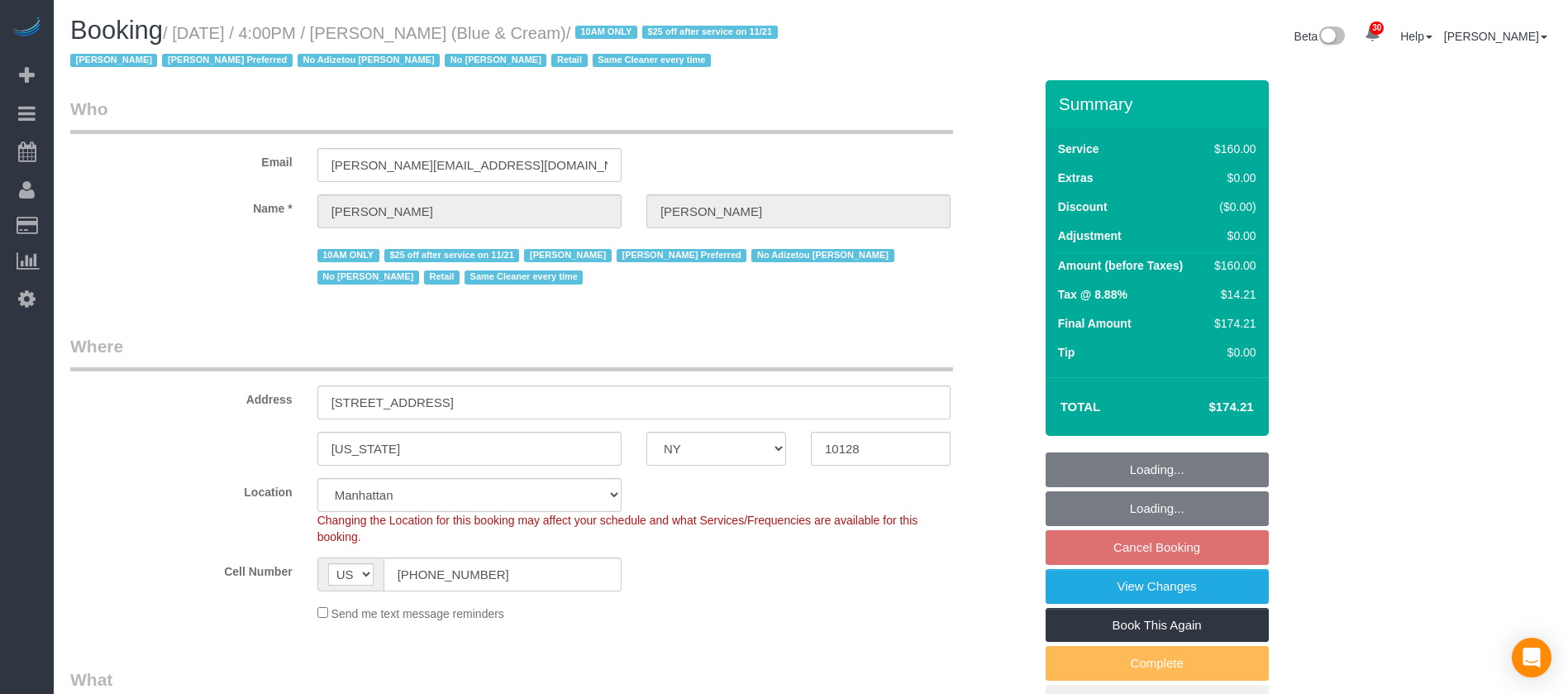
select select "NY"
select select "string:stripe-pm_1RrPad4VGloSiKo7K45zcC9I"
select select "number:89"
select select "number:90"
select select "number:15"
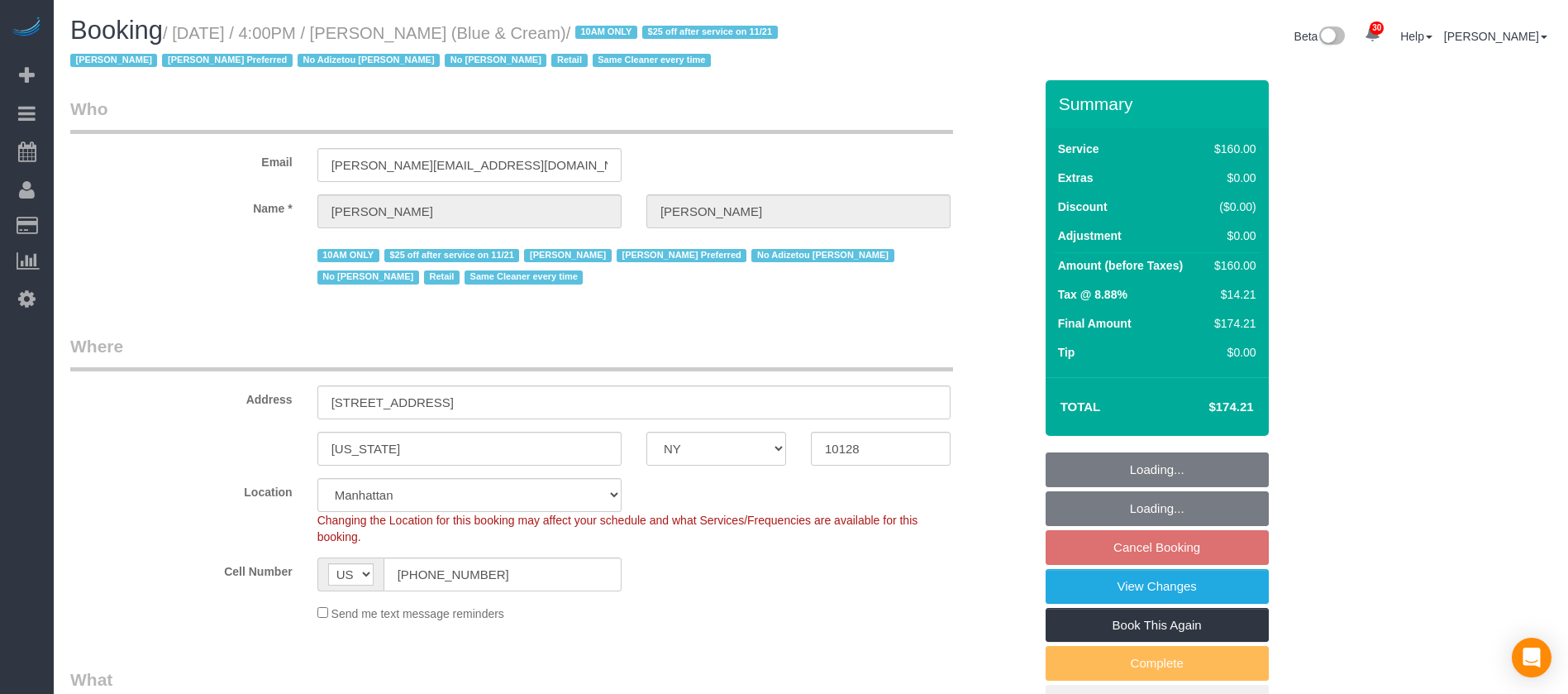
select select "number:5"
select select "spot61"
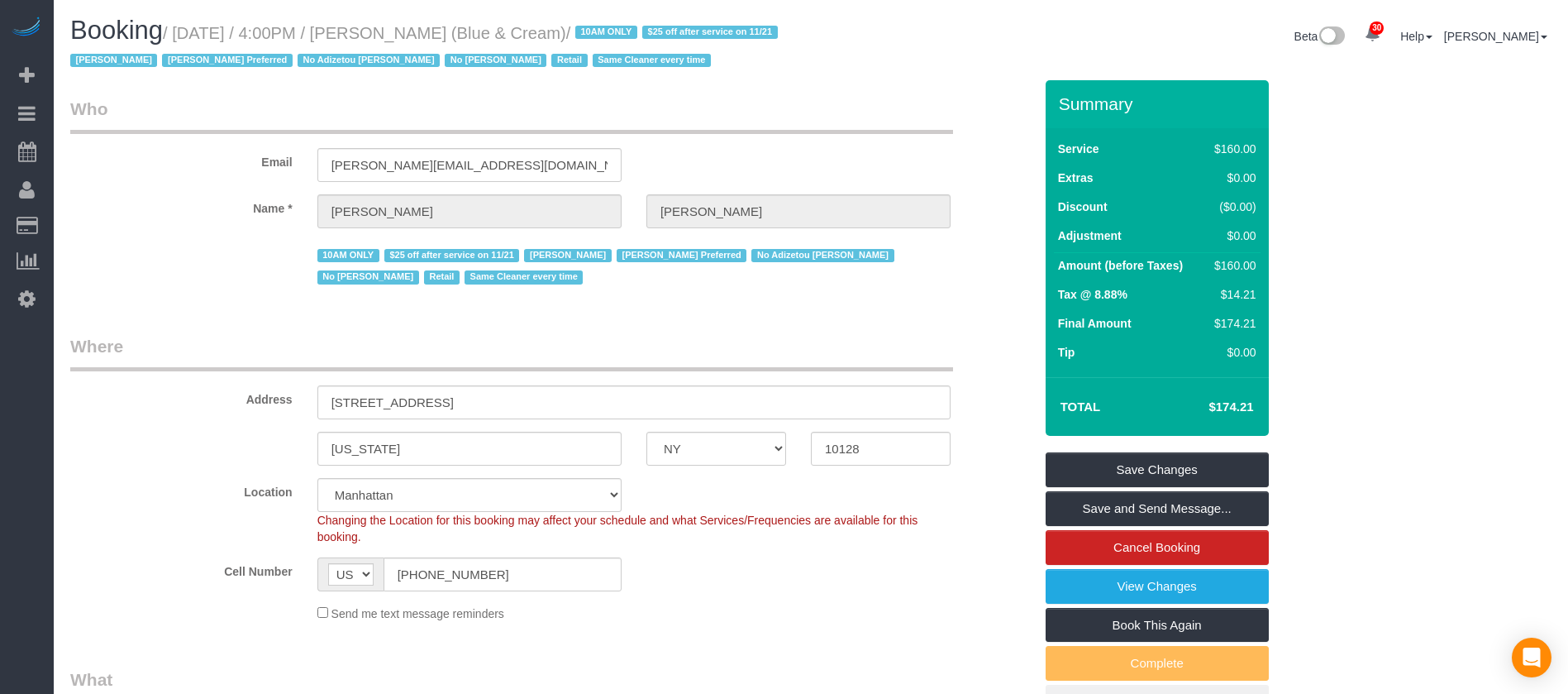
select select "object:2311"
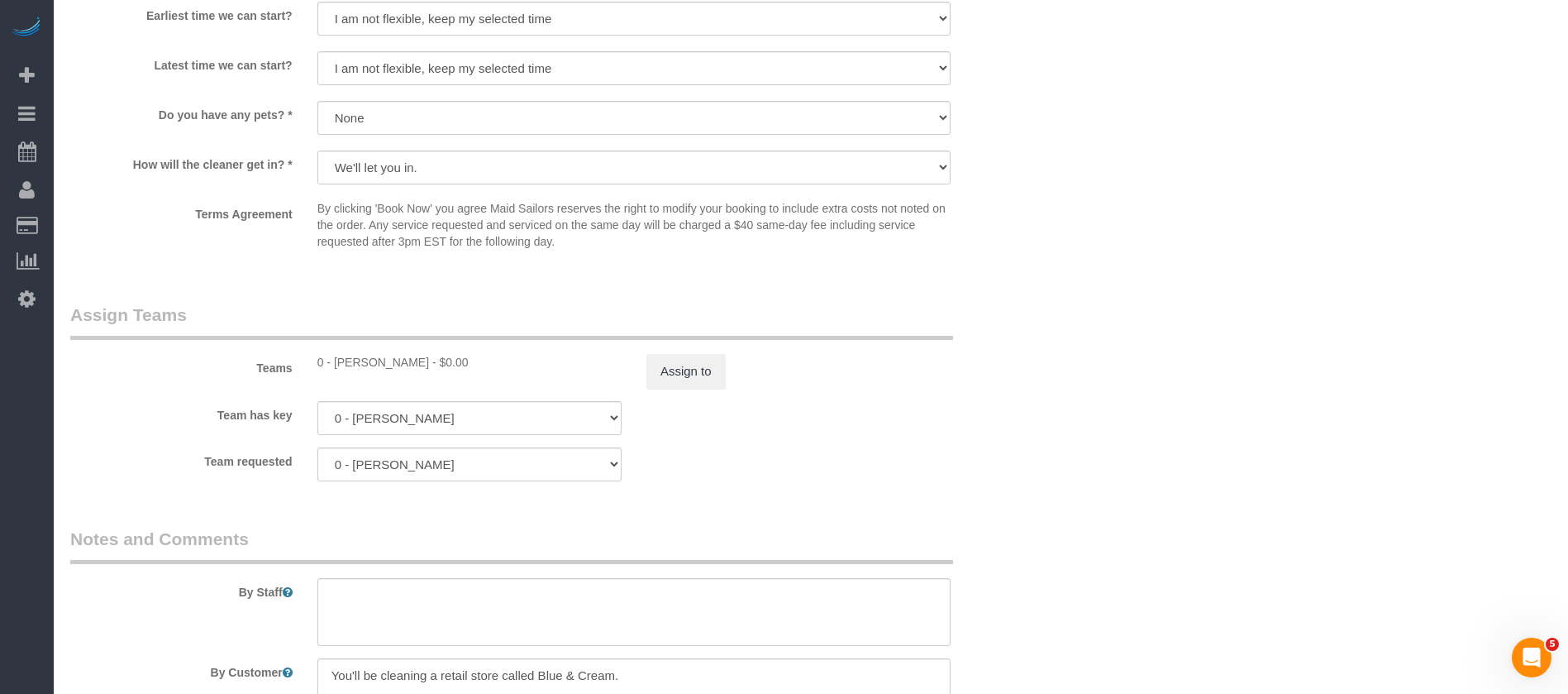
scroll to position [1904, 0]
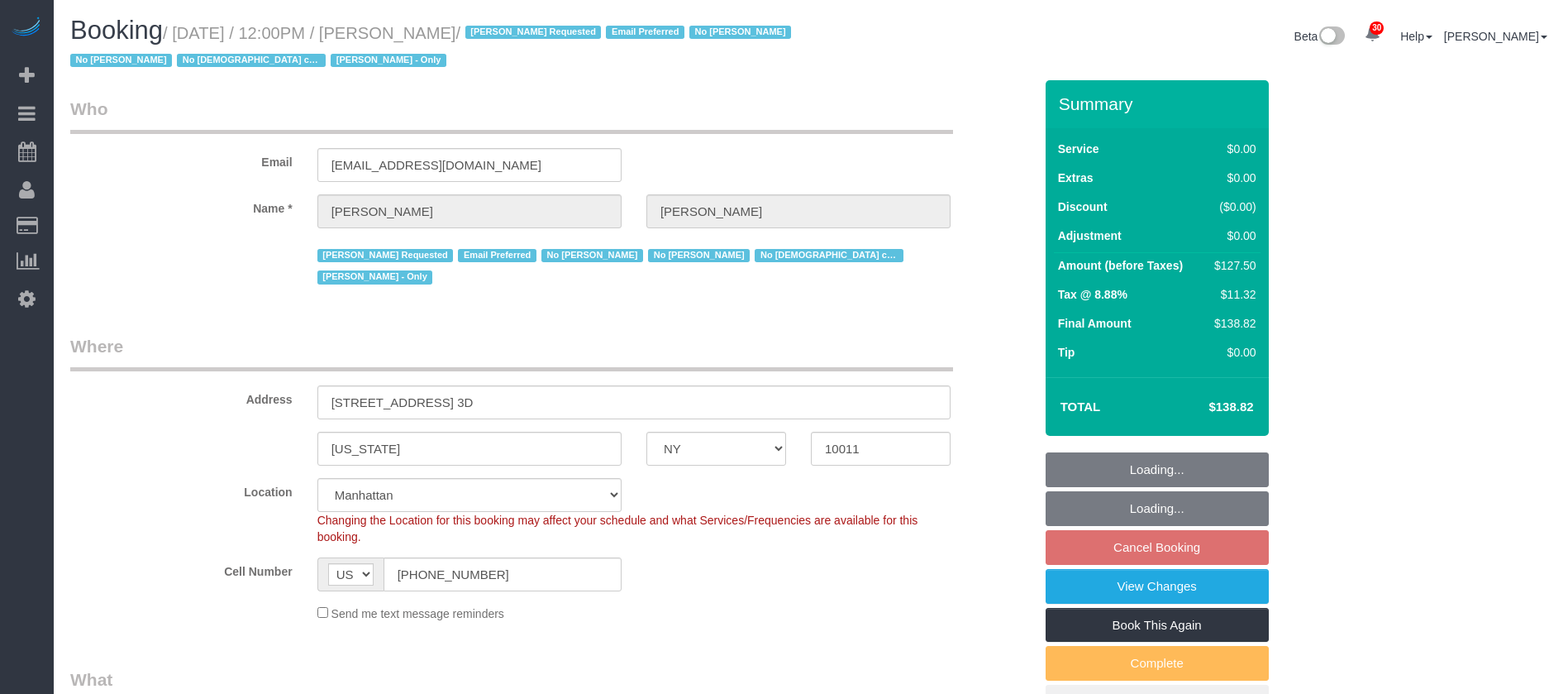
select select "NY"
select select "1"
select select "number:89"
select select "number:90"
select select "number:15"
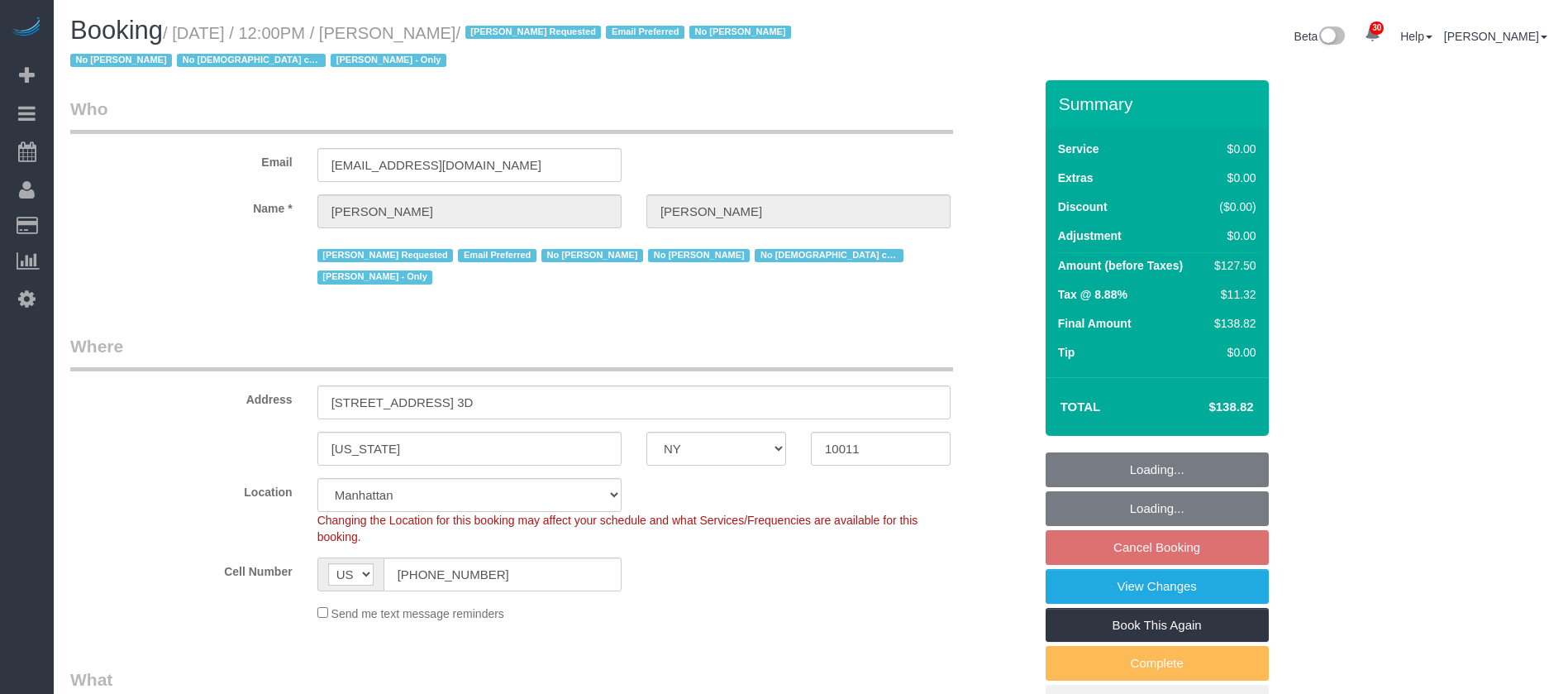
select select "number:5"
select select "number:21"
select select "spot57"
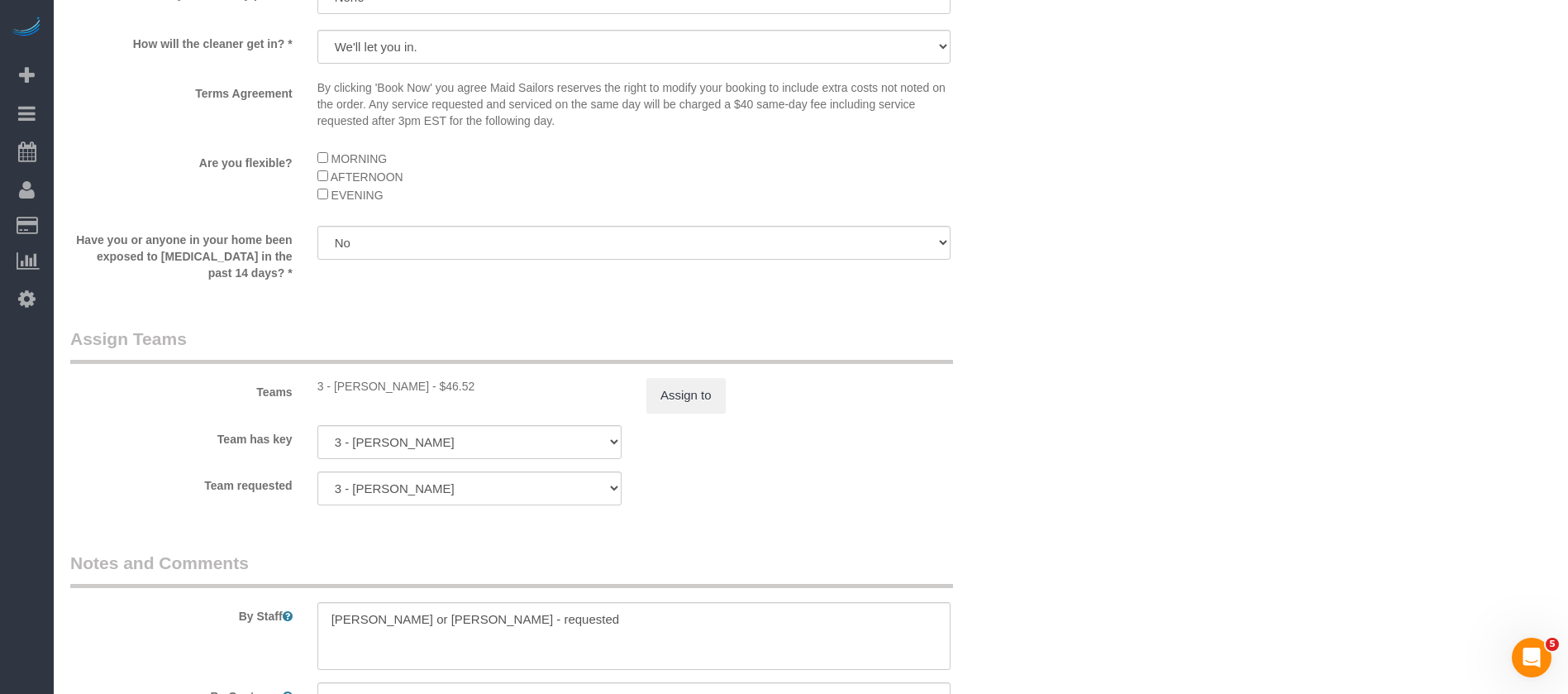
scroll to position [2381, 0]
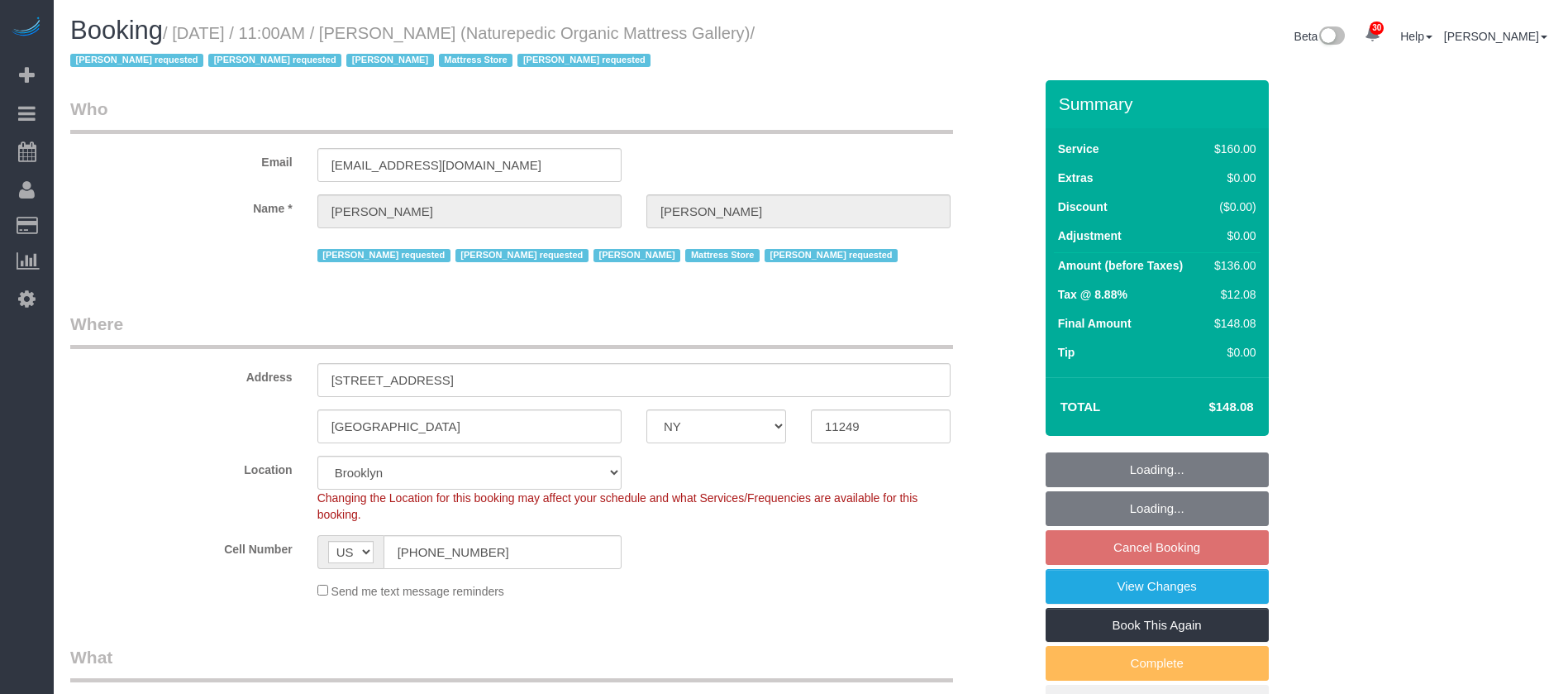
select select "NY"
select select "spot2"
select select "number:89"
select select "number:90"
select select "number:15"
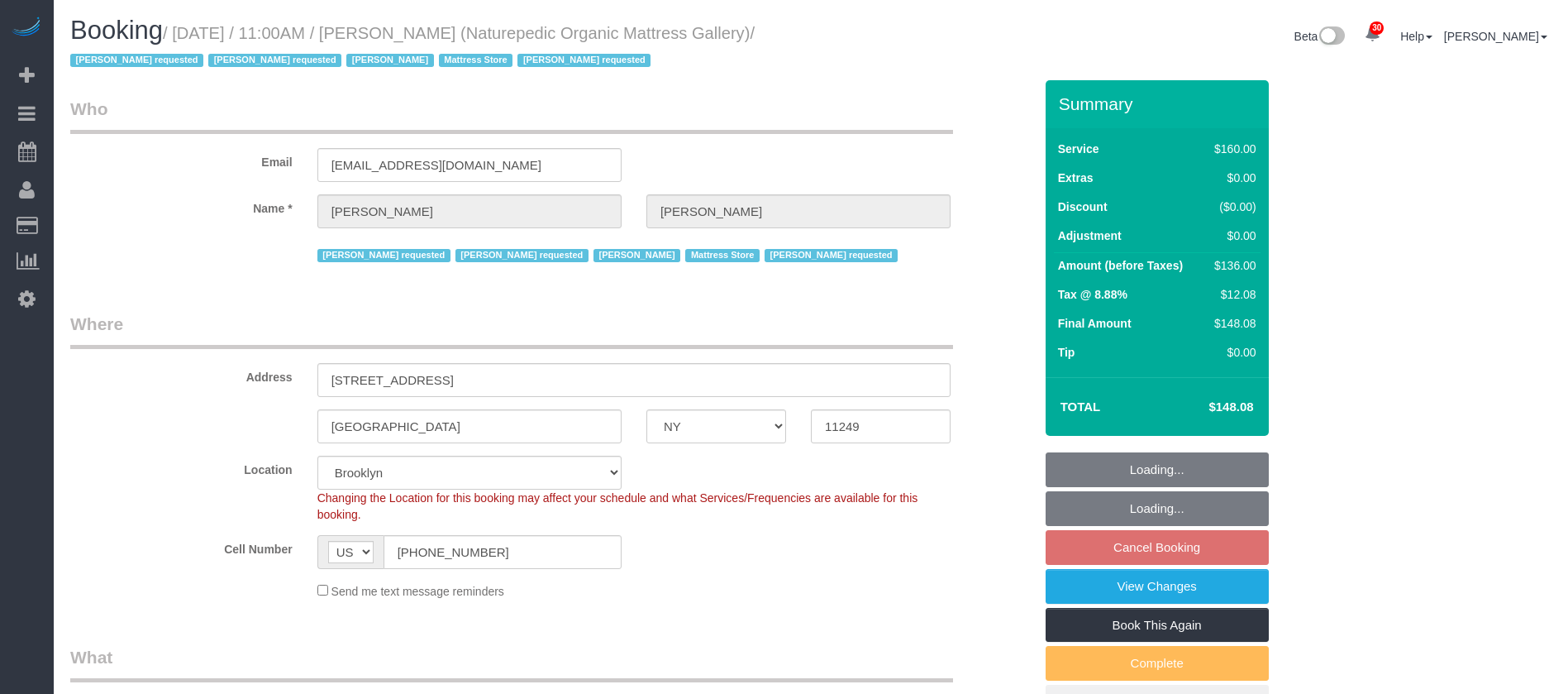
select select "number:5"
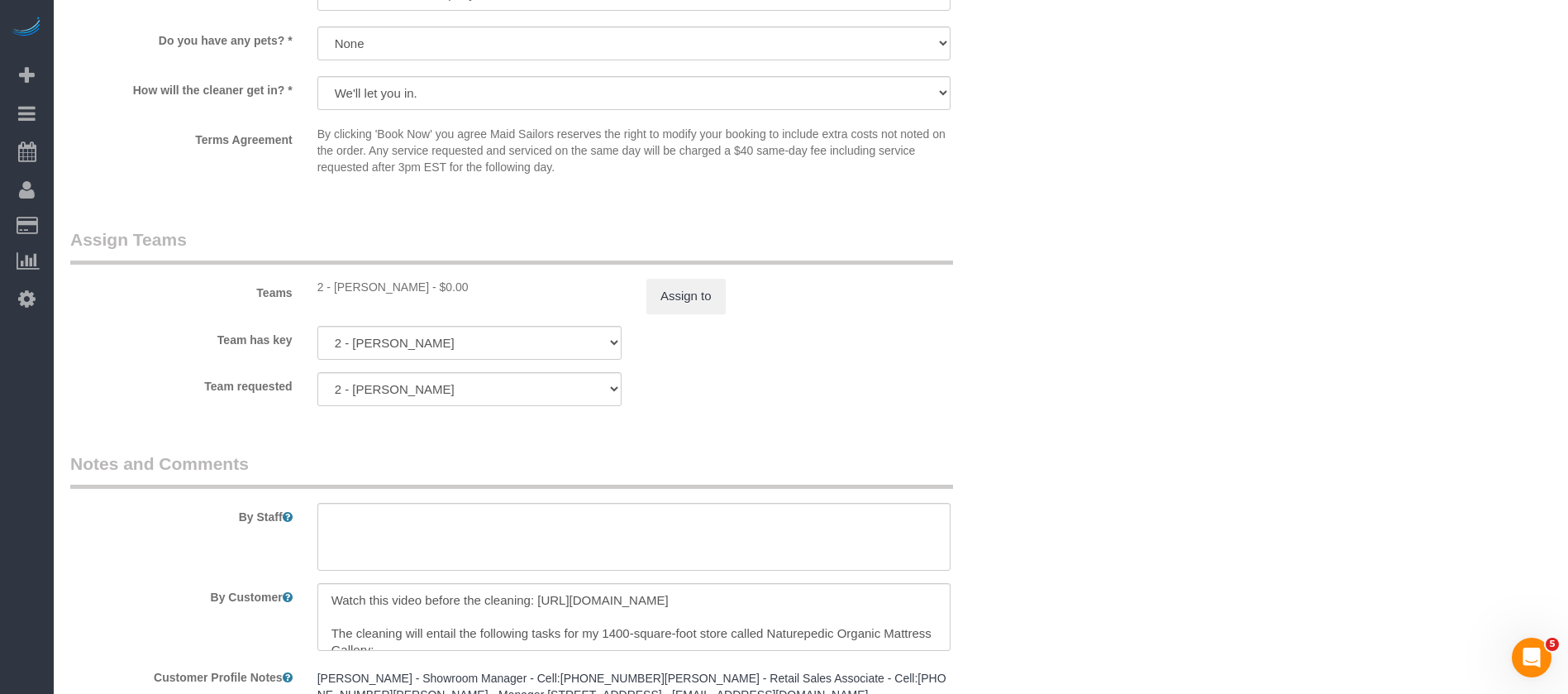
scroll to position [1985, 0]
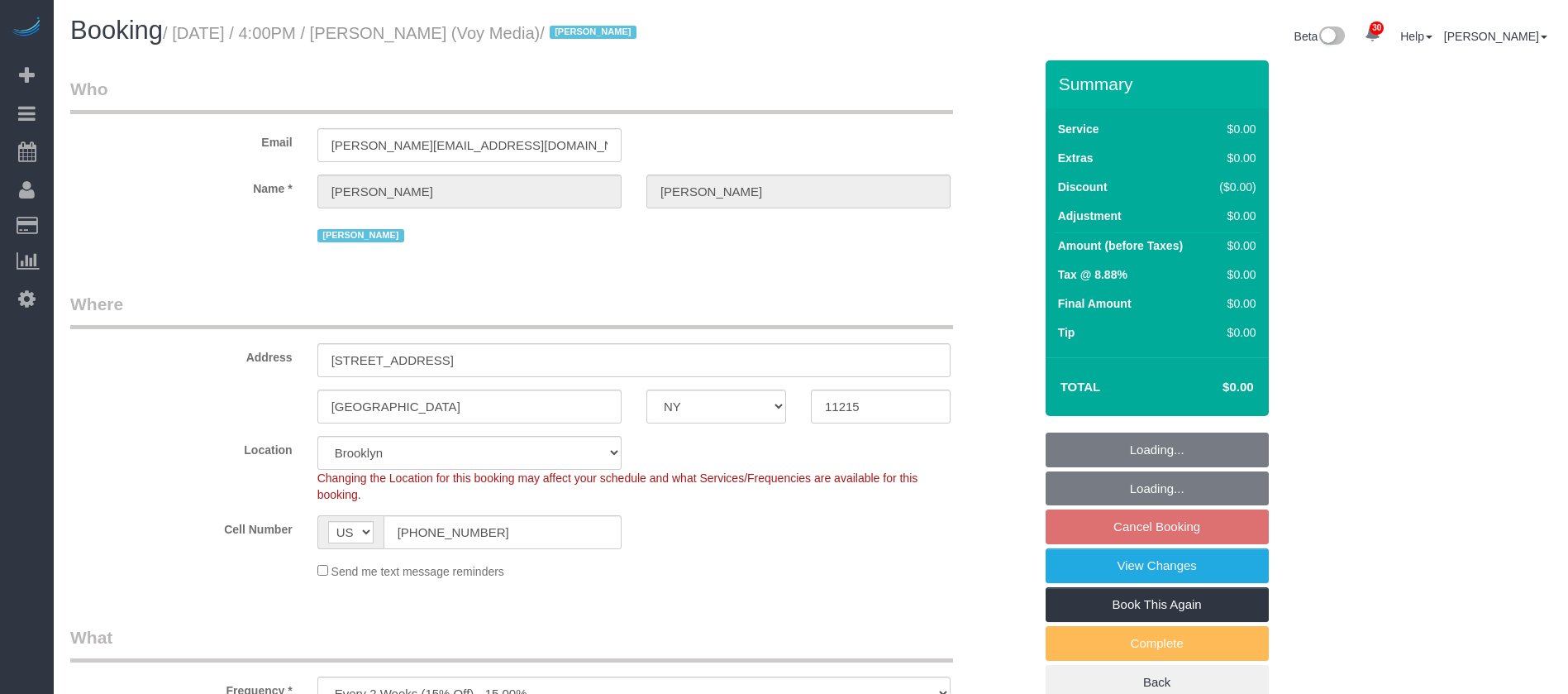
select select "NY"
select select "120"
select select "spot7"
select select "number:89"
select select "number:90"
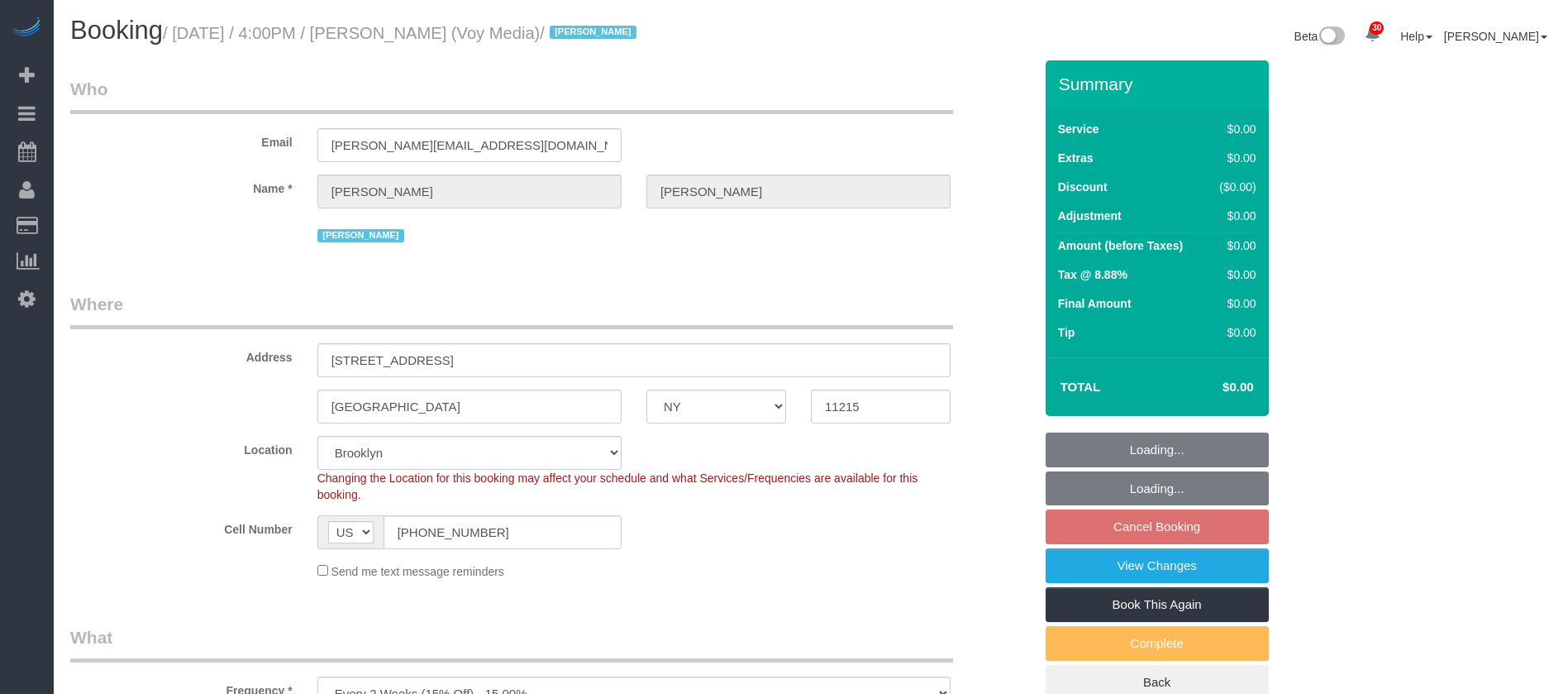
select select "number:15"
select select "number:5"
select select "number:21"
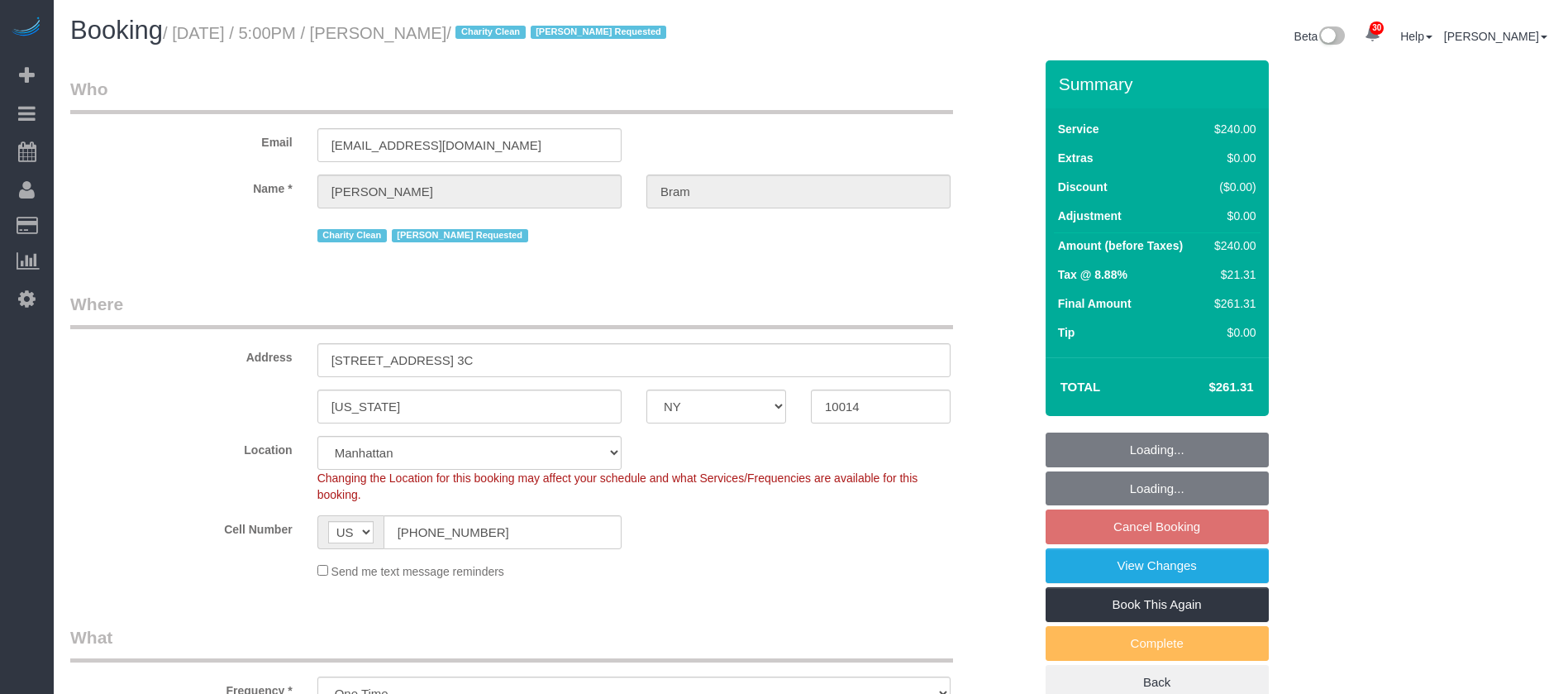
select select "NY"
select select "180"
select select "spot8"
select select "number:65"
select select "number:90"
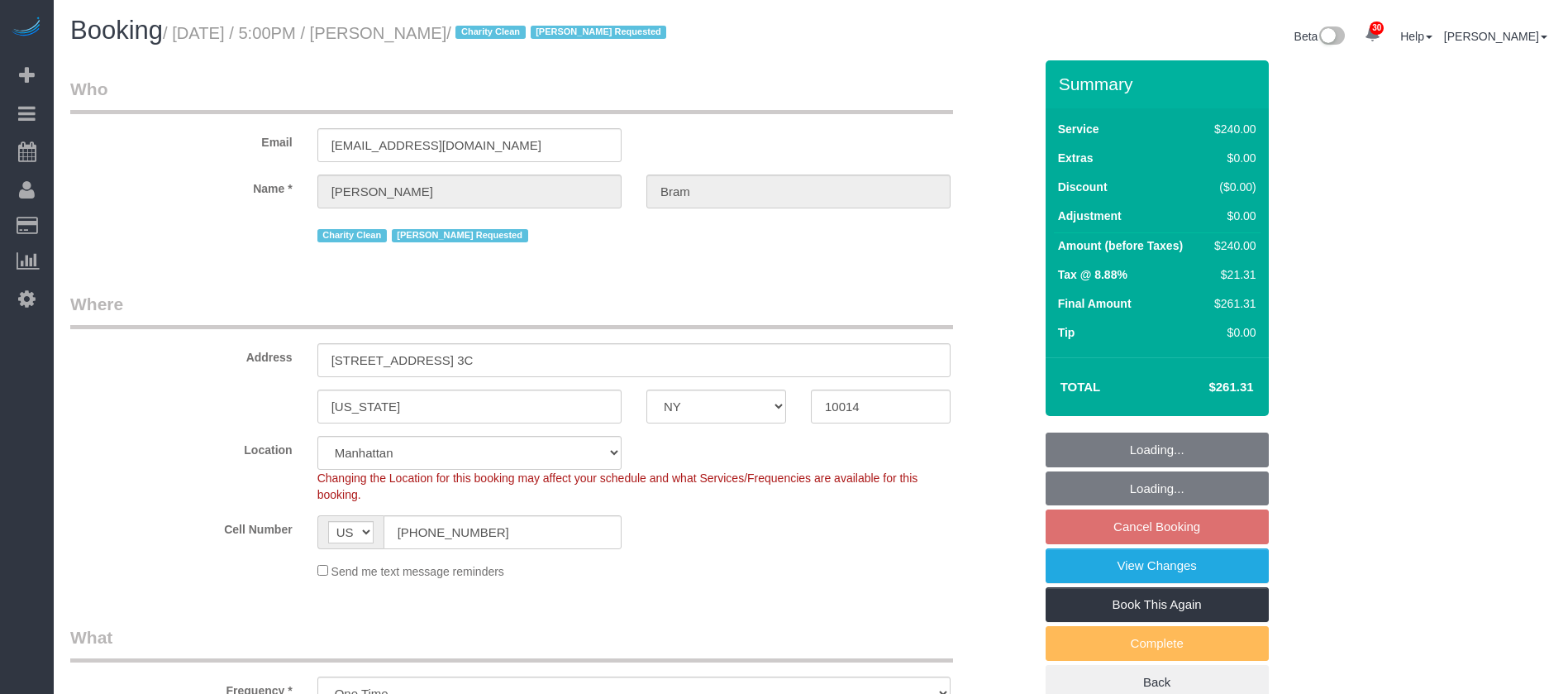
select select "number:15"
select select "number:7"
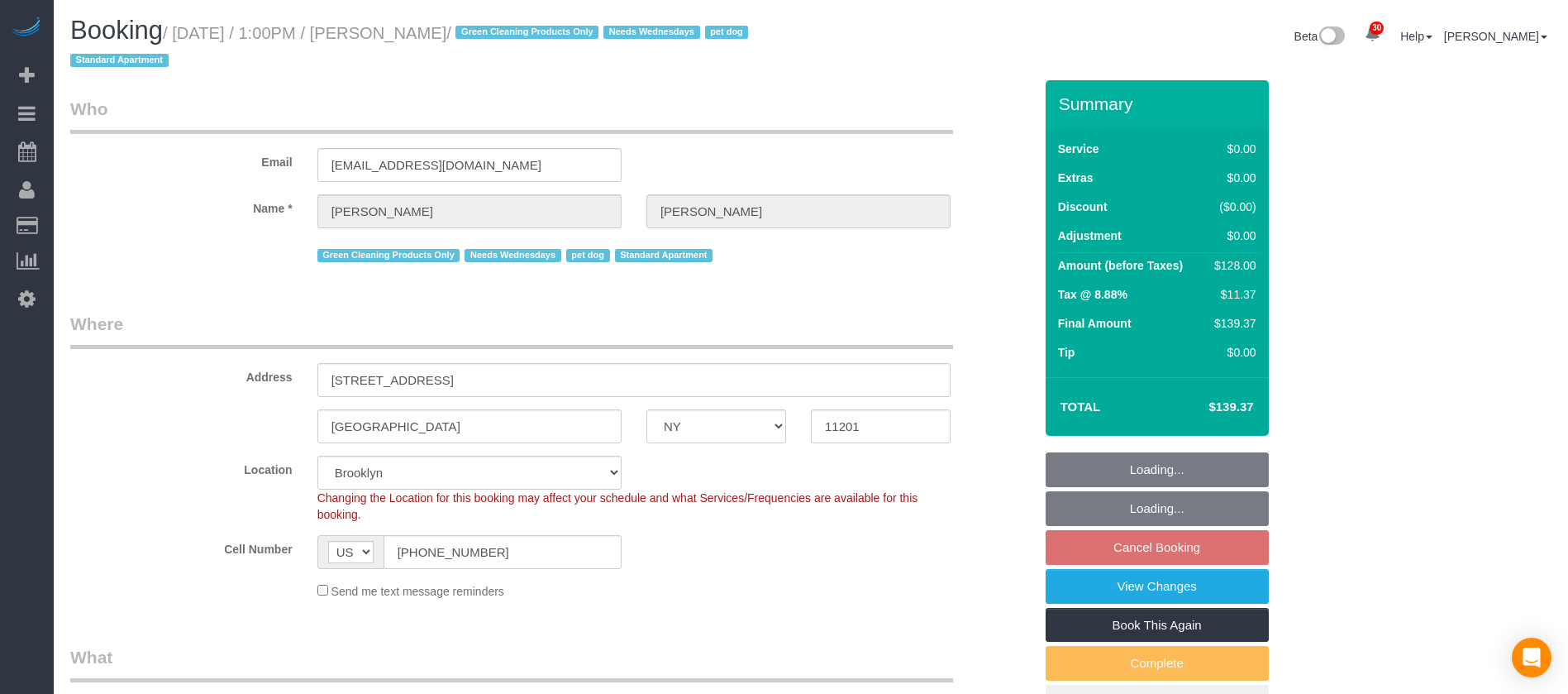
select select "NY"
select select "1"
select select "number:57"
select select "number:74"
select select "number:13"
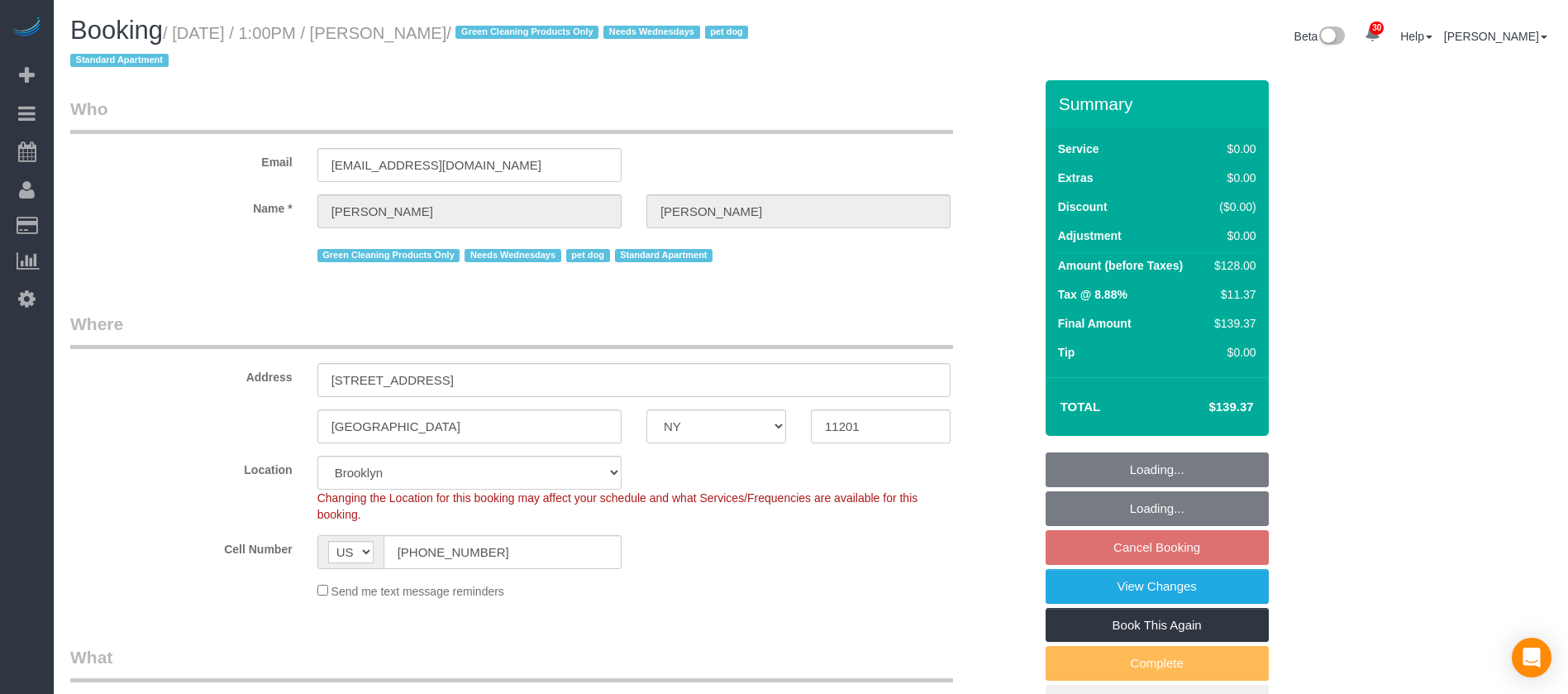
select select "number:7"
select select "spot62"
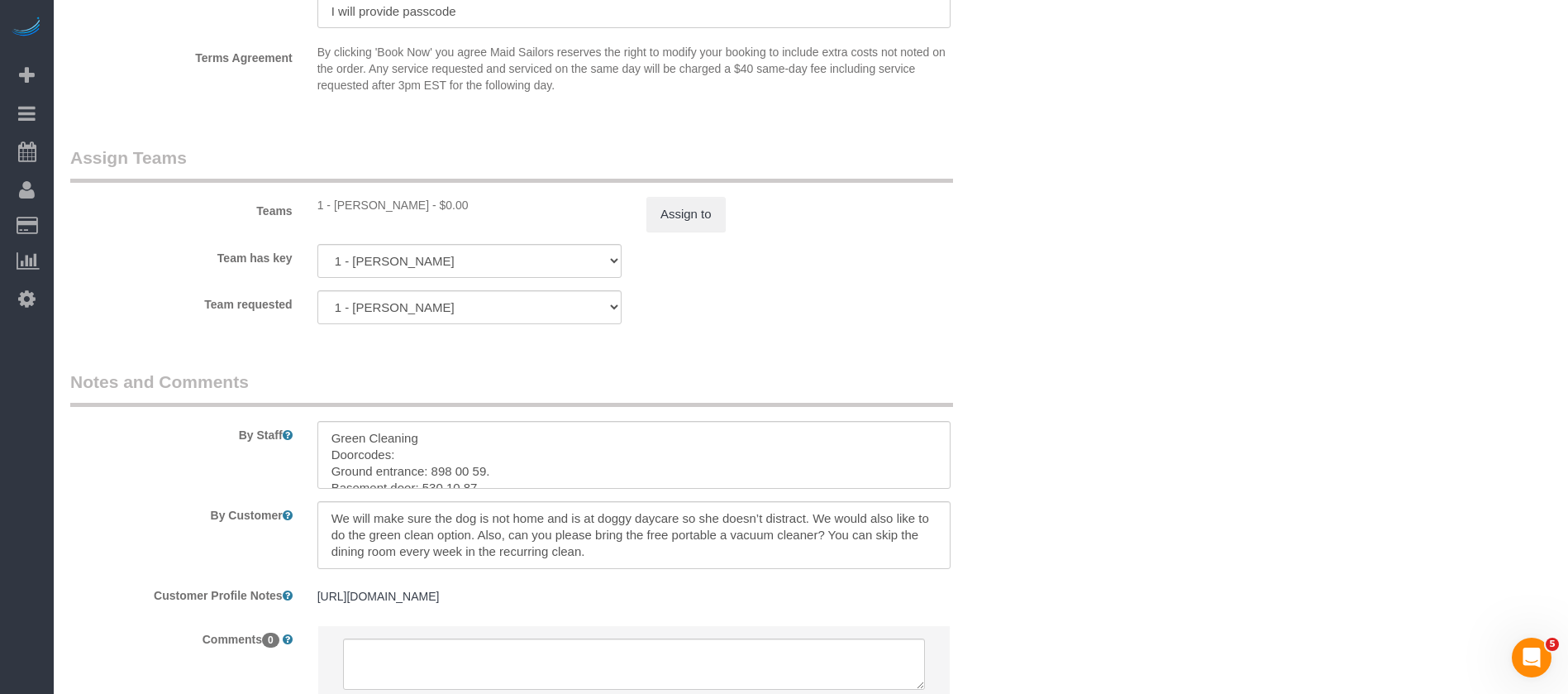
scroll to position [2274, 0]
